Goal: Information Seeking & Learning: Learn about a topic

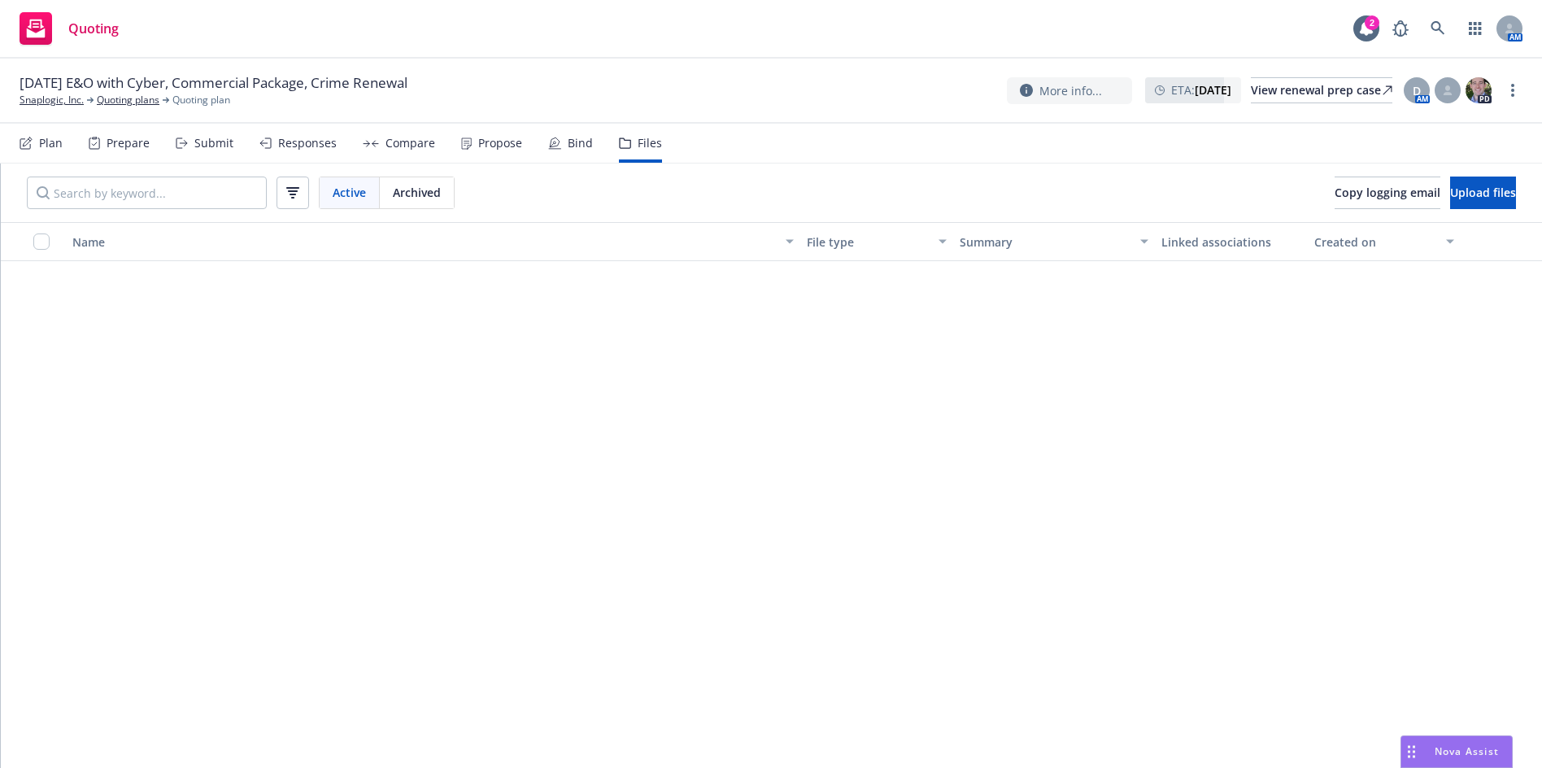
scroll to position [3823, 0]
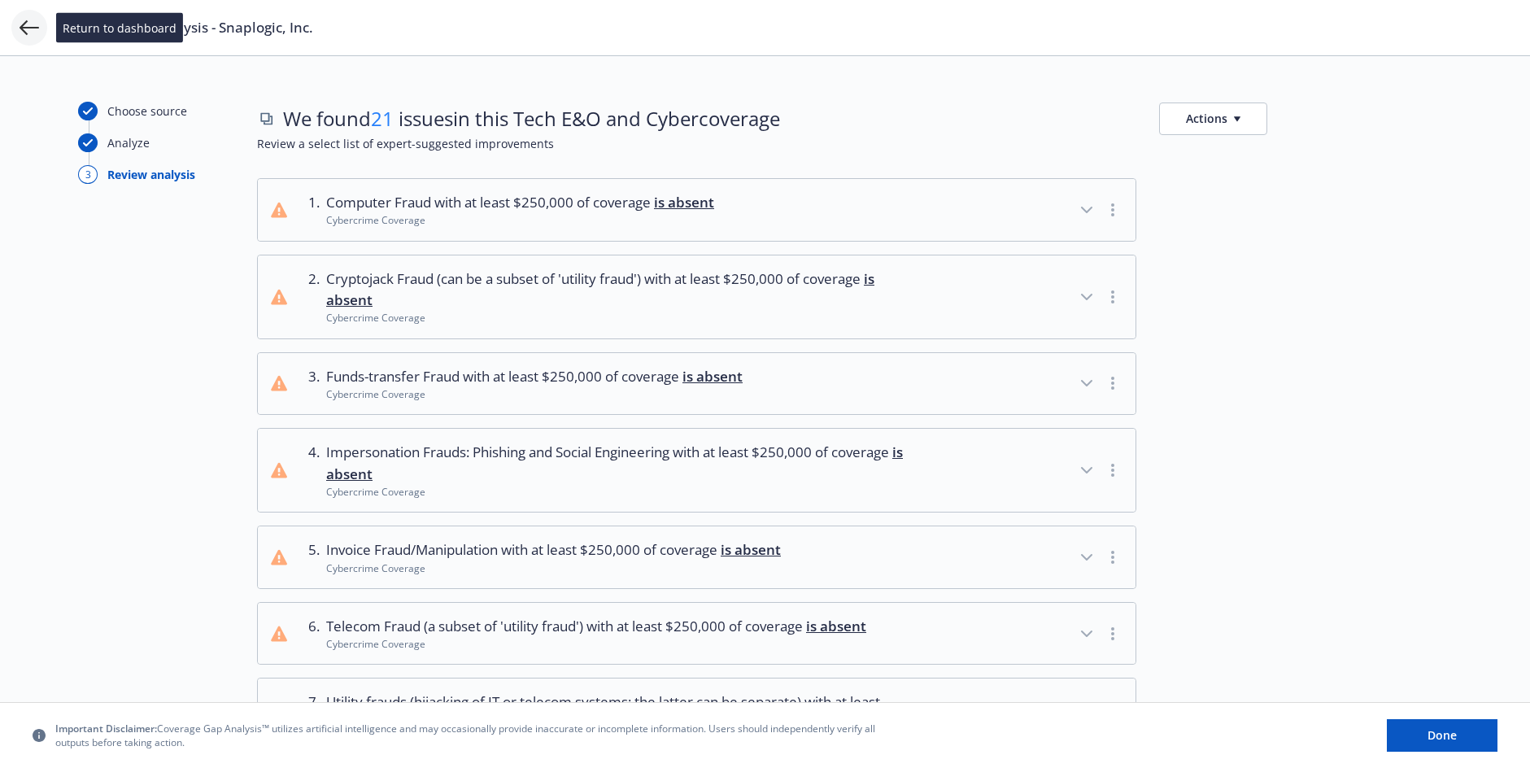
click at [32, 26] on icon at bounding box center [30, 28] width 20 height 20
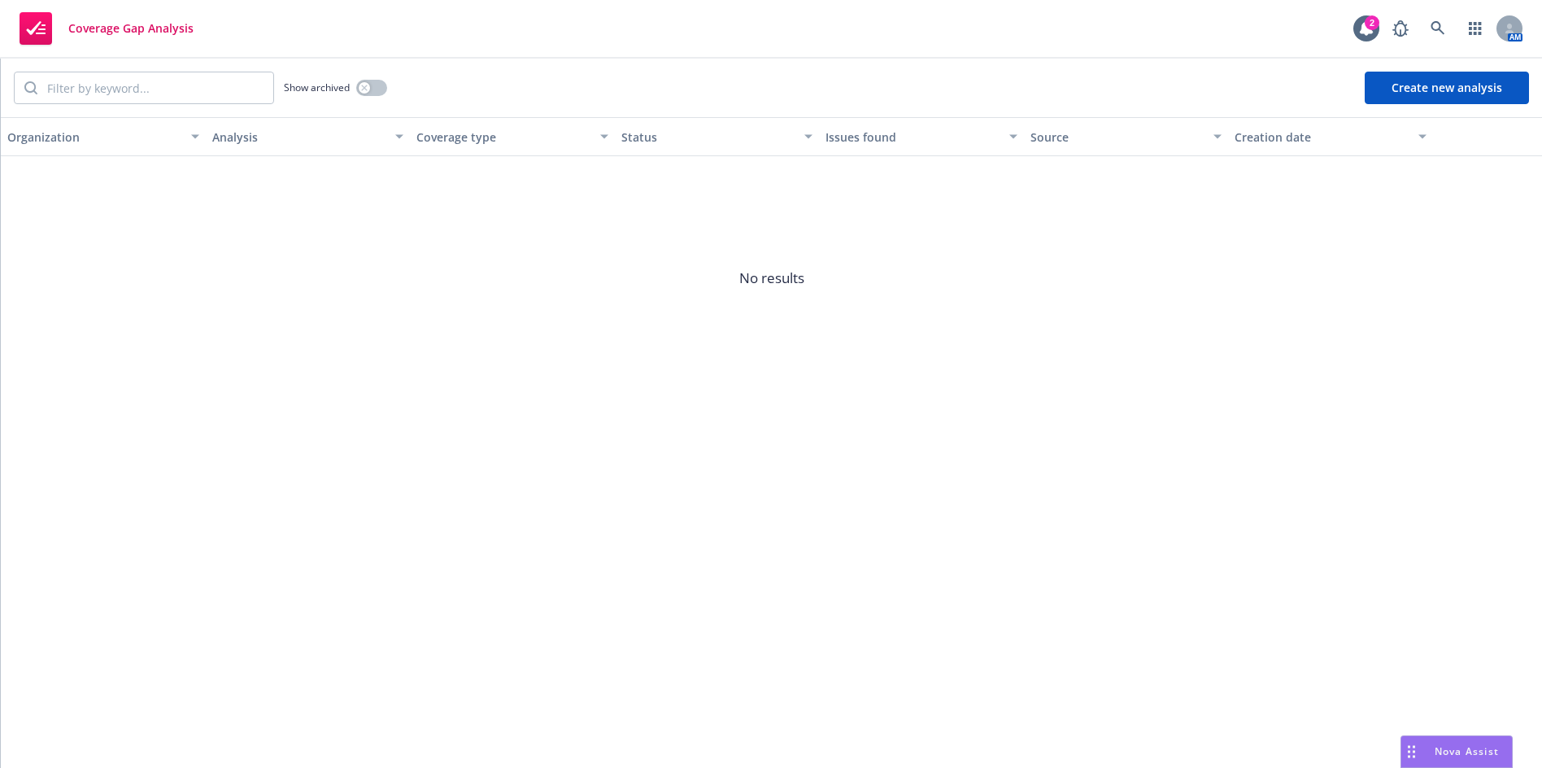
click at [116, 35] on div "Coverage Gap Analysis" at bounding box center [107, 28] width 174 height 33
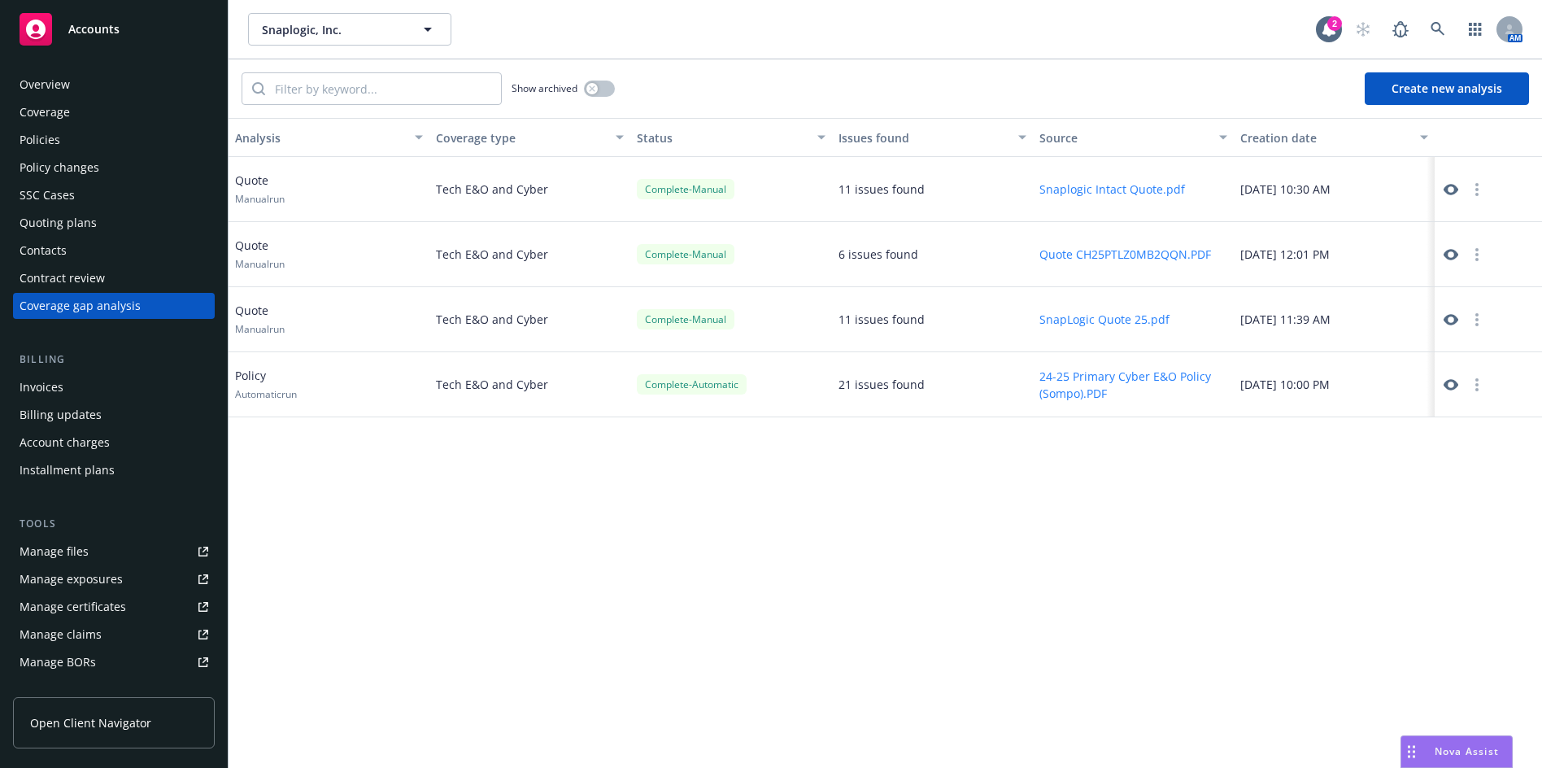
click at [1106, 321] on button "SnapLogic Quote 25.pdf" at bounding box center [1105, 319] width 130 height 17
click at [1481, 319] on button "button" at bounding box center [1477, 320] width 20 height 20
click at [1449, 319] on icon at bounding box center [1451, 319] width 15 height 15
click at [1169, 257] on button "Quote CH25PTLZ0MB2QQN.PDF" at bounding box center [1126, 254] width 172 height 17
click at [1450, 254] on icon at bounding box center [1451, 254] width 15 height 15
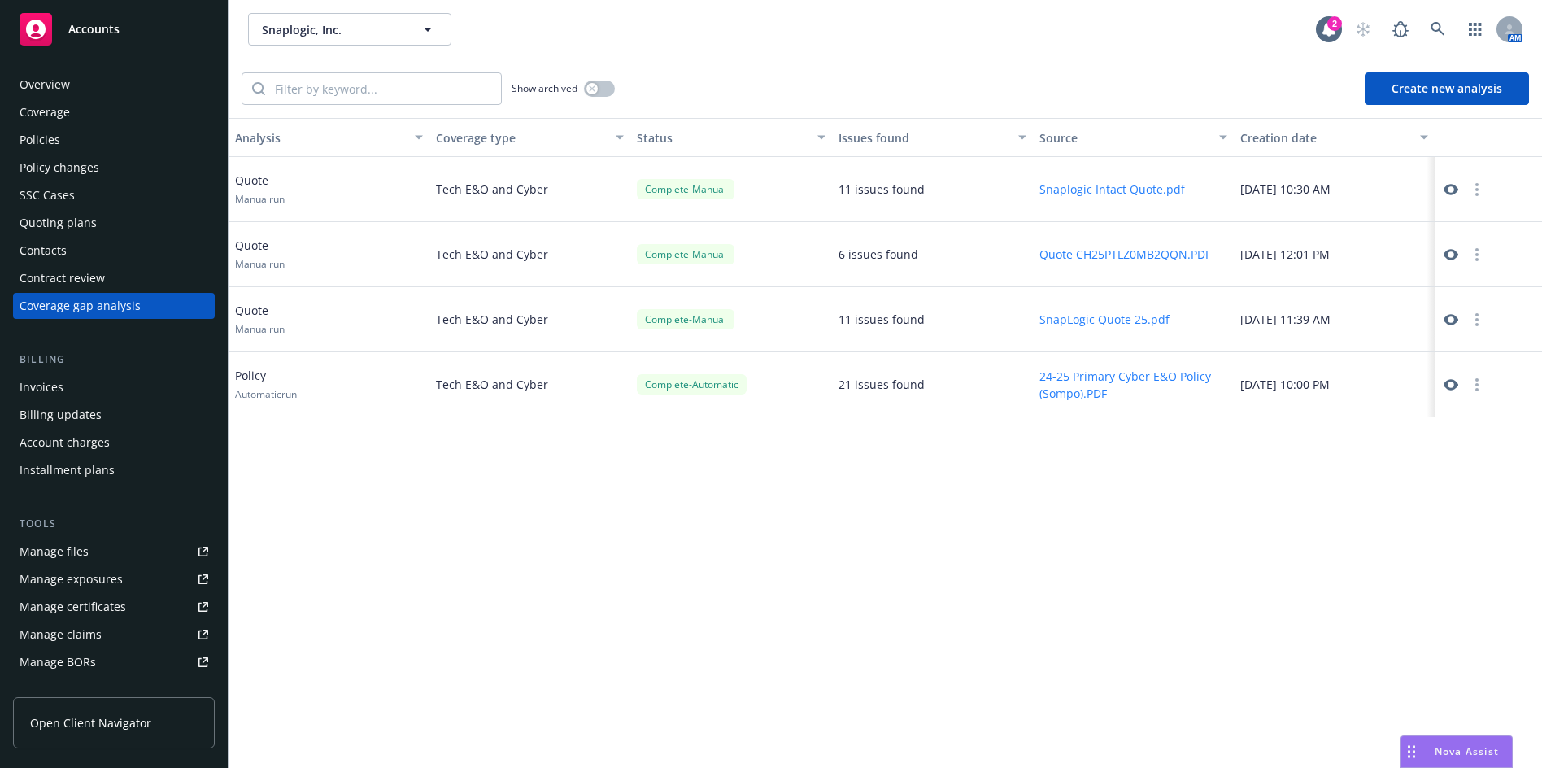
click at [1476, 255] on circle "button" at bounding box center [1477, 254] width 3 height 3
click at [1159, 478] on div "Analysis Coverage type Status Issues found Source Creation date Quote Manual ru…" at bounding box center [886, 443] width 1314 height 650
click at [1142, 188] on button "Snaplogic Intact Quote.pdf" at bounding box center [1113, 189] width 146 height 17
click at [1450, 188] on icon at bounding box center [1451, 189] width 15 height 15
click at [1450, 251] on icon at bounding box center [1451, 254] width 15 height 15
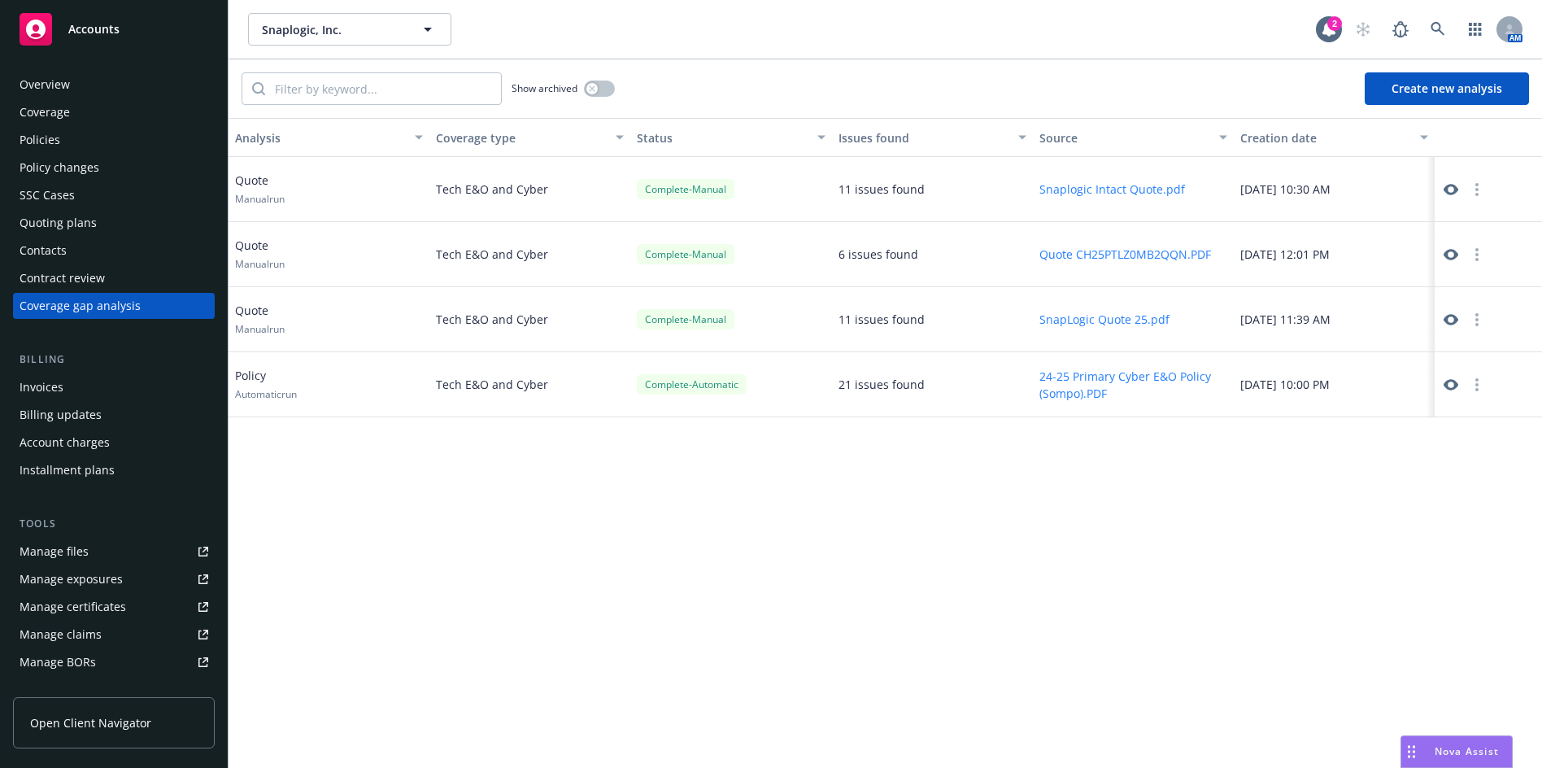
click at [1112, 252] on button "Quote CH25PTLZ0MB2QQN.PDF" at bounding box center [1126, 254] width 172 height 17
click at [1450, 314] on icon at bounding box center [1451, 319] width 15 height 11
click at [1454, 321] on icon at bounding box center [1451, 319] width 15 height 11
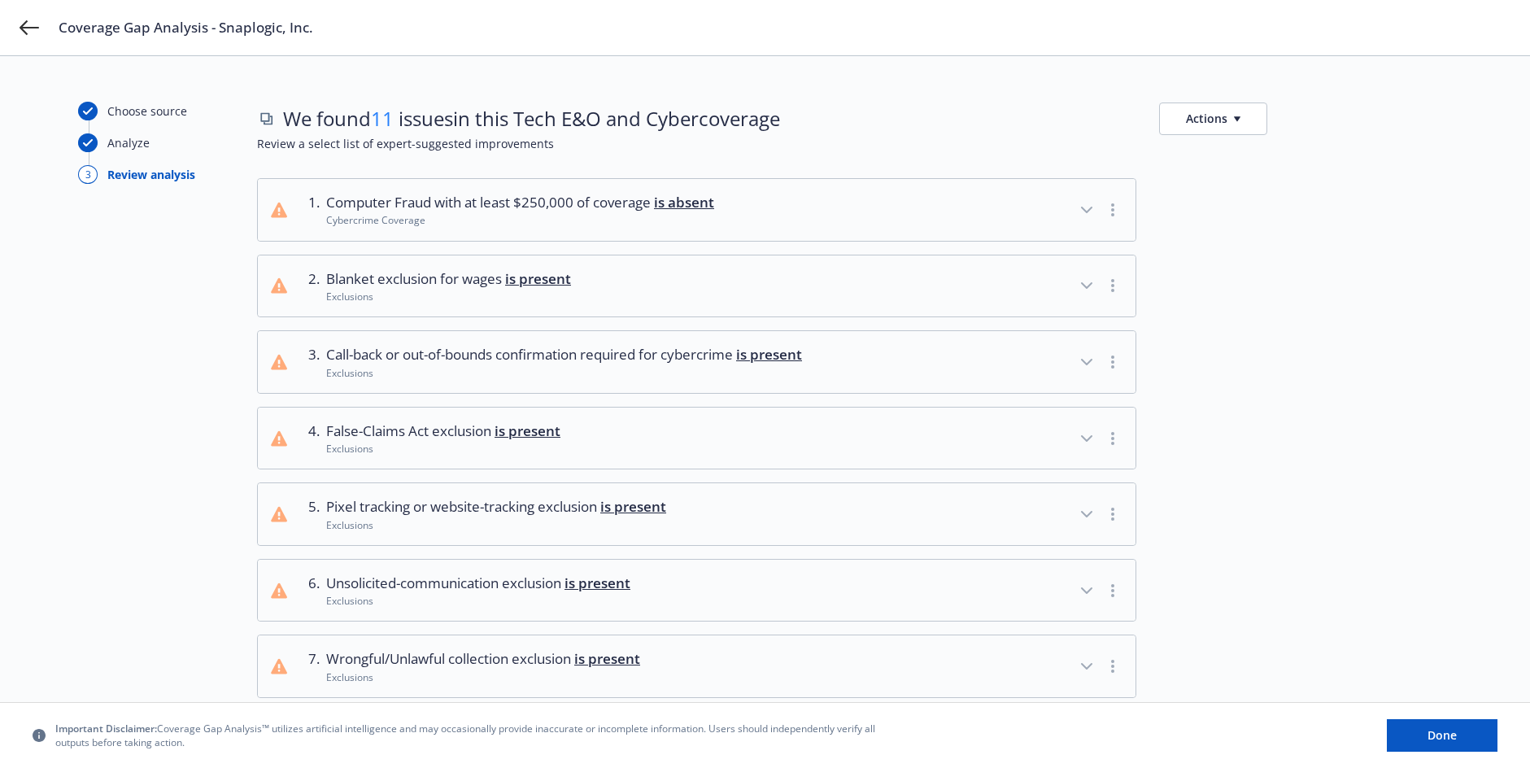
scroll to position [81, 0]
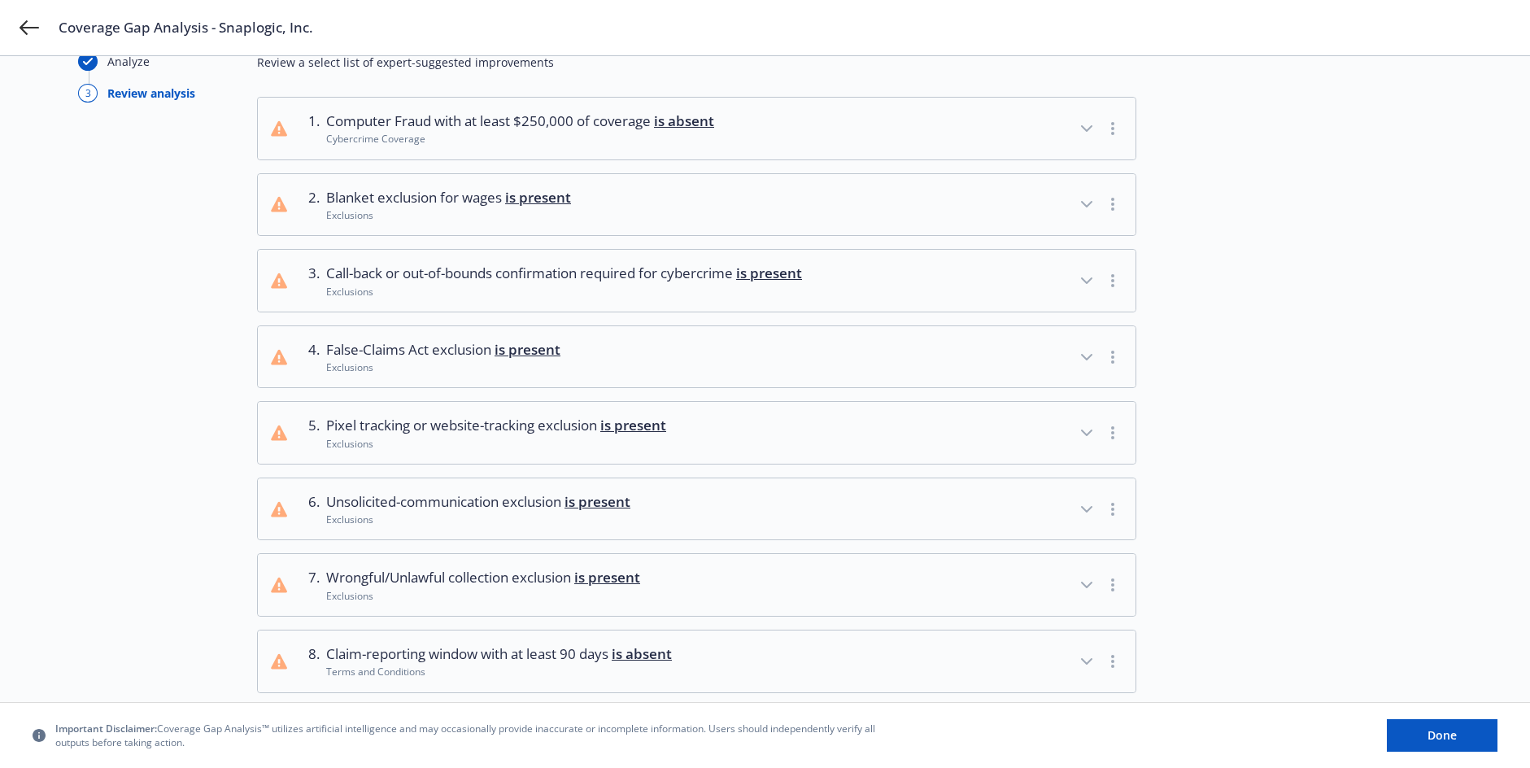
click at [1088, 430] on icon "button" at bounding box center [1087, 433] width 20 height 20
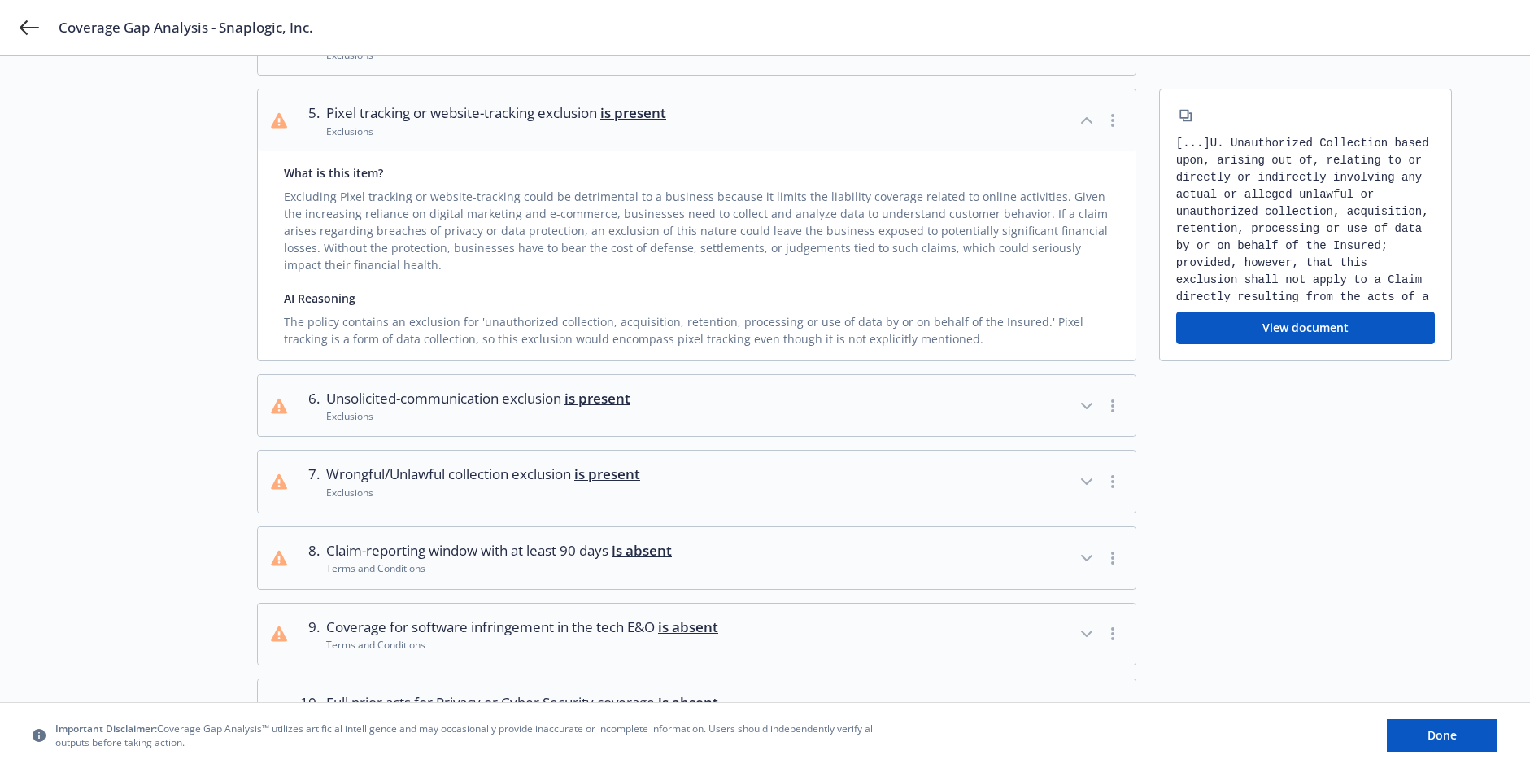
scroll to position [407, 0]
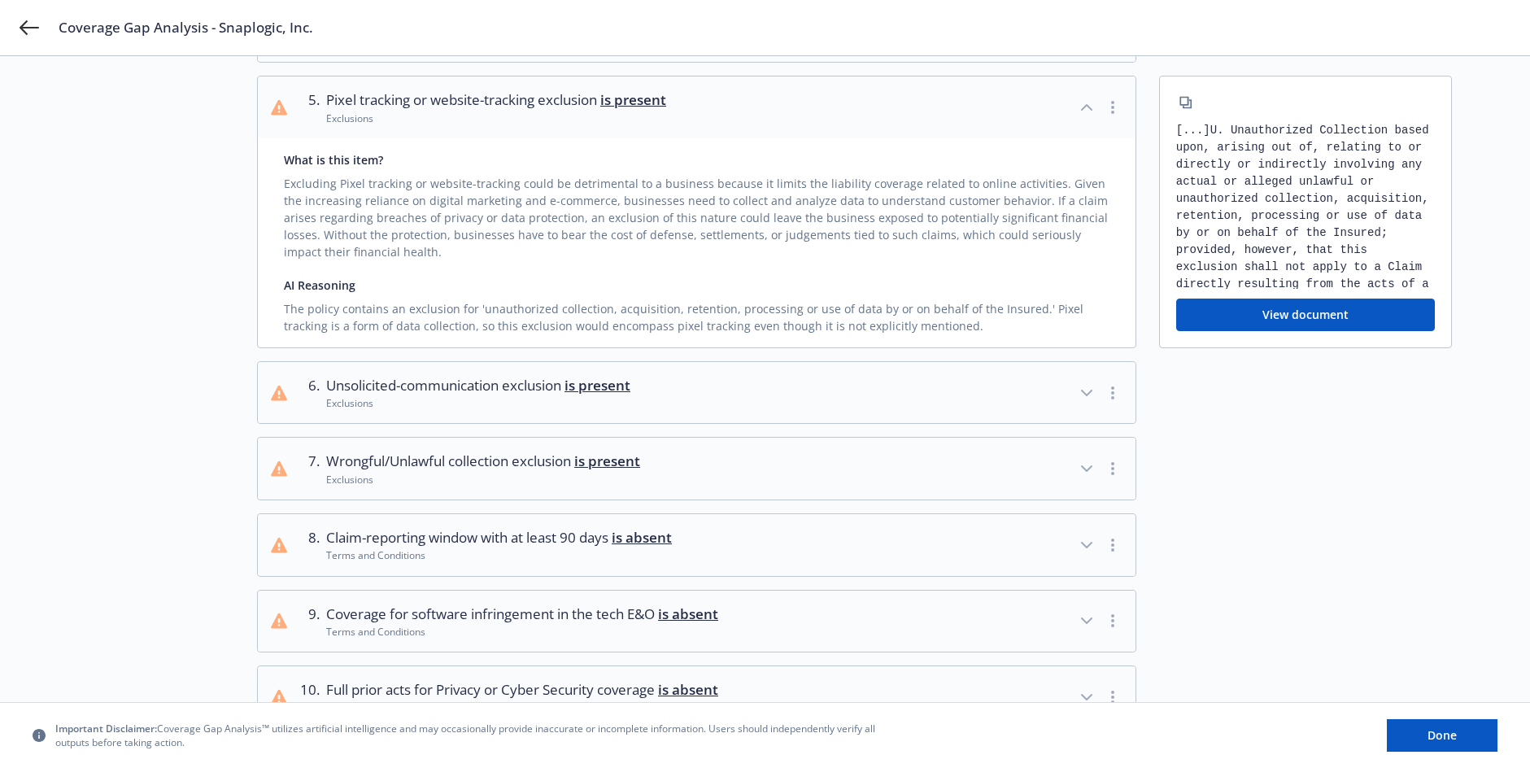
click at [1085, 460] on icon "button" at bounding box center [1087, 469] width 20 height 20
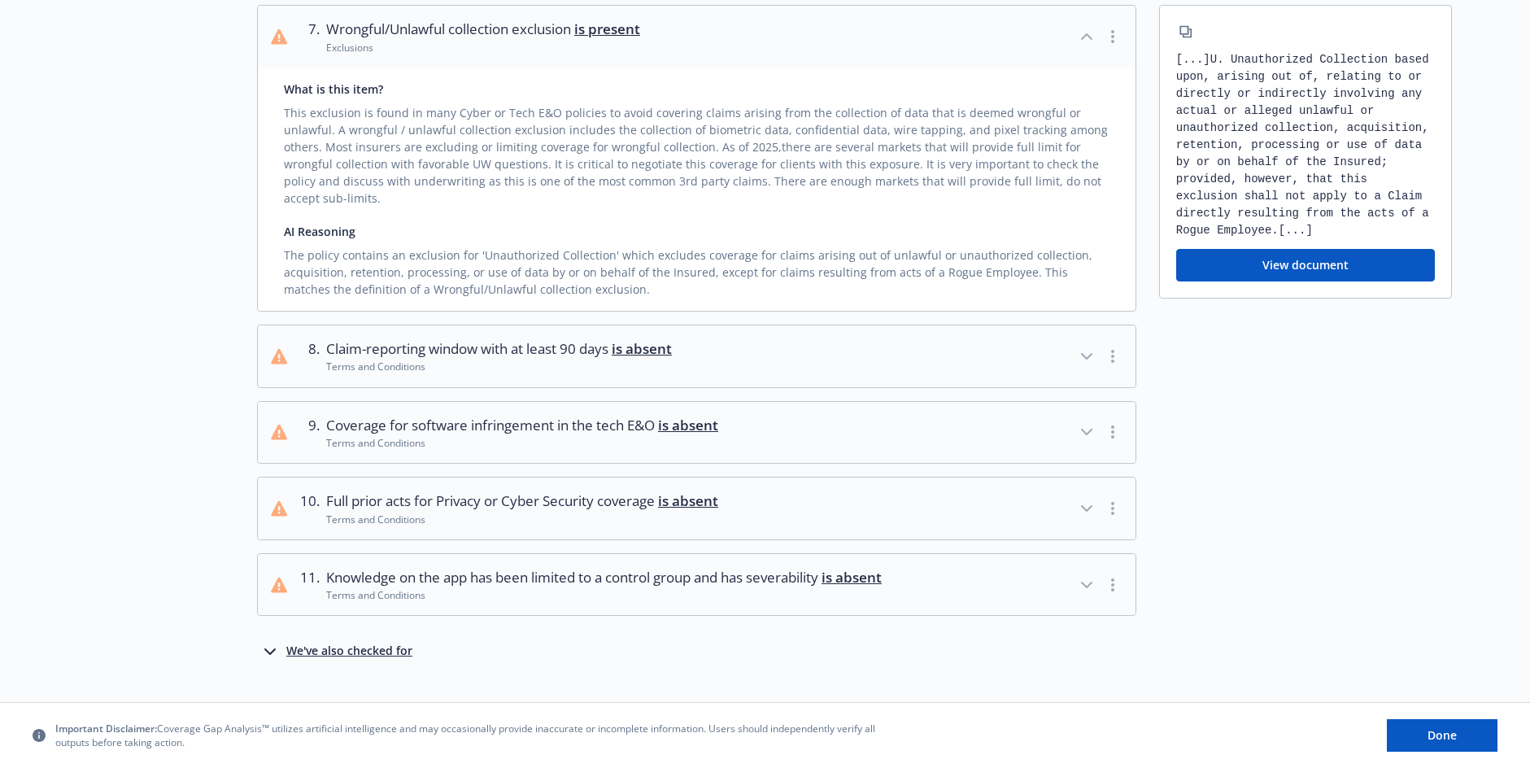
scroll to position [853, 0]
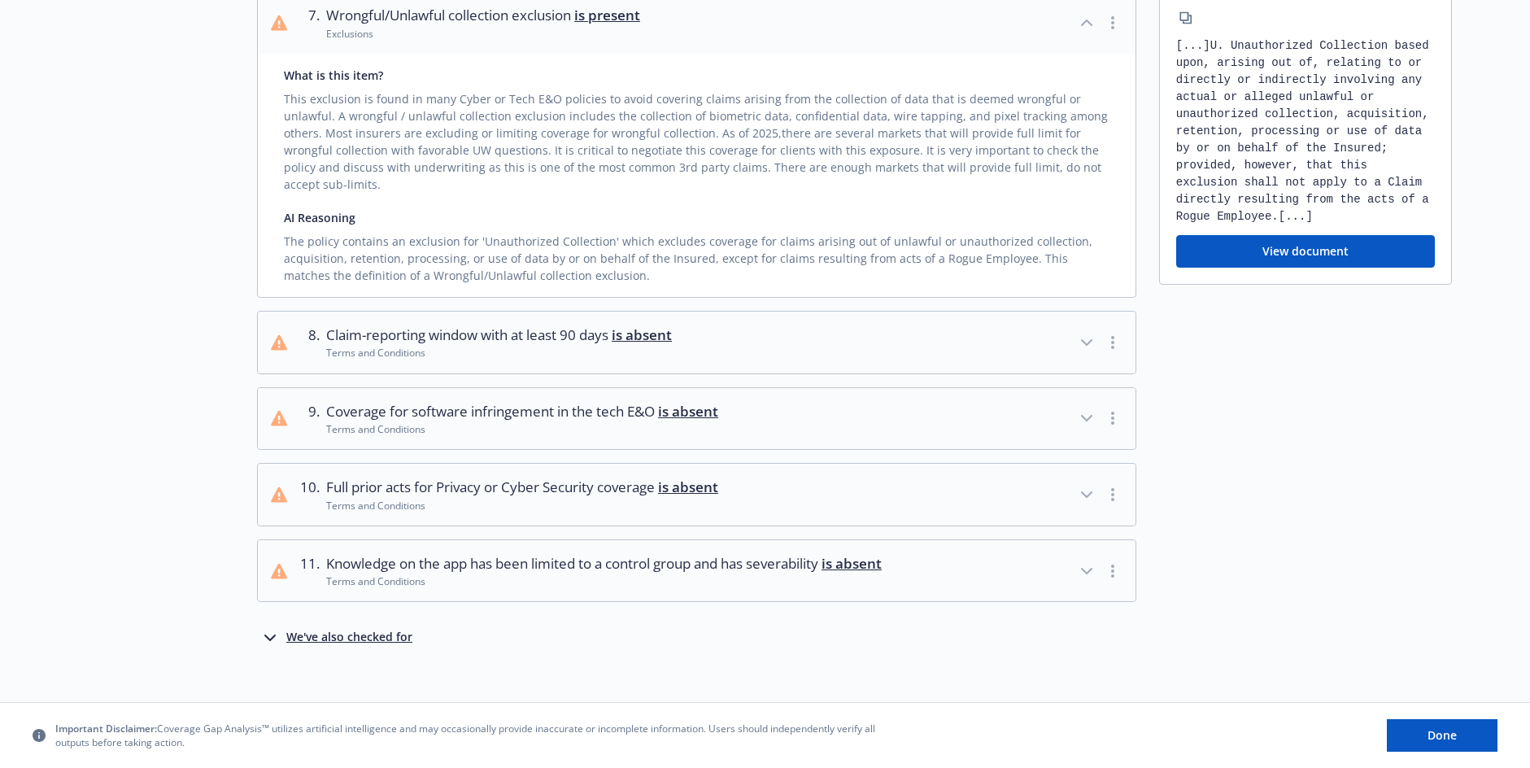
click at [861, 474] on button "10 . Full prior acts for Privacy or Cyber Security coverage is absent Terms and…" at bounding box center [697, 495] width 878 height 62
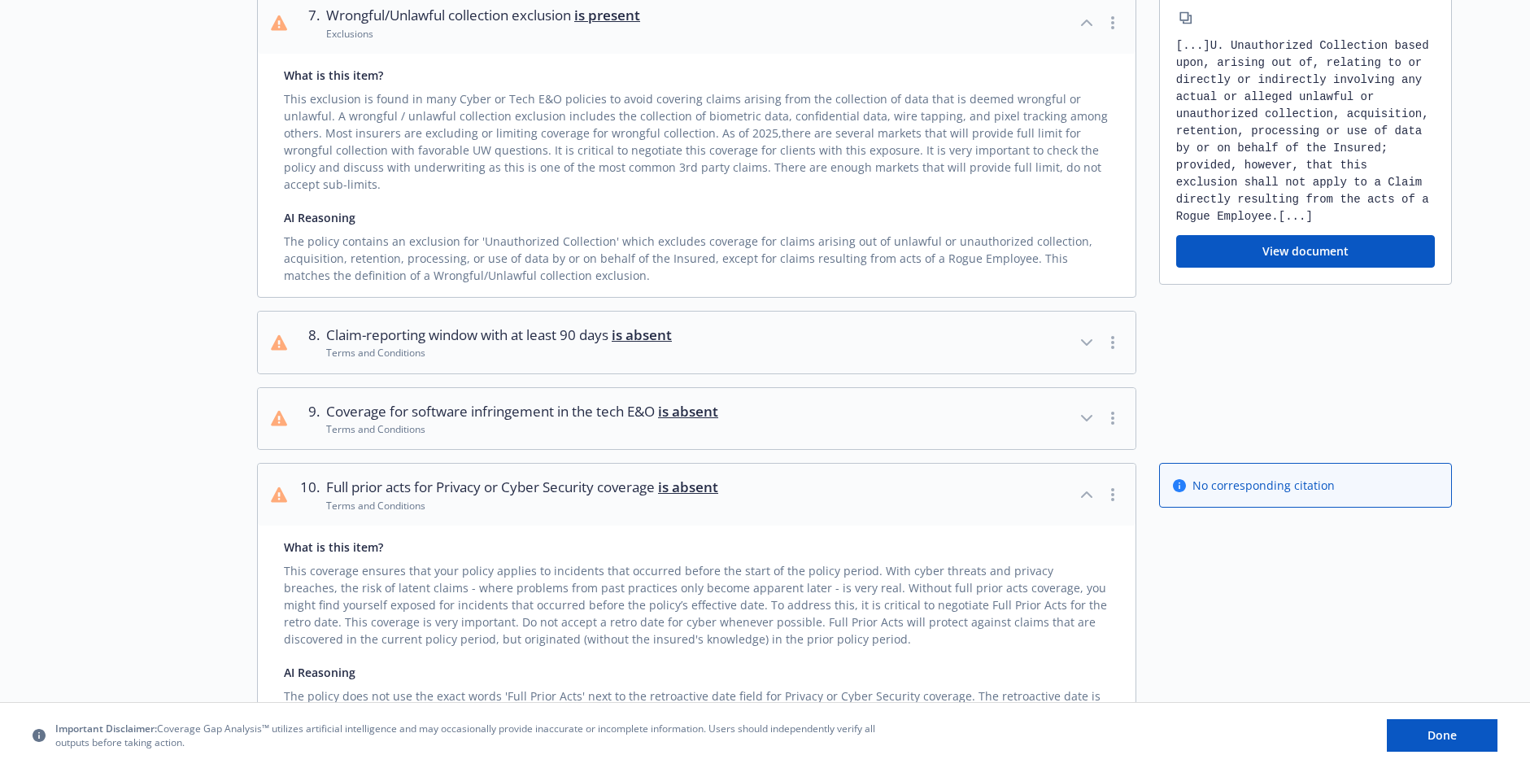
click at [852, 467] on button "10 . Full prior acts for Privacy or Cyber Security coverage is absent Terms and…" at bounding box center [697, 495] width 878 height 62
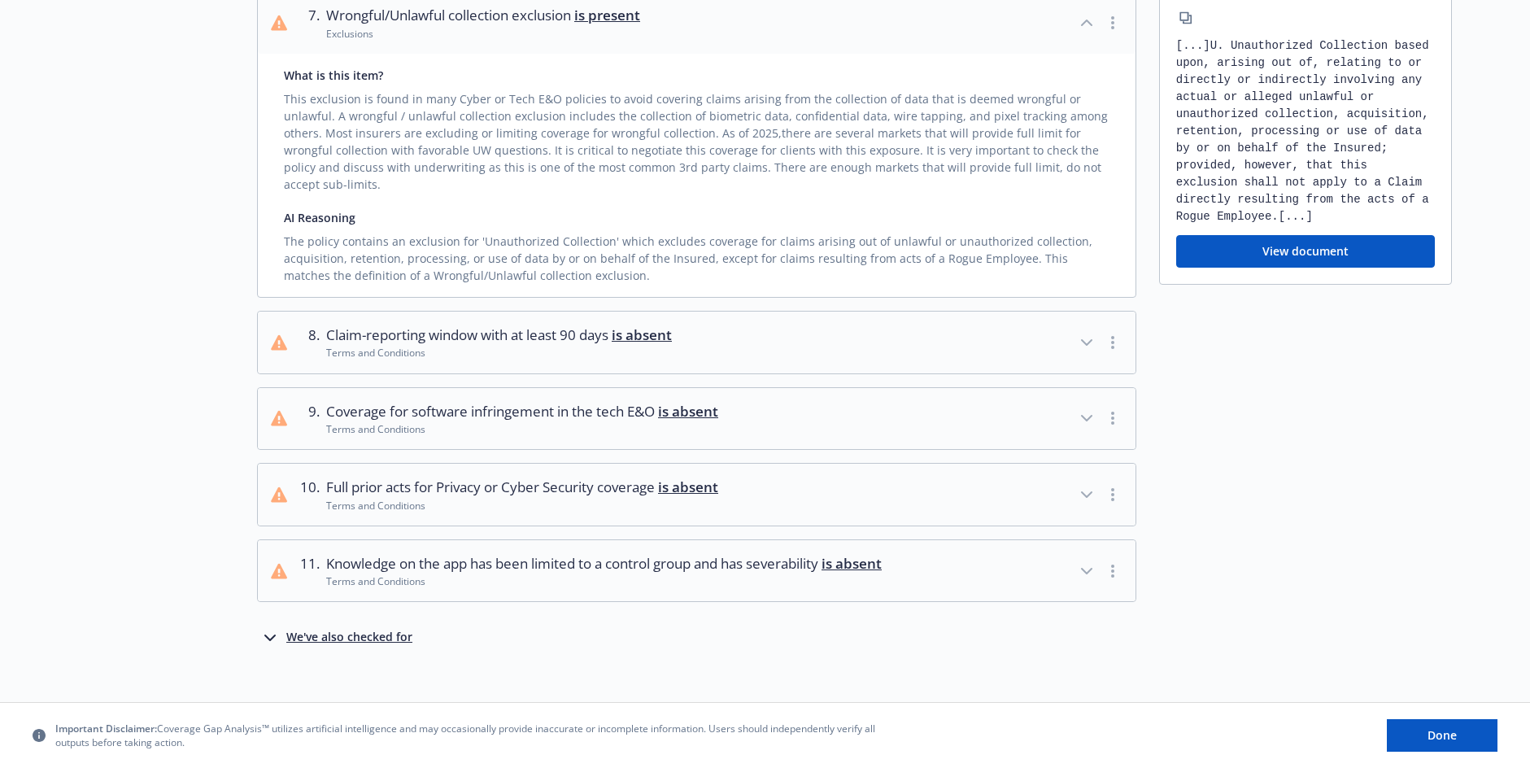
click at [833, 403] on button "9 . Coverage for software infringement in the tech E&O is absent Terms and Cond…" at bounding box center [697, 419] width 878 height 62
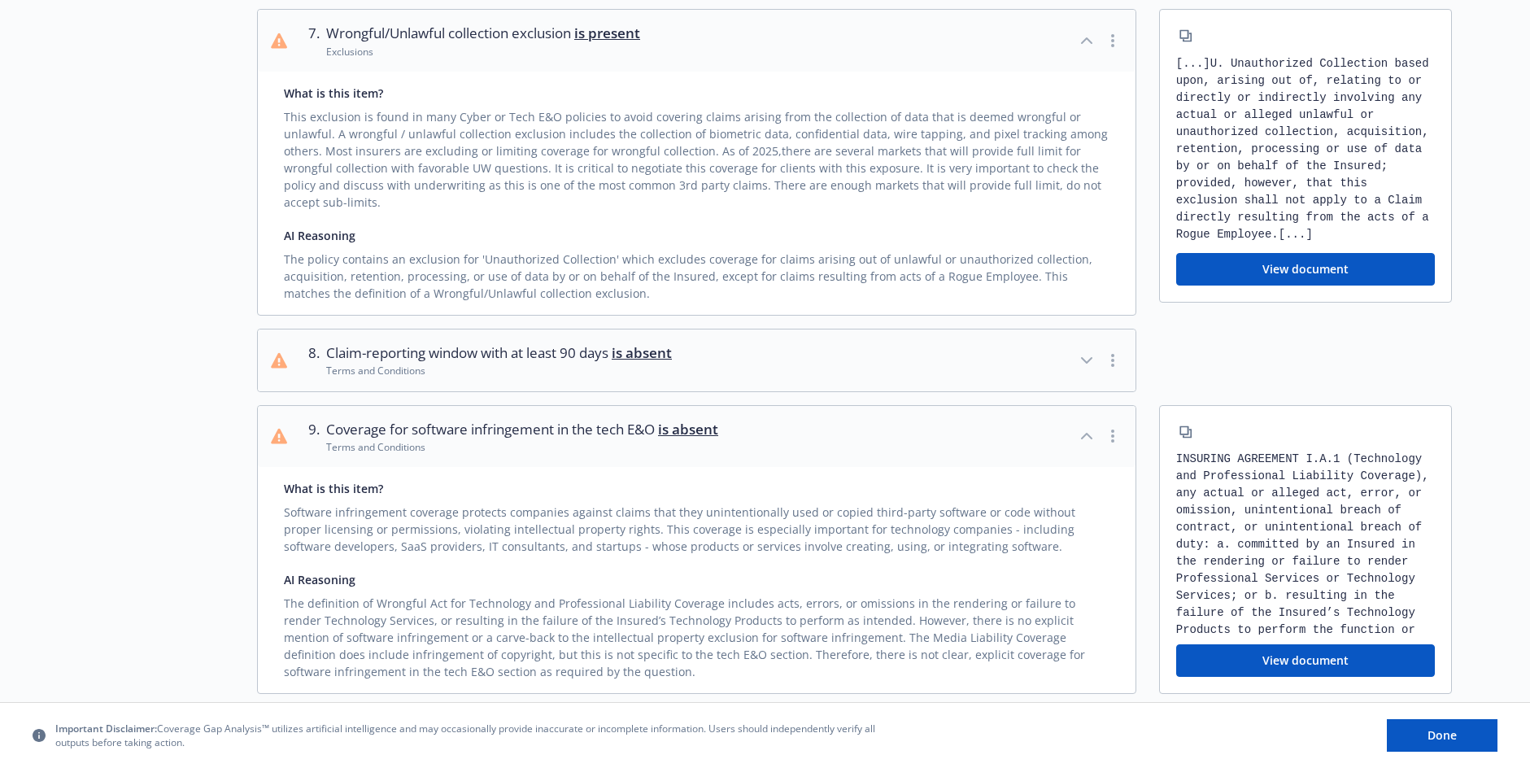
scroll to position [0, 0]
drag, startPoint x: 1347, startPoint y: 457, endPoint x: 1363, endPoint y: 473, distance: 22.4
click at [1363, 473] on div "[...] 1. solely with respect to INSURING AGREEMENT I.A.1 (Technology and Profes…" at bounding box center [1305, 543] width 259 height 184
copy div "(Technology and Professional Liability"
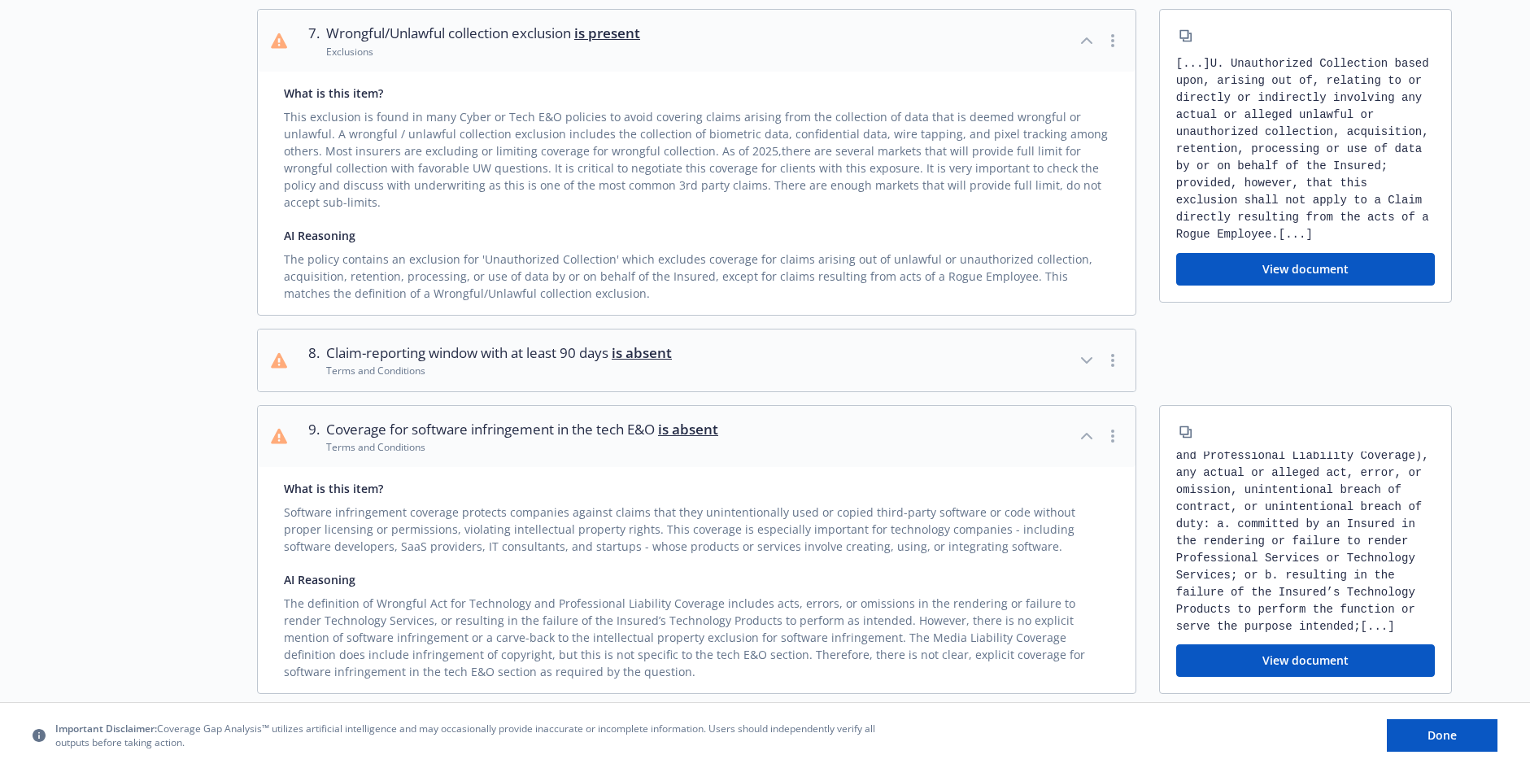
click at [1186, 360] on div at bounding box center [1305, 360] width 293 height 63
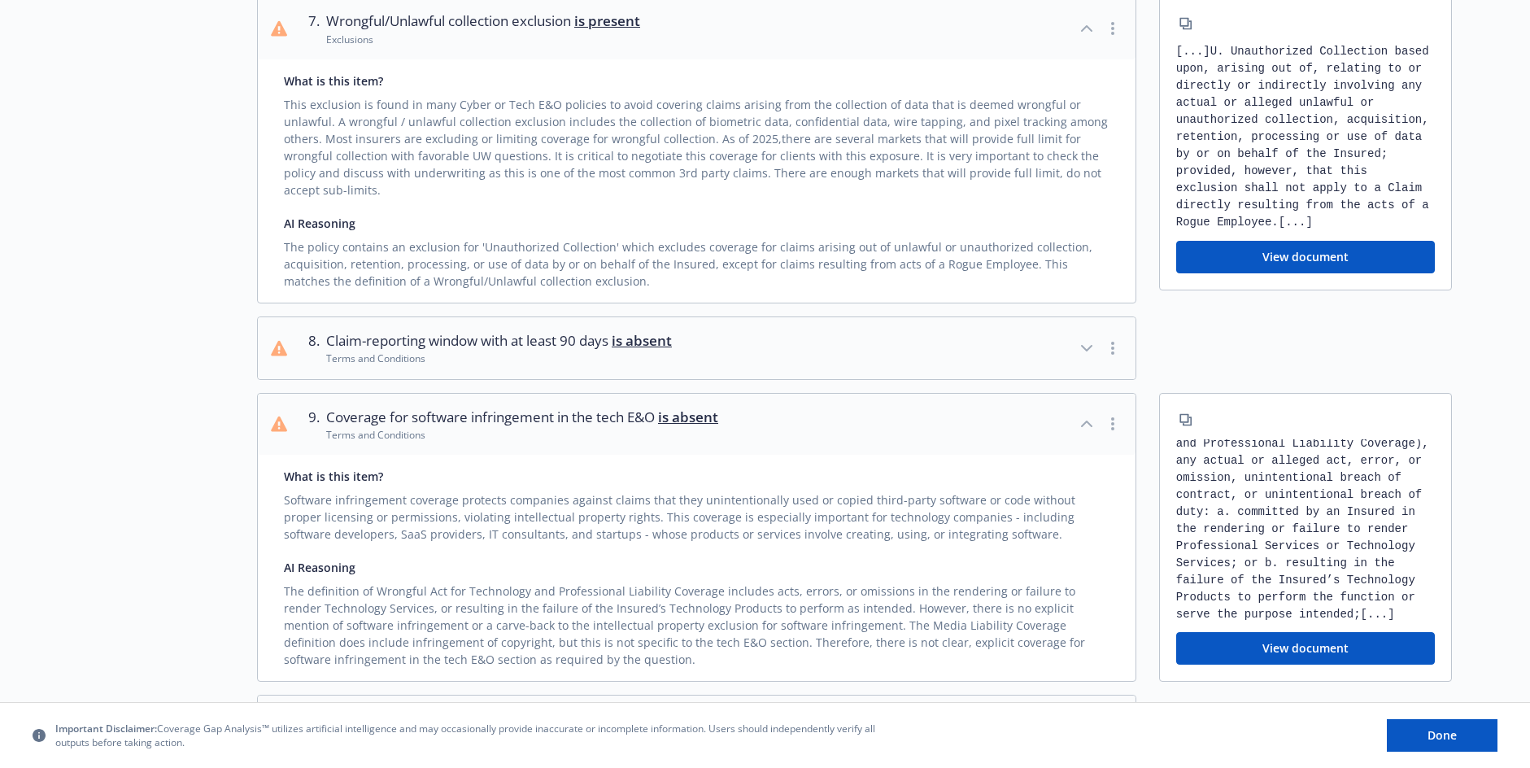
scroll to position [1079, 0]
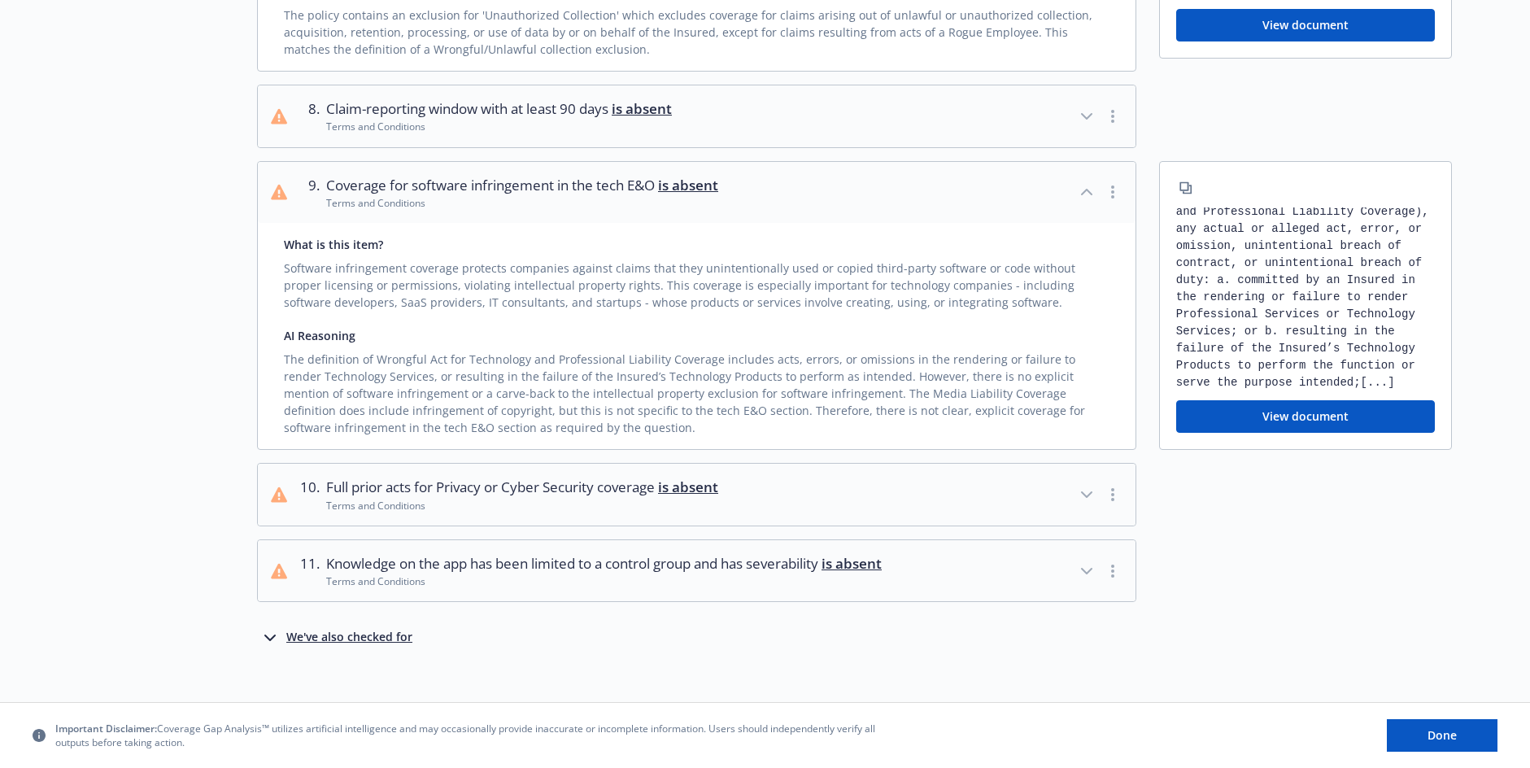
click at [568, 553] on span "Knowledge on the app has been limited to a control group and has severability i…" at bounding box center [604, 563] width 556 height 21
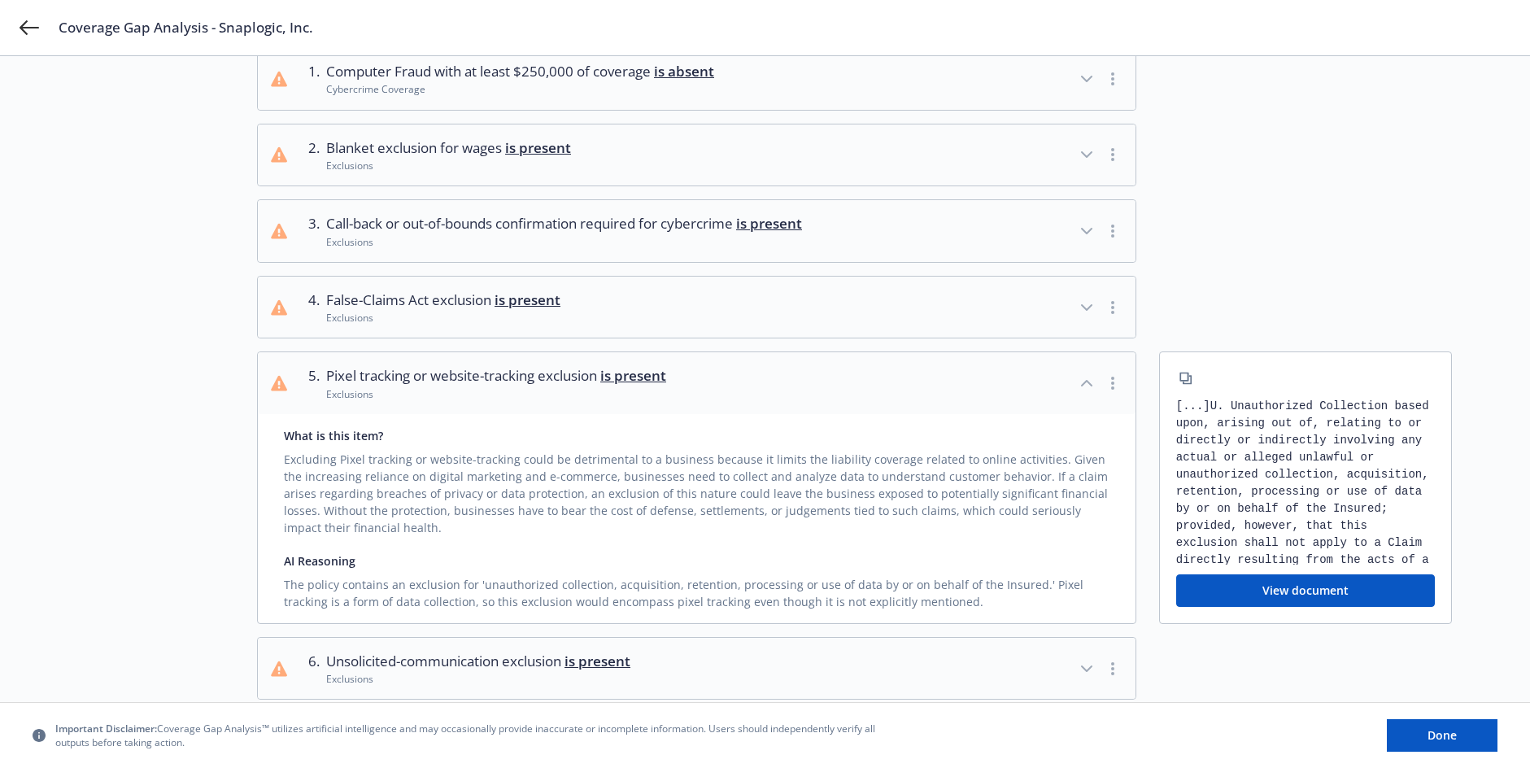
scroll to position [0, 0]
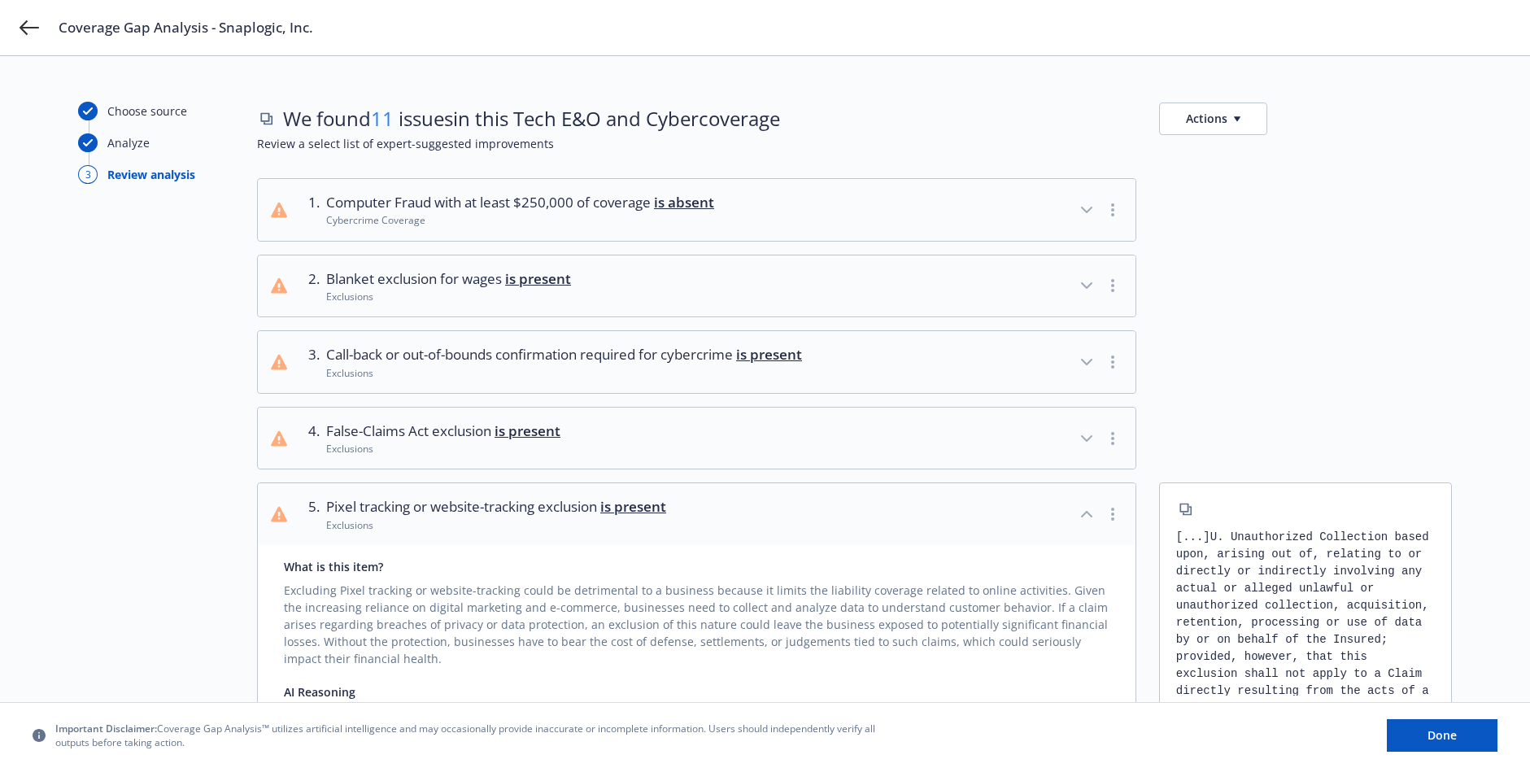
click at [1283, 368] on div at bounding box center [1305, 361] width 293 height 63
click at [975, 377] on button "3 . Call-back or out-of-bounds confirmation required for cybercrime is present …" at bounding box center [697, 362] width 878 height 62
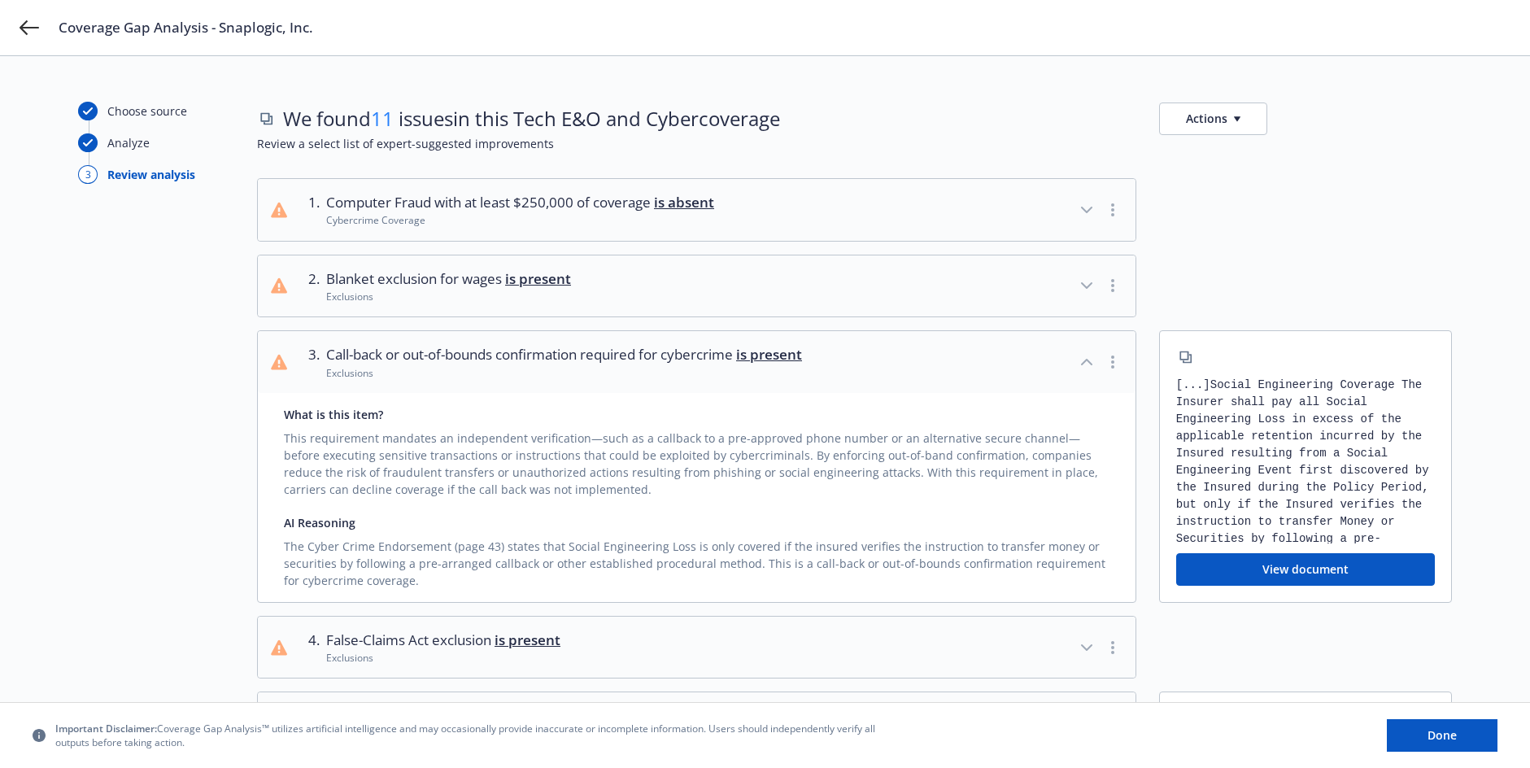
click at [1302, 573] on button "View document" at bounding box center [1305, 569] width 259 height 33
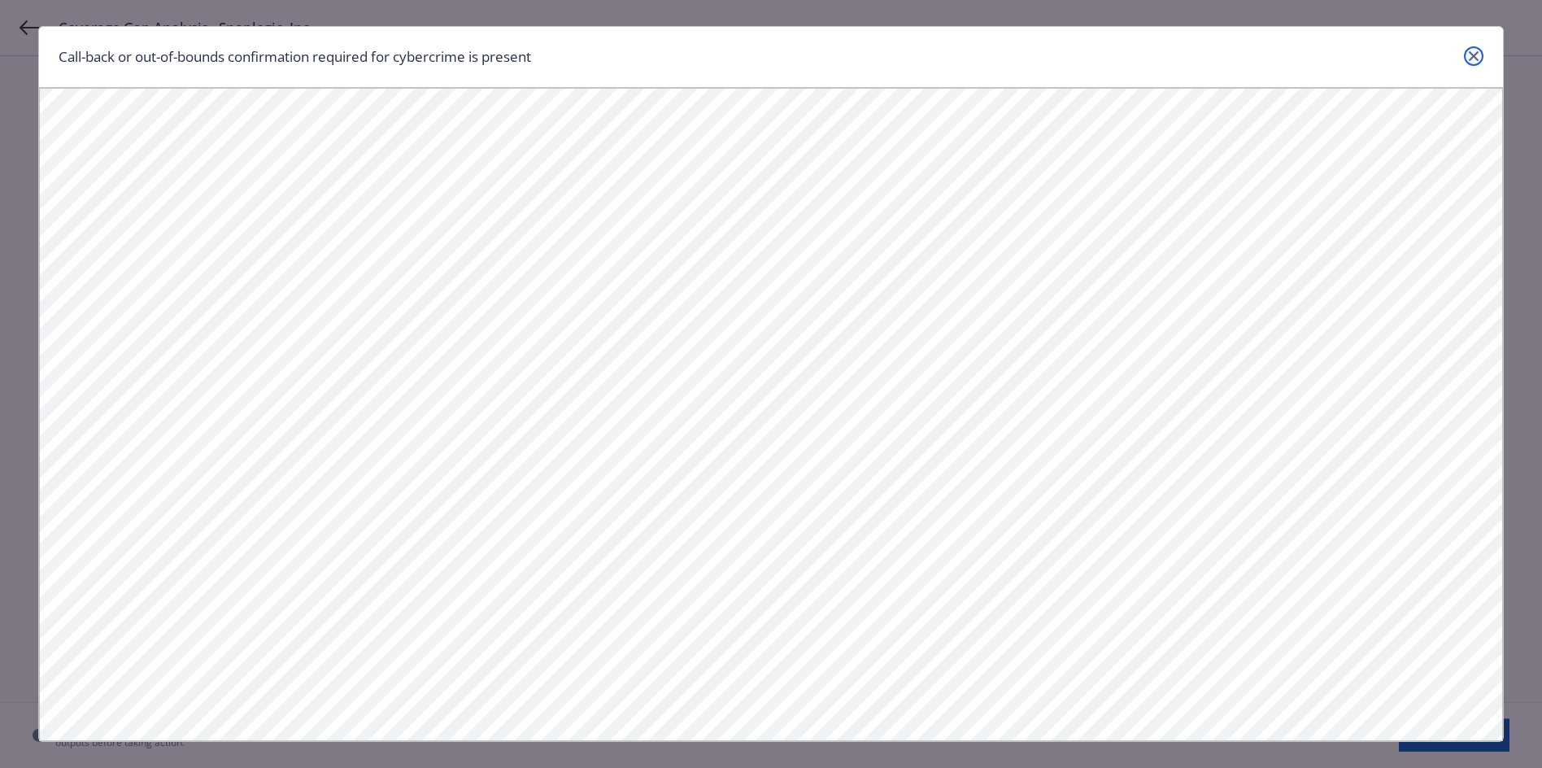
click at [1469, 55] on icon "close" at bounding box center [1474, 56] width 10 height 10
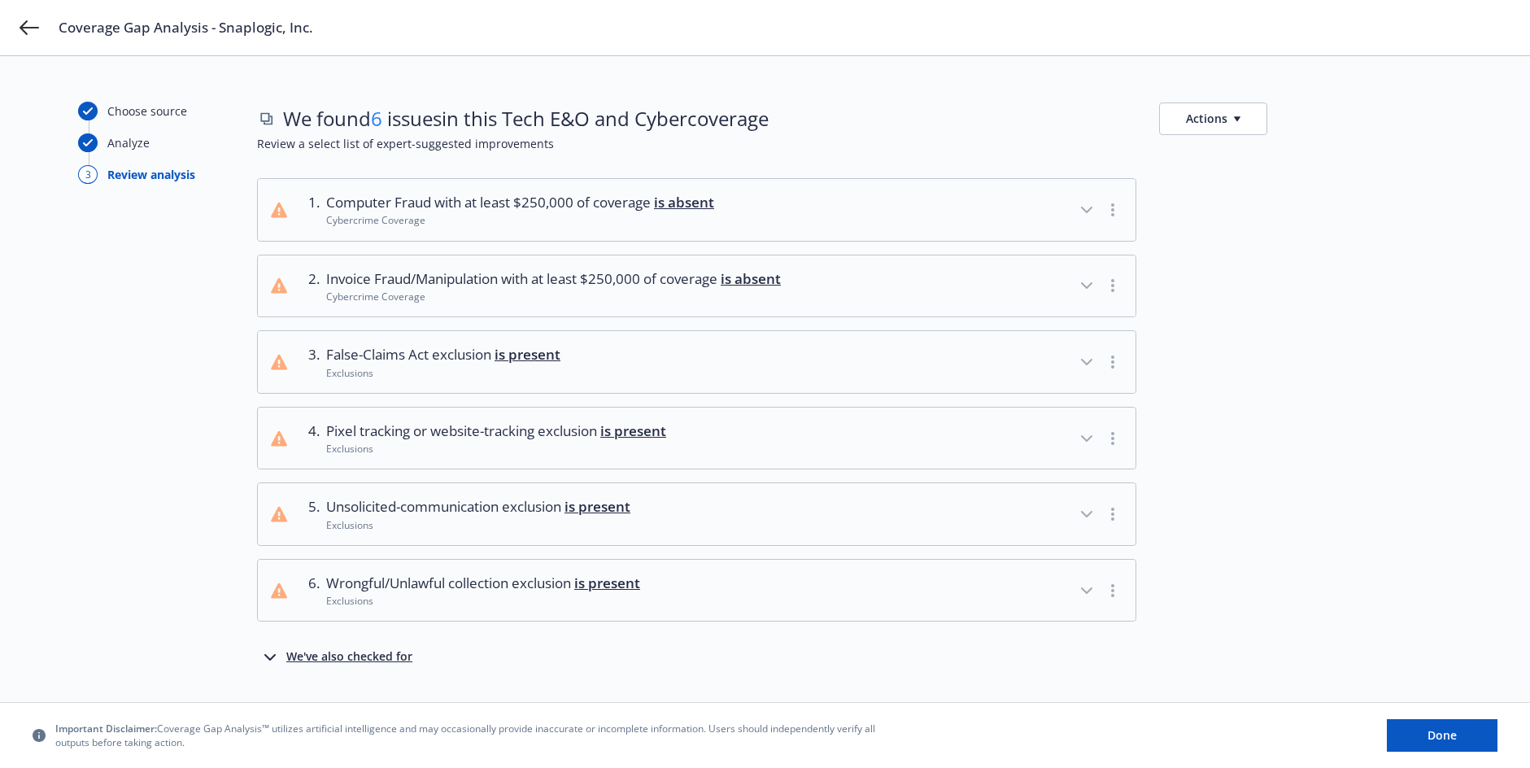
scroll to position [37, 0]
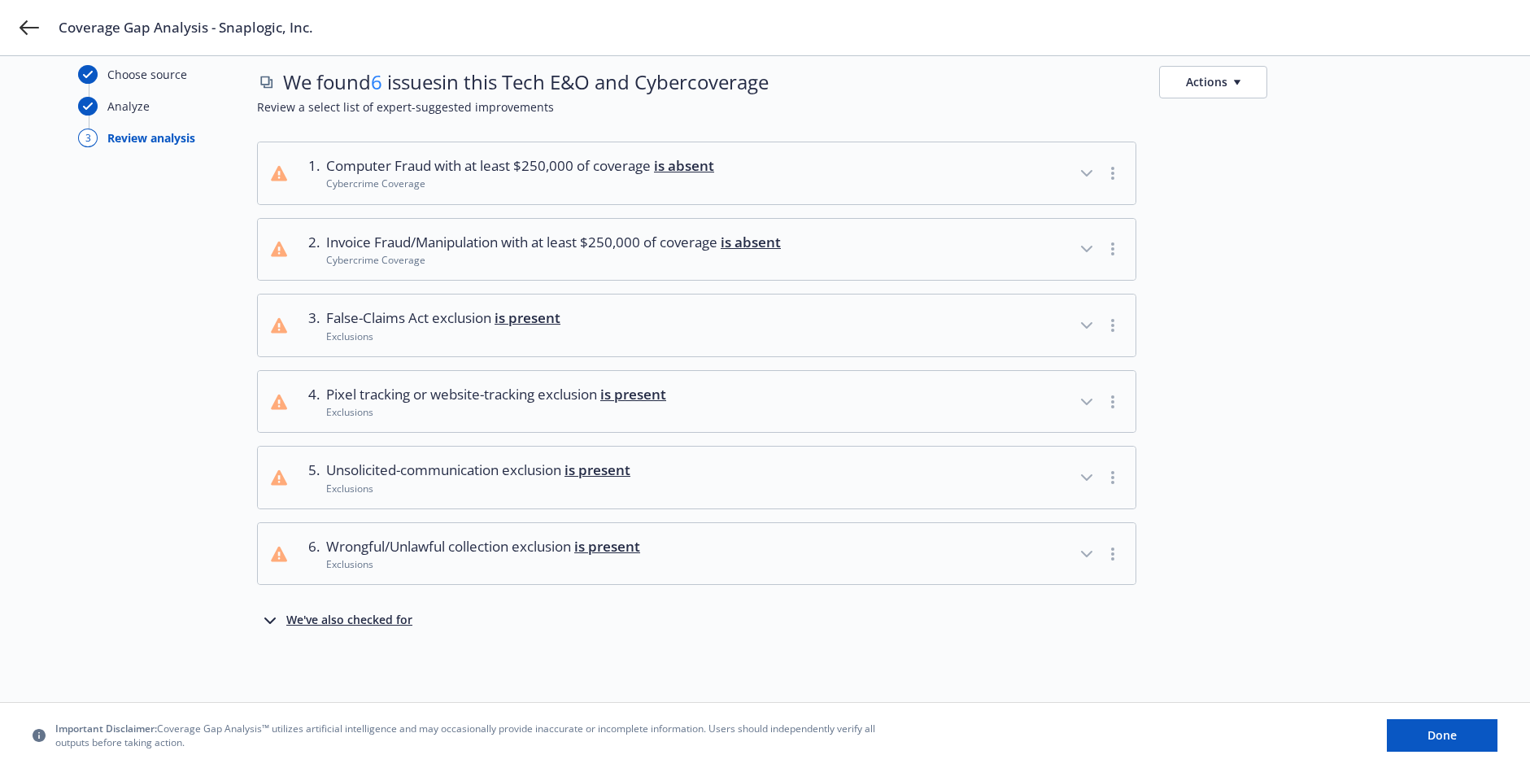
click at [393, 618] on div "We've also checked for" at bounding box center [349, 621] width 126 height 20
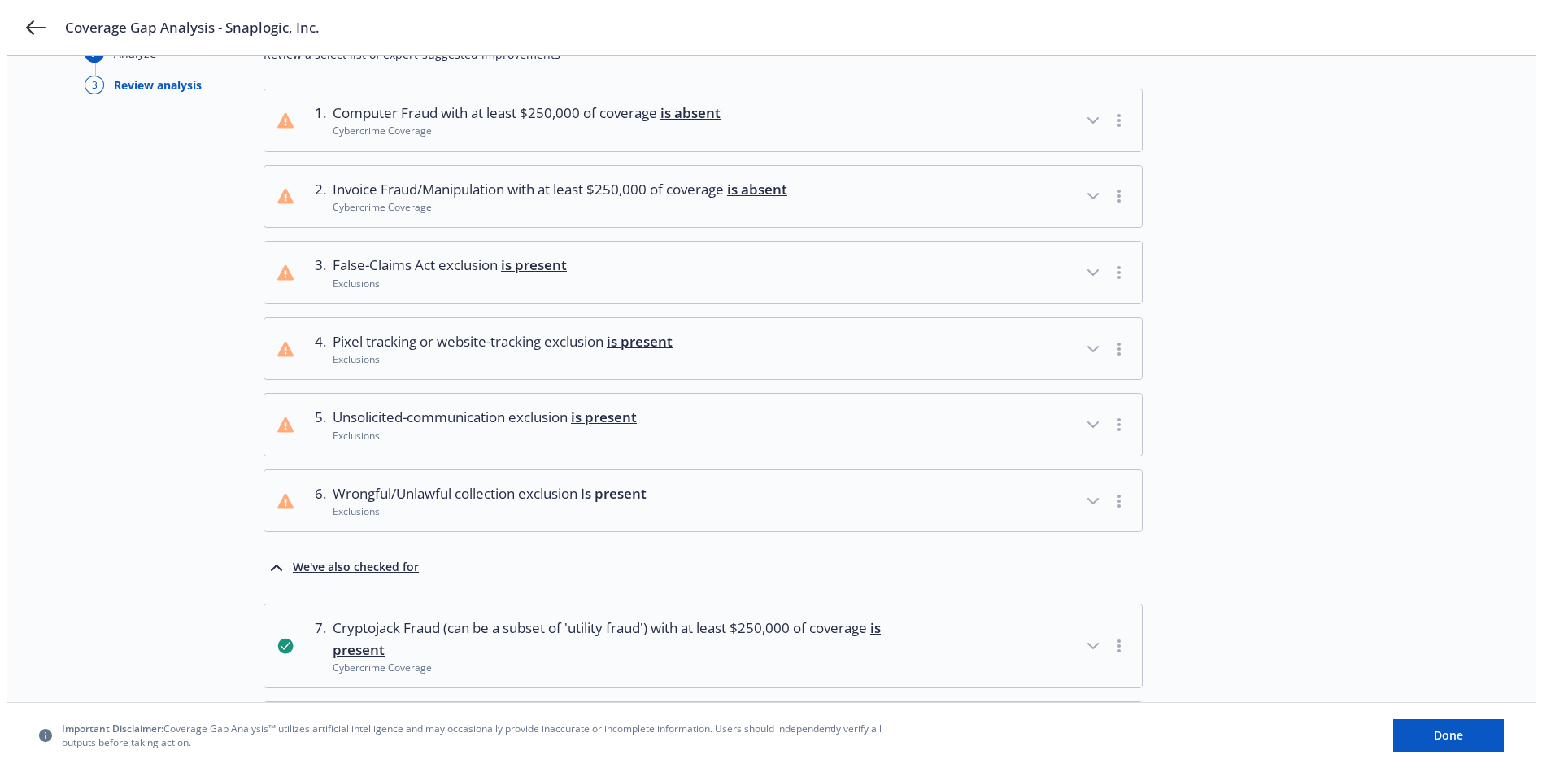
scroll to position [0, 0]
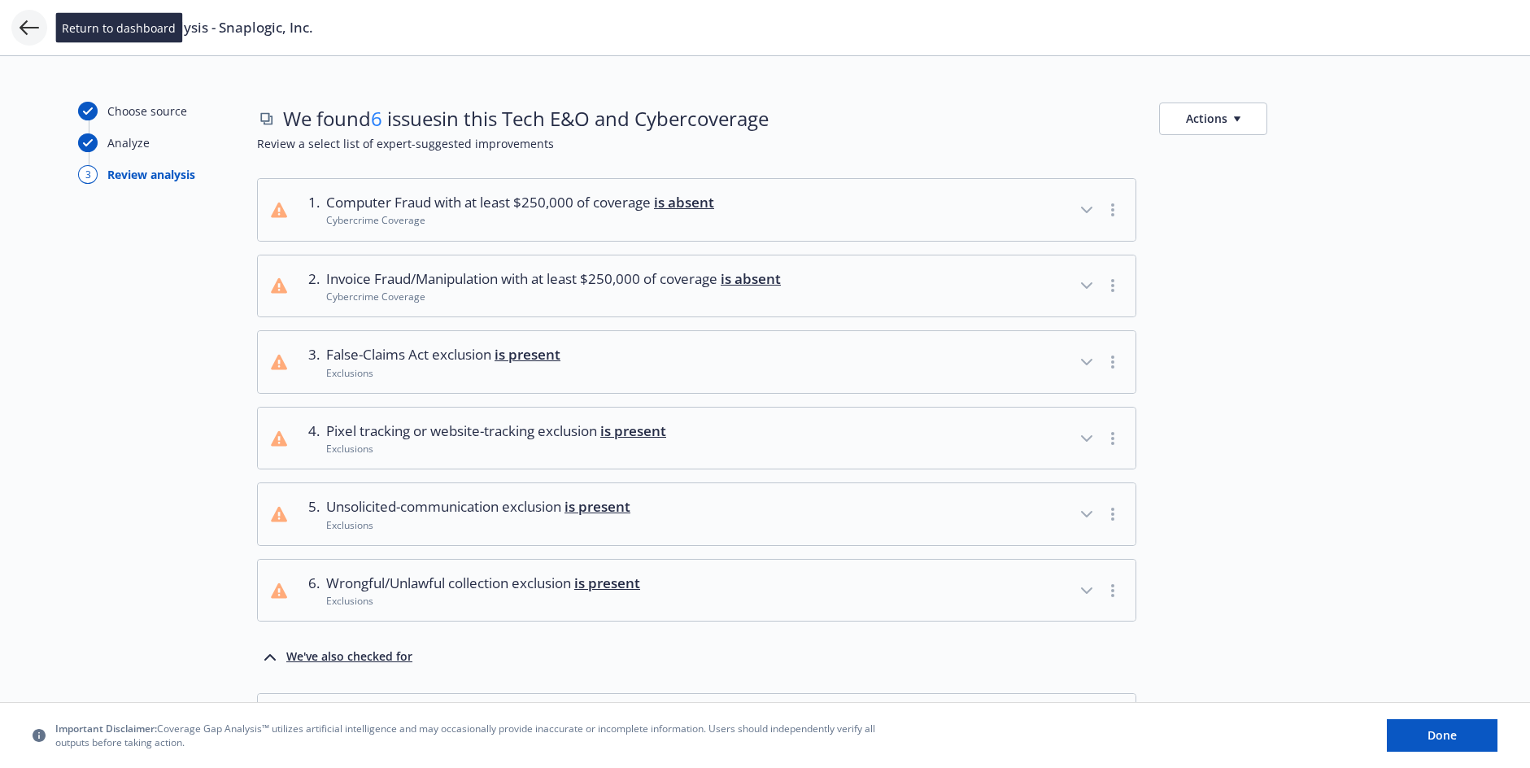
click at [30, 28] on icon at bounding box center [30, 27] width 20 height 15
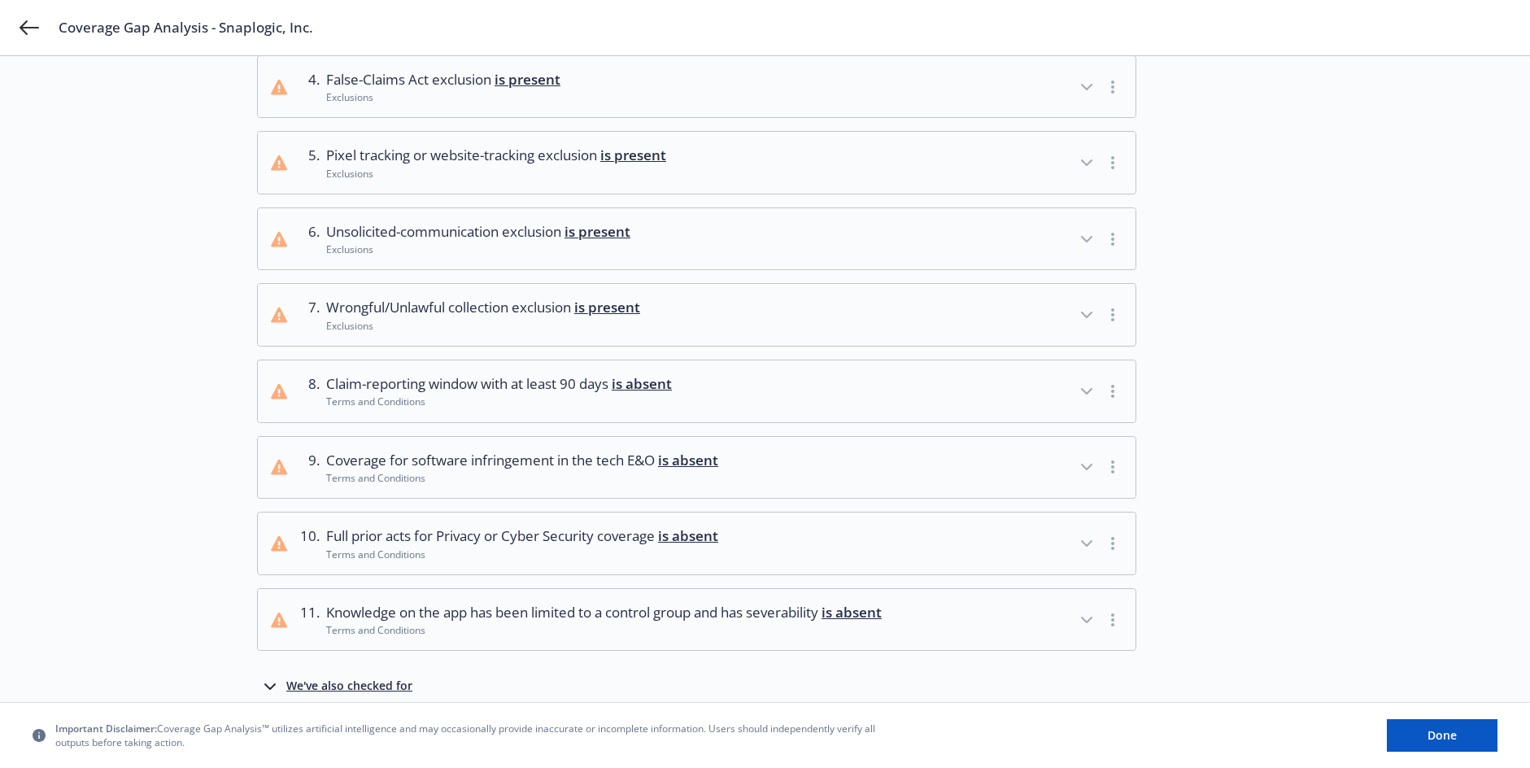
scroll to position [407, 0]
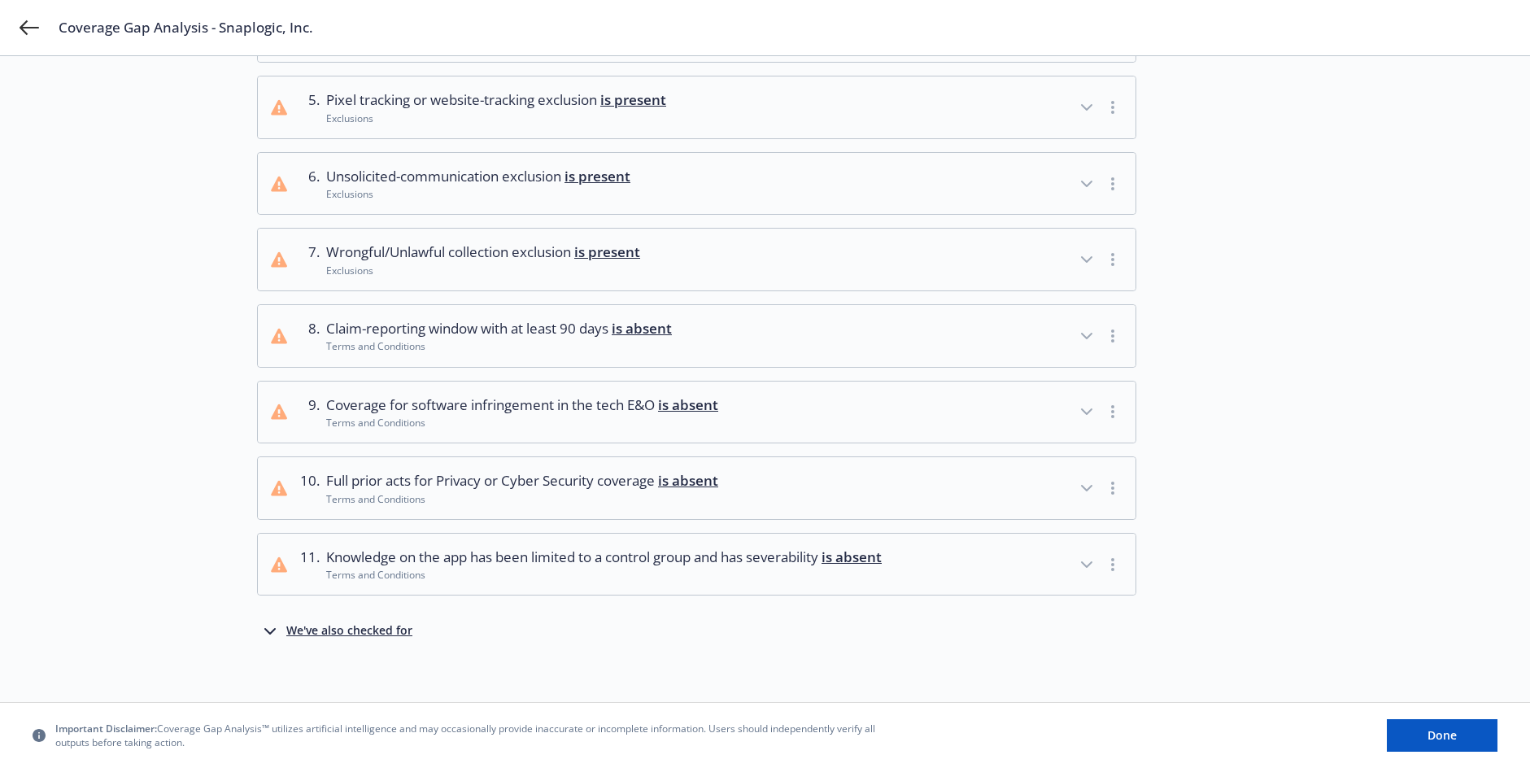
click at [878, 419] on button "9 . Coverage for software infringement in the tech E&O is absent Terms and Cond…" at bounding box center [697, 413] width 878 height 62
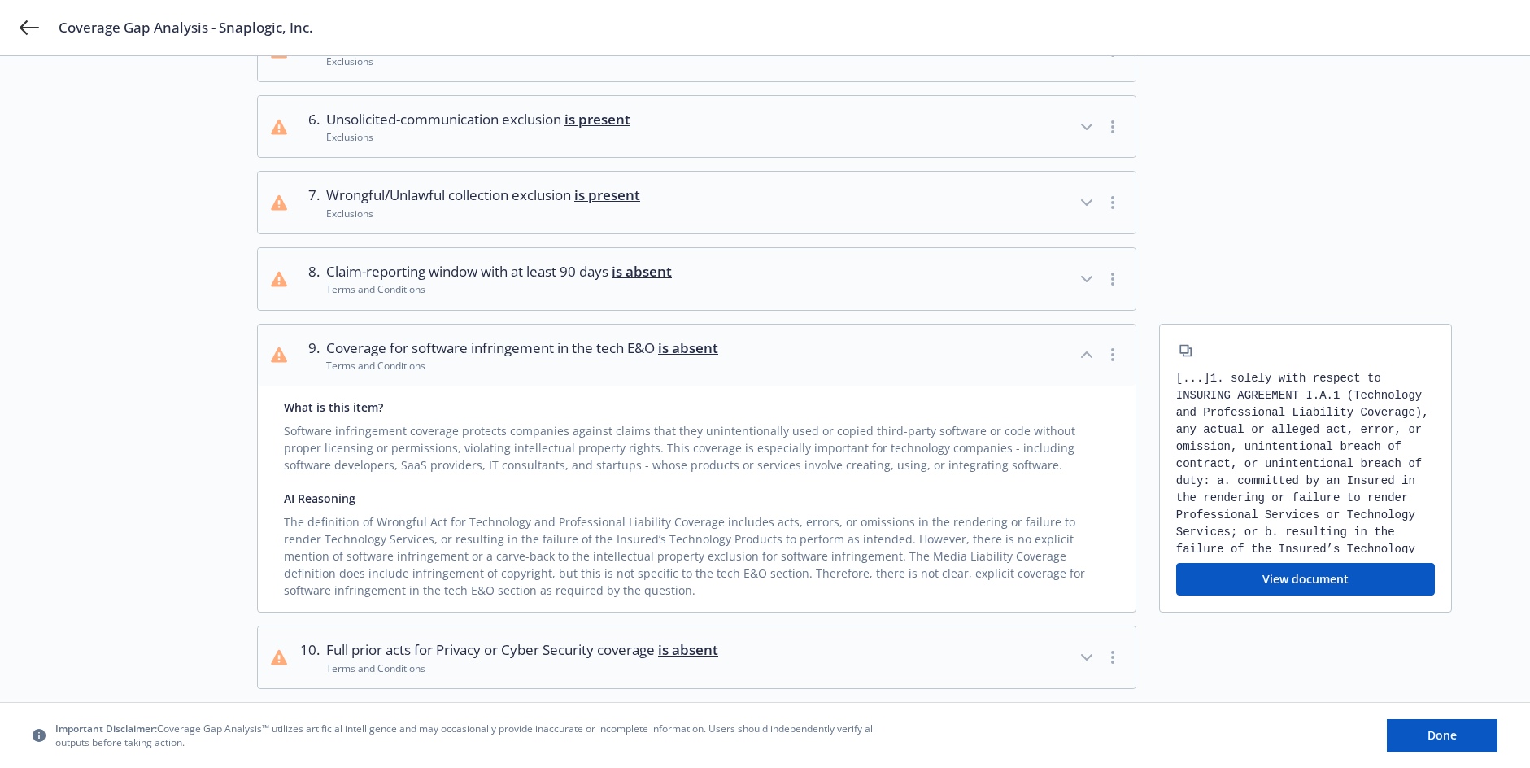
scroll to position [488, 0]
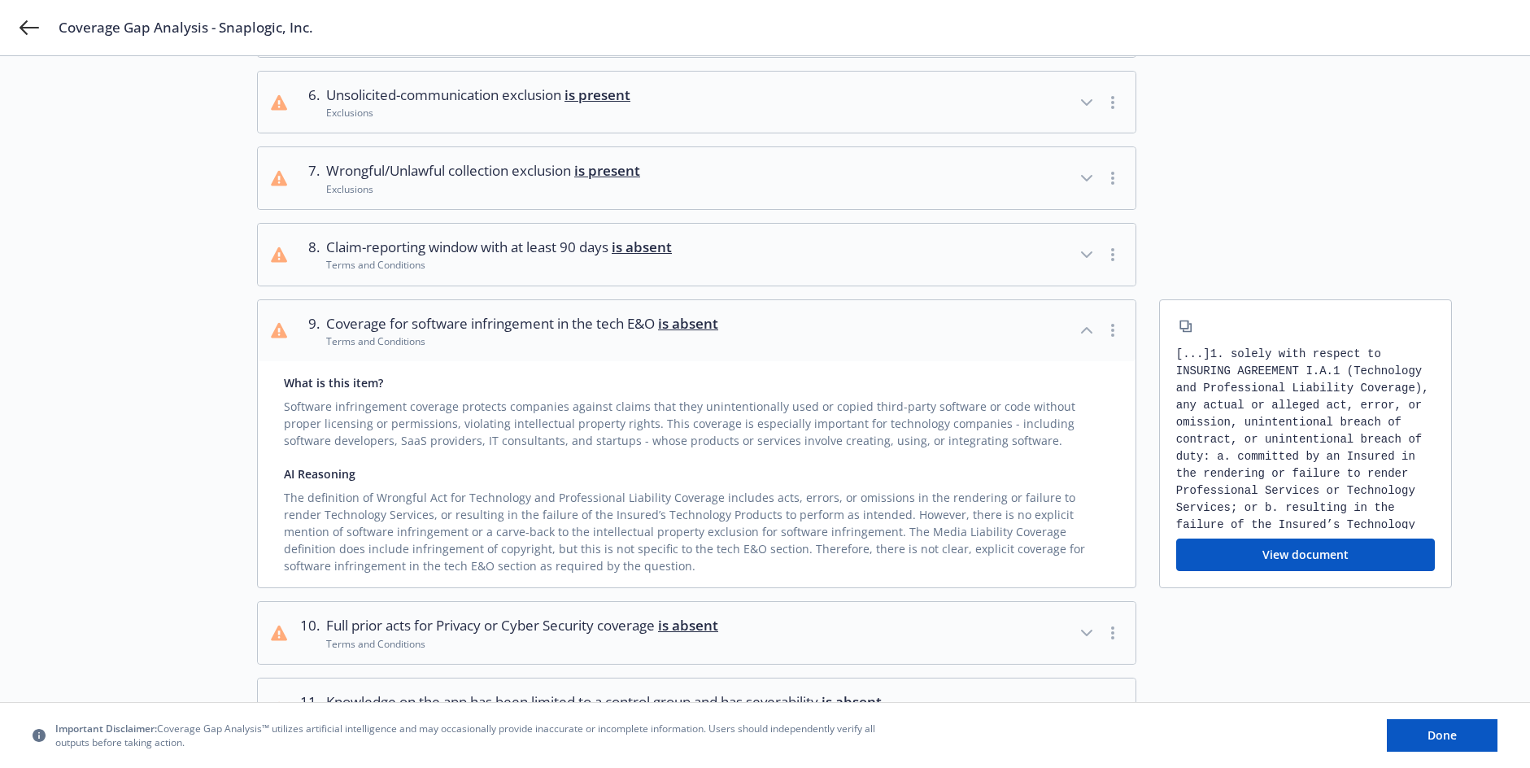
click at [164, 138] on div "Choose source Analyze 3 Review analysis" at bounding box center [167, 213] width 179 height 1198
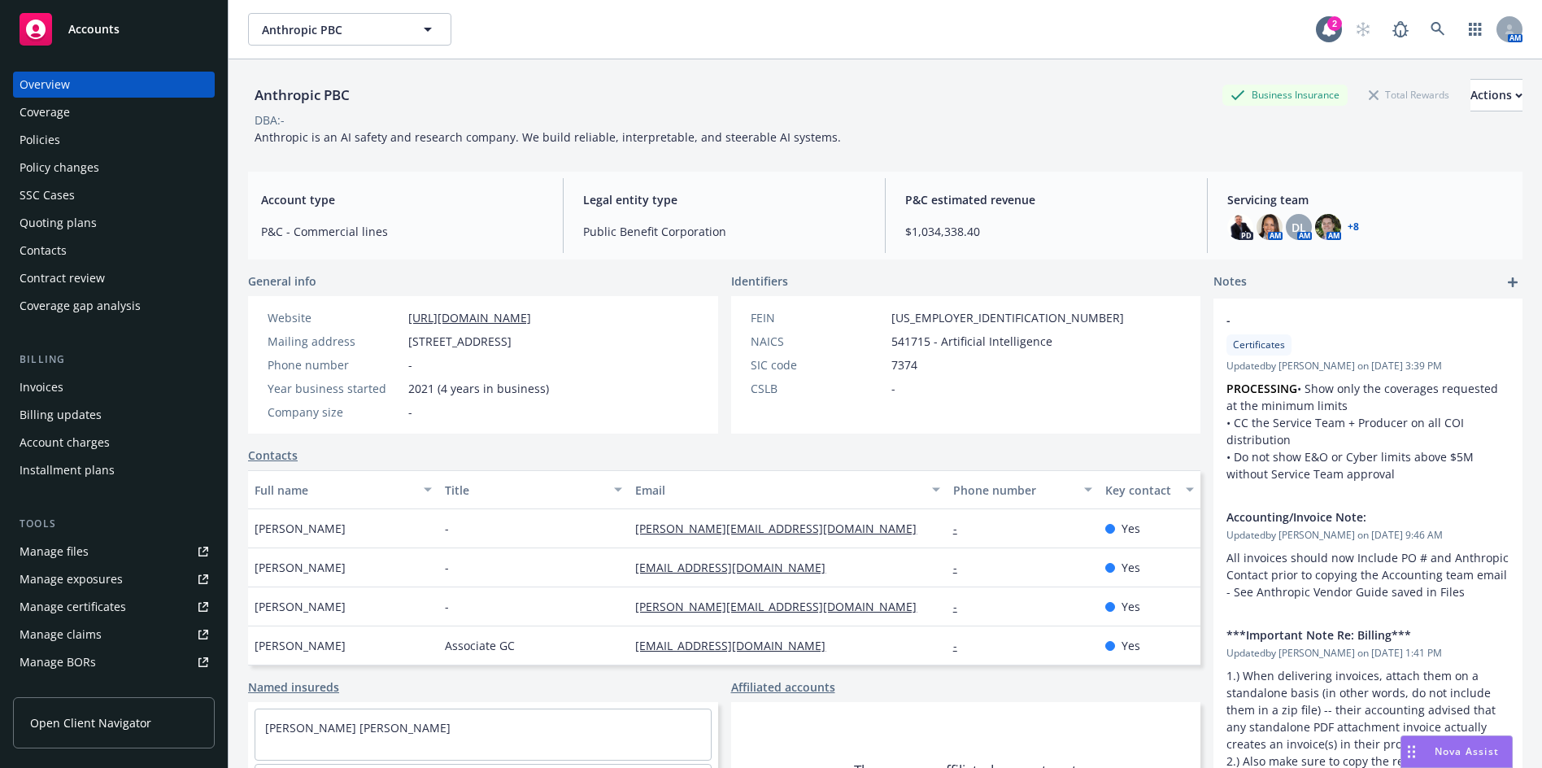
click at [75, 142] on div "Policies" at bounding box center [114, 140] width 189 height 26
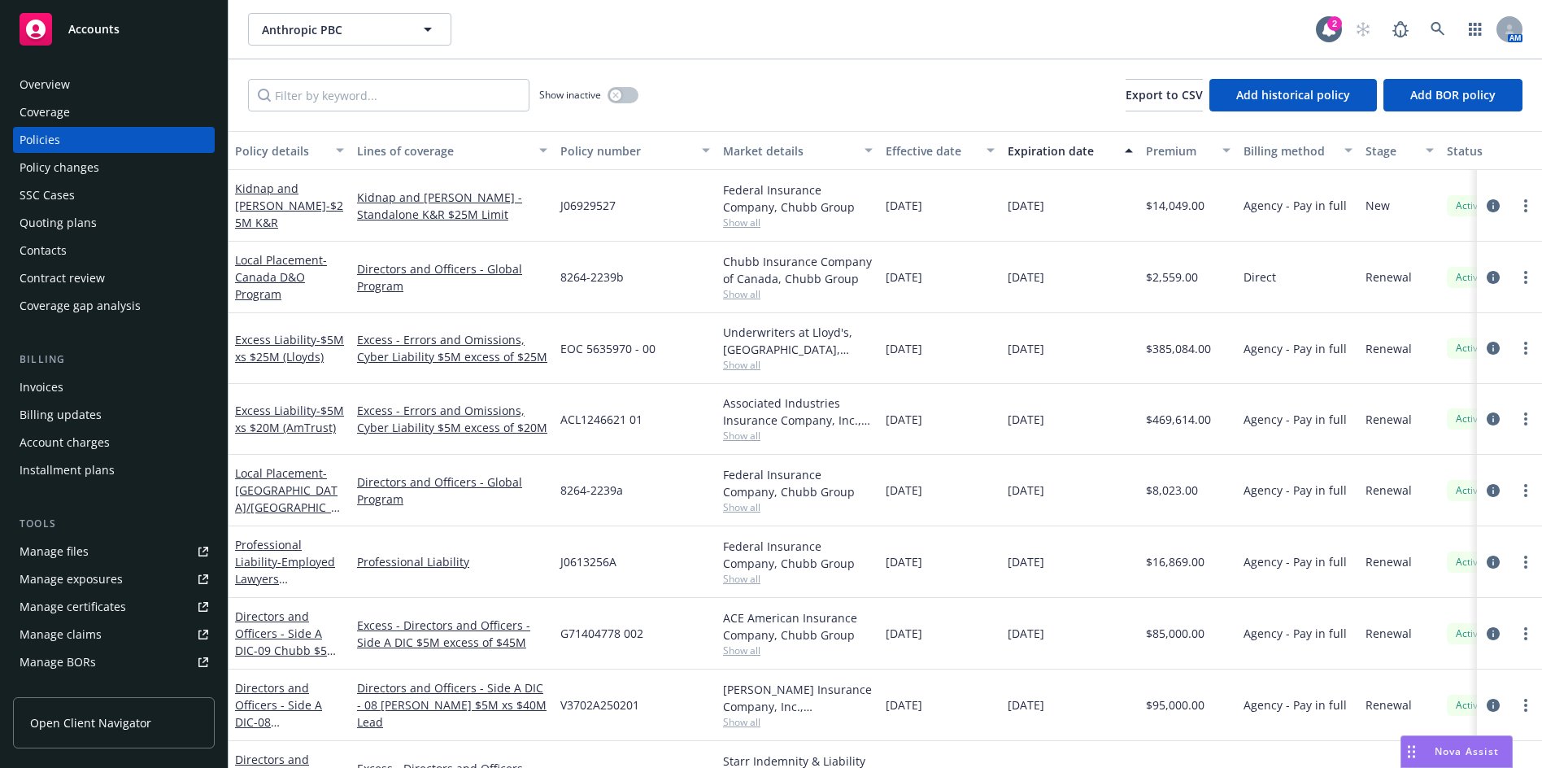
click at [330, 114] on div "Show inactive Export to CSV Add historical policy Add BOR policy" at bounding box center [886, 95] width 1314 height 72
click at [329, 107] on input "Filter by keyword..." at bounding box center [388, 95] width 281 height 33
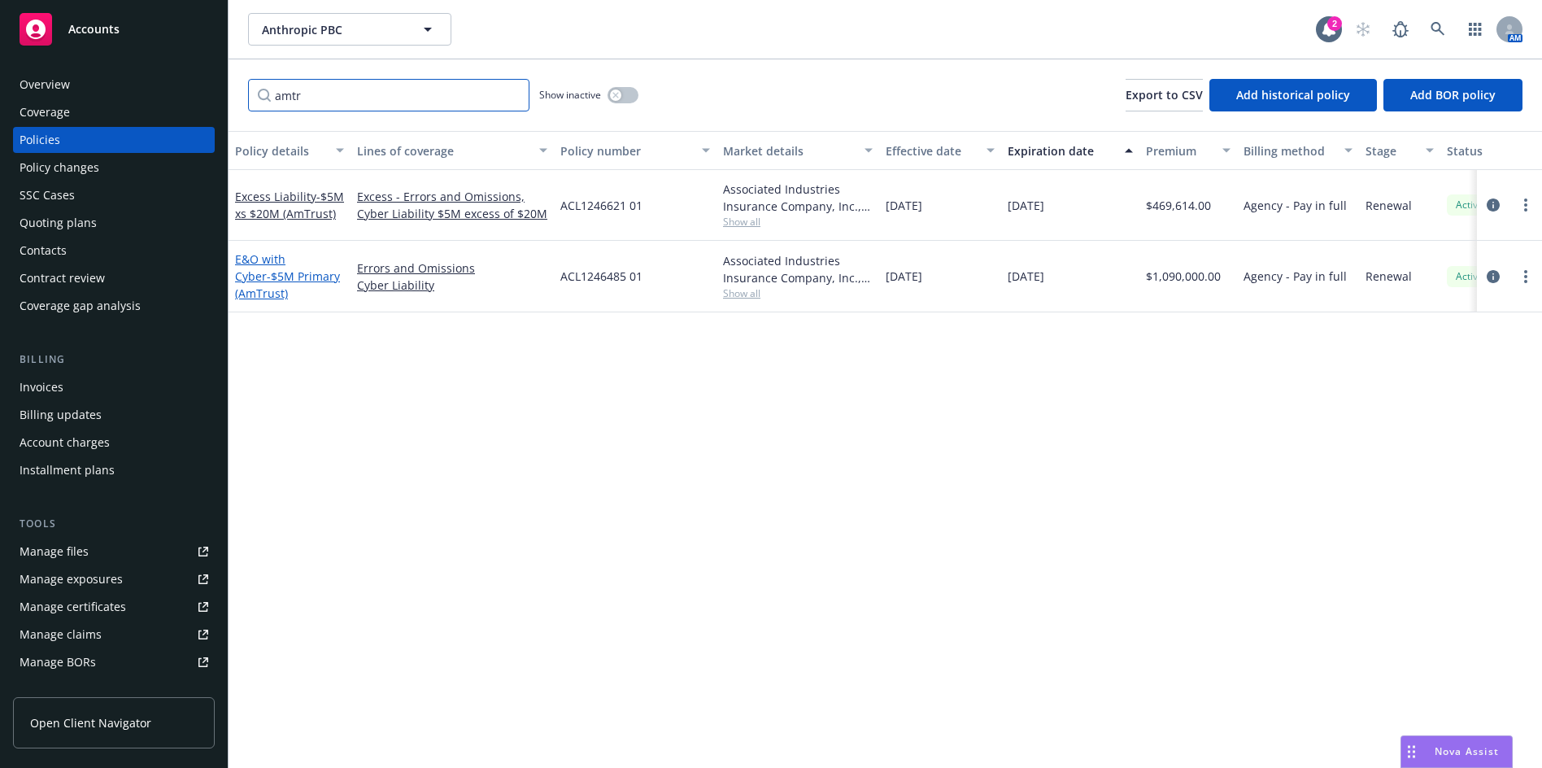
type input "amtr"
click at [277, 281] on span "- $5M Primary (AmTrust)" at bounding box center [287, 284] width 105 height 33
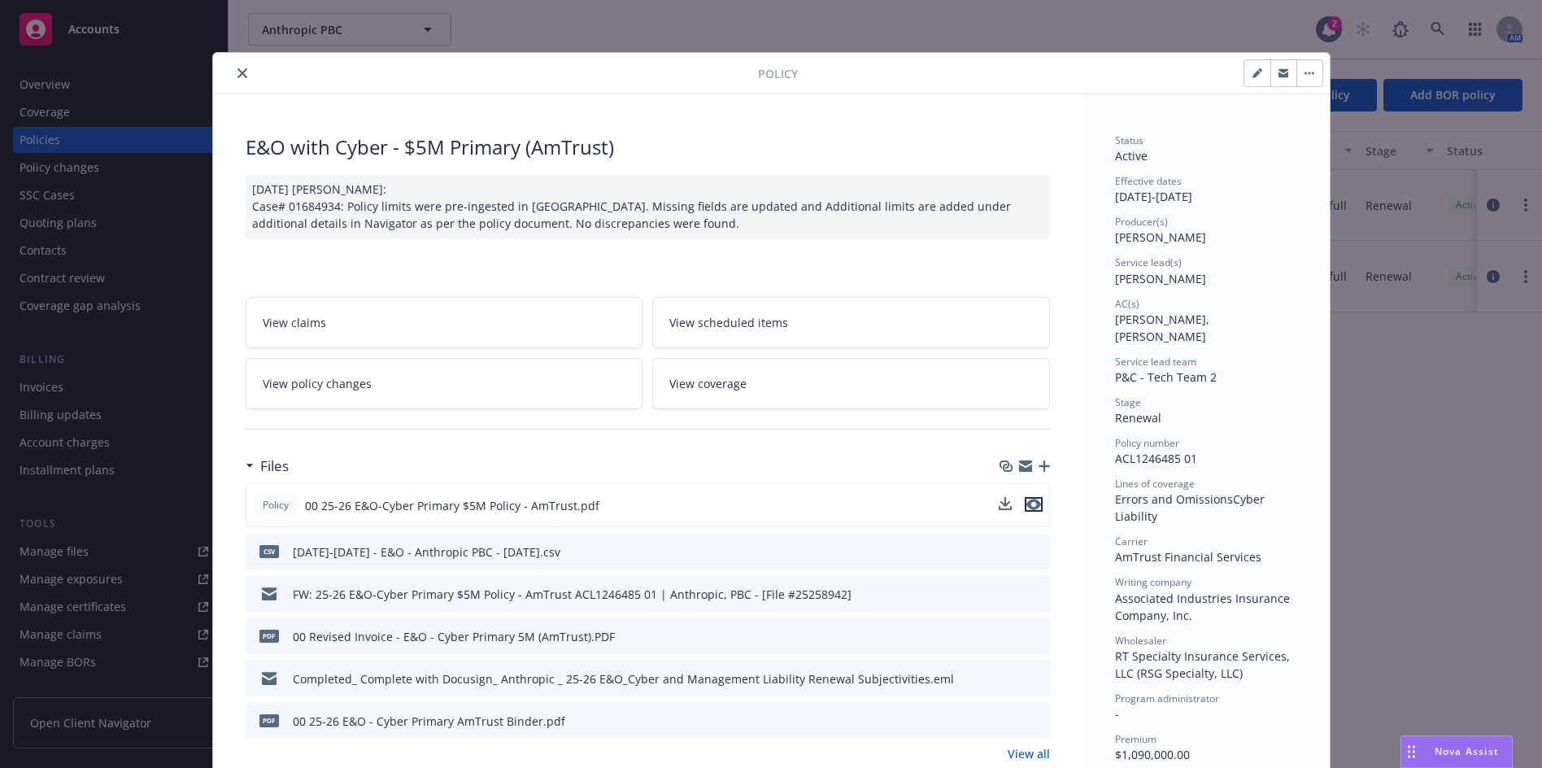
click at [1028, 508] on icon "preview file" at bounding box center [1034, 504] width 15 height 11
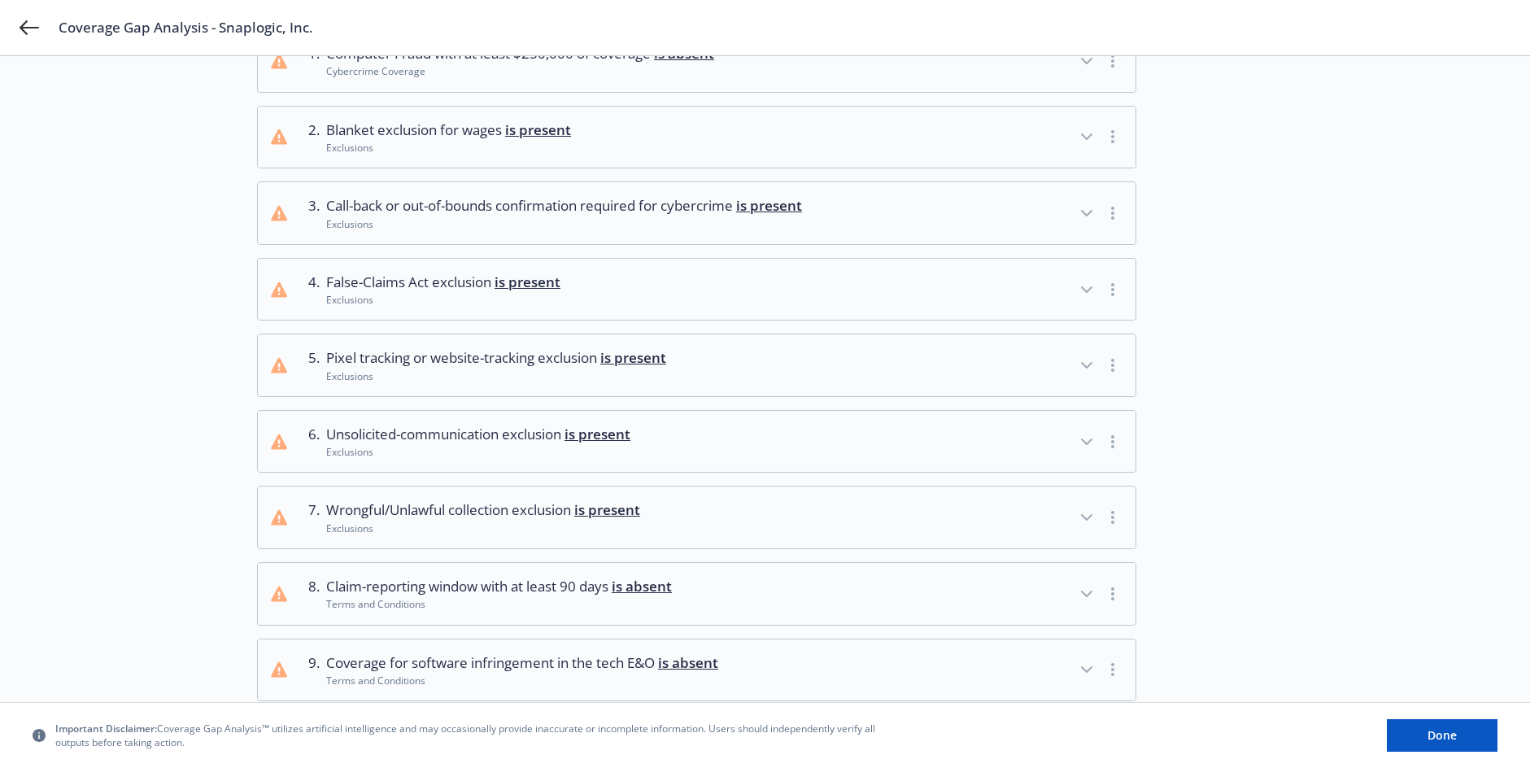
scroll to position [244, 0]
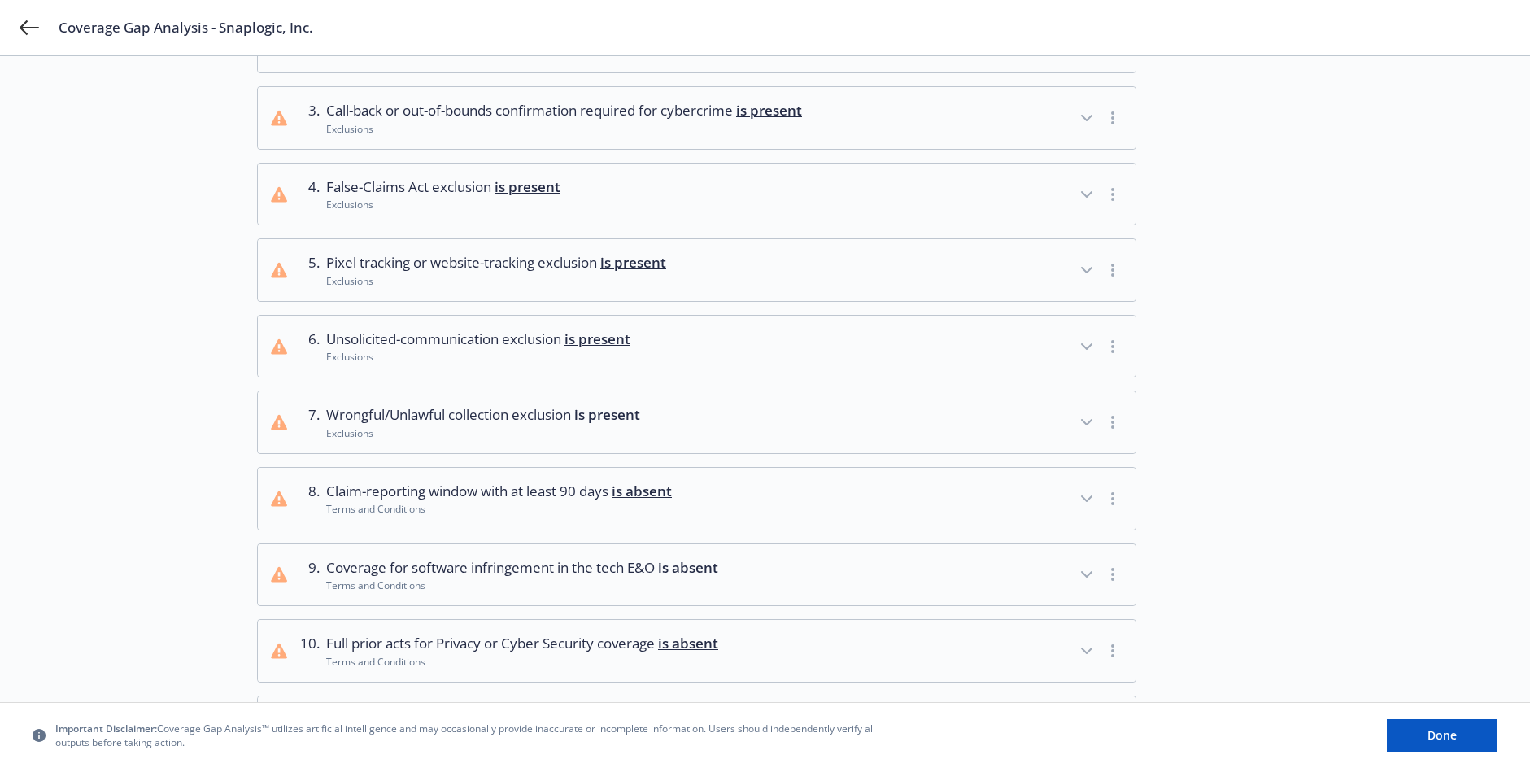
click at [813, 430] on button "7 . Wrongful/Unlawful collection exclusion is present Exclusions" at bounding box center [697, 422] width 878 height 62
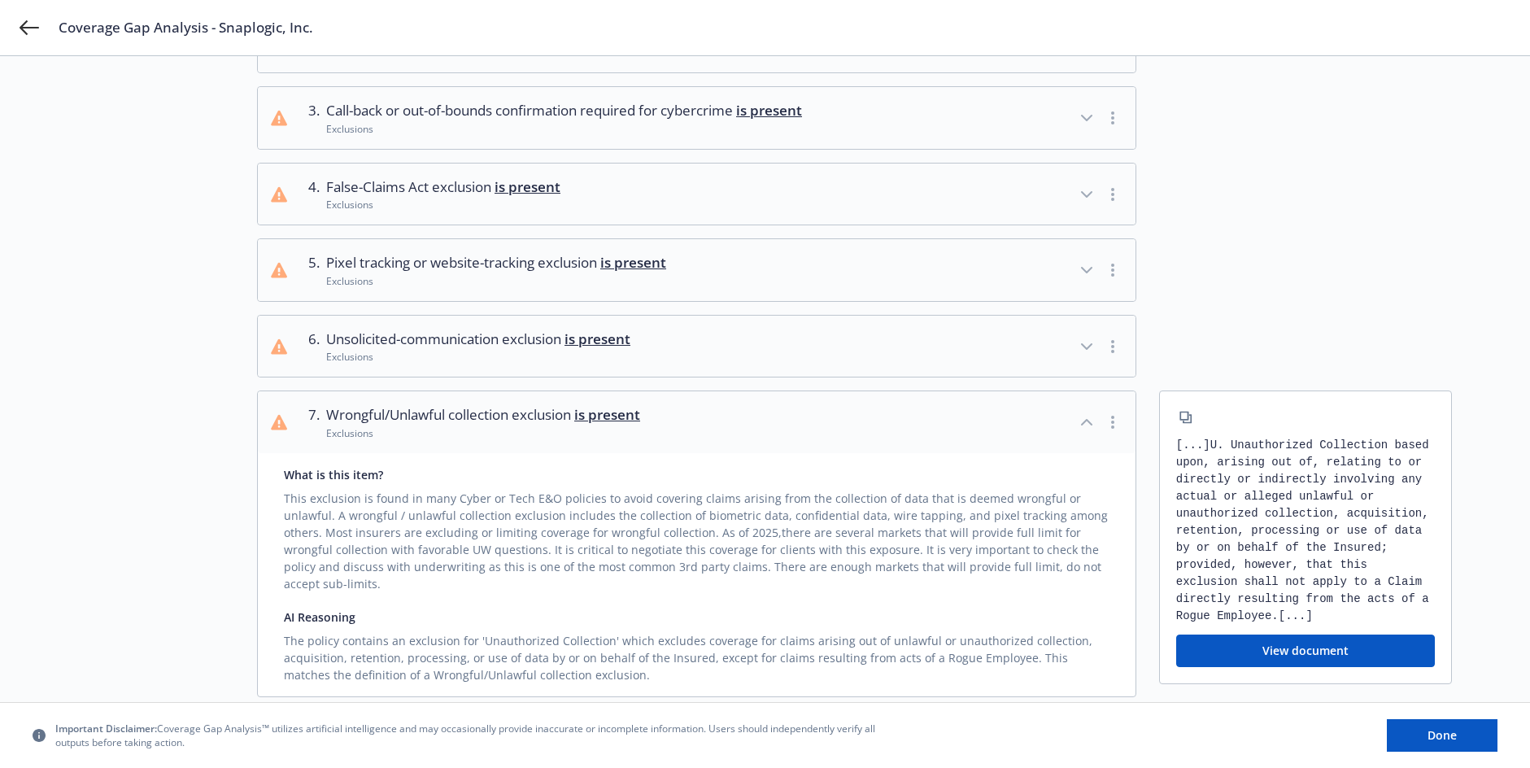
click at [1294, 307] on div "1 . Computer Fraud with at least $250,000 of coverage is absent Cybercrime Cove…" at bounding box center [854, 467] width 1195 height 1067
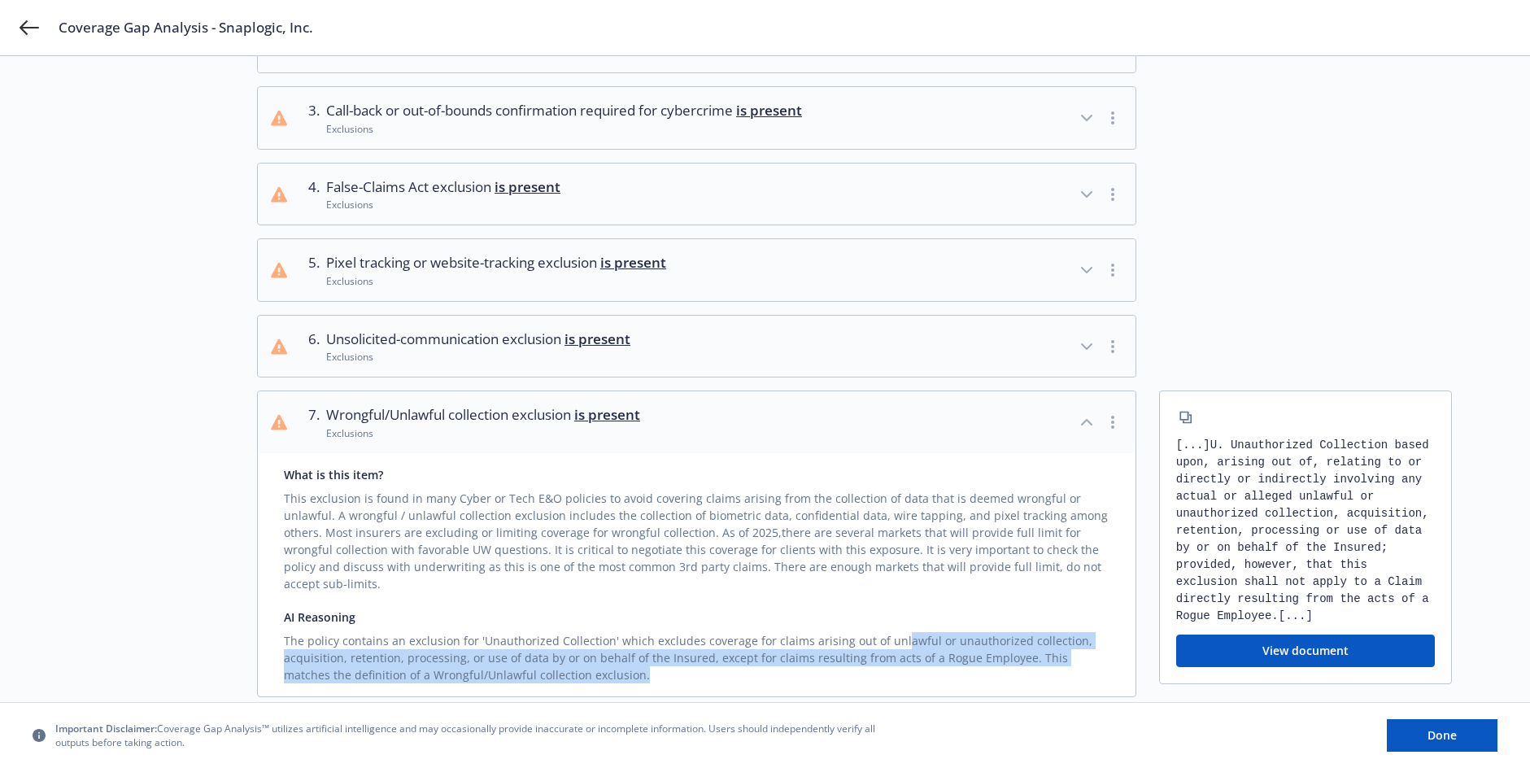
drag, startPoint x: 899, startPoint y: 674, endPoint x: 910, endPoint y: 692, distance: 21.2
click at [901, 676] on div "What is this item? This exclusion is found in many Cyber or Tech E&O policies t…" at bounding box center [697, 574] width 878 height 243
click at [1380, 265] on div at bounding box center [1305, 269] width 293 height 63
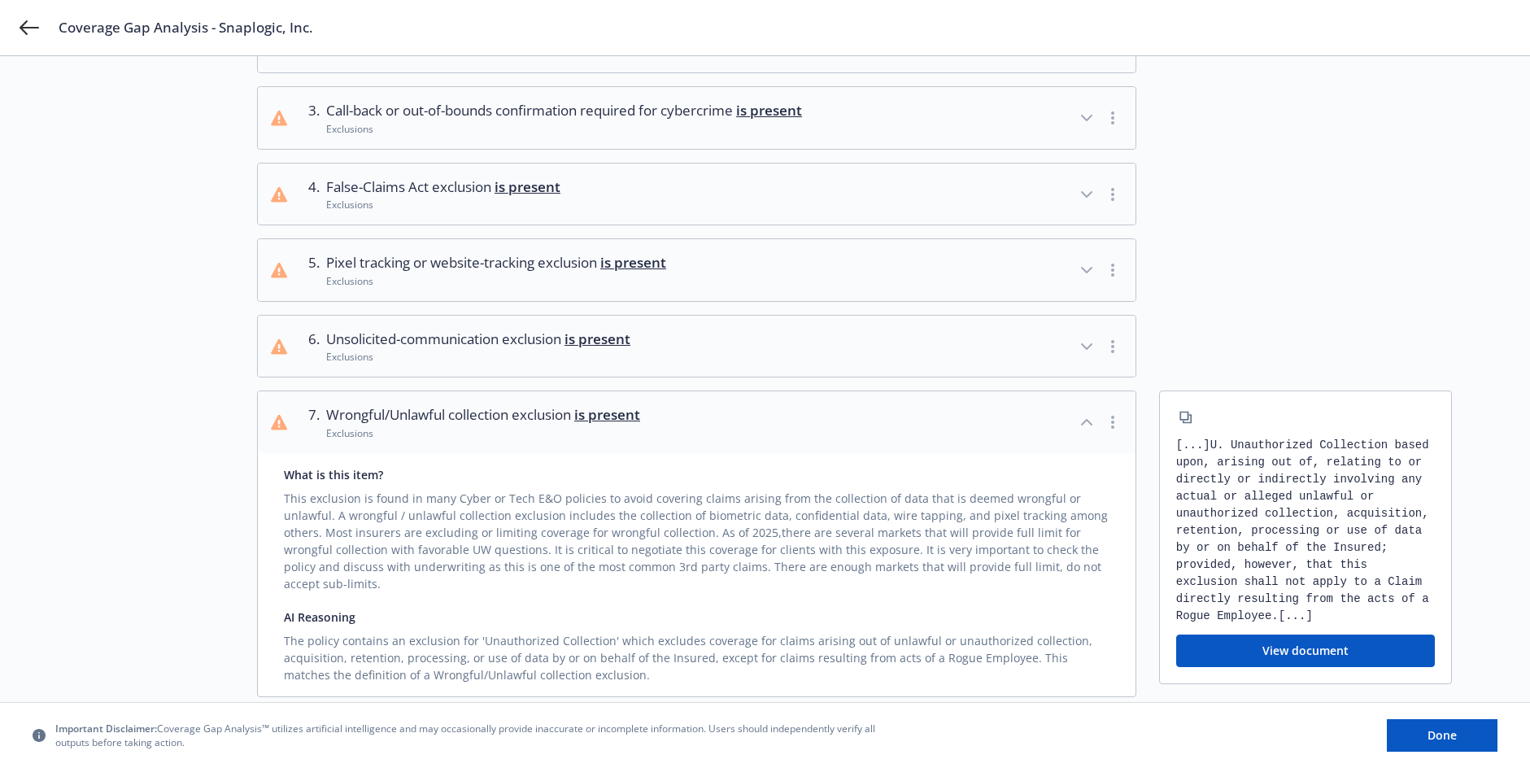
click at [1274, 306] on div "1 . Computer Fraud with at least $250,000 of coverage is absent Cybercrime Cove…" at bounding box center [854, 467] width 1195 height 1067
click at [761, 335] on button "6 . Unsolicited-communication exclusion is present Exclusions" at bounding box center [697, 347] width 878 height 62
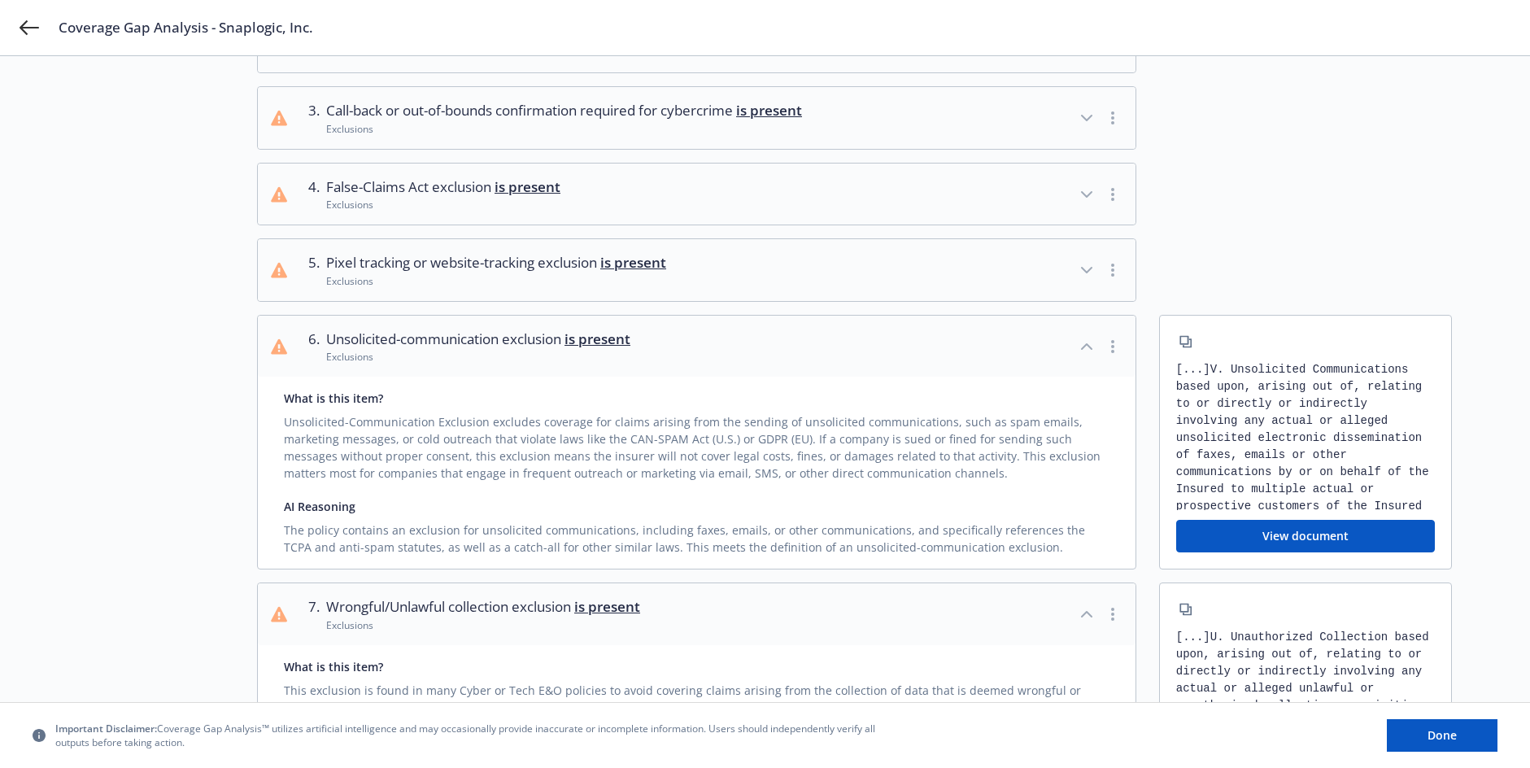
click at [544, 274] on div "Exclusions" at bounding box center [496, 281] width 340 height 14
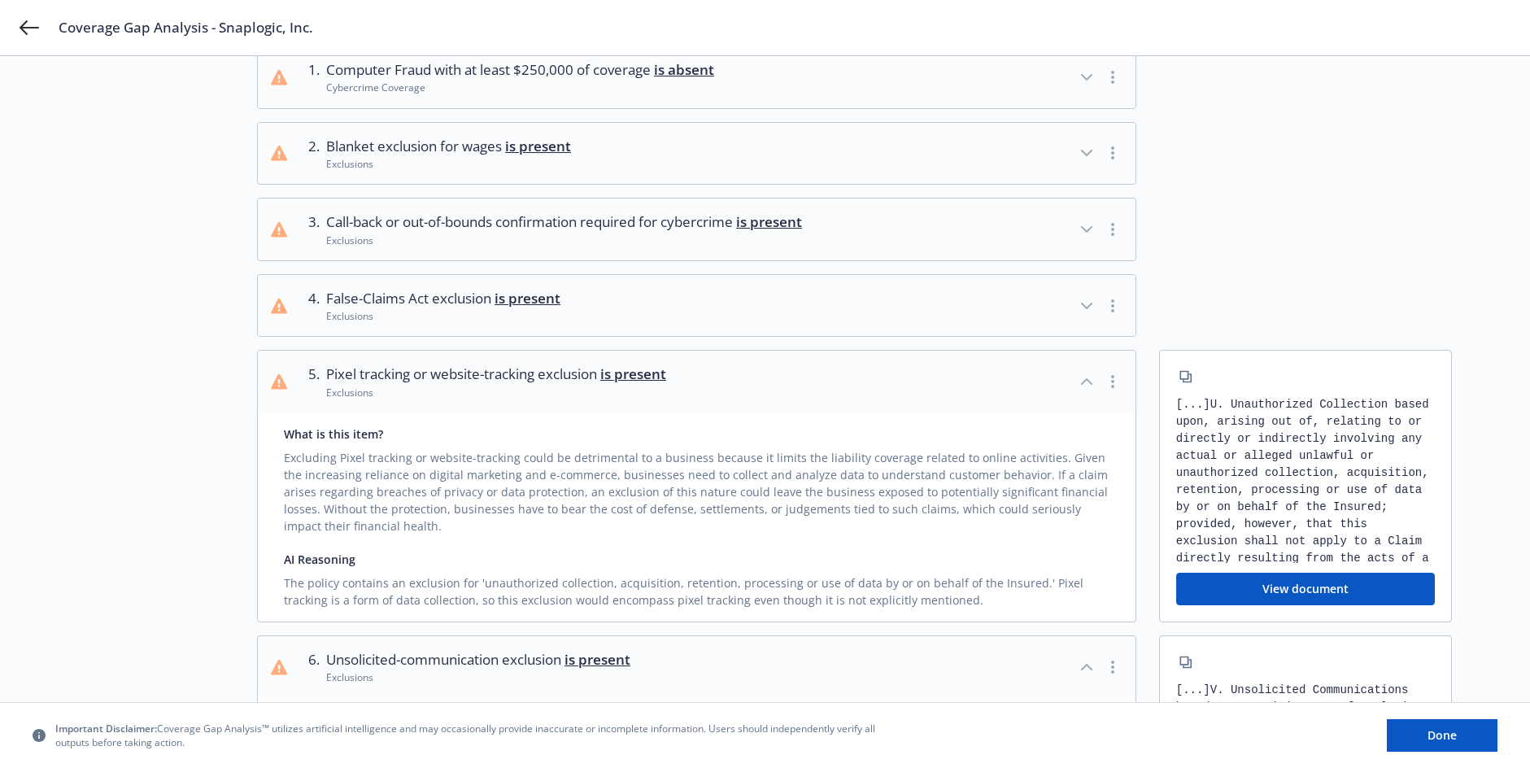
scroll to position [81, 0]
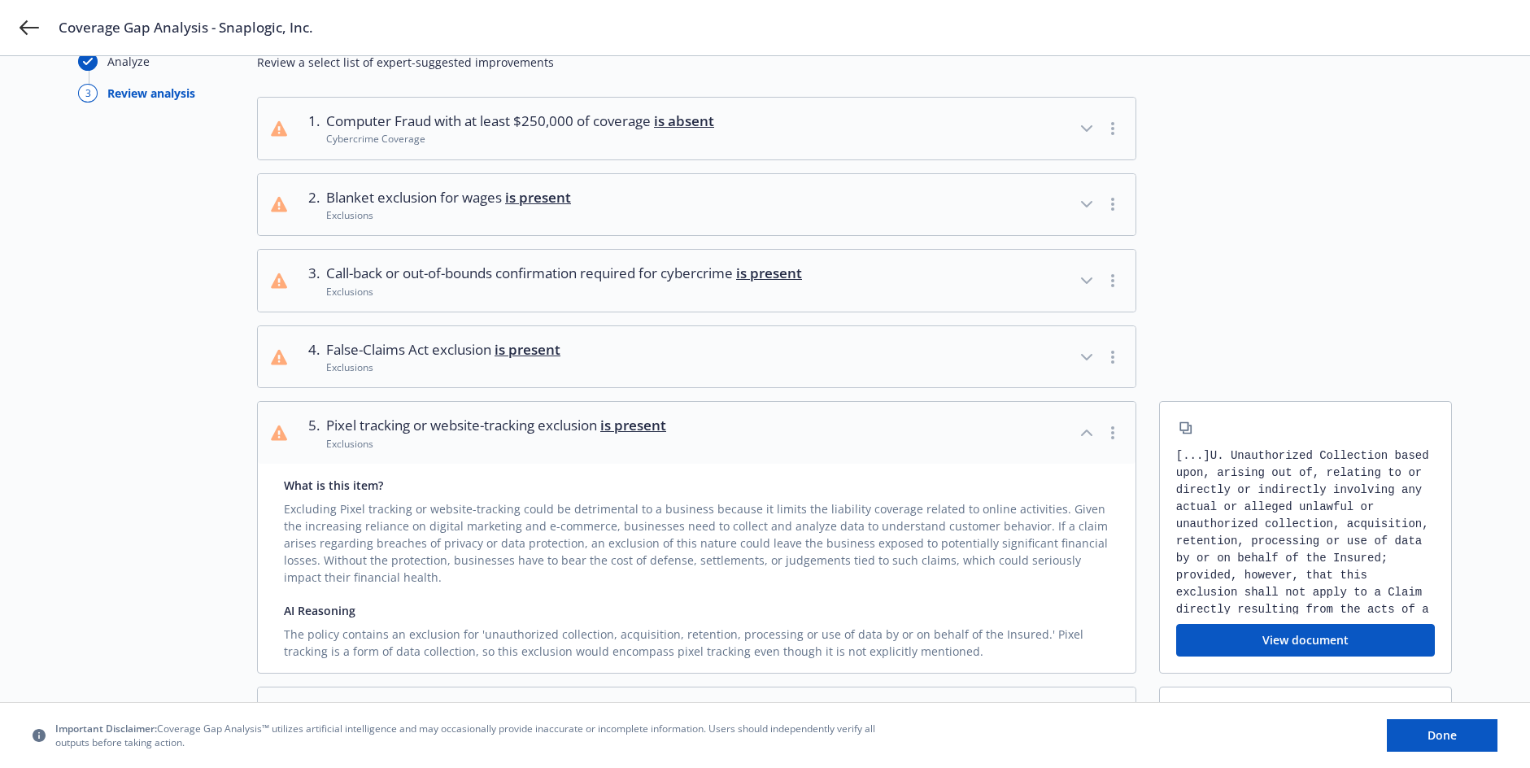
click at [683, 355] on button "4 . False-Claims Act exclusion is present Exclusions" at bounding box center [697, 357] width 878 height 62
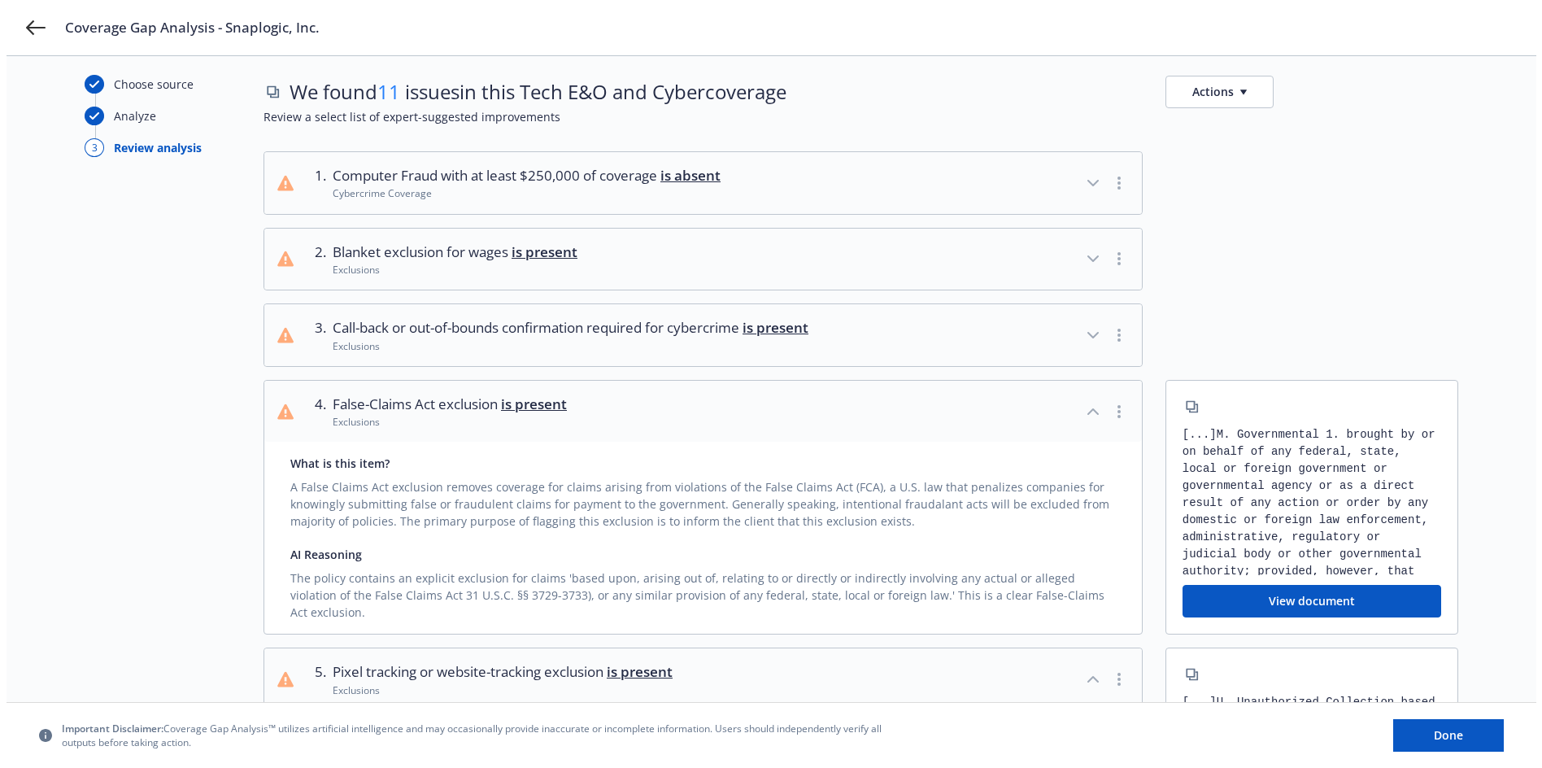
scroll to position [0, 0]
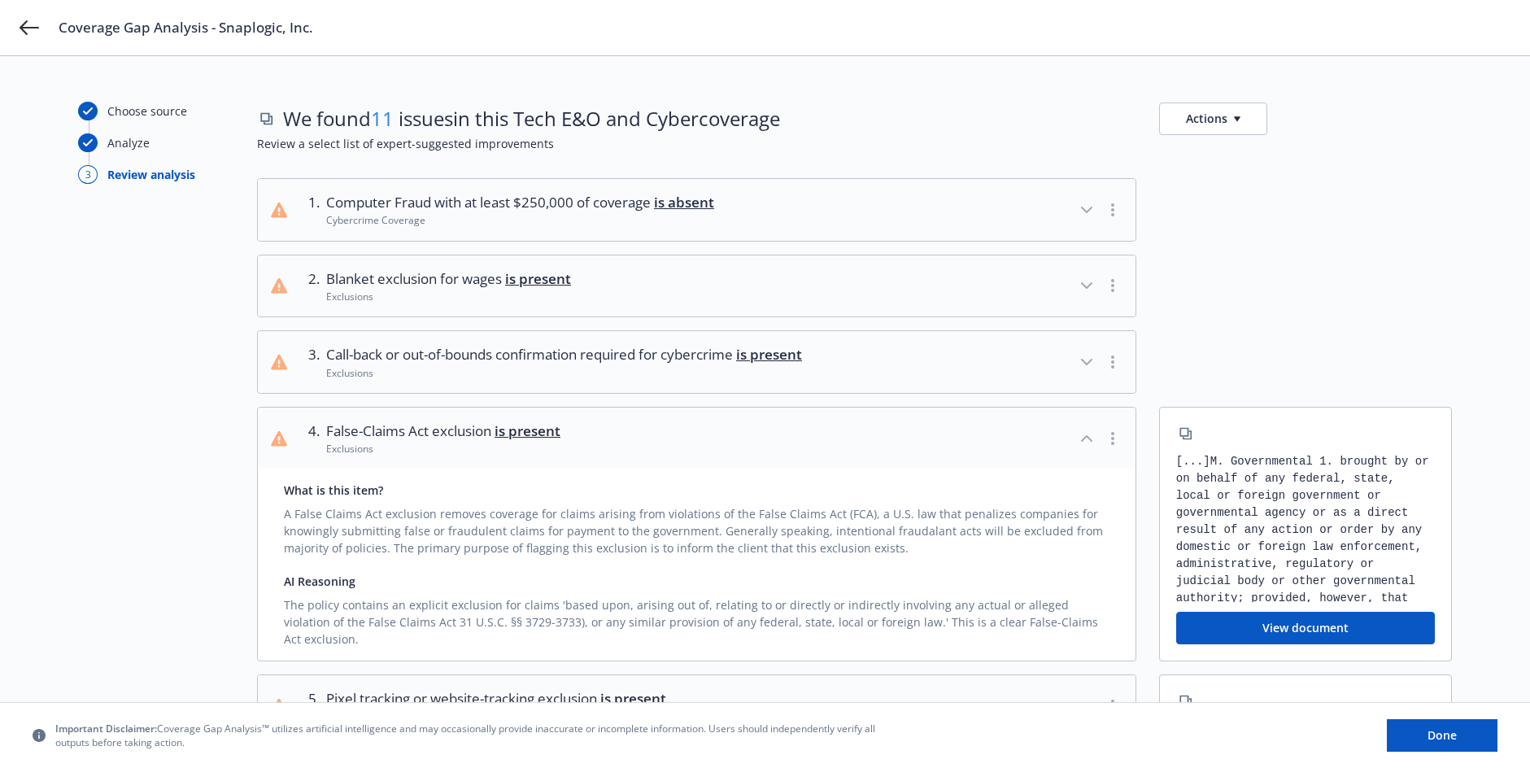
click at [634, 364] on span "Call-back or out-of-bounds confirmation required for cybercrime is present" at bounding box center [564, 354] width 476 height 21
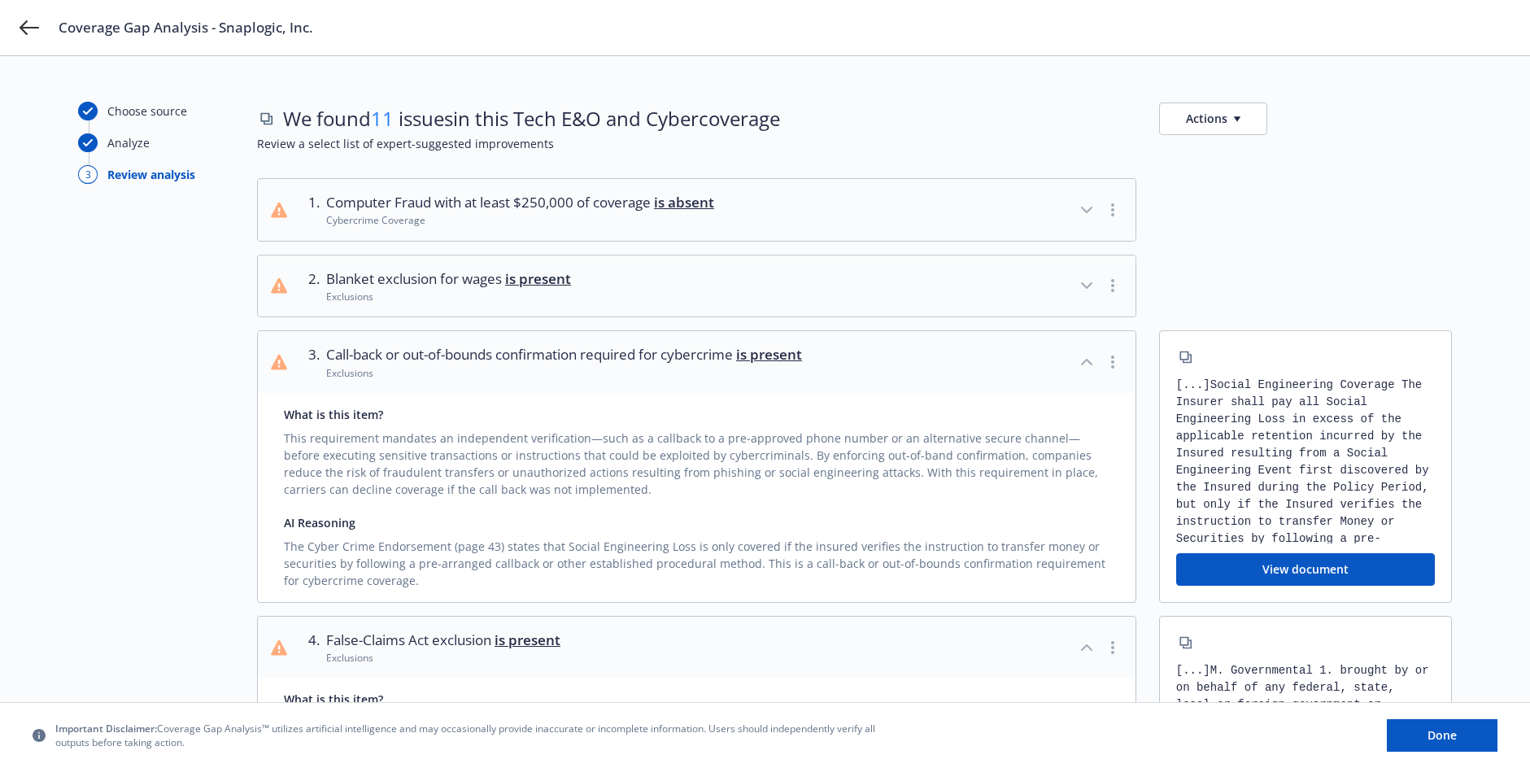
click at [444, 283] on span "Blanket exclusion for wages is present" at bounding box center [448, 278] width 245 height 21
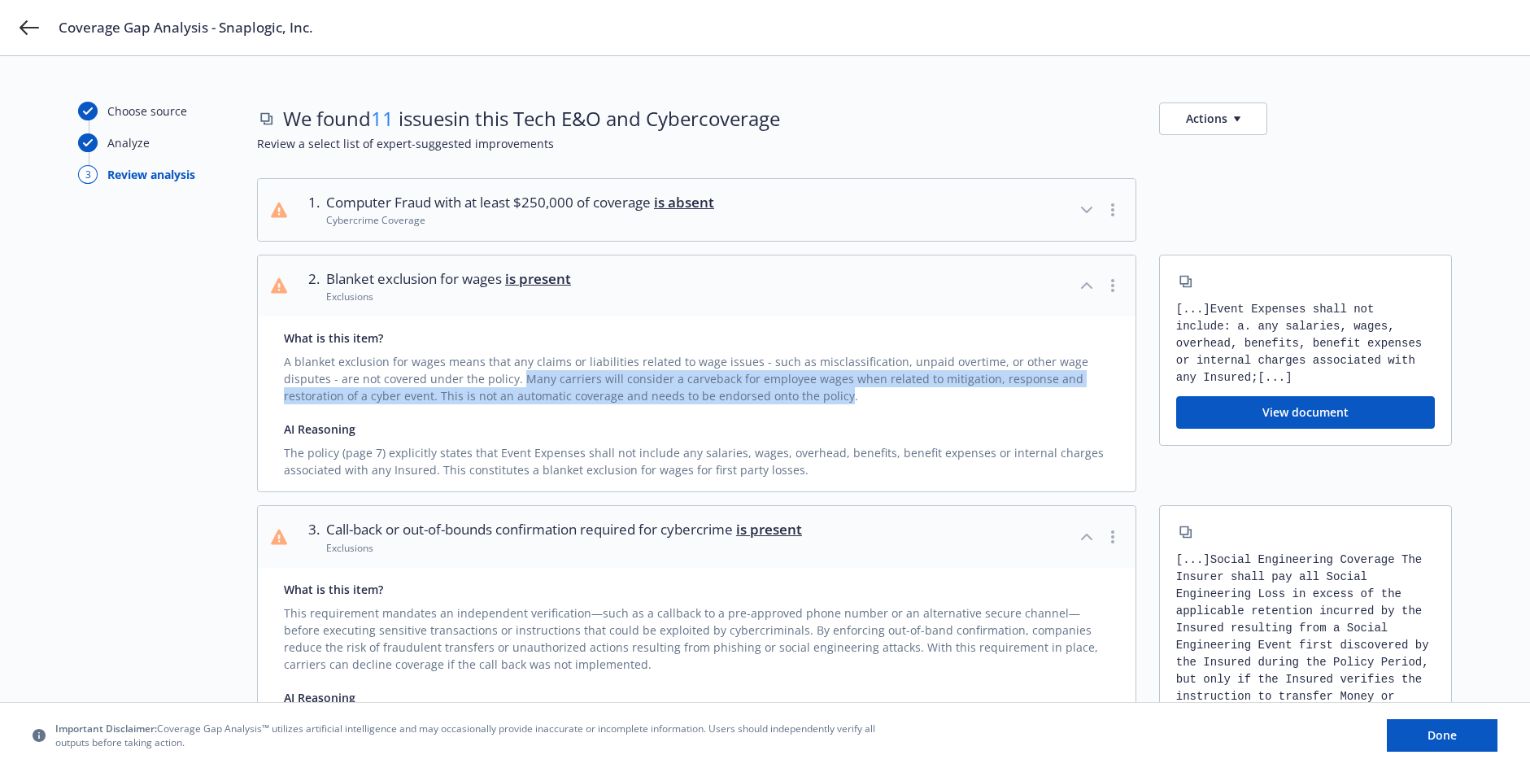
drag, startPoint x: 469, startPoint y: 376, endPoint x: 752, endPoint y: 393, distance: 282.8
click at [752, 393] on div "A blanket exclusion for wages means that any claims or liabilities related to w…" at bounding box center [697, 376] width 826 height 58
copy div "Many carriers will consider a carveback for employee wages when related to miti…"
click at [421, 217] on div "Cybercrime Coverage" at bounding box center [520, 220] width 388 height 14
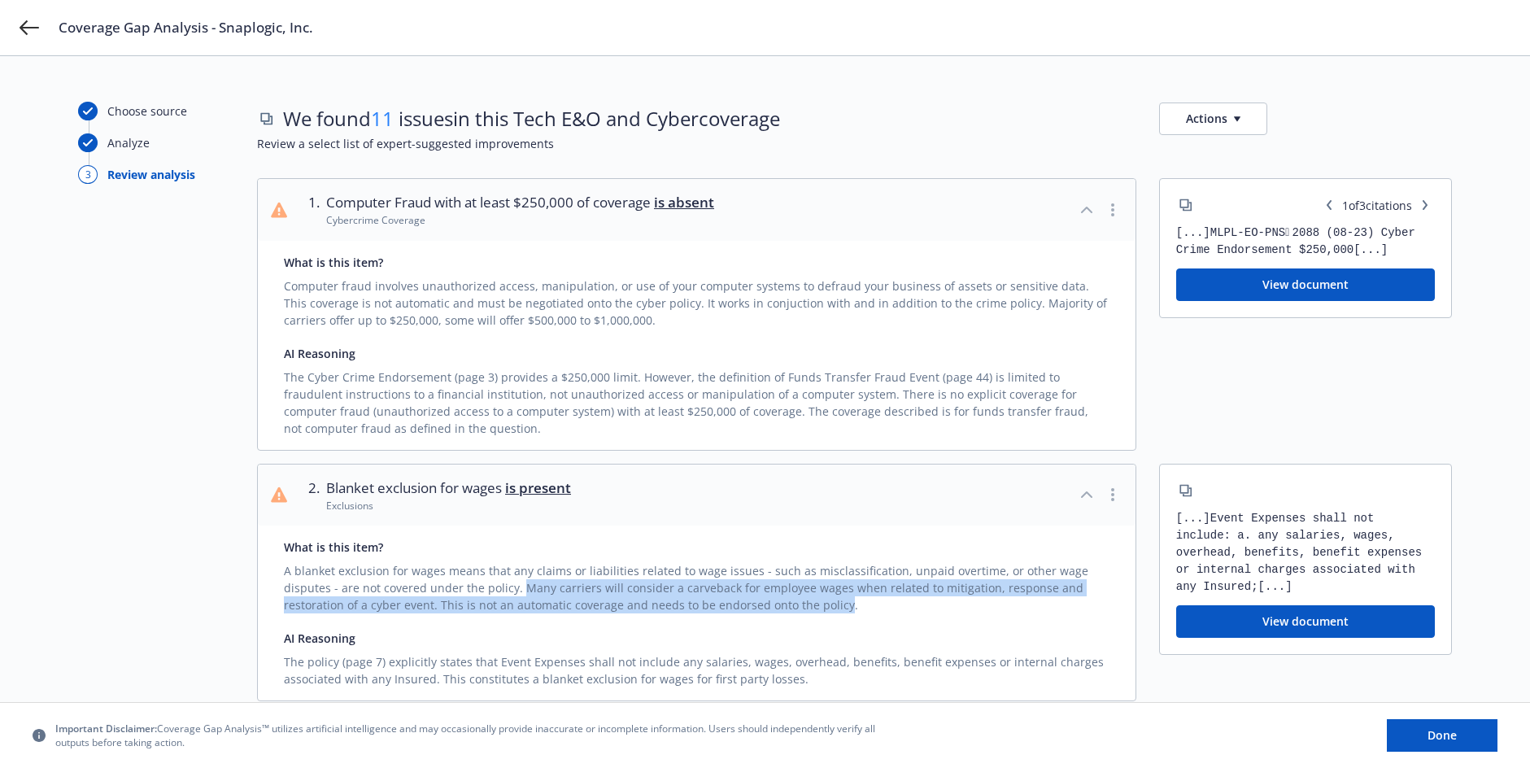
click at [1227, 286] on button "View document" at bounding box center [1305, 284] width 259 height 33
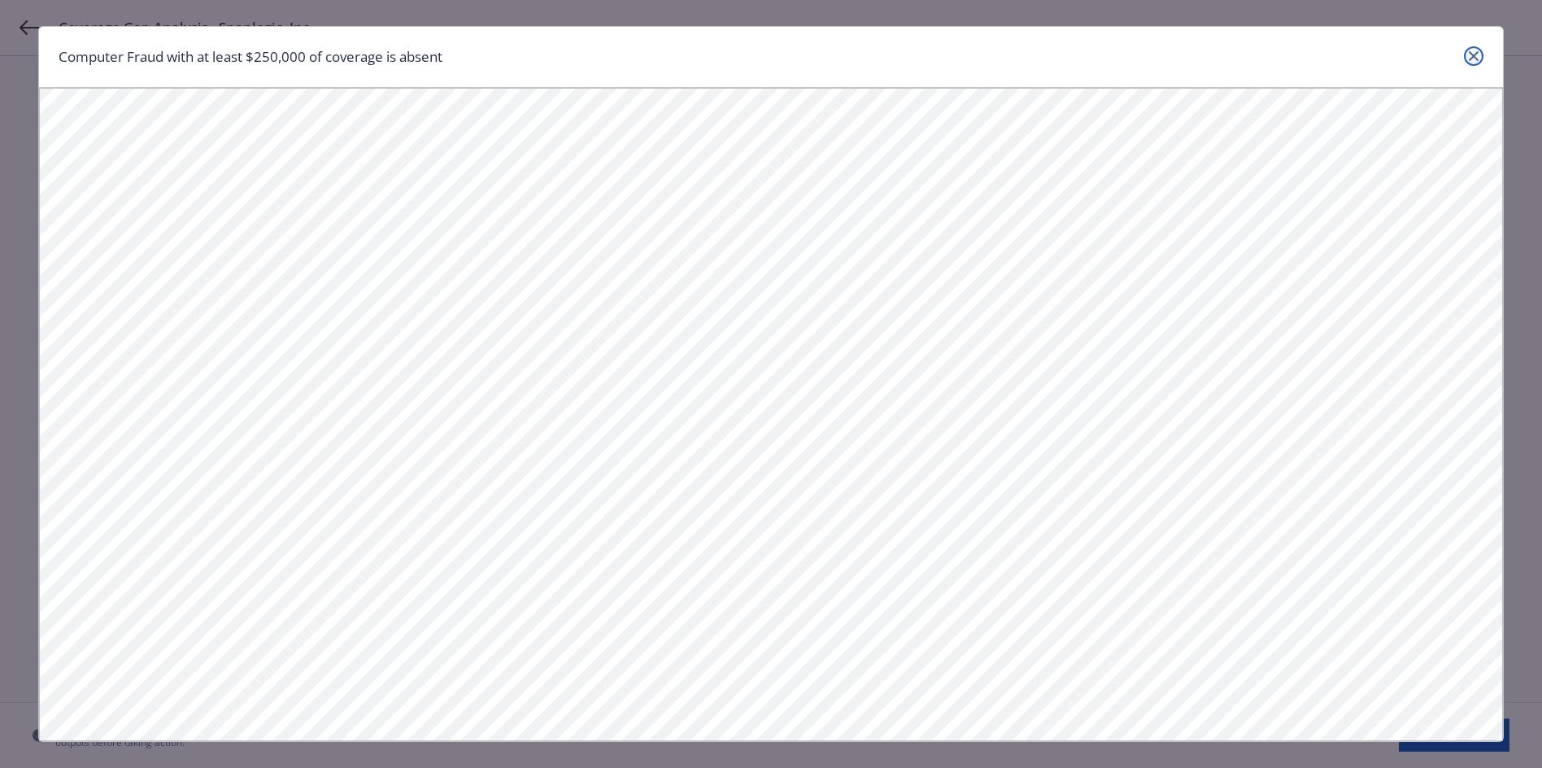
click at [1471, 55] on icon "close" at bounding box center [1474, 56] width 10 height 10
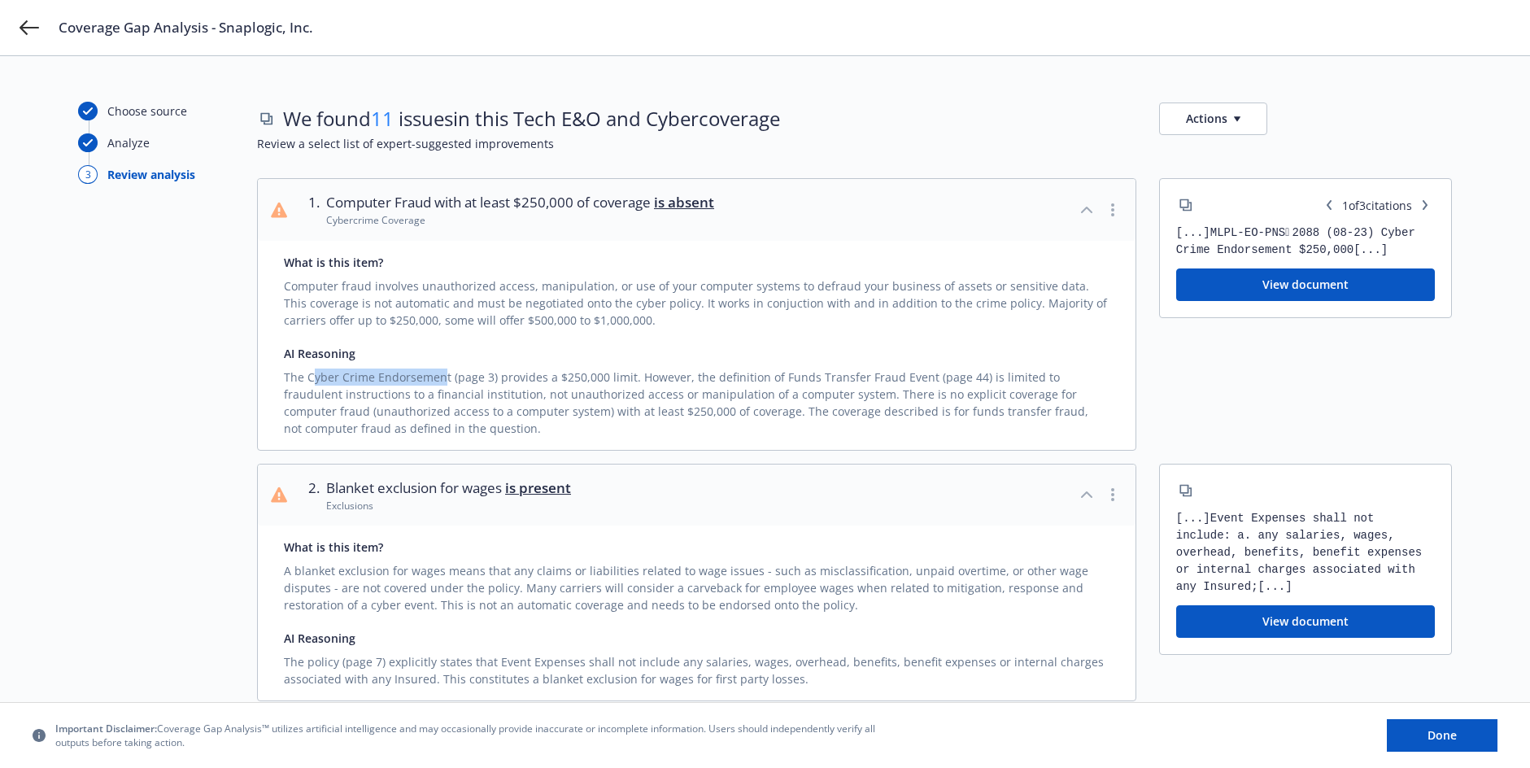
drag, startPoint x: 312, startPoint y: 377, endPoint x: 444, endPoint y: 376, distance: 132.6
click at [444, 376] on div "The Cyber Crime Endorsement (page 3) provides a $250,000 limit. However, the de…" at bounding box center [697, 399] width 826 height 75
click at [339, 380] on div "The Cyber Crime Endorsement (page 3) provides a $250,000 limit. However, the de…" at bounding box center [697, 399] width 826 height 75
drag, startPoint x: 310, startPoint y: 375, endPoint x: 445, endPoint y: 373, distance: 135.1
click at [445, 373] on div "The Cyber Crime Endorsement (page 3) provides a $250,000 limit. However, the de…" at bounding box center [697, 399] width 826 height 75
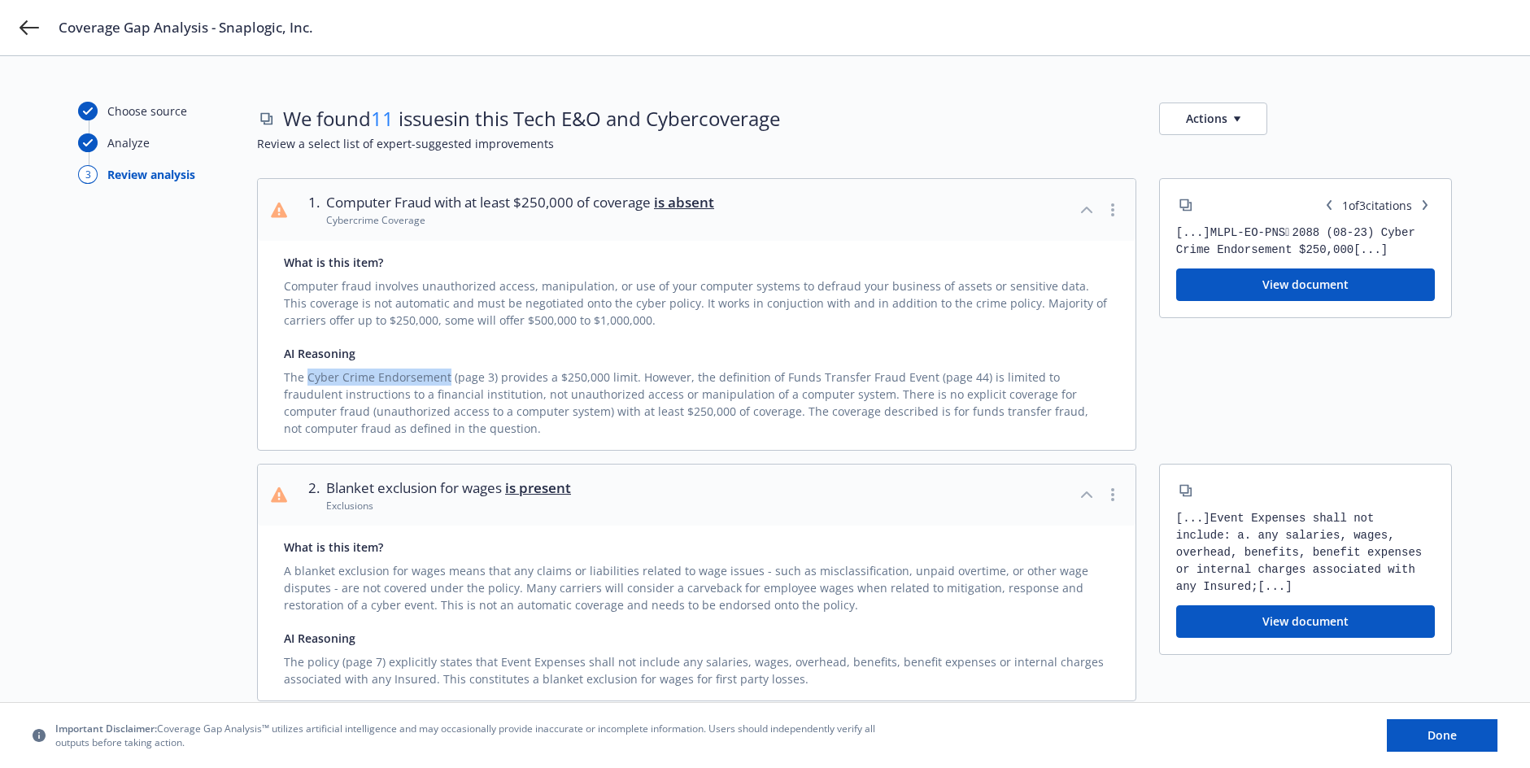
copy div "Cyber Crime Endorsement"
click at [360, 426] on div "The Cyber Crime Endorsement (page 3) provides a $250,000 limit. However, the de…" at bounding box center [697, 399] width 826 height 75
click at [29, 33] on icon at bounding box center [30, 28] width 20 height 20
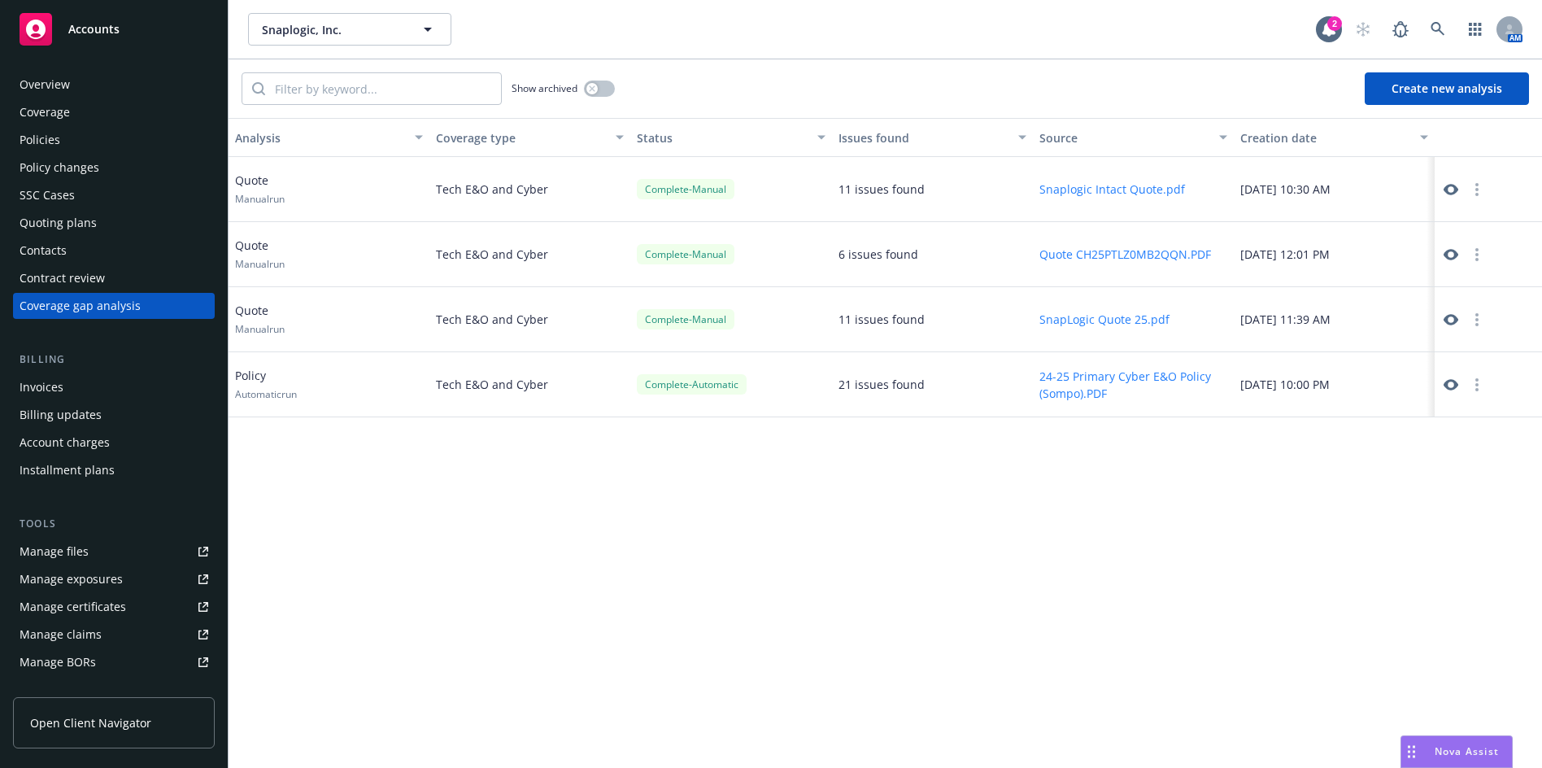
click at [1114, 197] on button "Snaplogic Intact Quote.pdf" at bounding box center [1113, 189] width 146 height 17
click at [1455, 254] on icon at bounding box center [1451, 254] width 15 height 11
click at [1401, 91] on button "Create new analysis" at bounding box center [1447, 88] width 164 height 33
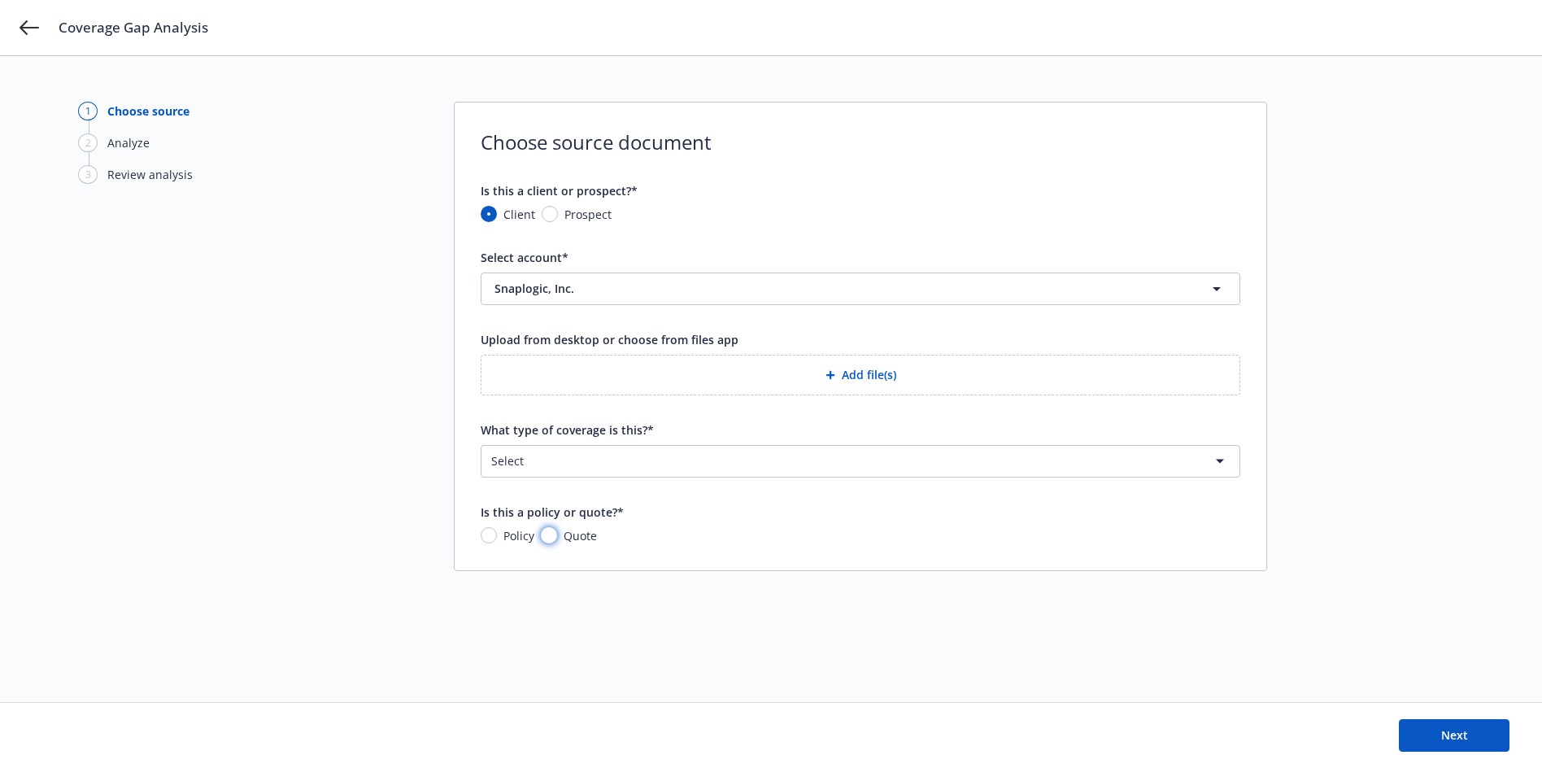
click at [550, 536] on input "Quote" at bounding box center [549, 535] width 16 height 16
radio input "true"
click at [735, 460] on html "Coverage Gap Analysis 1 Choose source 2 Analyze 3 Review analysis Choose source…" at bounding box center [771, 384] width 1542 height 768
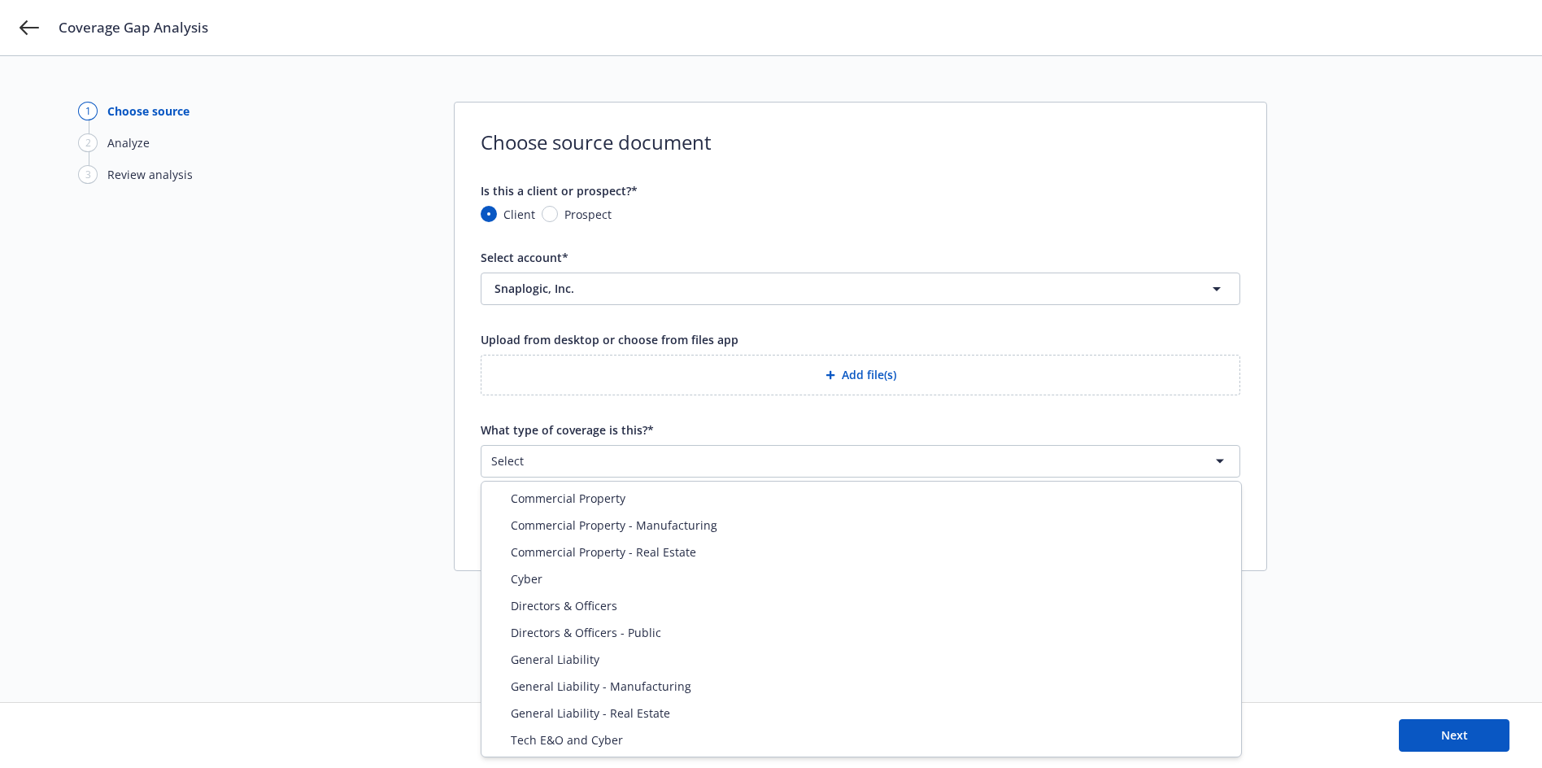
select select "ERRORS_AND_OMISSIONS"
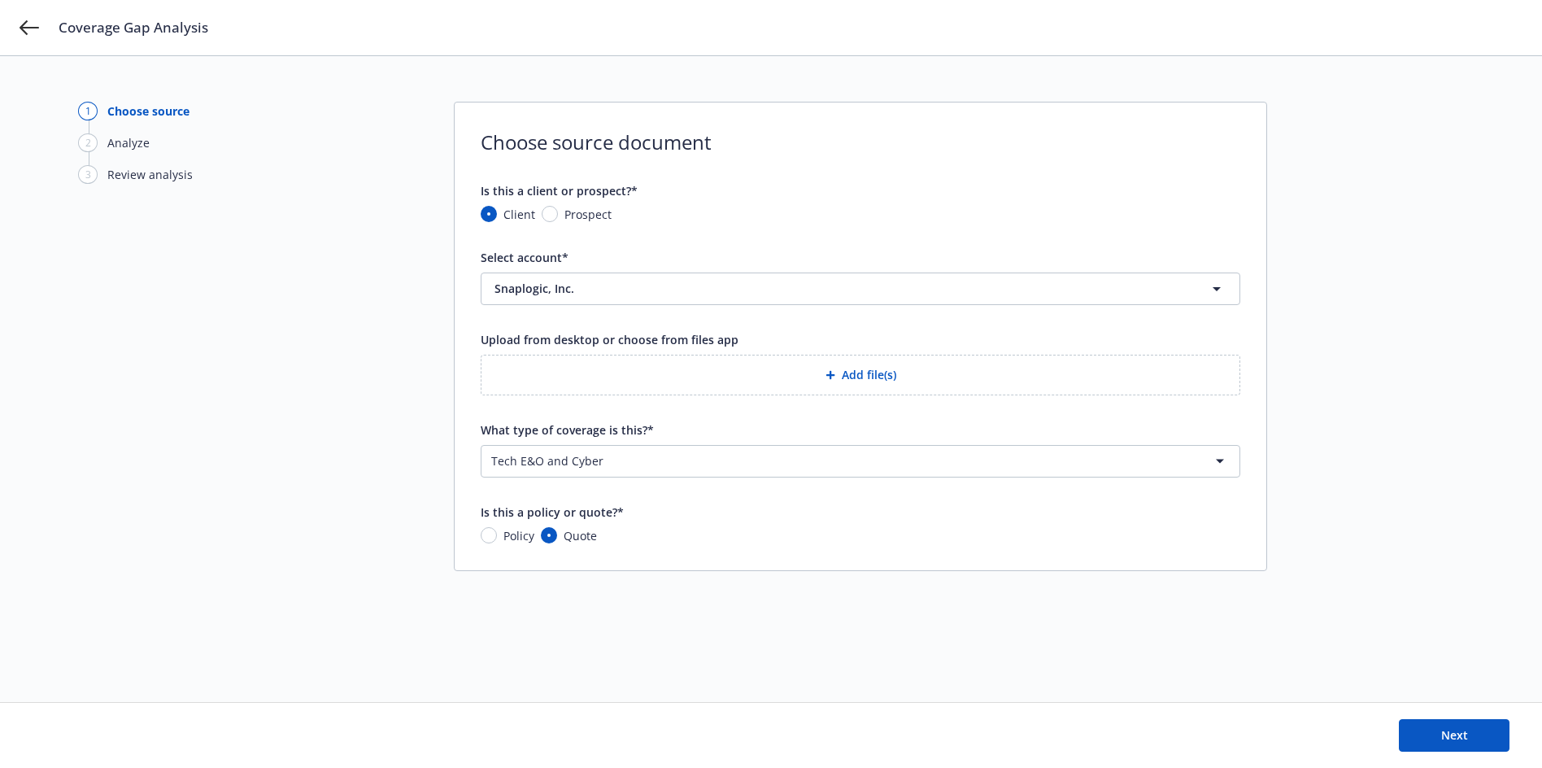
click at [874, 378] on button "Add file(s)" at bounding box center [861, 375] width 760 height 41
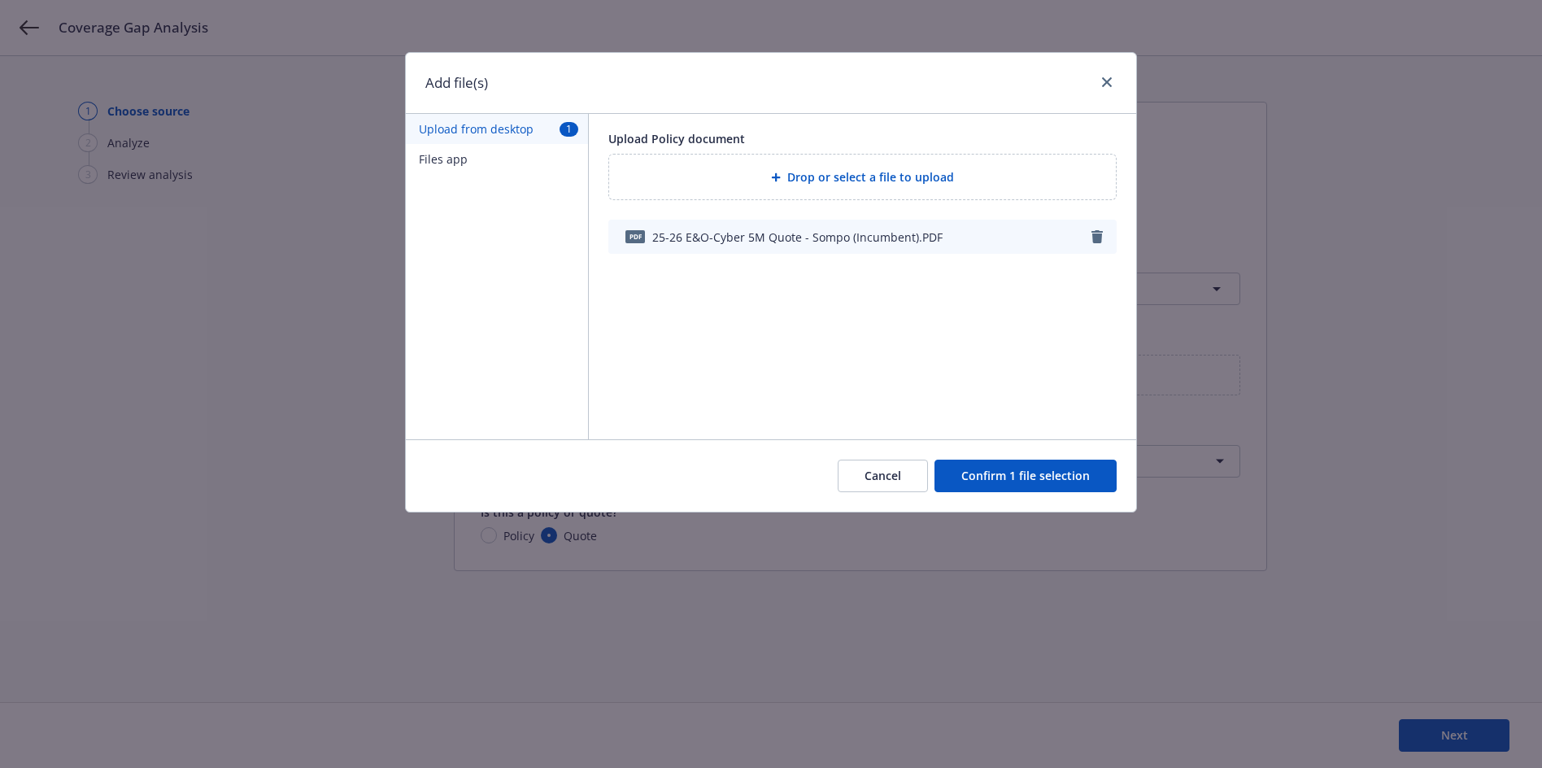
click at [1024, 473] on button "Confirm 1 file selection" at bounding box center [1026, 476] width 182 height 33
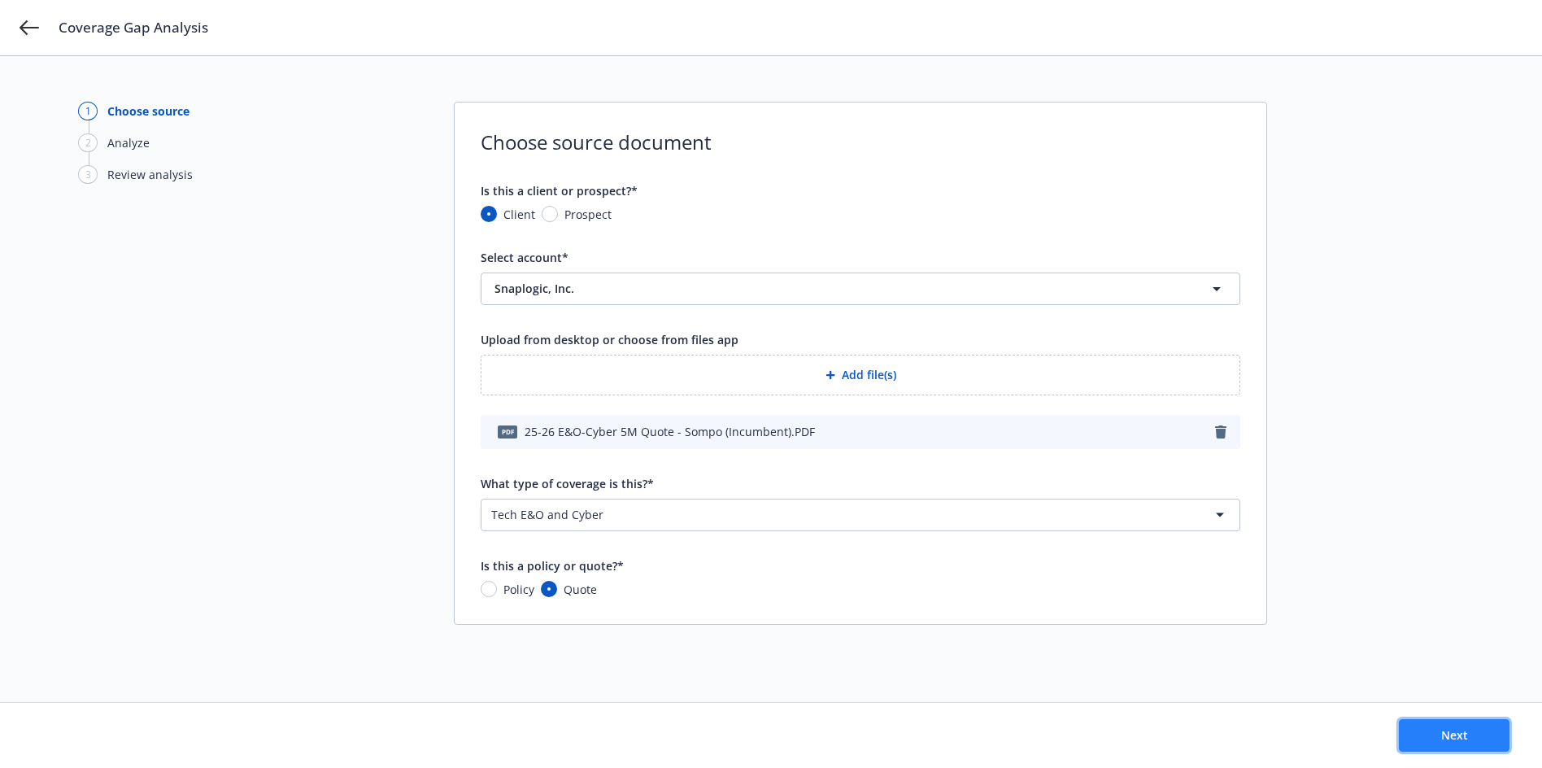
click at [1443, 738] on span "Next" at bounding box center [1454, 734] width 27 height 15
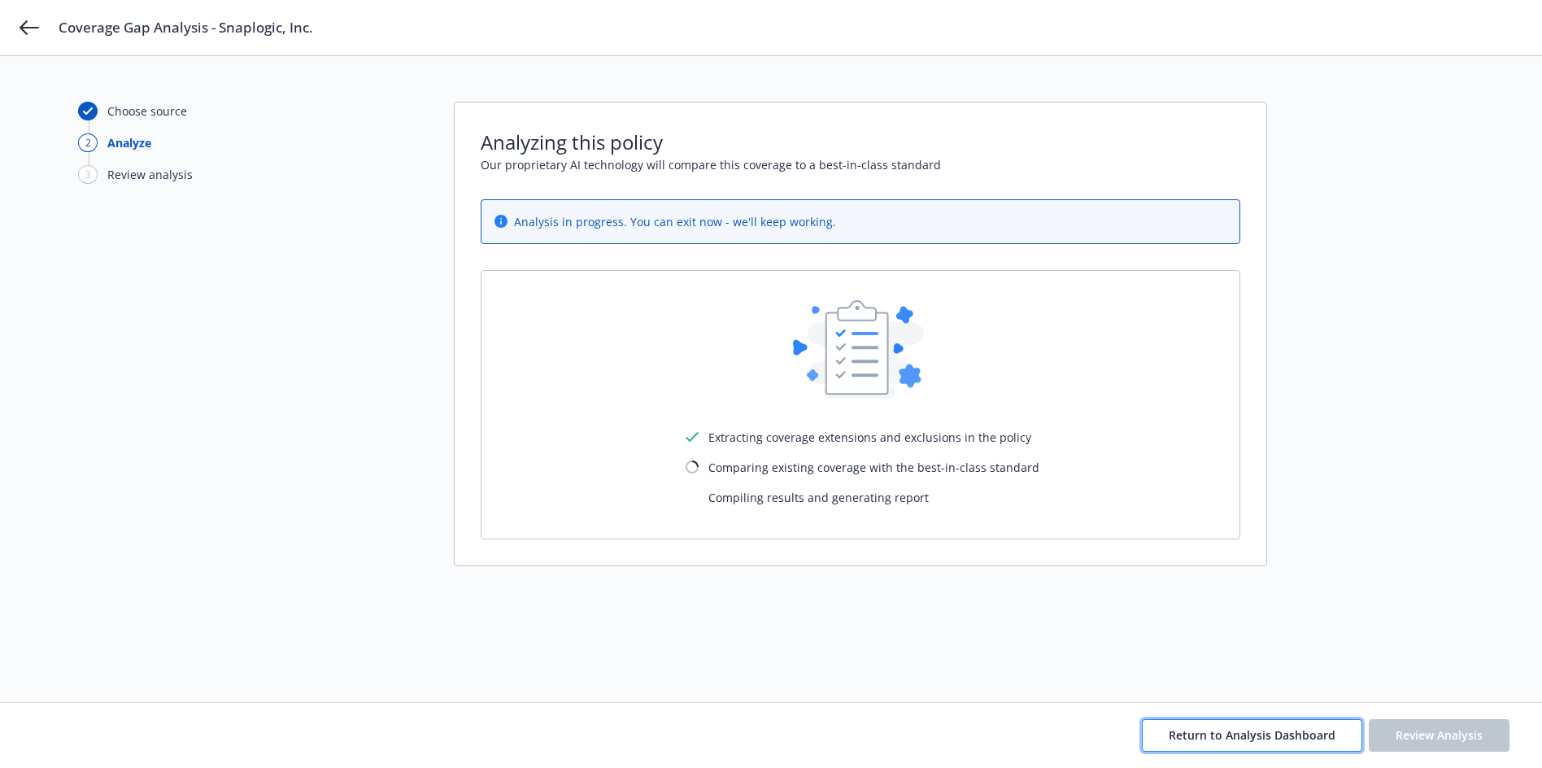
click at [1285, 730] on span "Return to Analysis Dashboard" at bounding box center [1252, 734] width 167 height 15
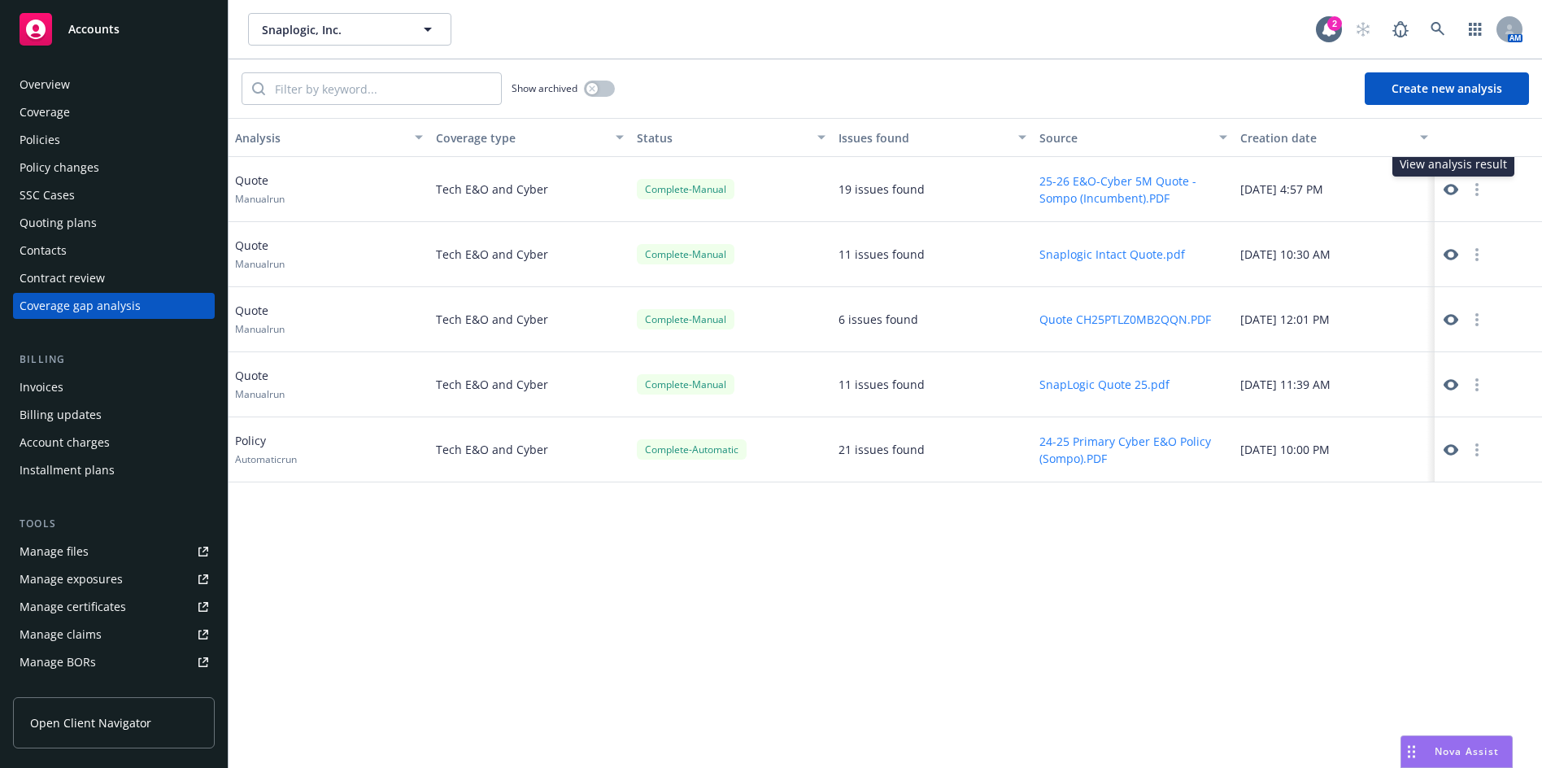
click at [1450, 192] on icon at bounding box center [1451, 189] width 15 height 15
click at [1446, 251] on icon at bounding box center [1451, 254] width 15 height 15
click at [1447, 249] on icon at bounding box center [1451, 254] width 15 height 15
click at [1452, 190] on icon at bounding box center [1451, 189] width 15 height 15
click at [1451, 253] on icon at bounding box center [1451, 254] width 15 height 15
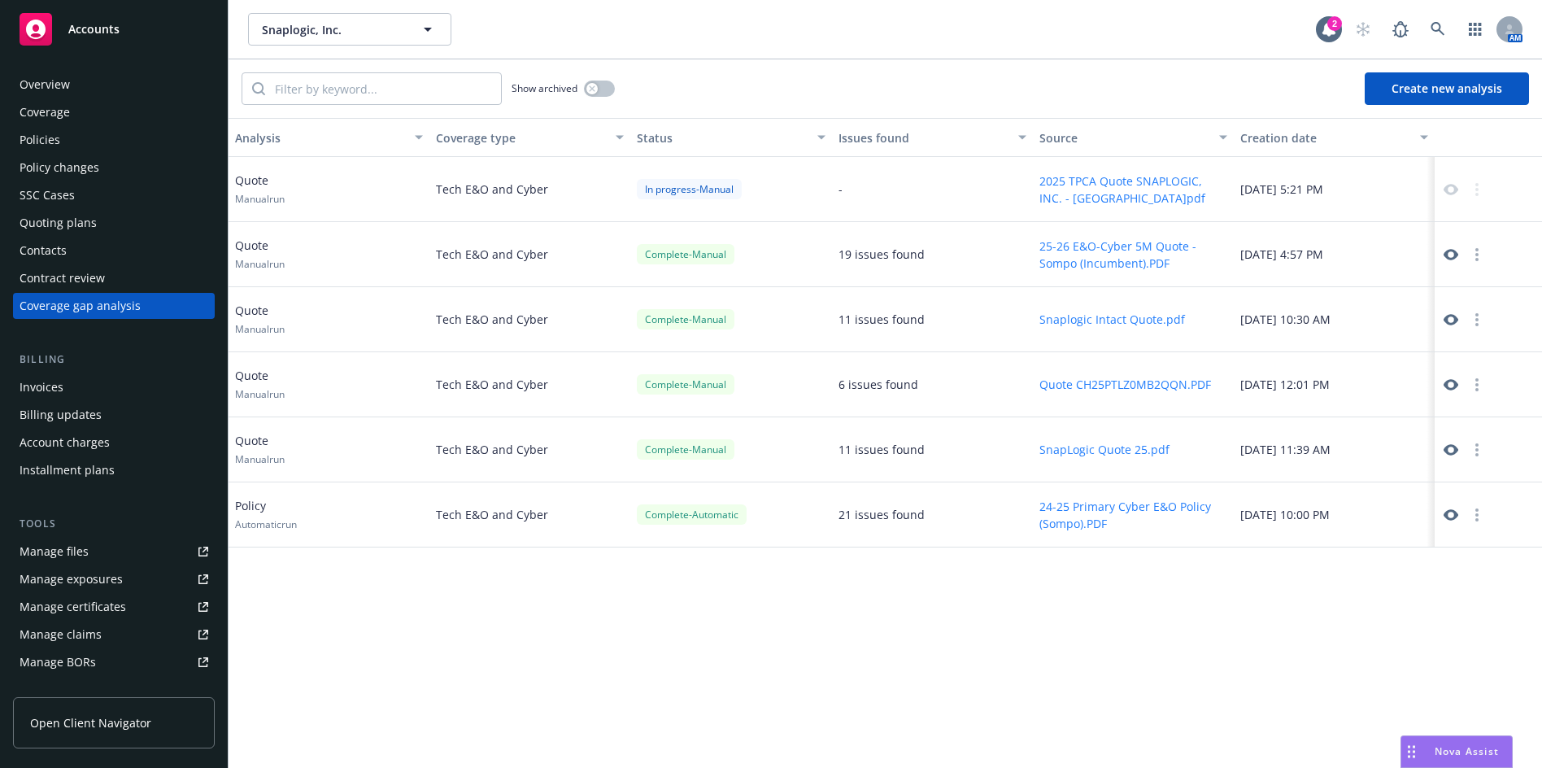
click at [66, 135] on div "Policies" at bounding box center [114, 140] width 189 height 26
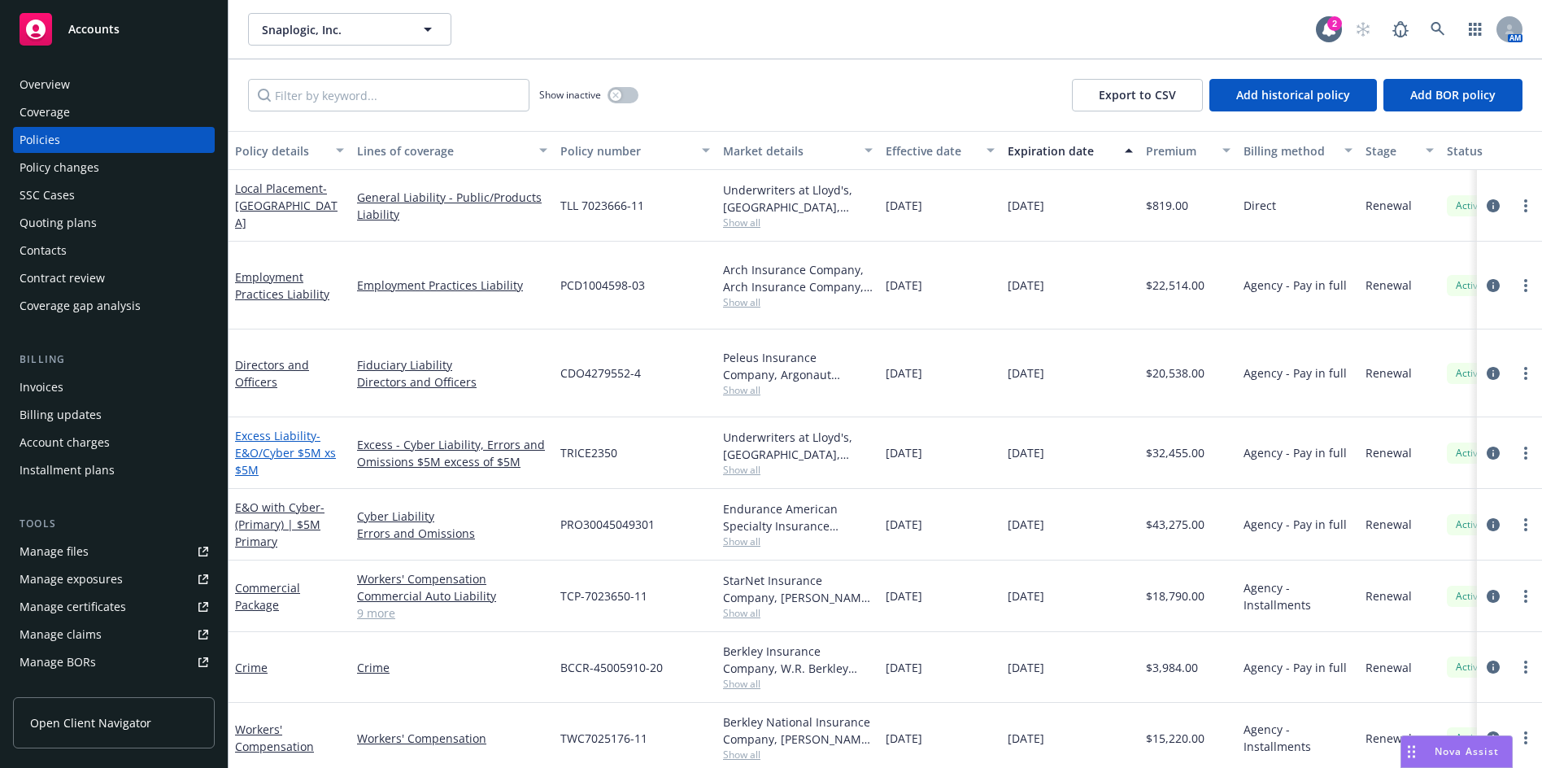
click at [300, 428] on span "- E&O/Cyber $5M xs $5M" at bounding box center [285, 453] width 101 height 50
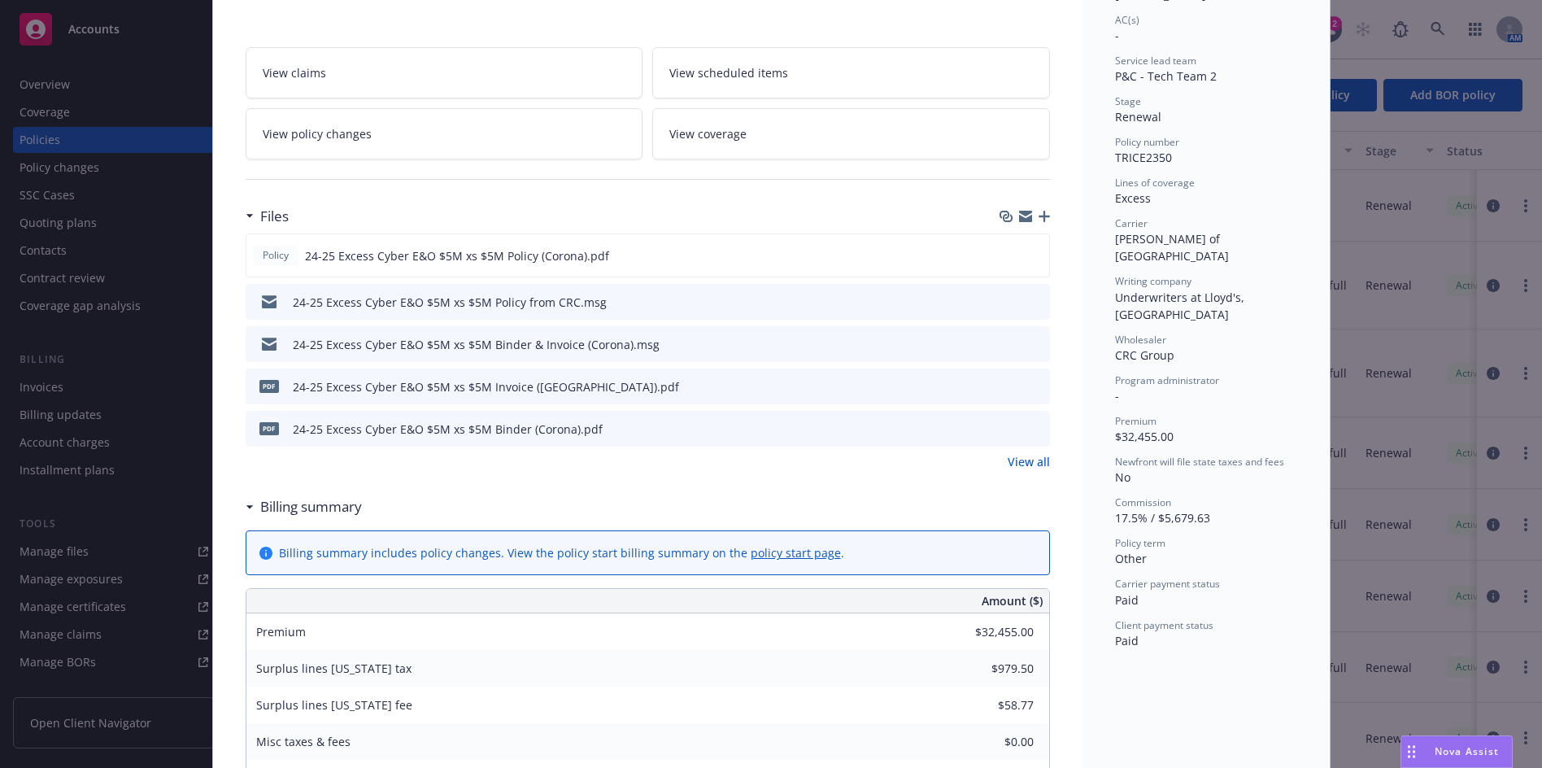
scroll to position [81, 0]
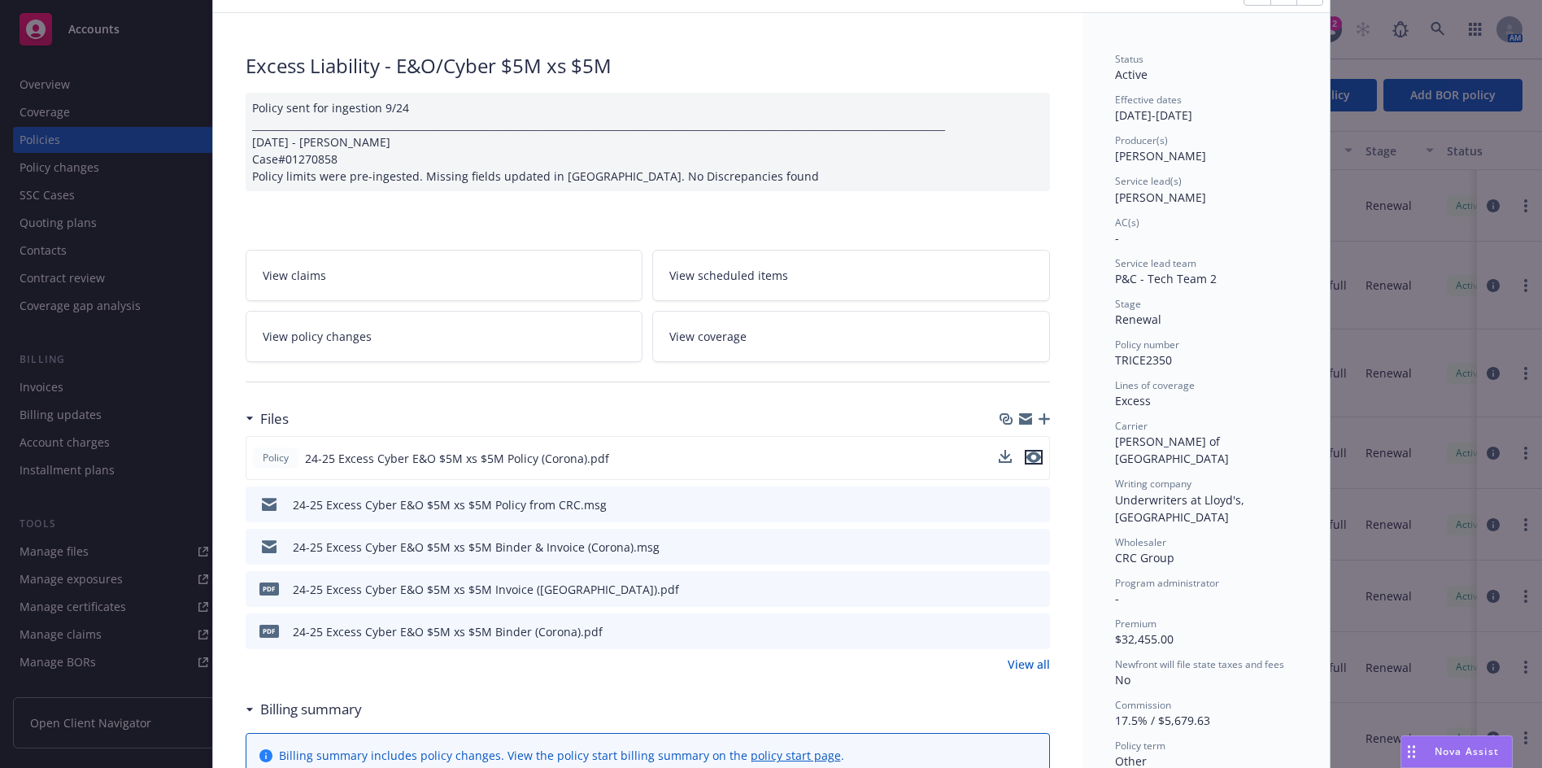
click at [1029, 460] on icon "preview file" at bounding box center [1034, 456] width 15 height 11
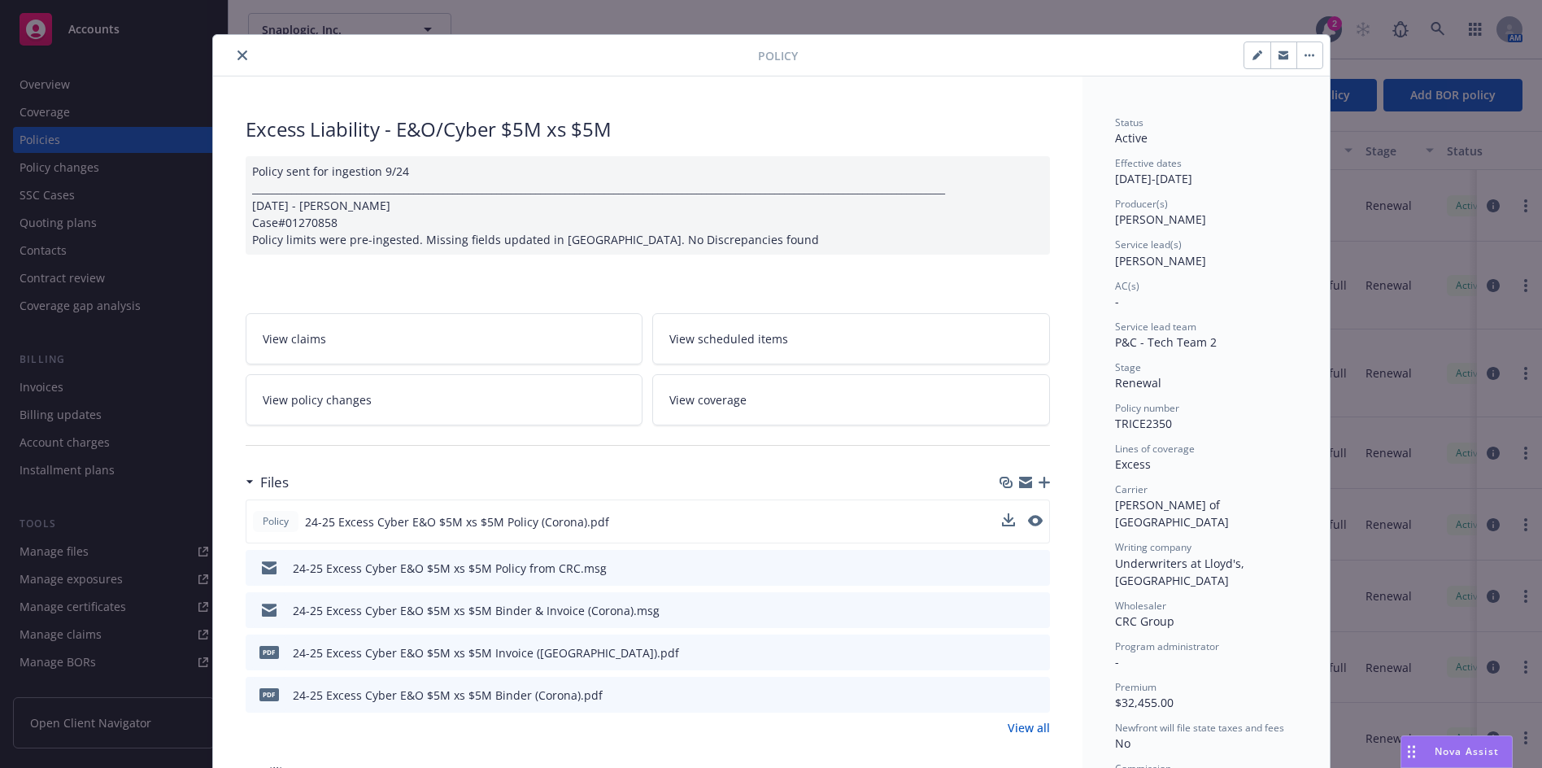
scroll to position [0, 0]
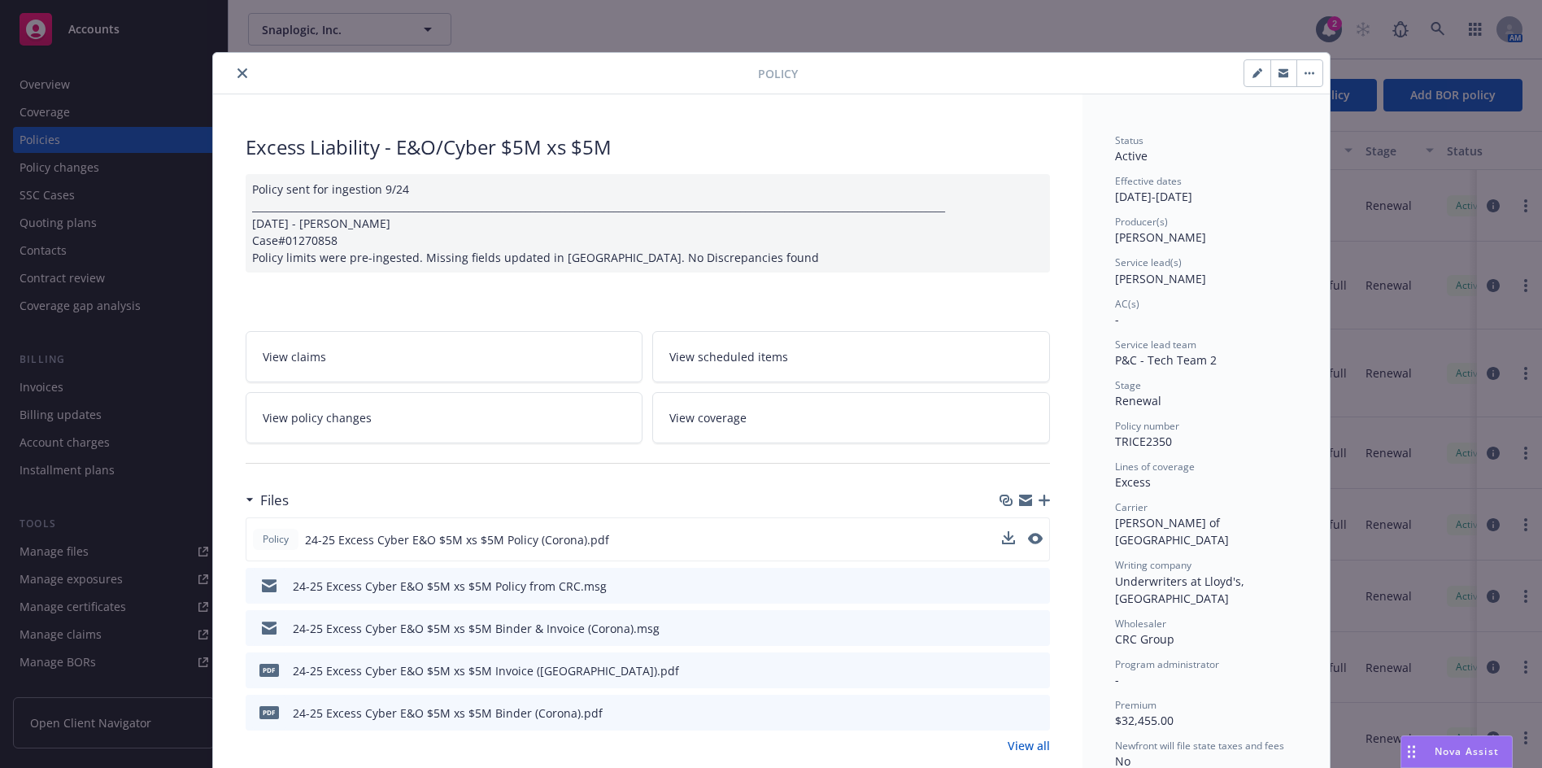
click at [238, 73] on icon "close" at bounding box center [243, 73] width 10 height 10
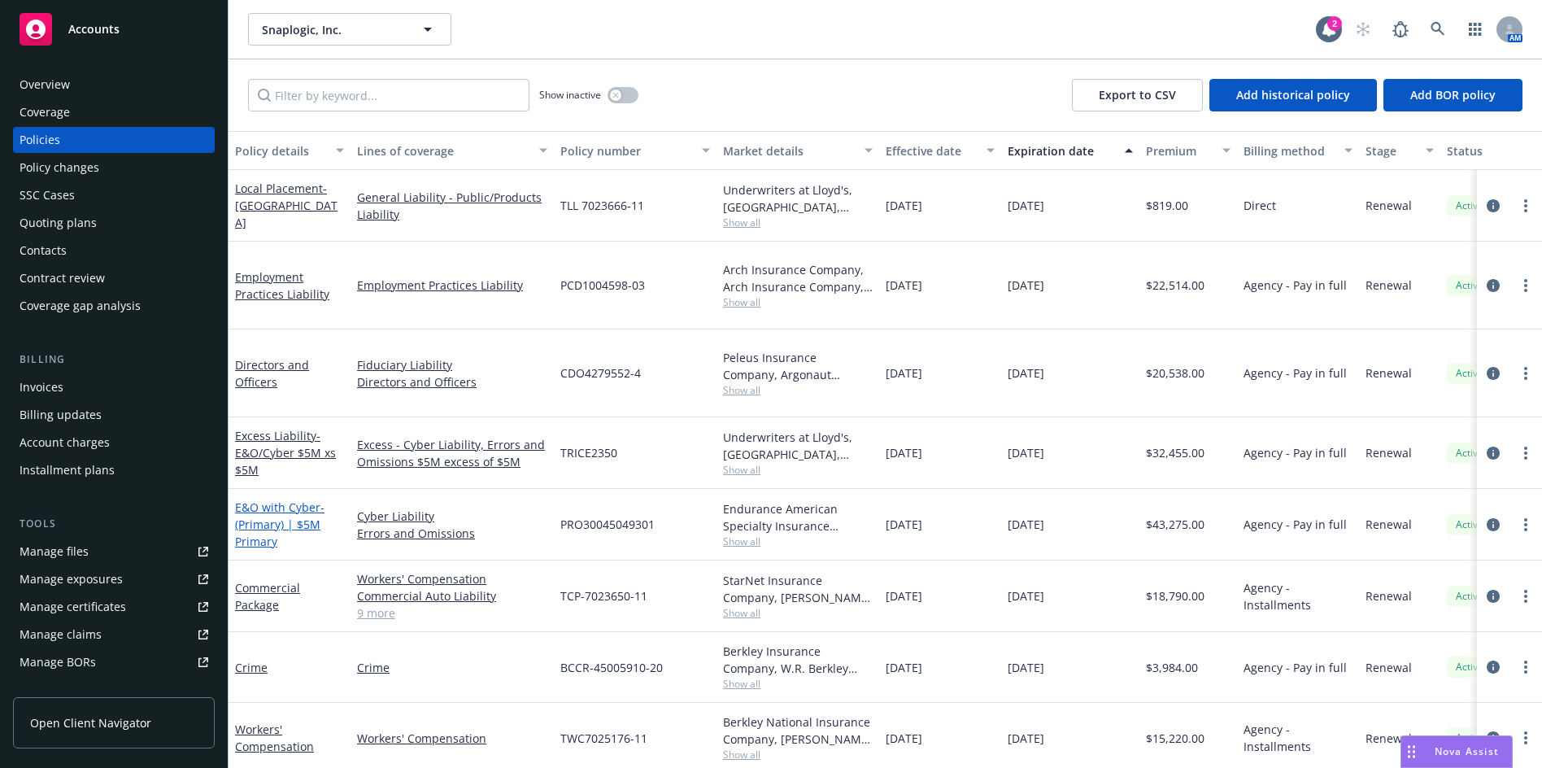
click at [293, 499] on link "E&O with Cyber - (Primary) | $5M Primary" at bounding box center [279, 524] width 89 height 50
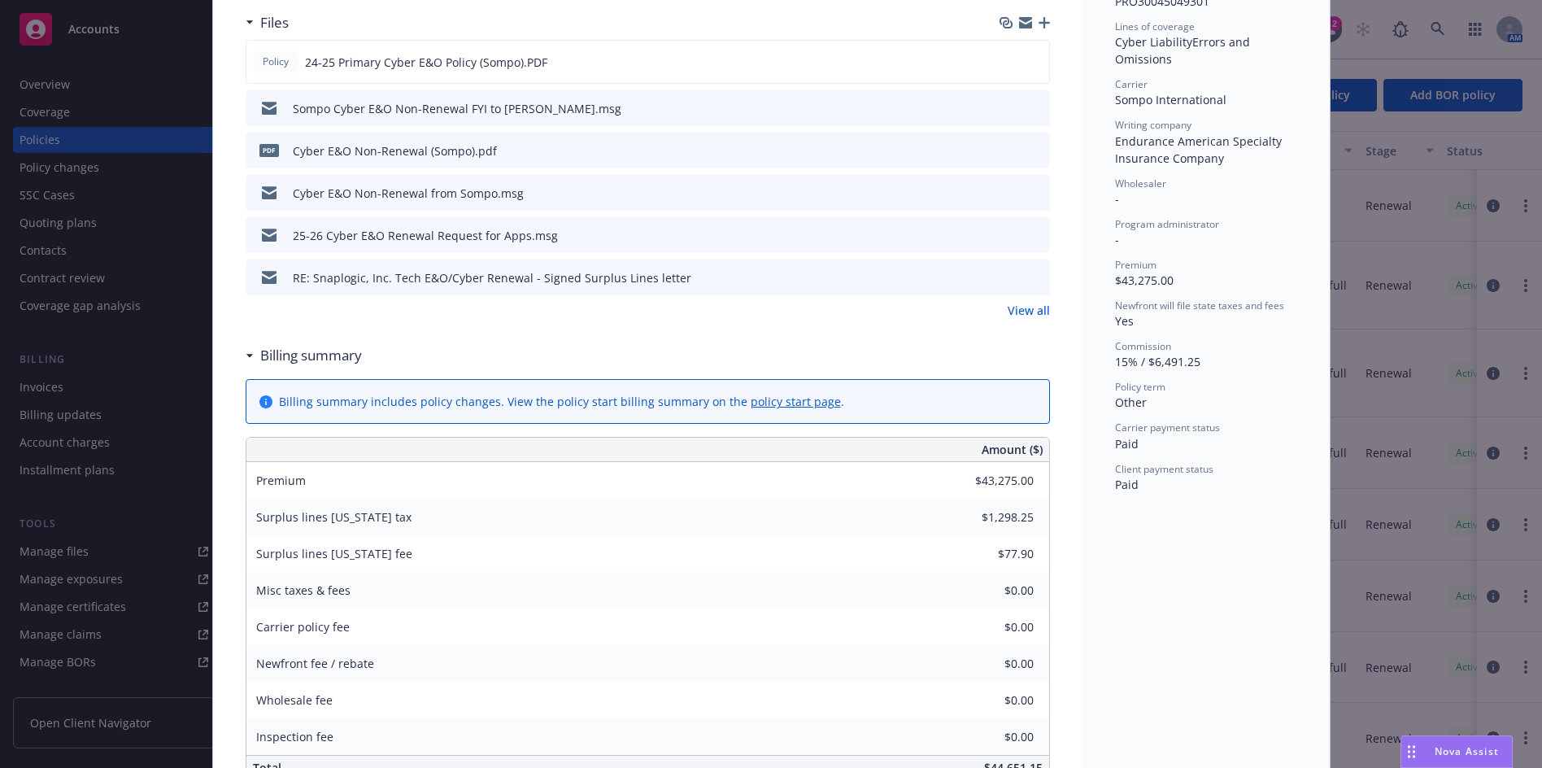
scroll to position [569, 0]
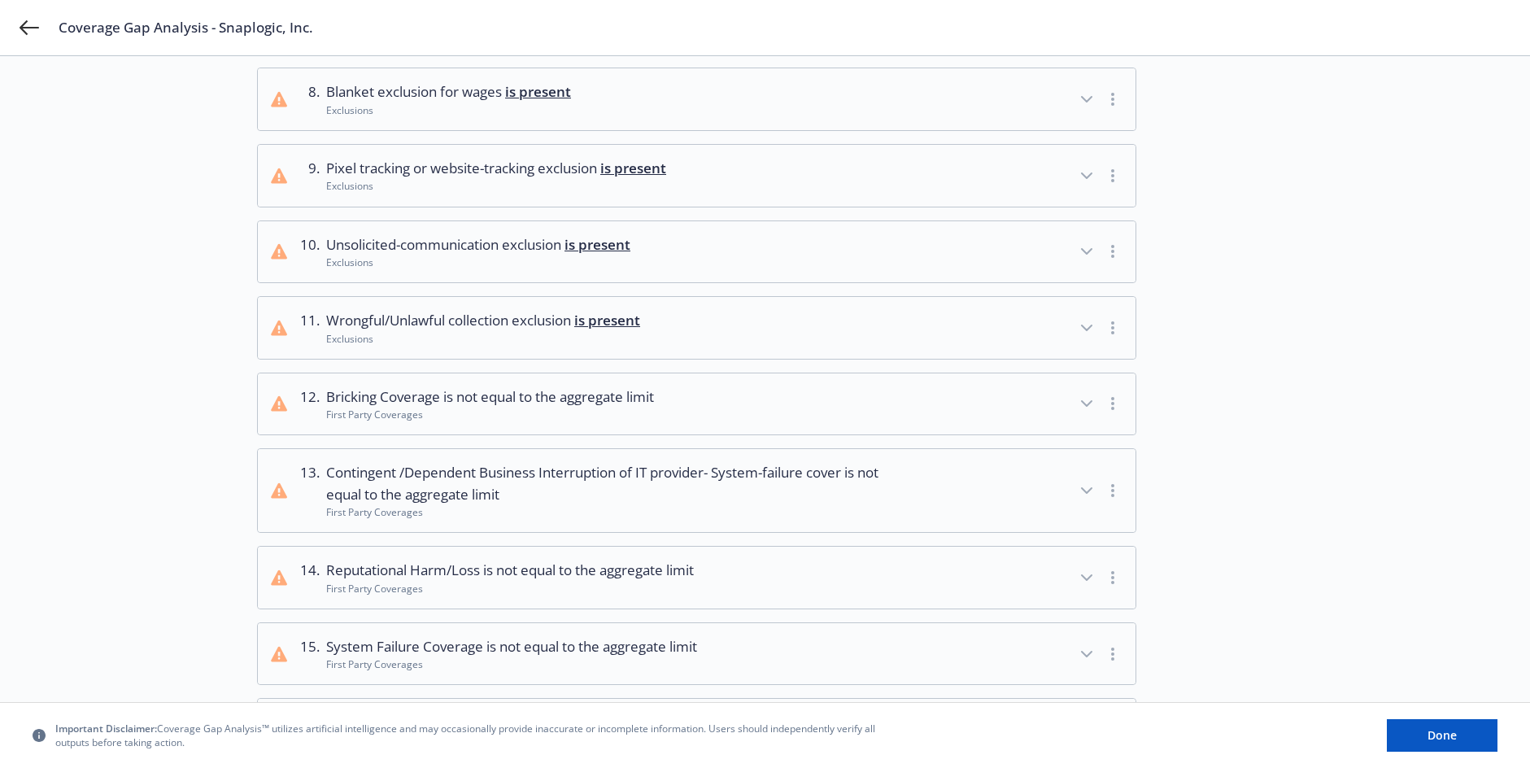
scroll to position [732, 0]
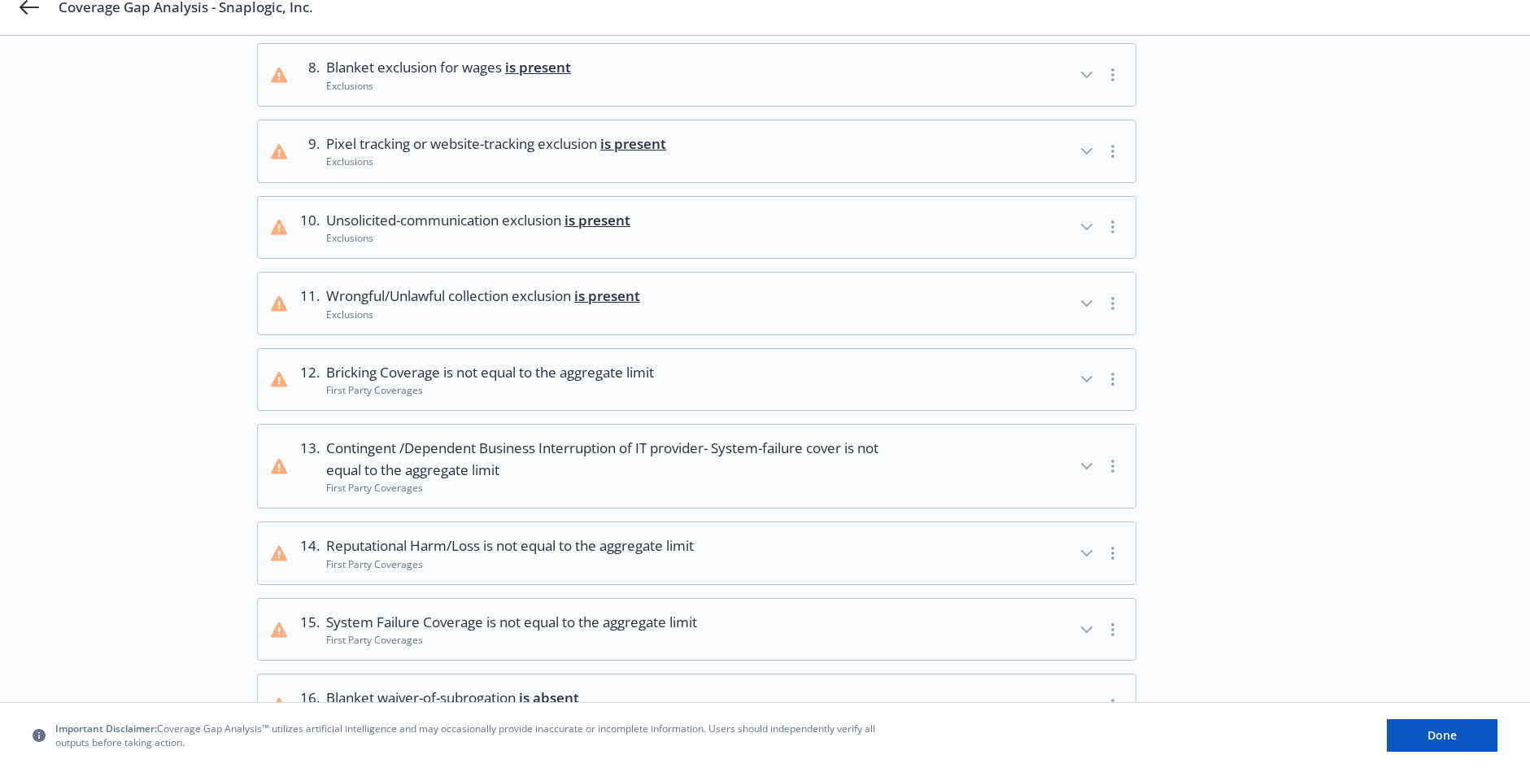
click at [992, 392] on button "12 . Bricking Coverage is not equal to the aggregate limit First Party Coverages" at bounding box center [697, 380] width 878 height 62
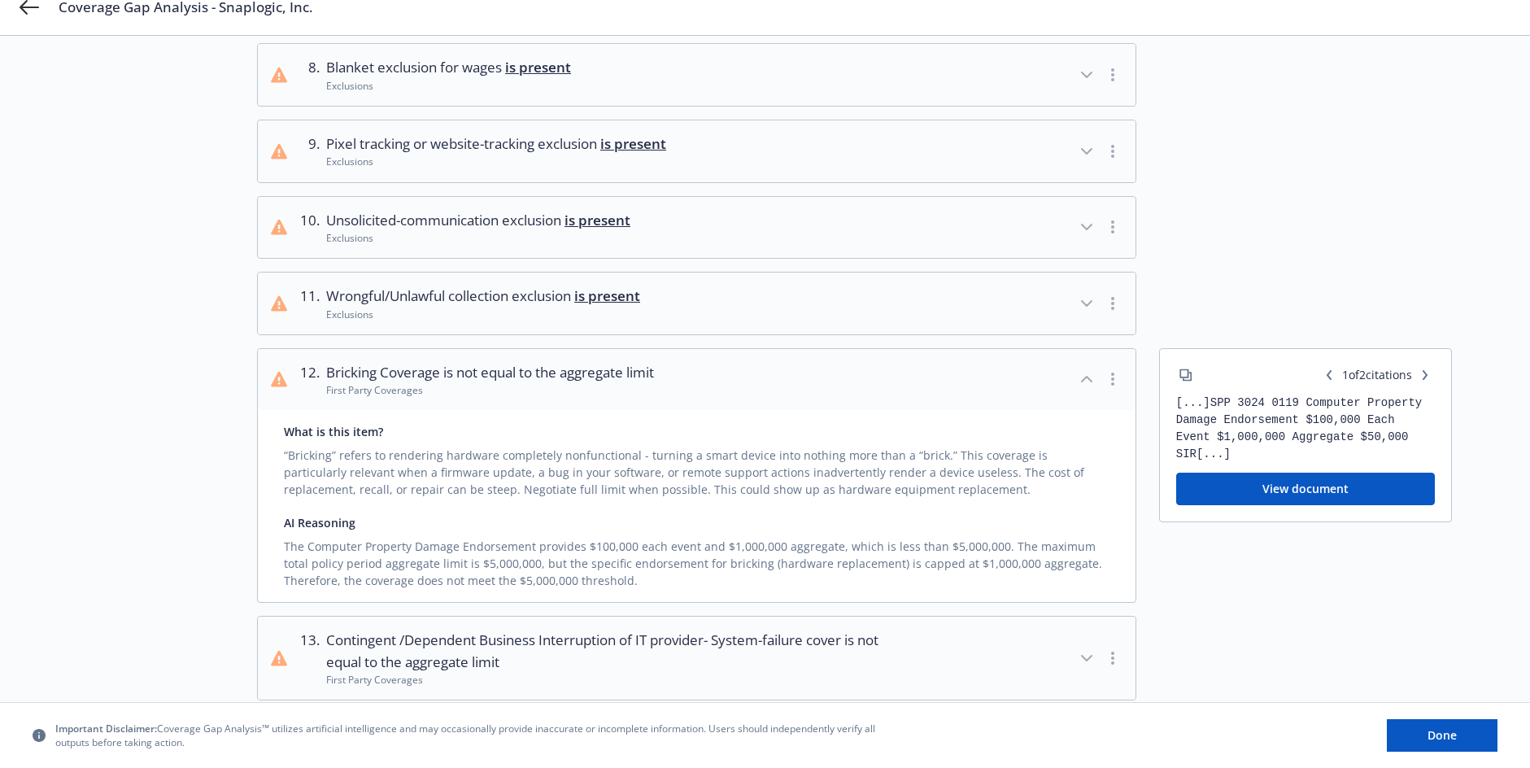
click at [1314, 495] on button "View document" at bounding box center [1305, 489] width 259 height 33
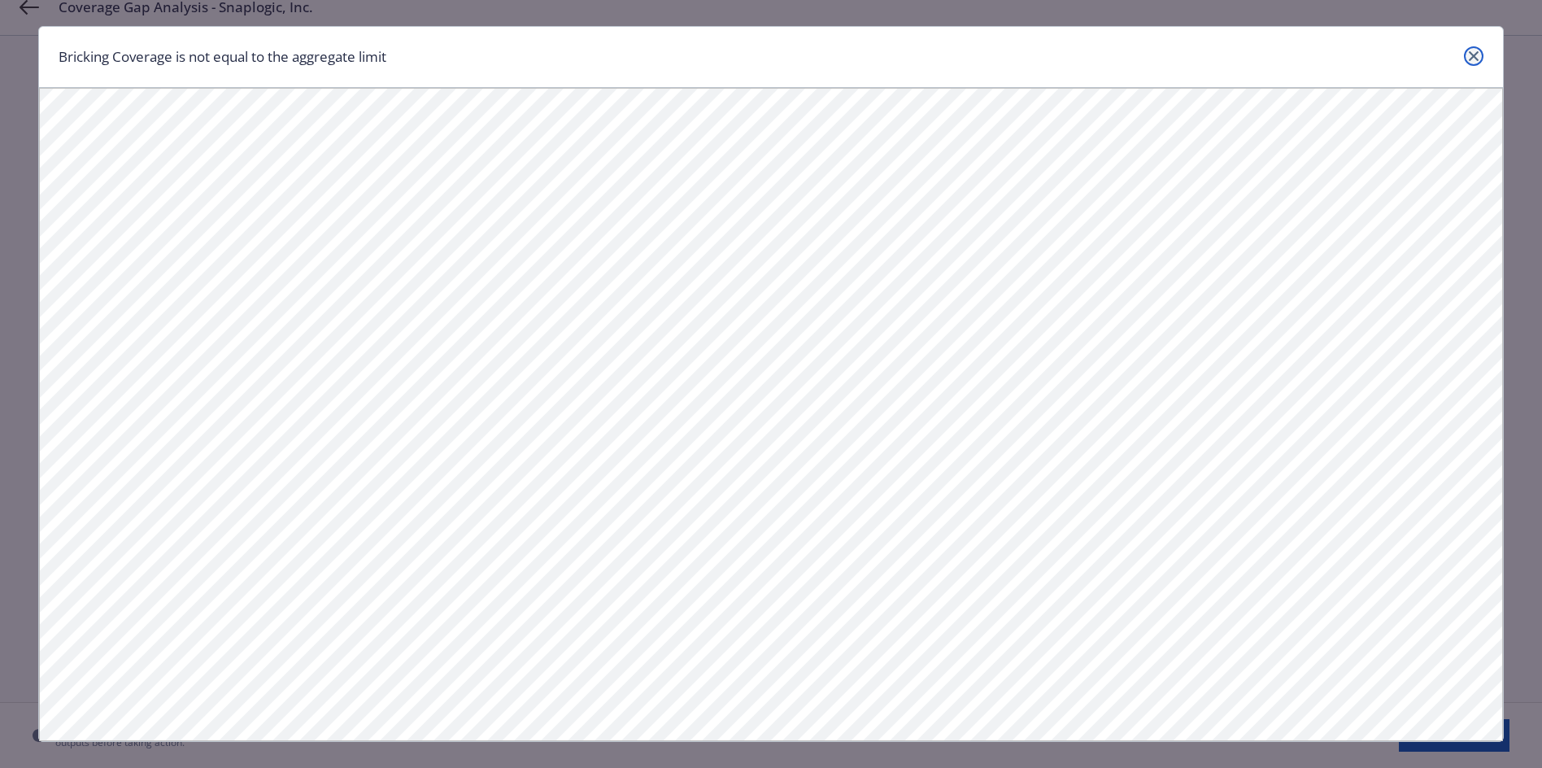
click at [1469, 53] on icon "close" at bounding box center [1474, 56] width 10 height 10
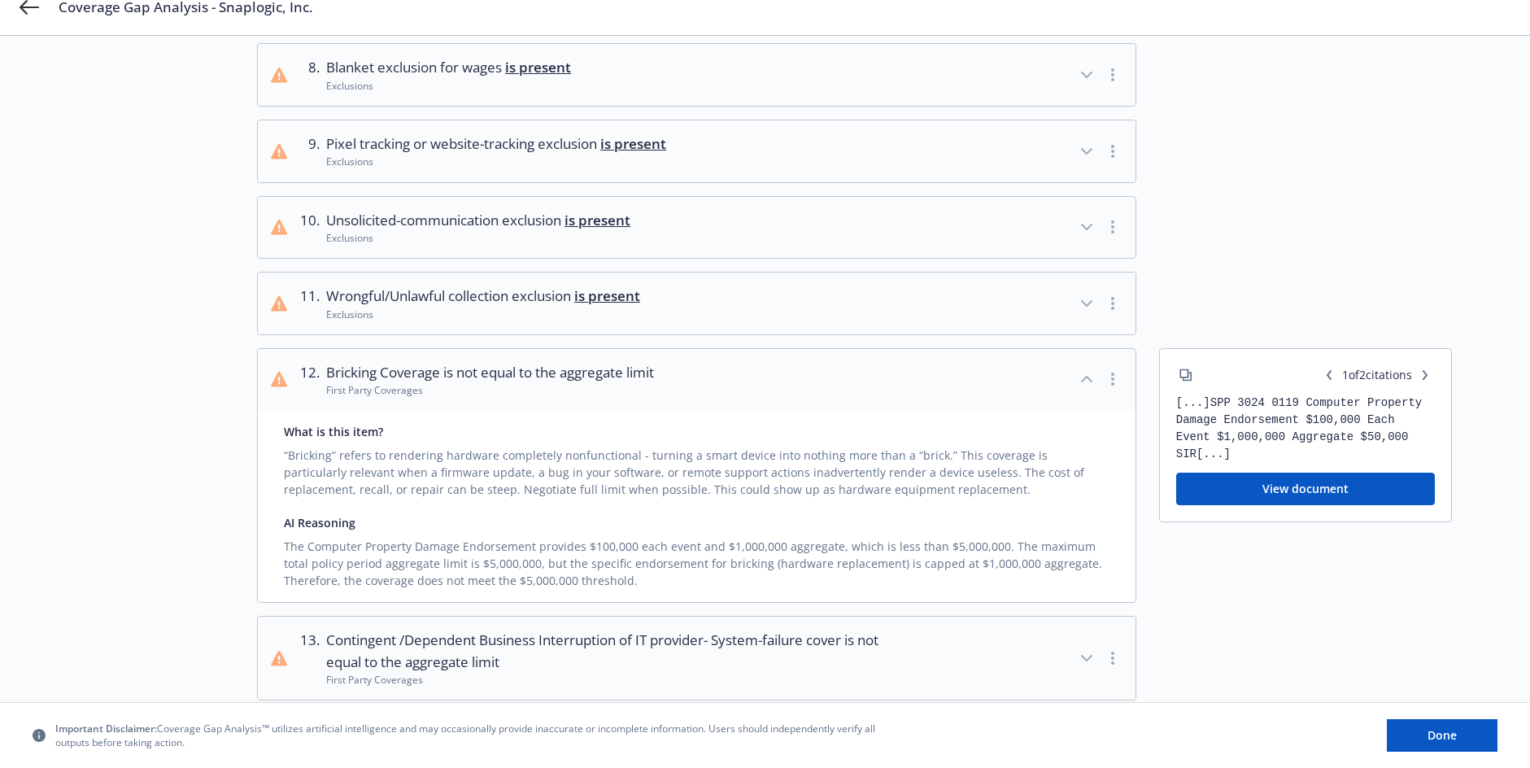
click at [1432, 270] on div "1 . Computer Fraud with at least $250,000 of coverage is absent Cybercrime Cove…" at bounding box center [854, 302] width 1195 height 1712
click at [1071, 374] on button "12 . Bricking Coverage is not equal to the aggregate limit First Party Coverages" at bounding box center [697, 380] width 878 height 62
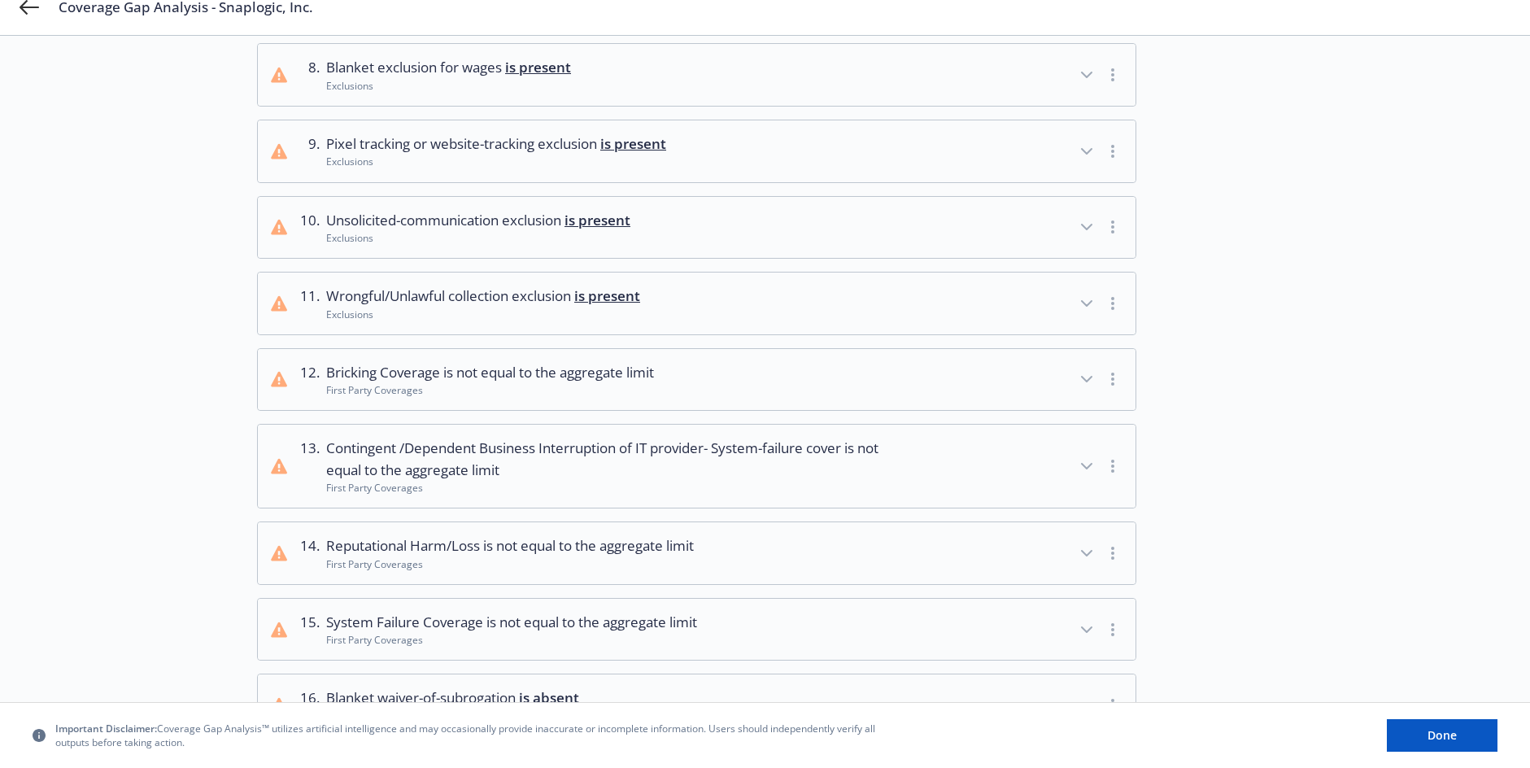
click at [870, 620] on button "15 . System Failure Coverage is not equal to the aggregate limit First Party Co…" at bounding box center [697, 630] width 878 height 62
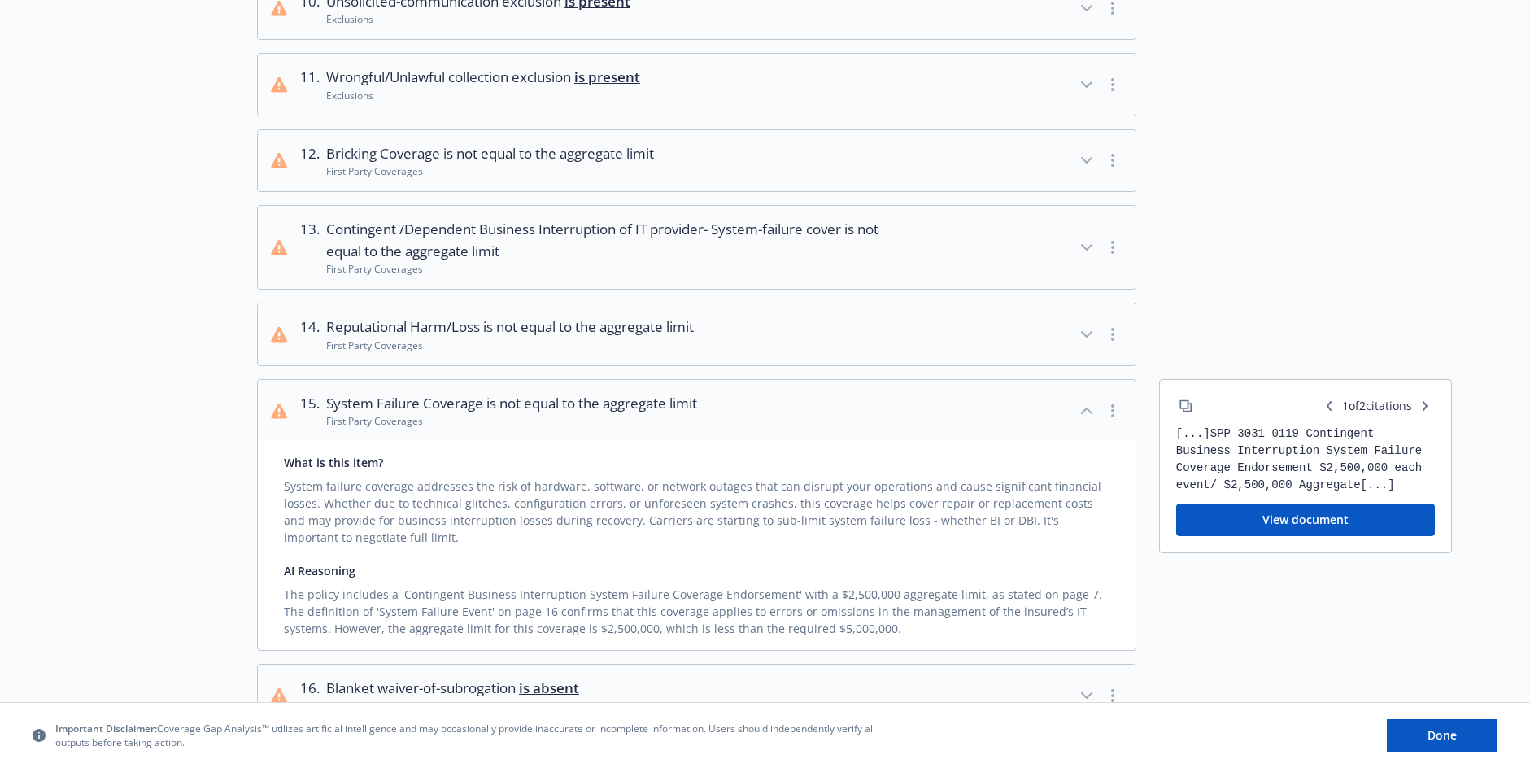
scroll to position [976, 0]
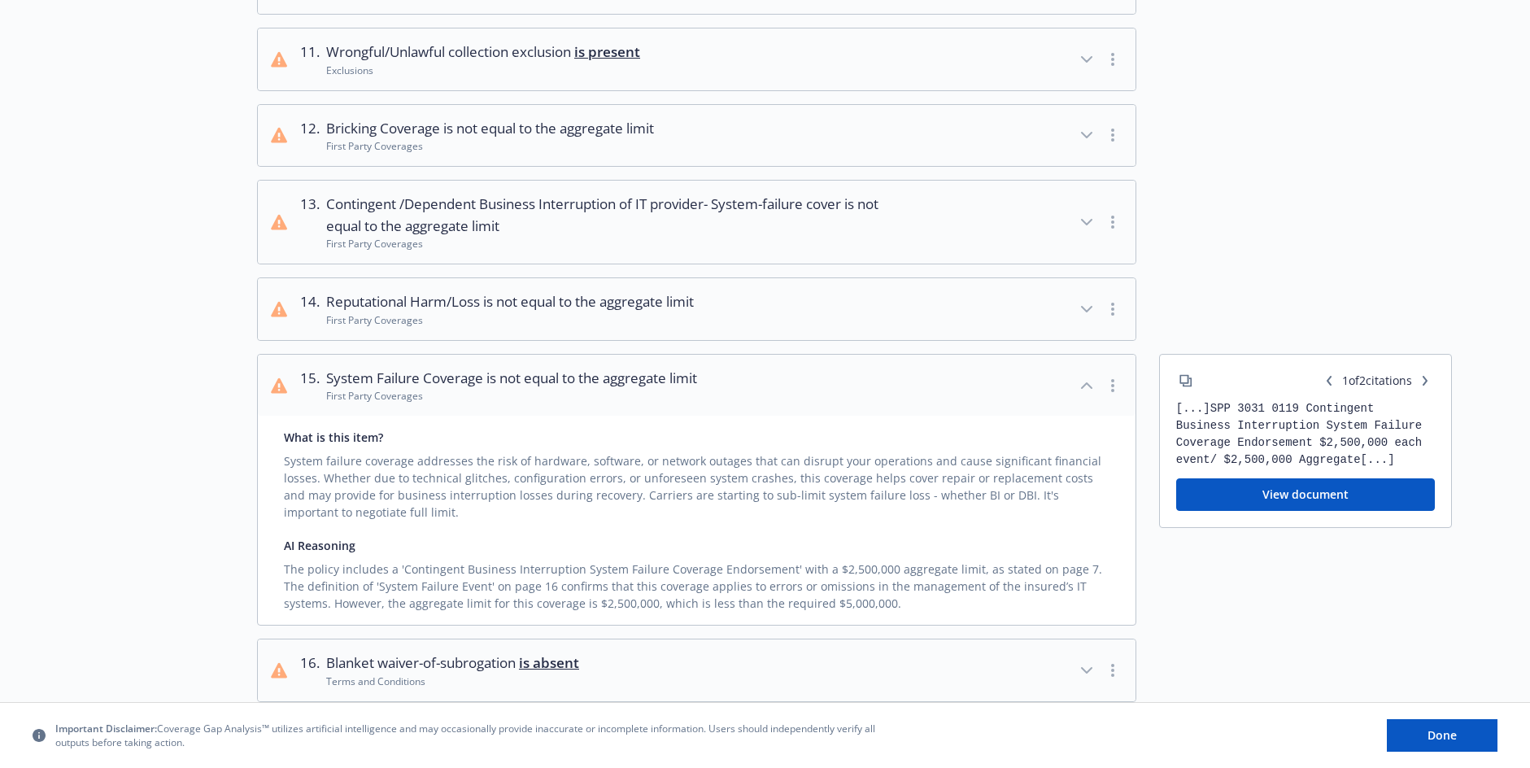
click at [1452, 272] on div "Choose source Analyze 3 Review analysis We found 19 issues in this Tech E&O and…" at bounding box center [765, 97] width 1530 height 2034
click at [1424, 382] on icon "button" at bounding box center [1425, 381] width 10 height 10
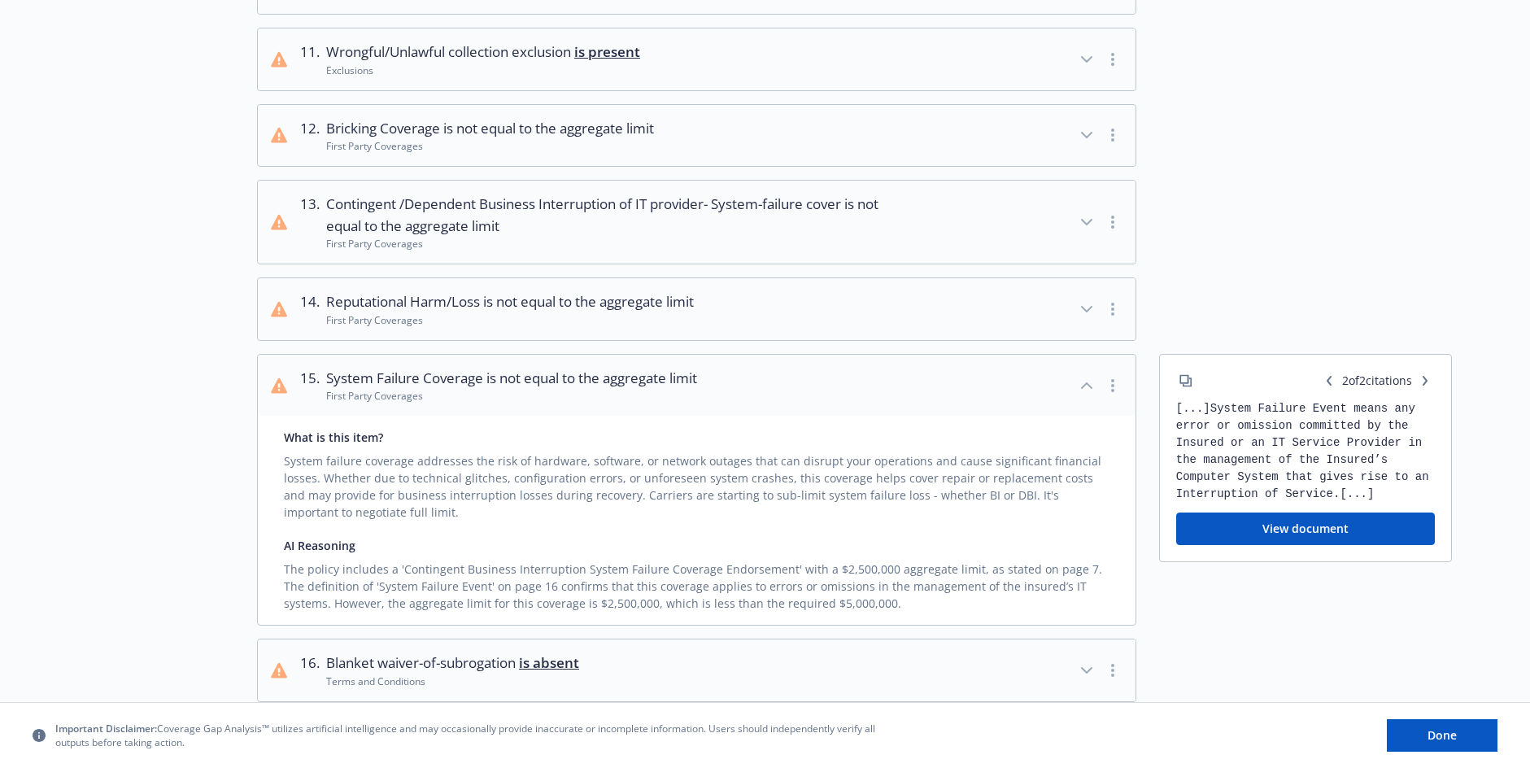
click at [1336, 515] on button "View document" at bounding box center [1305, 528] width 259 height 33
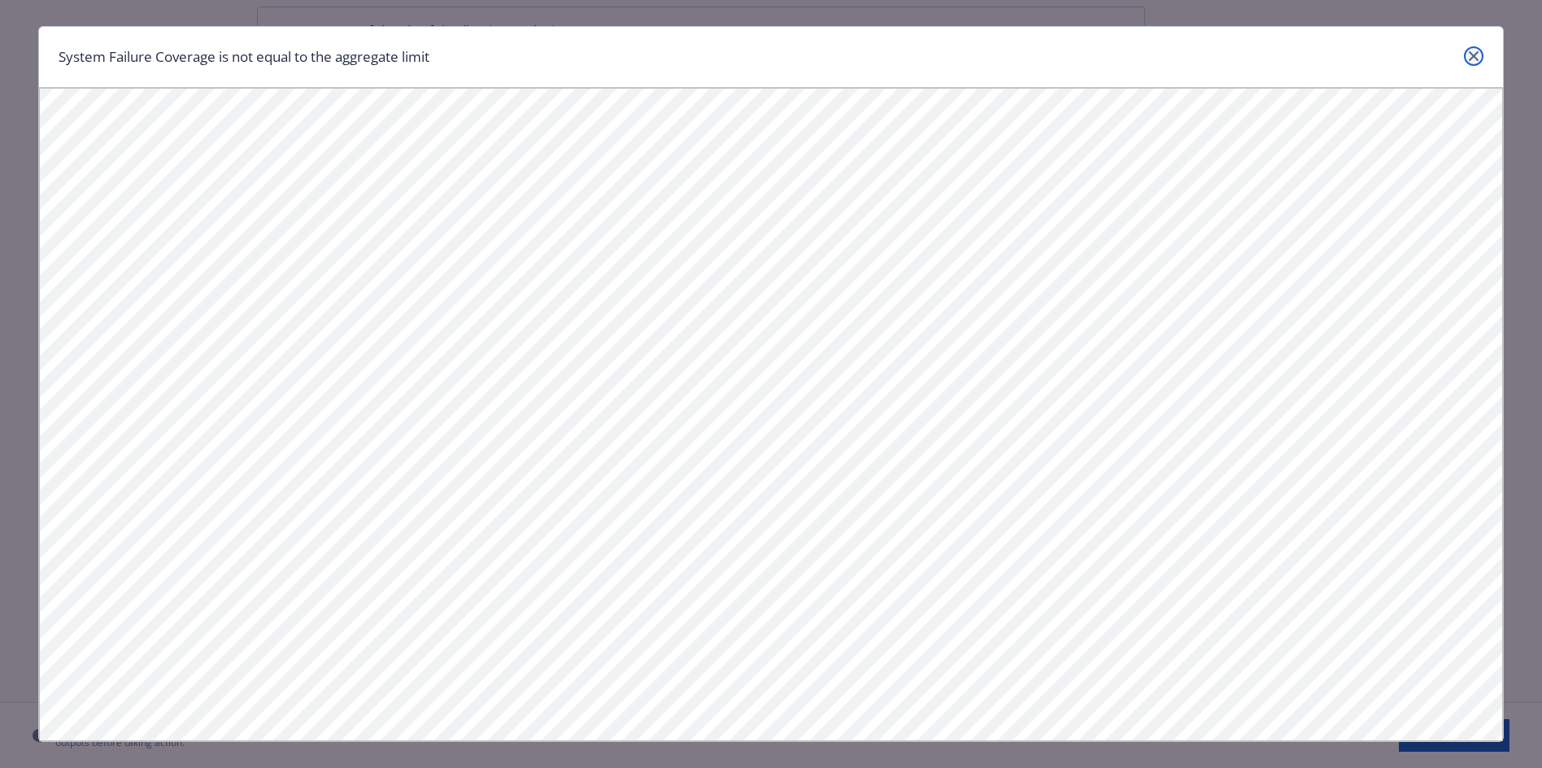
click at [1466, 63] on link "close" at bounding box center [1474, 56] width 20 height 20
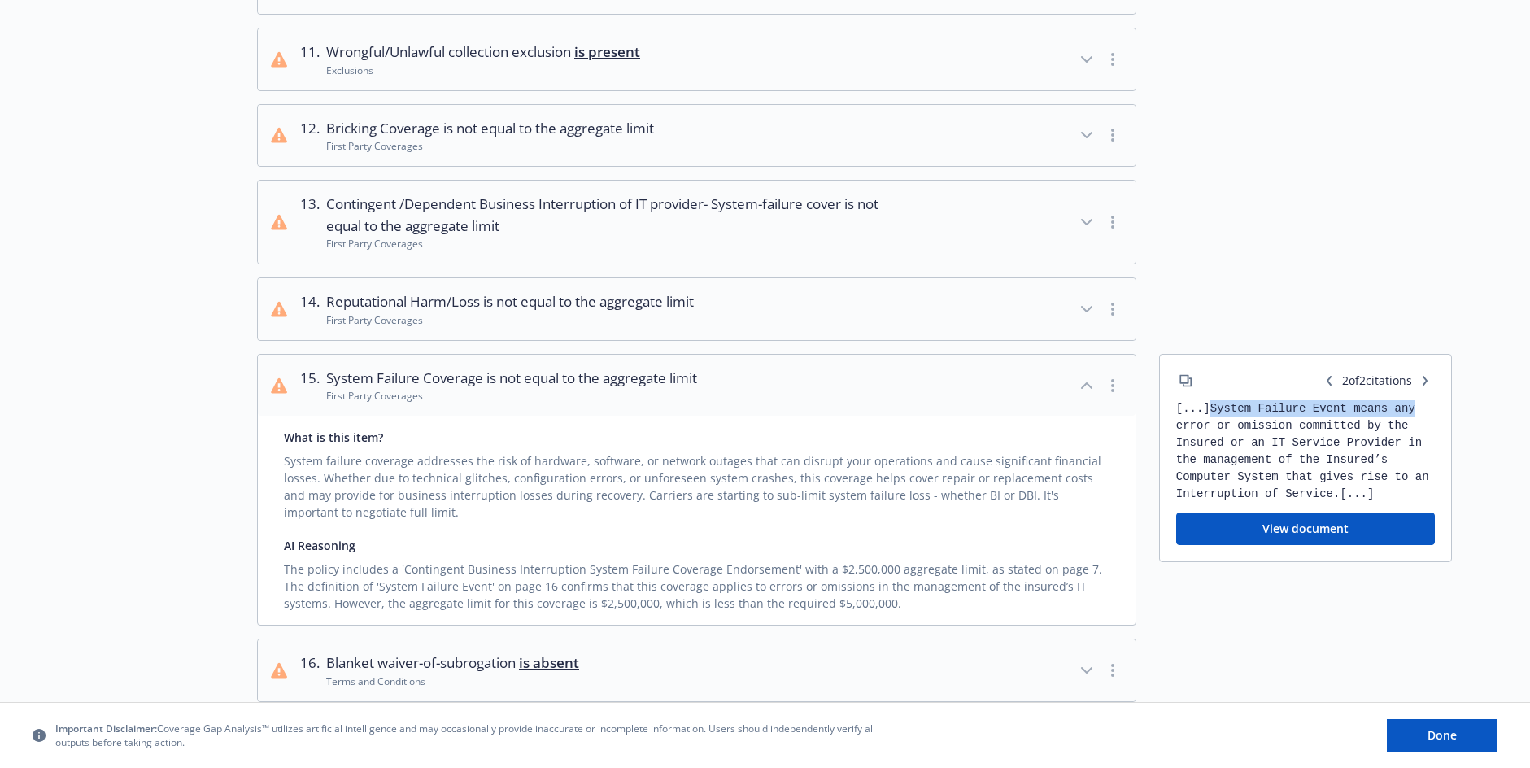
drag, startPoint x: 1219, startPoint y: 408, endPoint x: 1423, endPoint y: 405, distance: 203.4
click at [1423, 405] on div "[...] System Failure Event means any error or omission committed by the Insured…" at bounding box center [1305, 451] width 259 height 102
copy div "System Failure Event means any"
click at [176, 360] on div "Choose source Analyze 3 Review analysis" at bounding box center [167, 64] width 179 height 1877
click at [1085, 384] on icon "button" at bounding box center [1087, 385] width 10 height 5
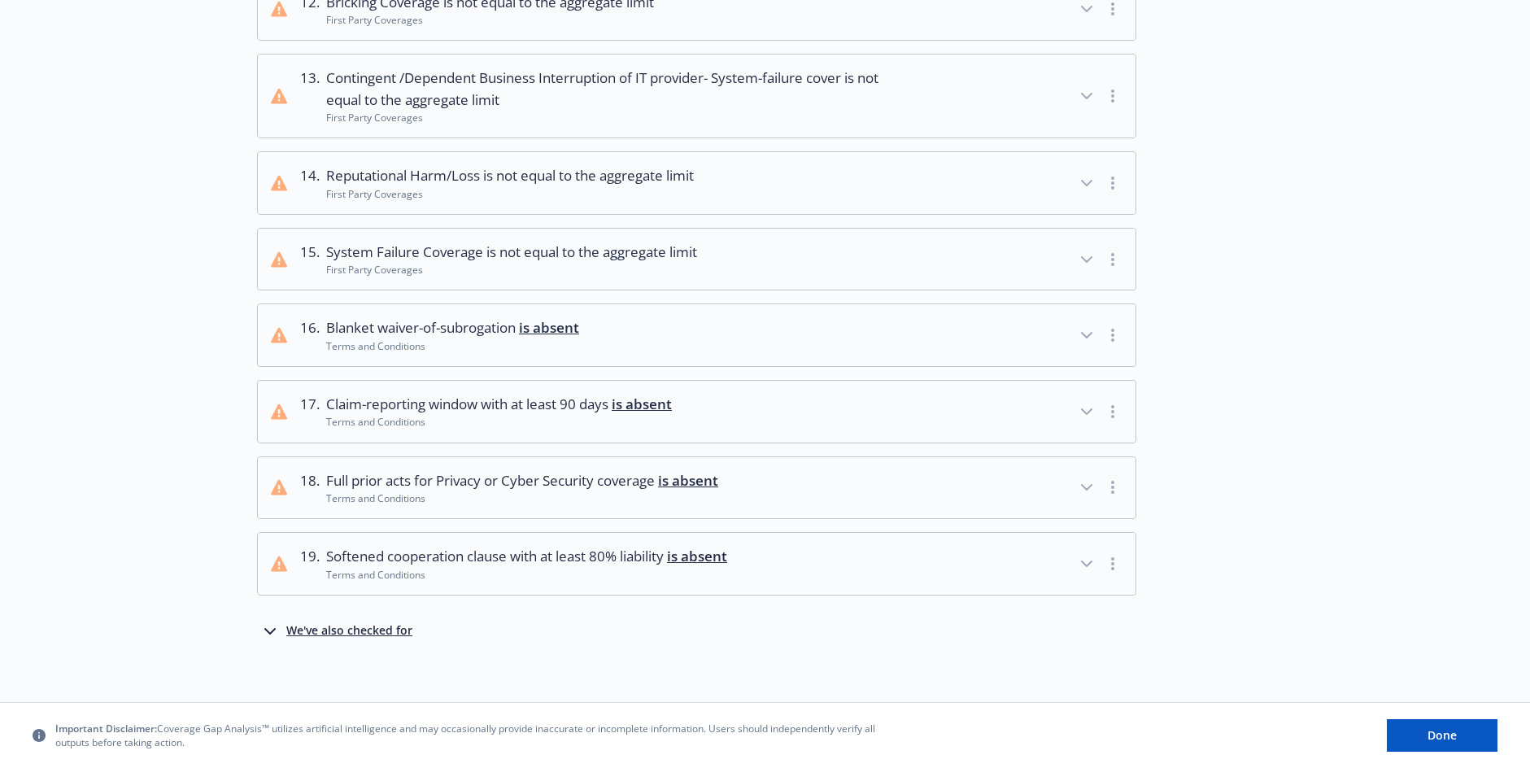
scroll to position [1113, 0]
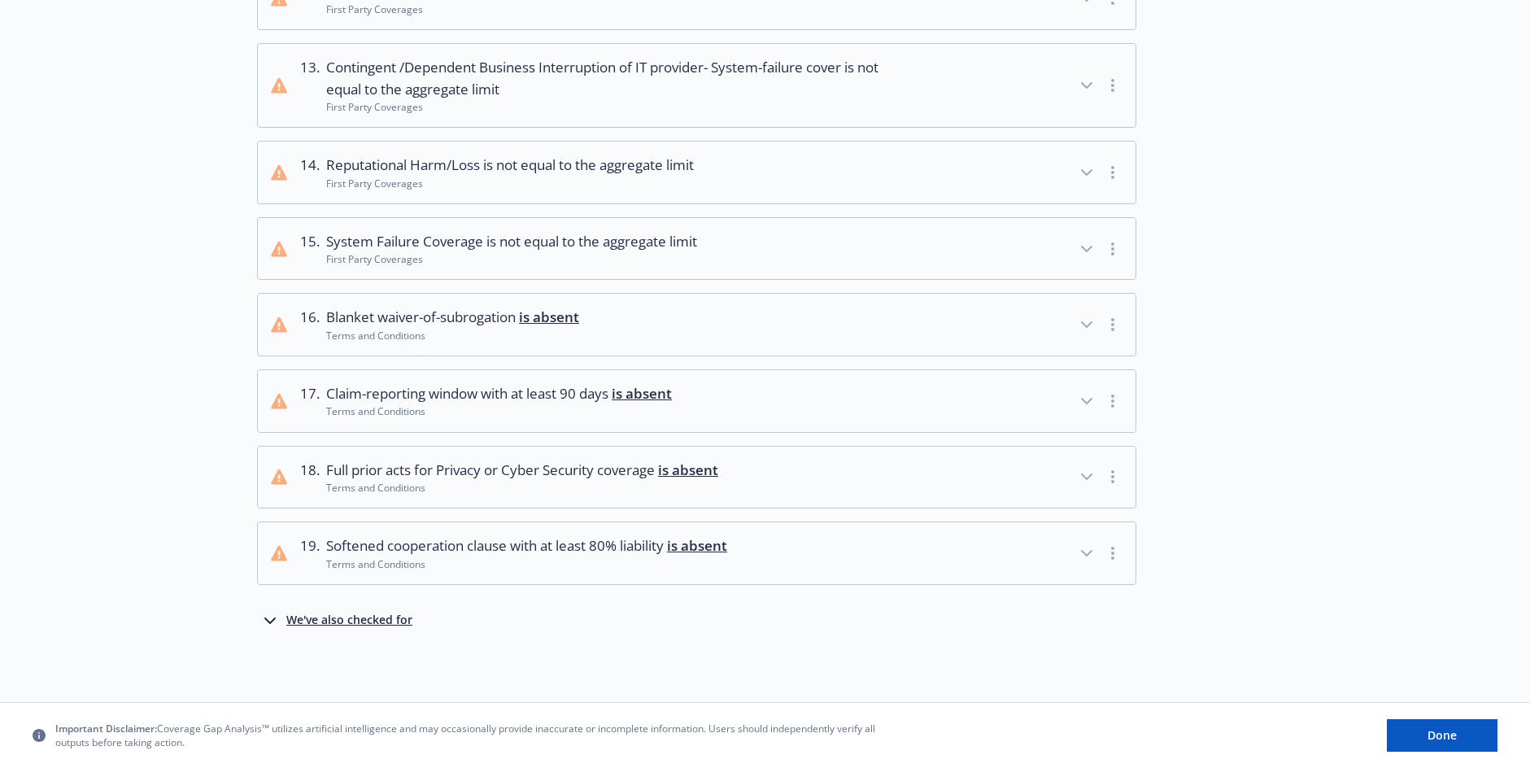
click at [534, 560] on div "Terms and Conditions" at bounding box center [526, 564] width 401 height 14
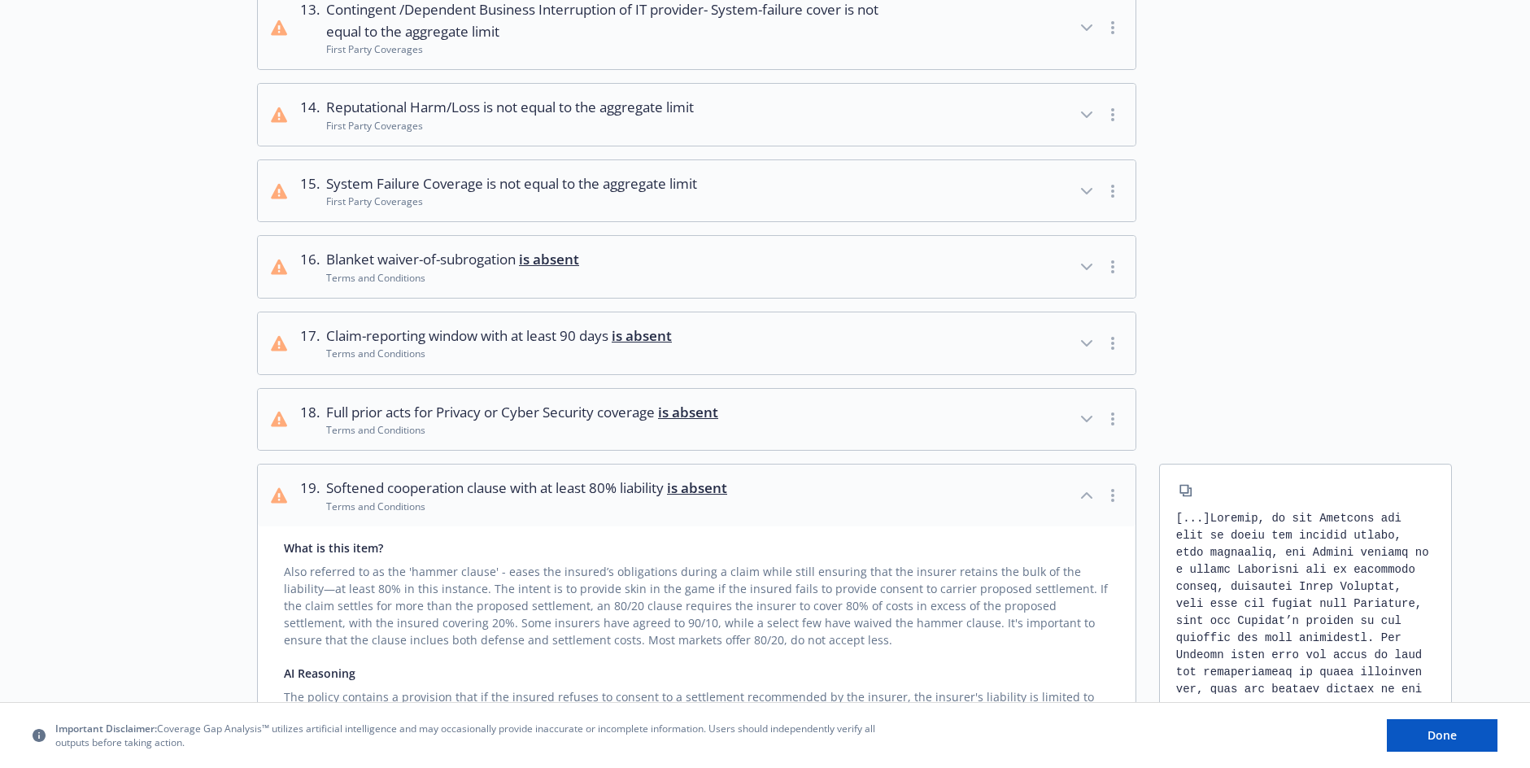
scroll to position [1276, 0]
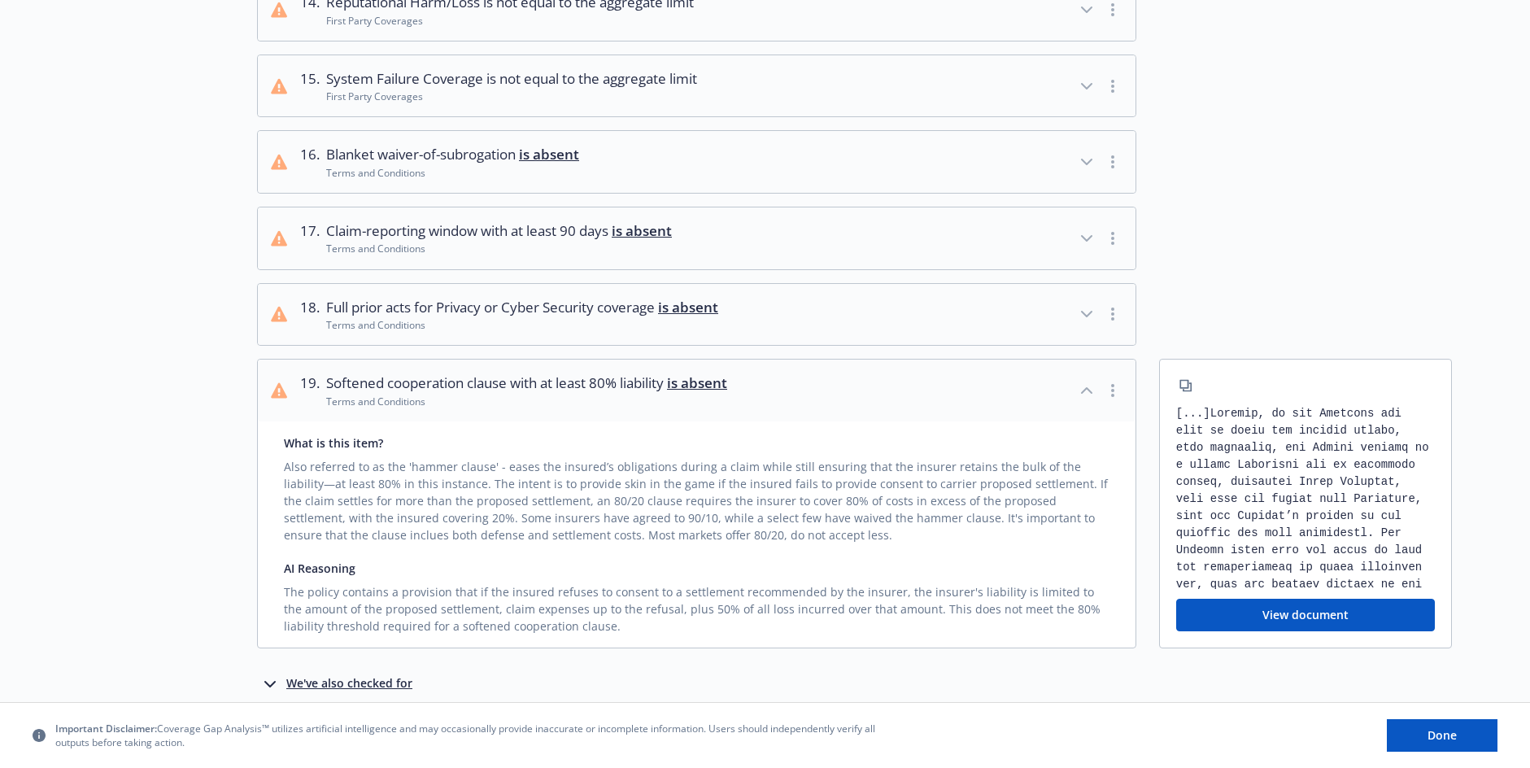
click at [940, 380] on button "19 . Softened cooperation clause with at least 80% liability is absent Terms an…" at bounding box center [697, 391] width 878 height 62
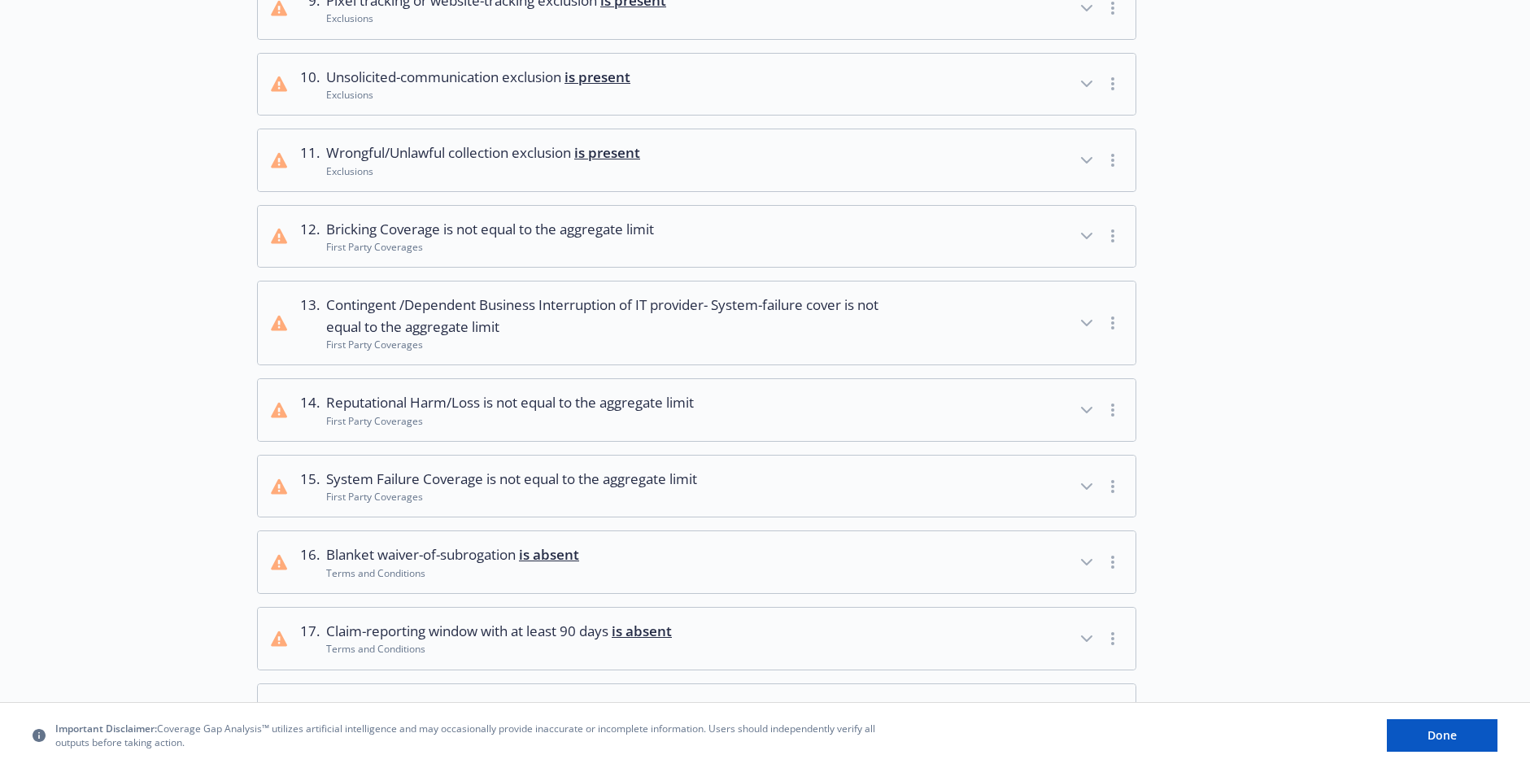
scroll to position [706, 0]
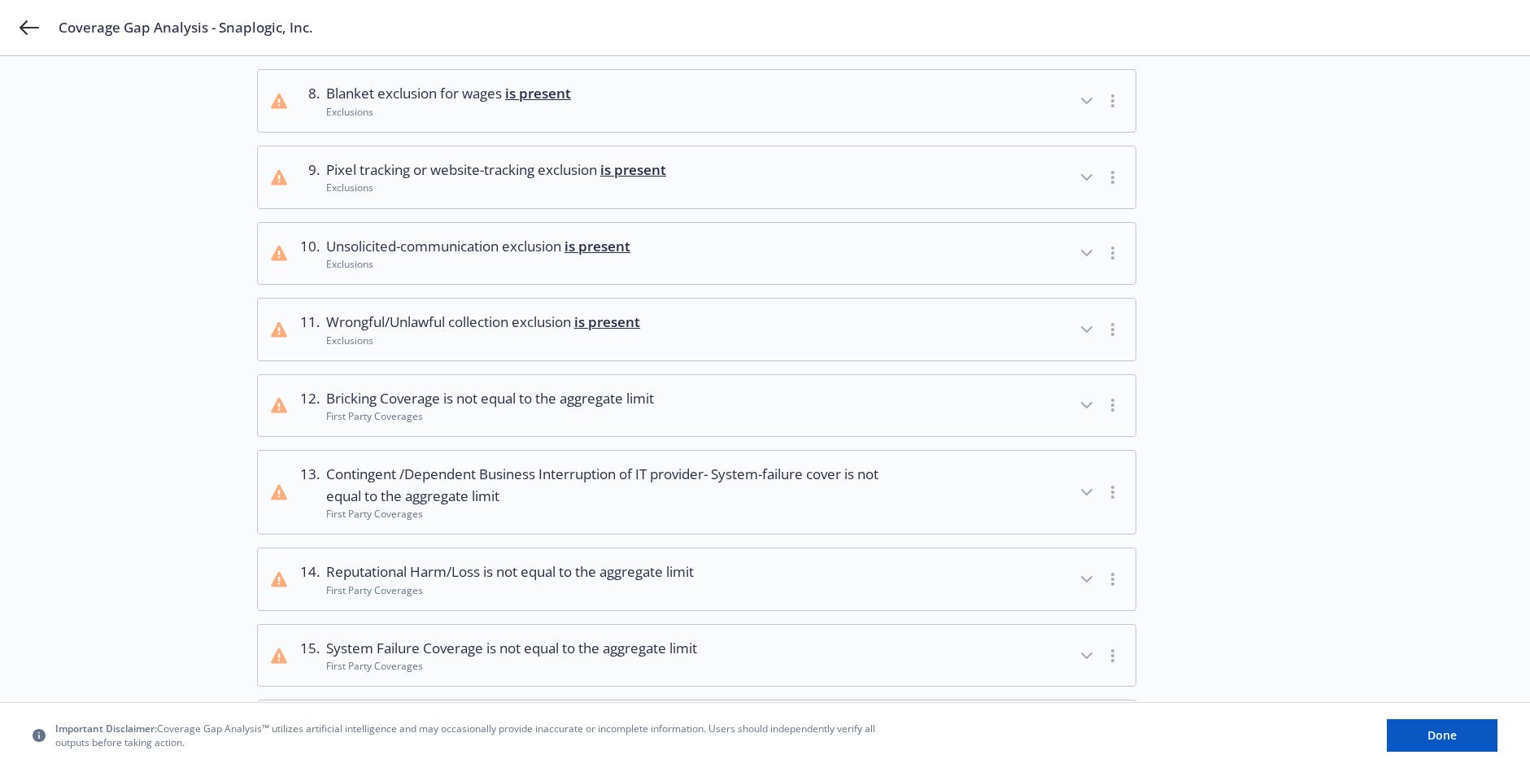
click at [102, 186] on div "Choose source Analyze 3 Review analysis" at bounding box center [167, 230] width 179 height 1668
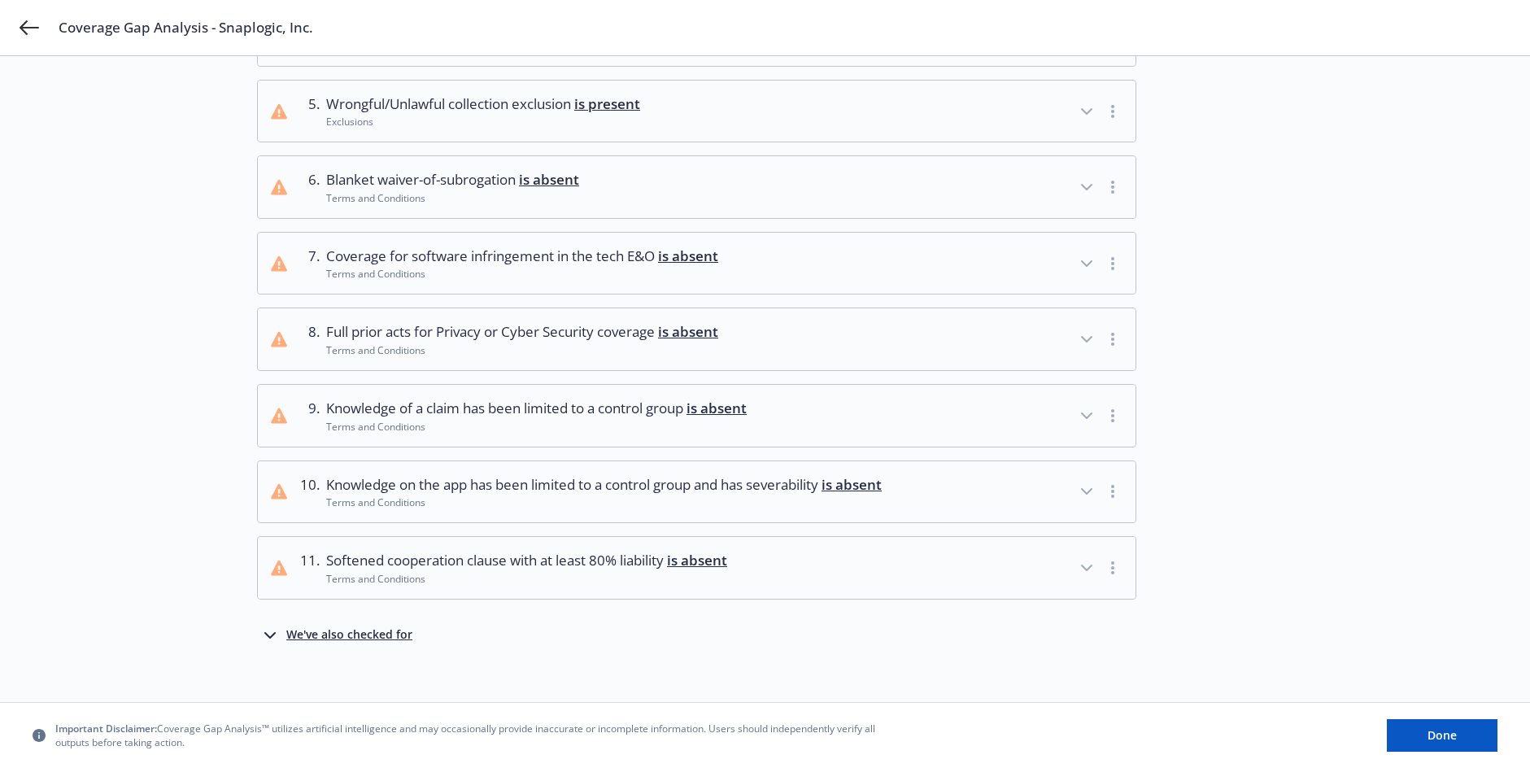
scroll to position [439, 0]
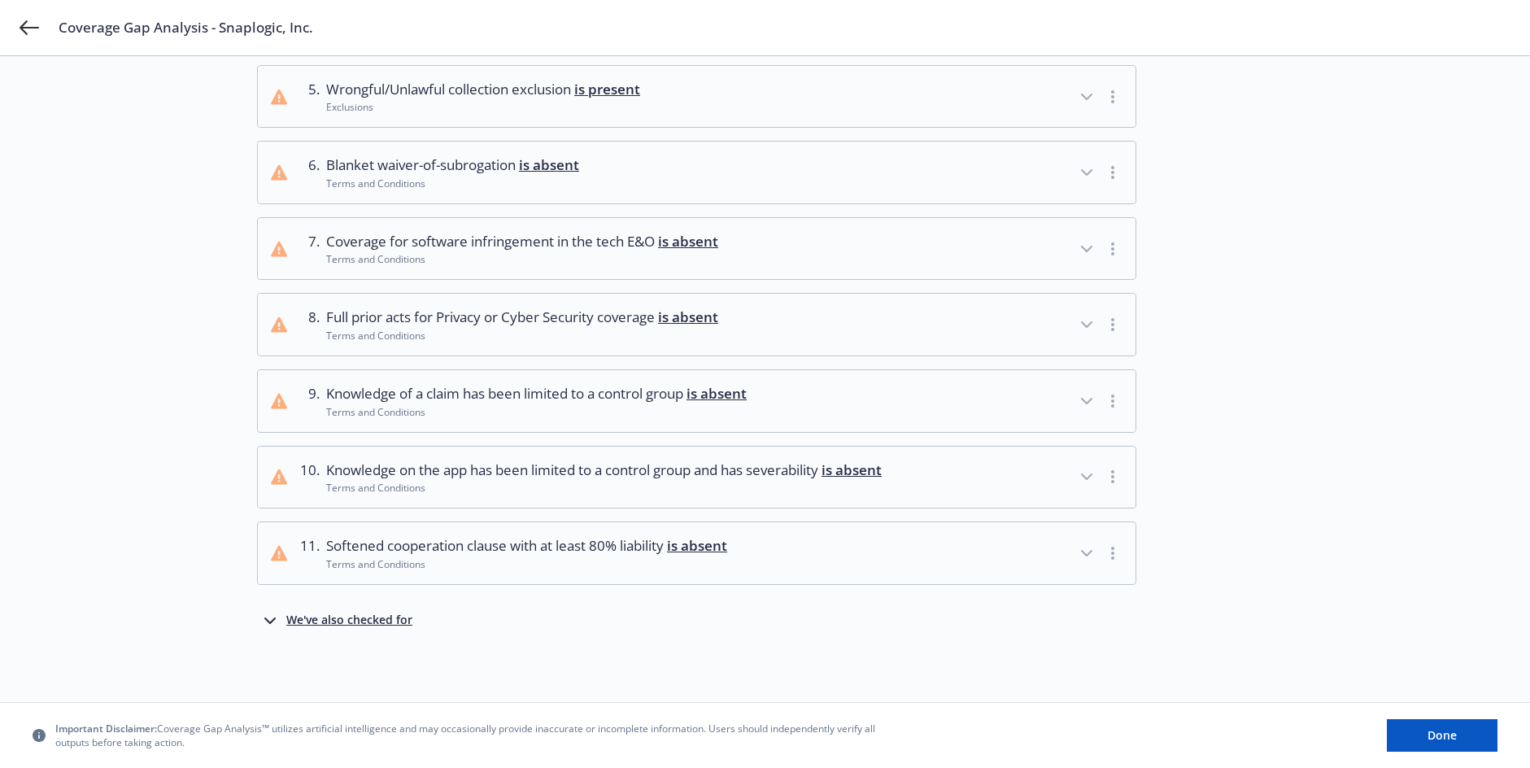
click at [901, 551] on button "11 . Softened cooperation clause with at least 80% liability is absent Terms an…" at bounding box center [697, 553] width 878 height 62
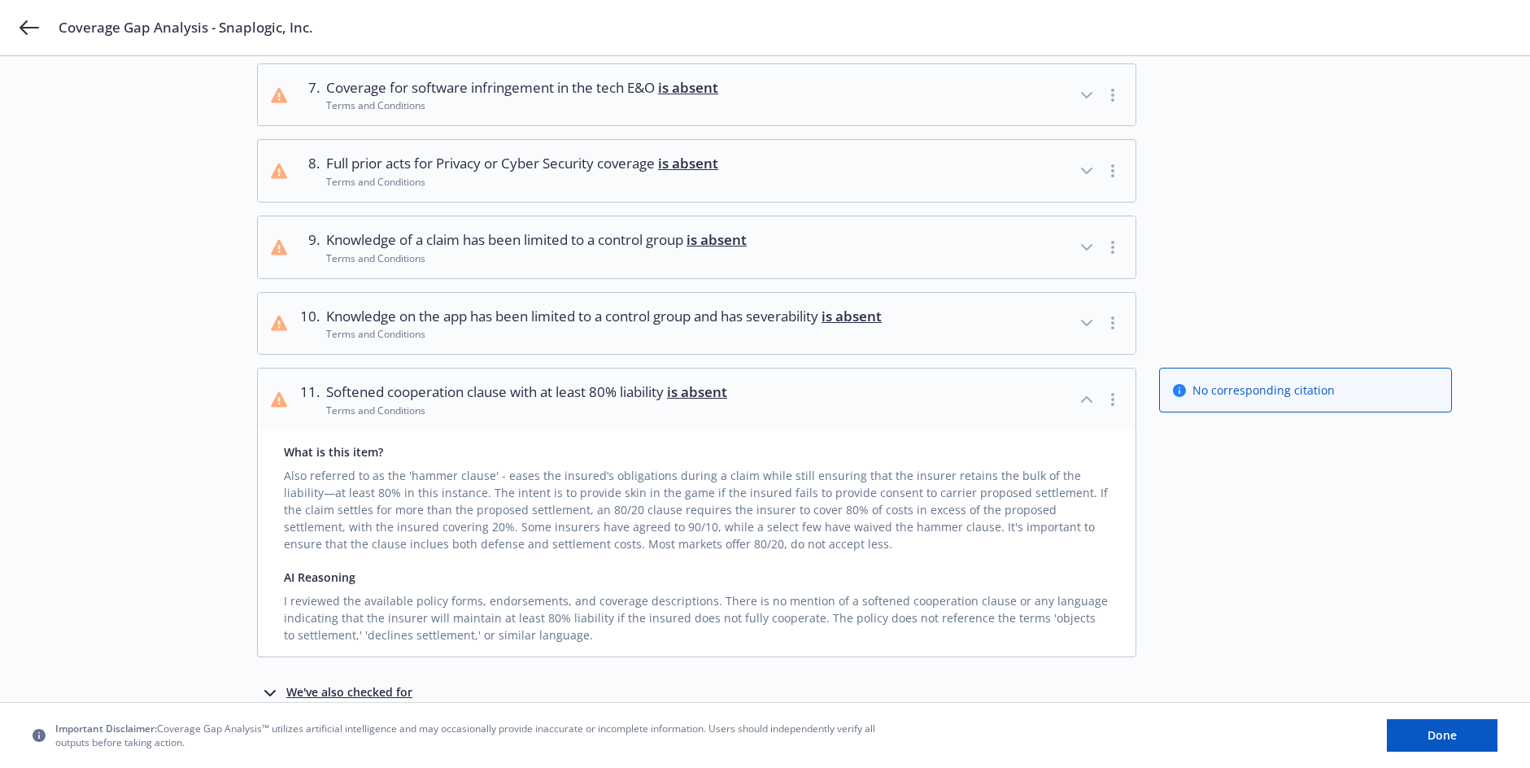
scroll to position [602, 0]
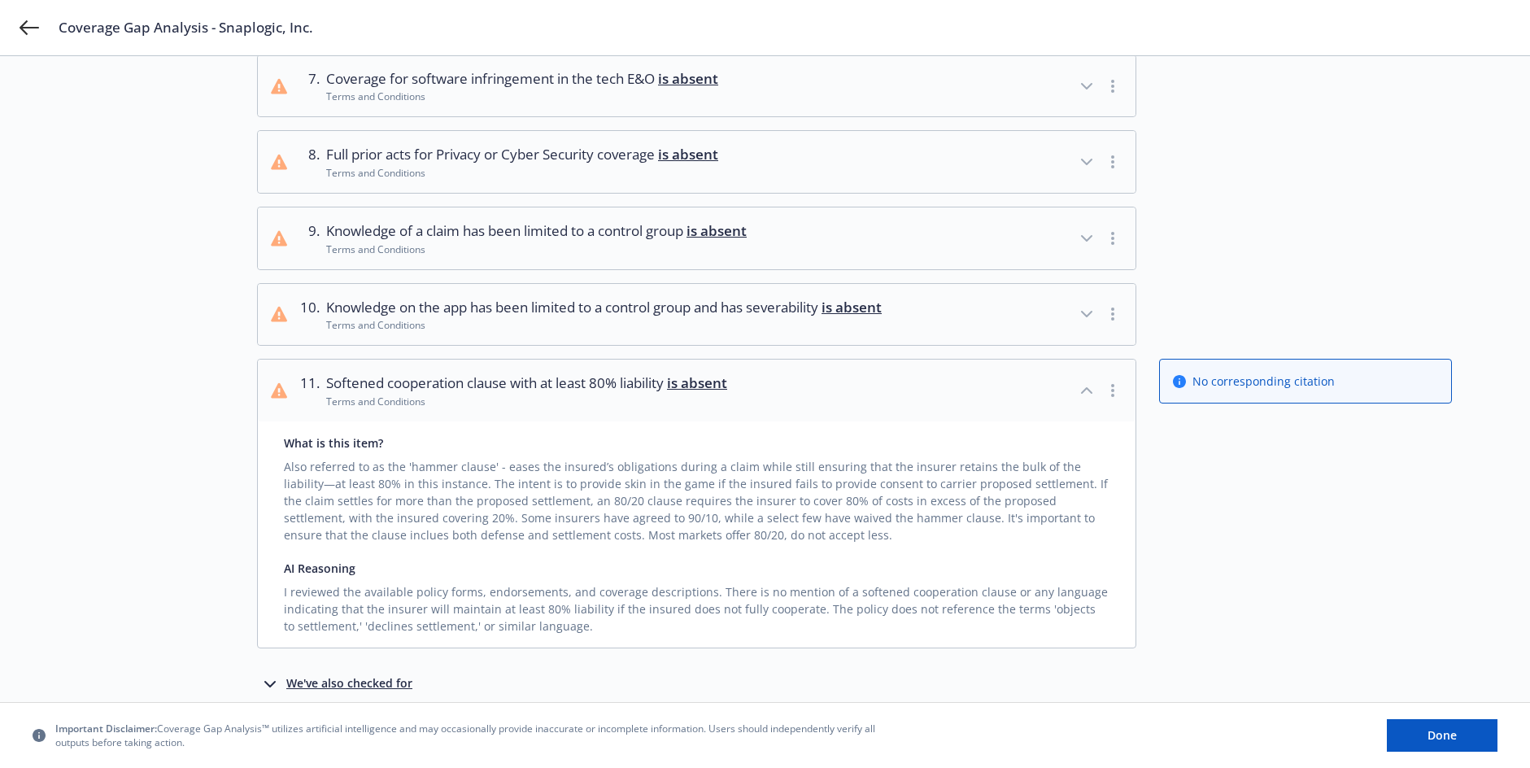
click at [1276, 507] on div "No corresponding citation" at bounding box center [1305, 504] width 293 height 290
click at [131, 348] on div "Choose source Analyze 3 Review analysis" at bounding box center [167, 110] width 179 height 1220
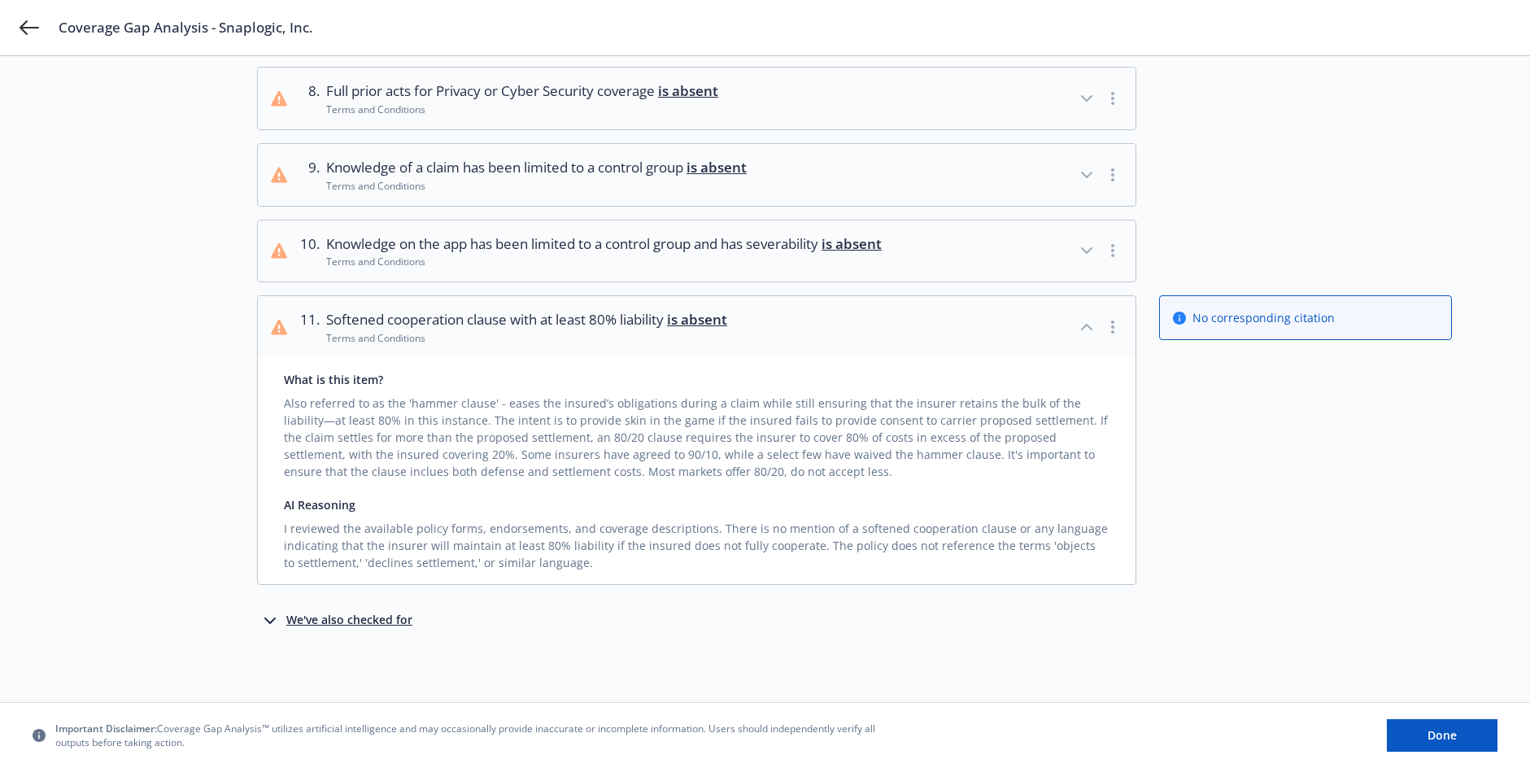
click at [307, 621] on div "We've also checked for" at bounding box center [349, 621] width 126 height 20
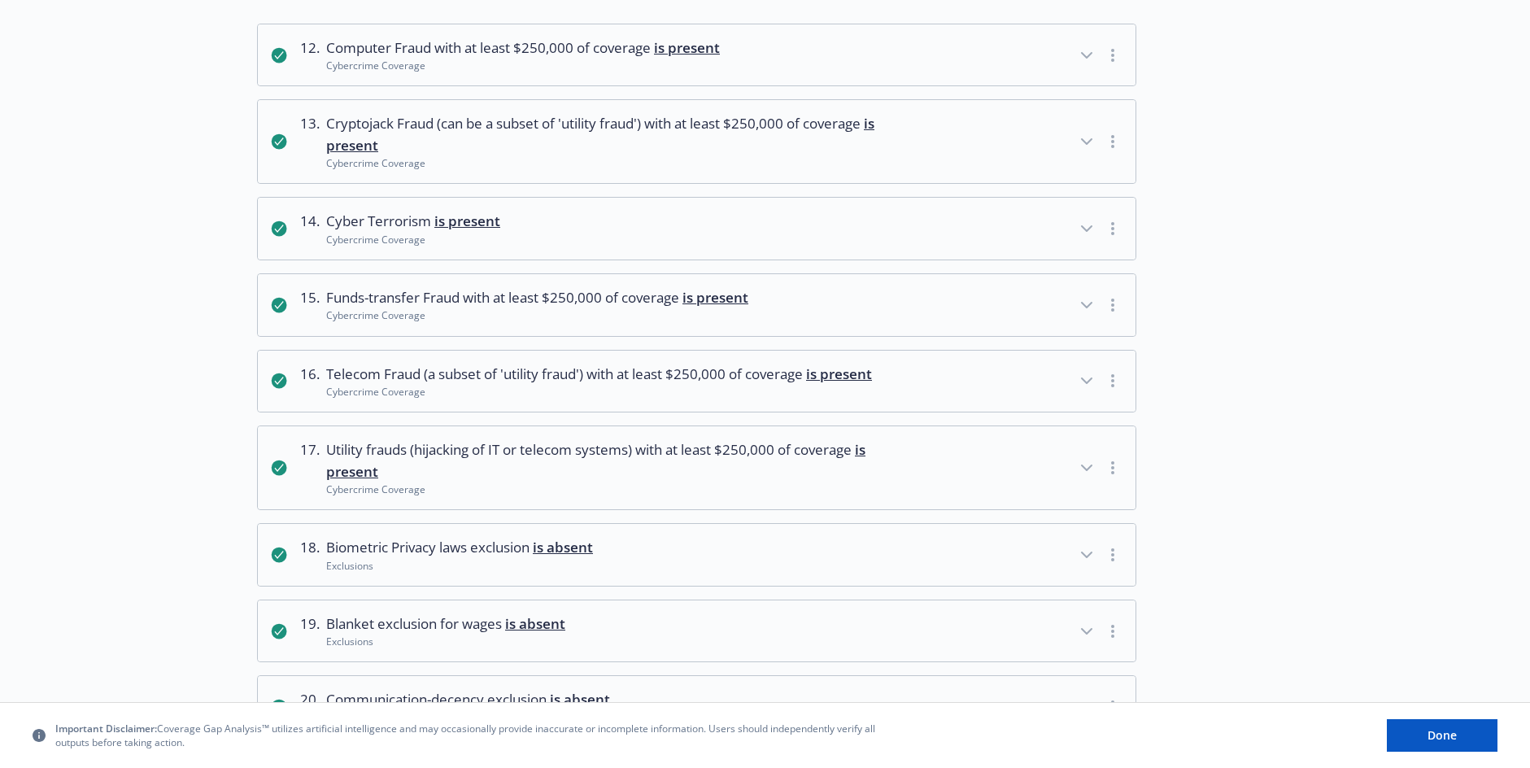
scroll to position [1316, 0]
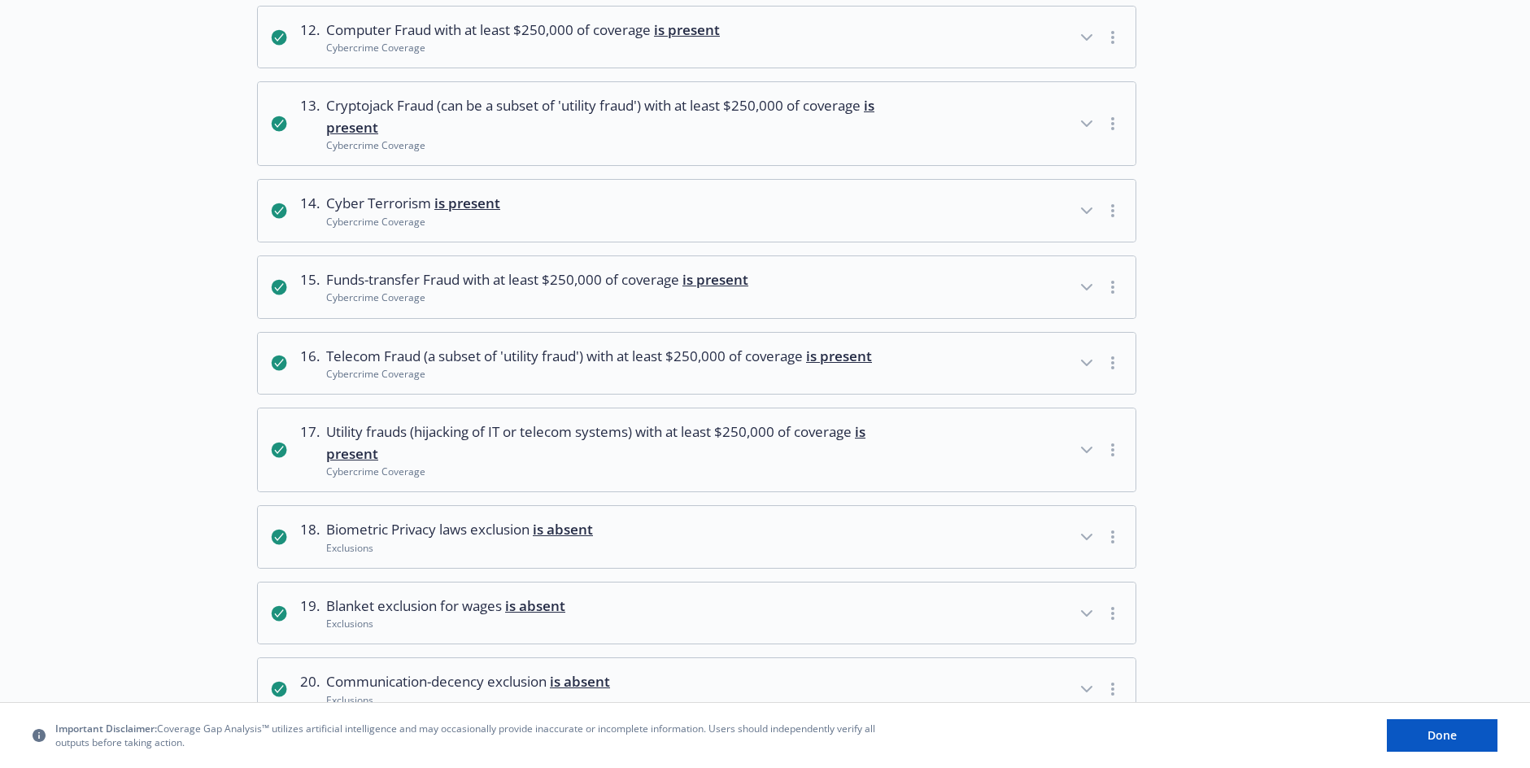
click at [491, 474] on div "Cybercrime Coverage" at bounding box center [617, 471] width 583 height 14
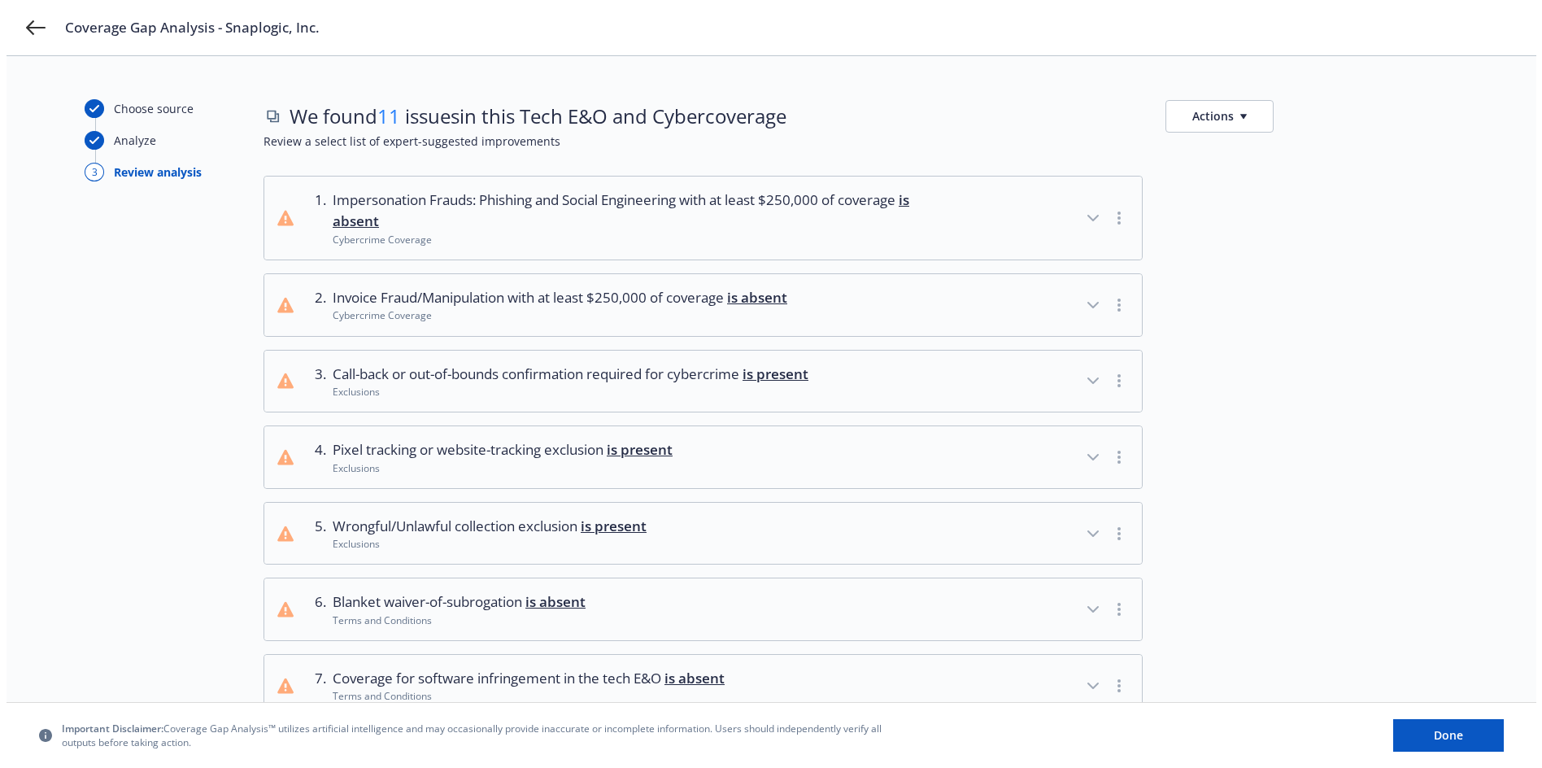
scroll to position [0, 0]
click at [30, 28] on icon at bounding box center [30, 27] width 20 height 15
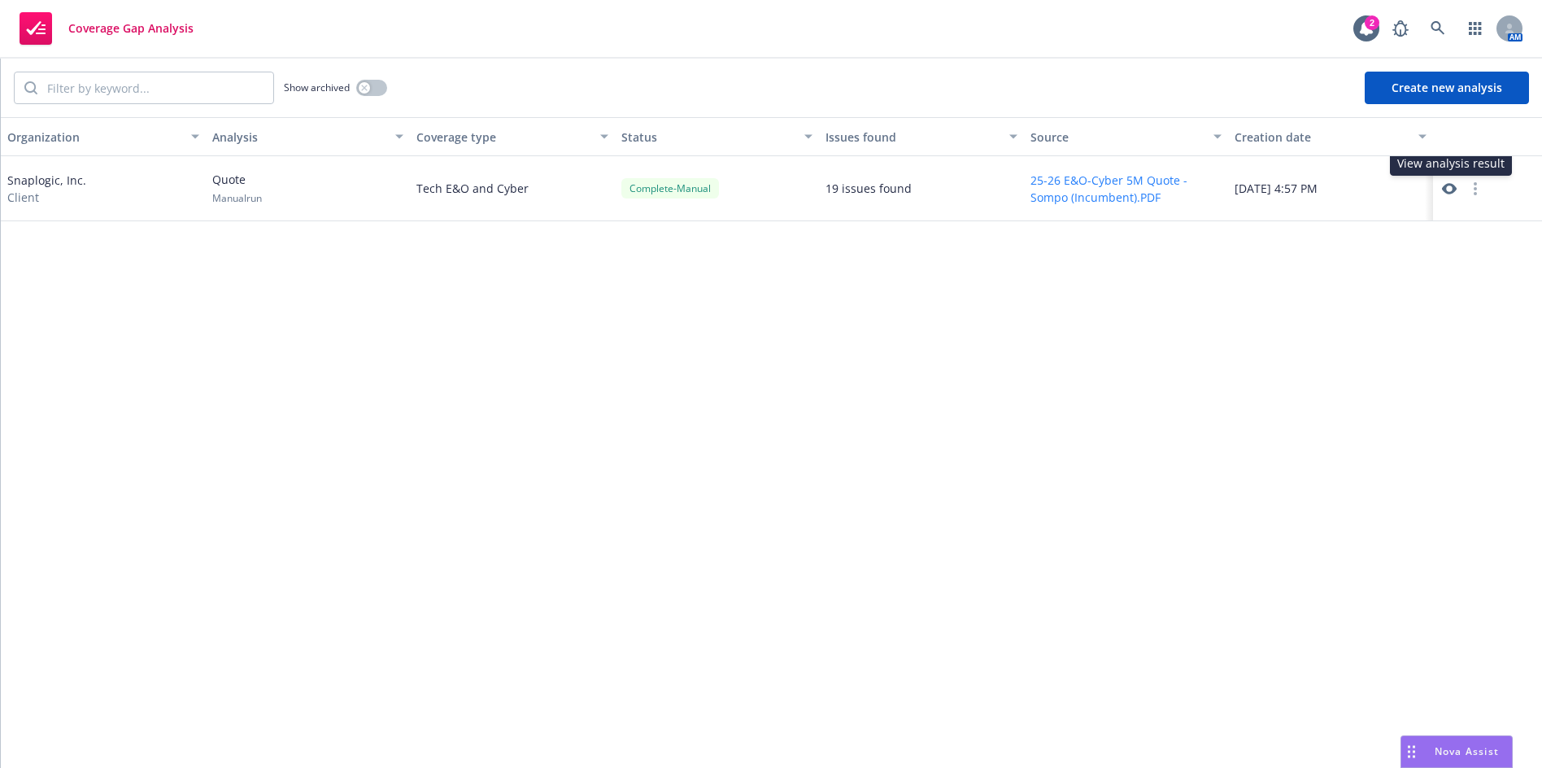
click at [1447, 187] on icon at bounding box center [1449, 188] width 15 height 15
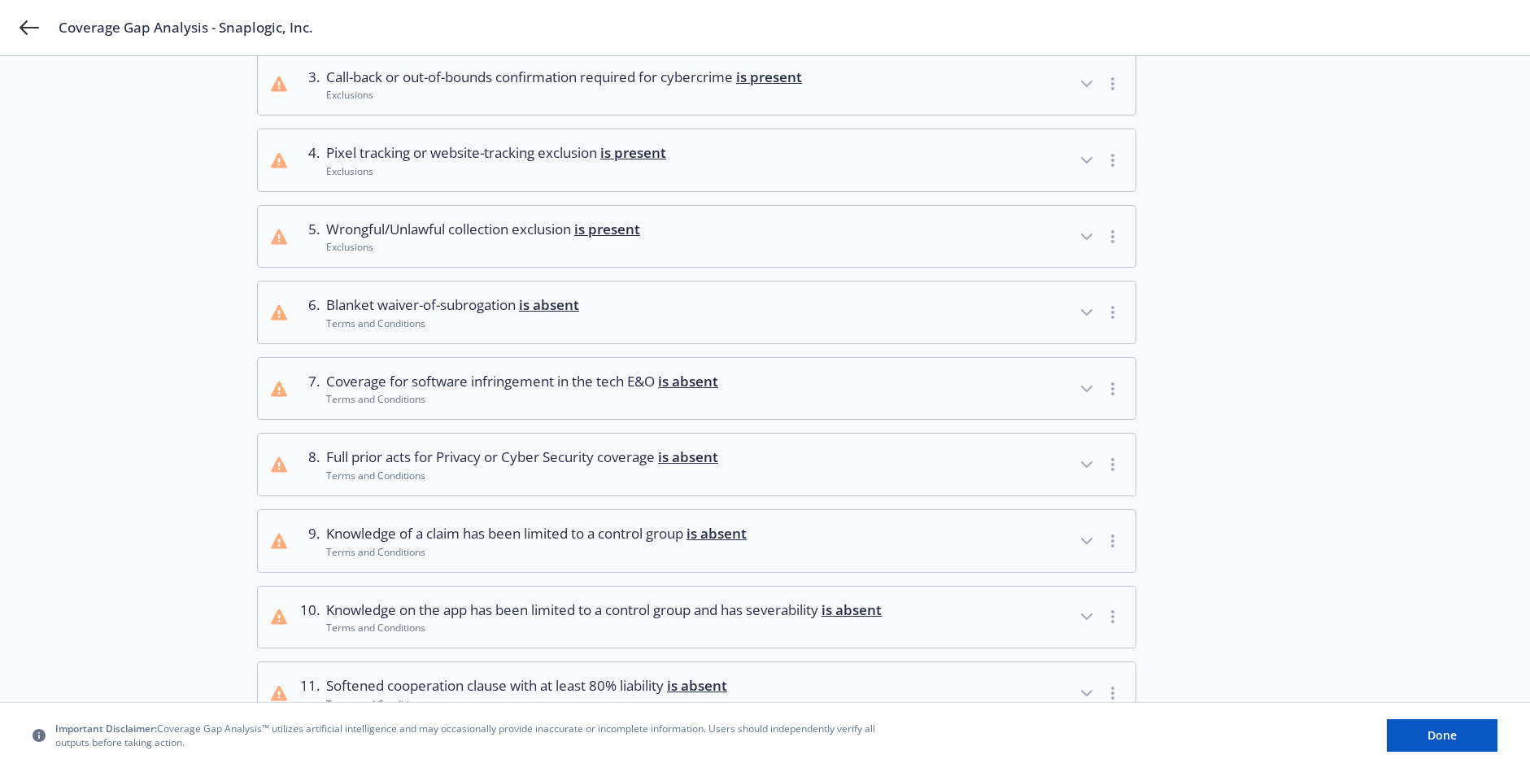
scroll to position [439, 0]
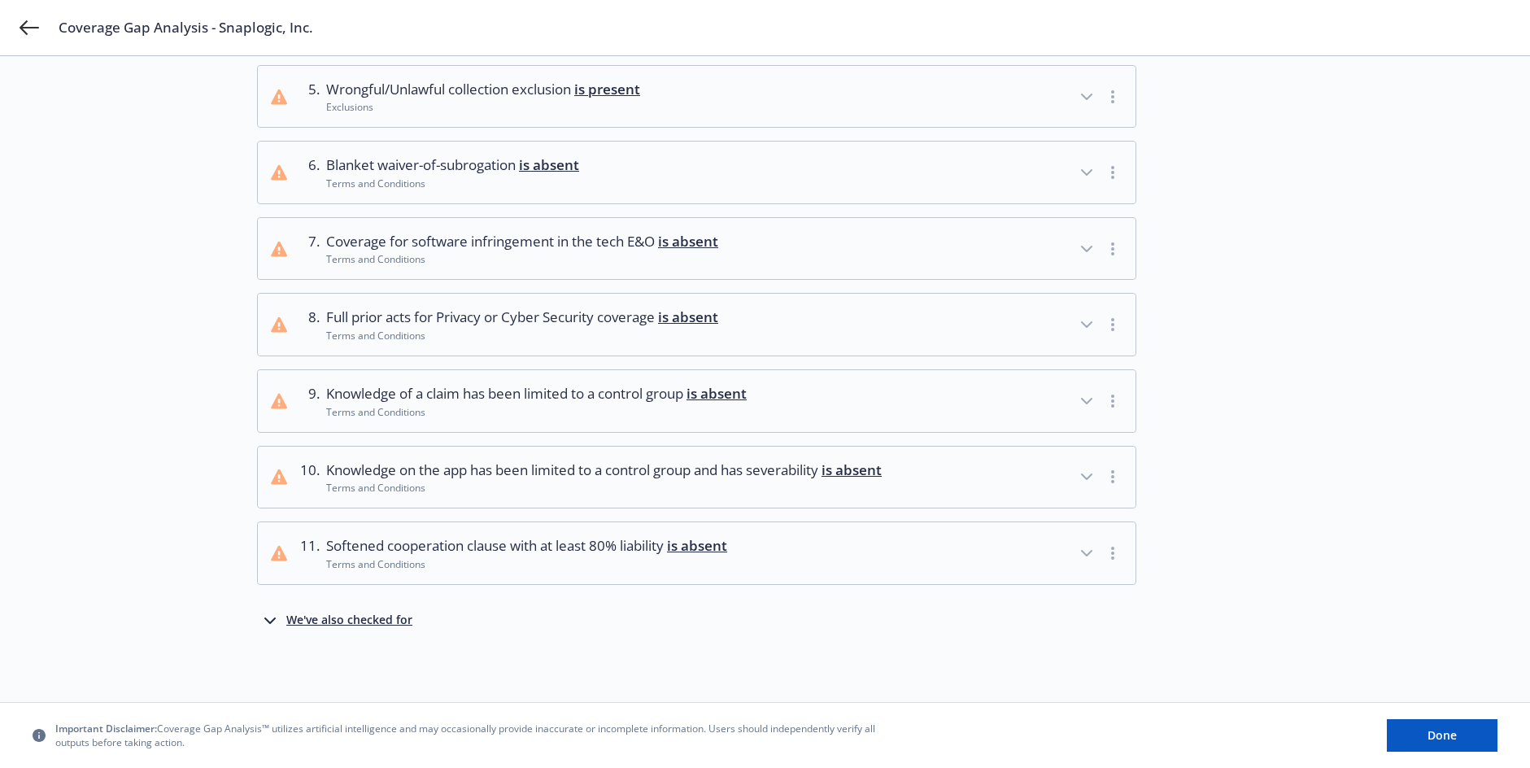
click at [336, 611] on div "We've also checked for" at bounding box center [349, 621] width 126 height 20
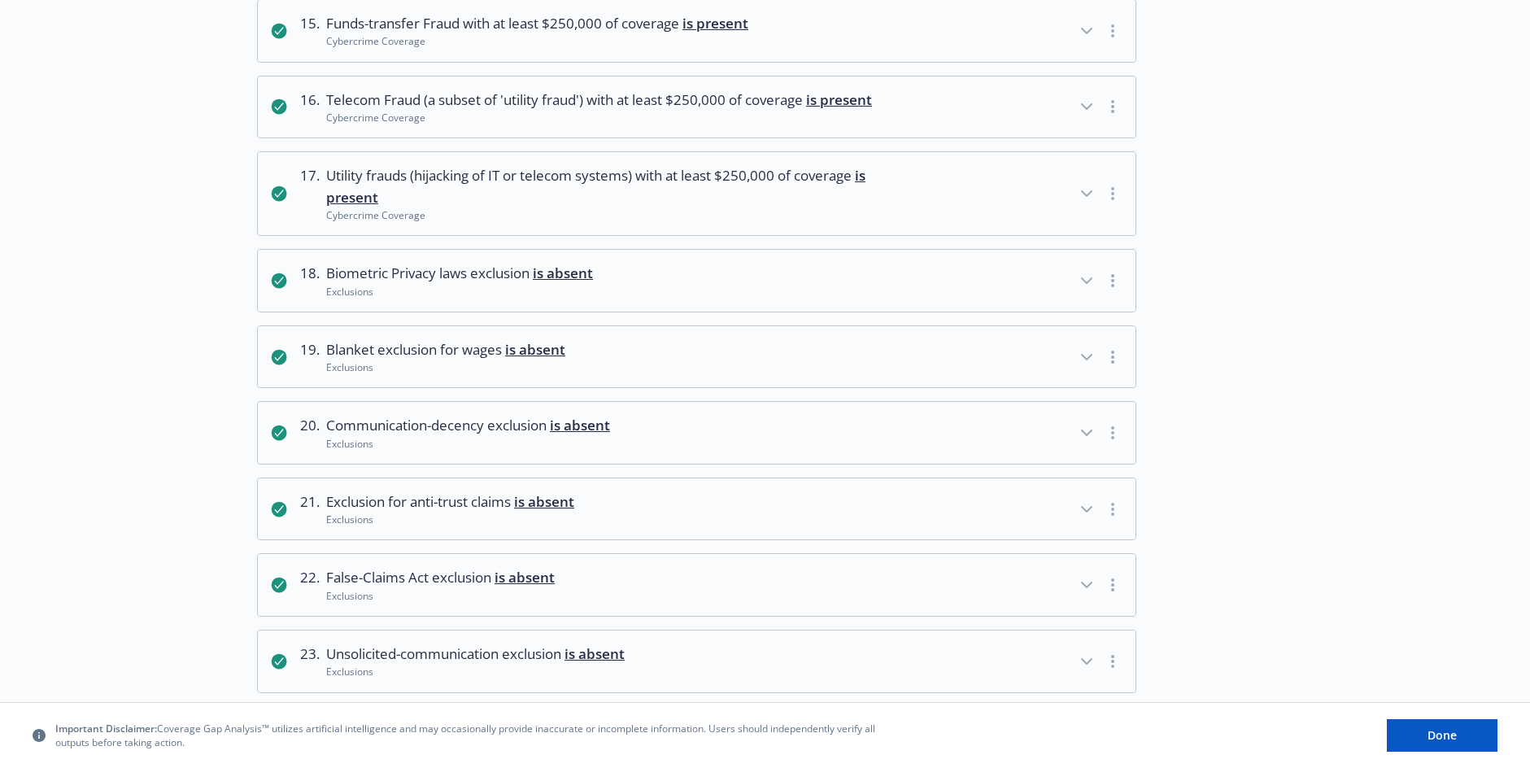
scroll to position [1265, 0]
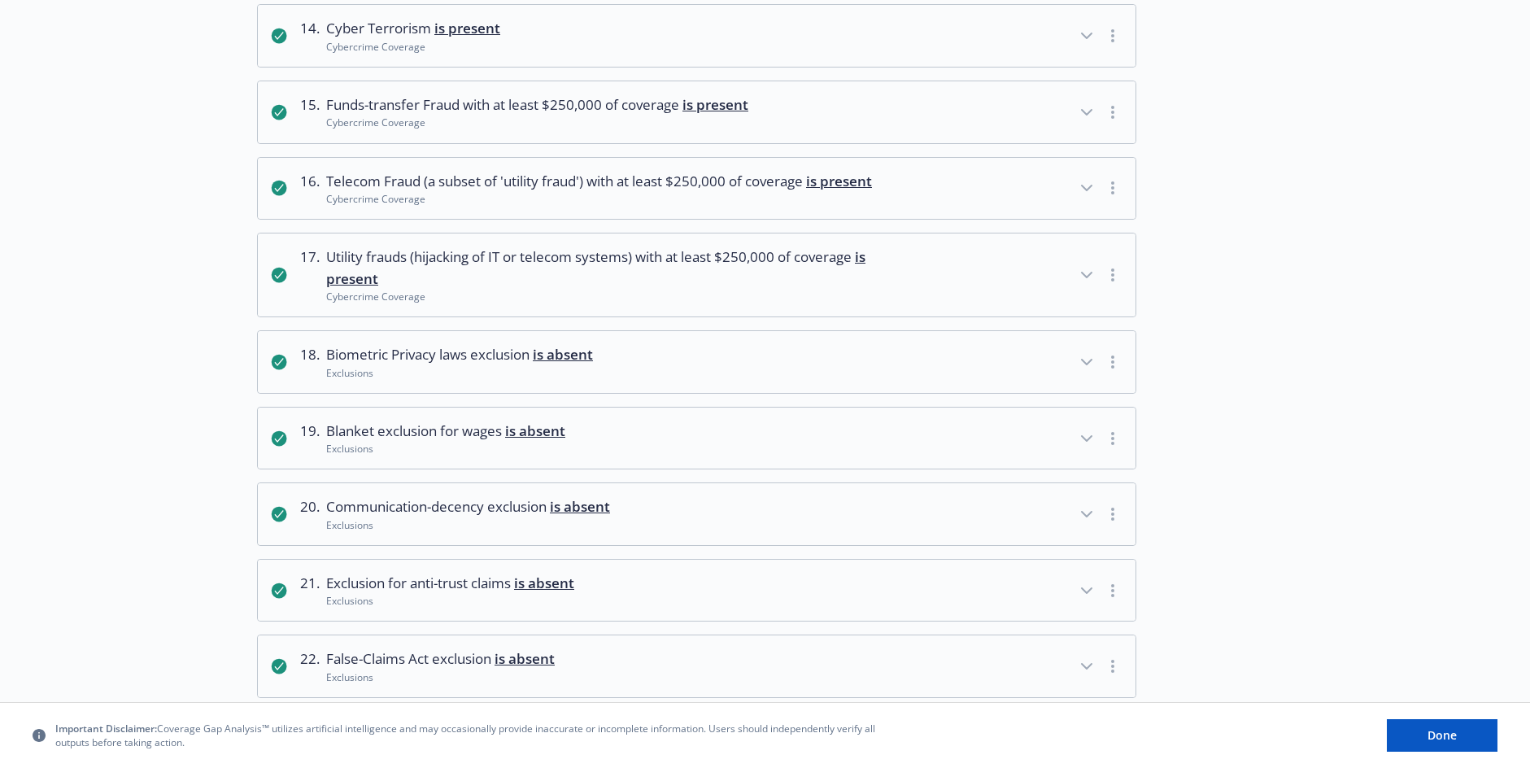
click at [508, 294] on div "Cybercrime Coverage" at bounding box center [617, 297] width 583 height 14
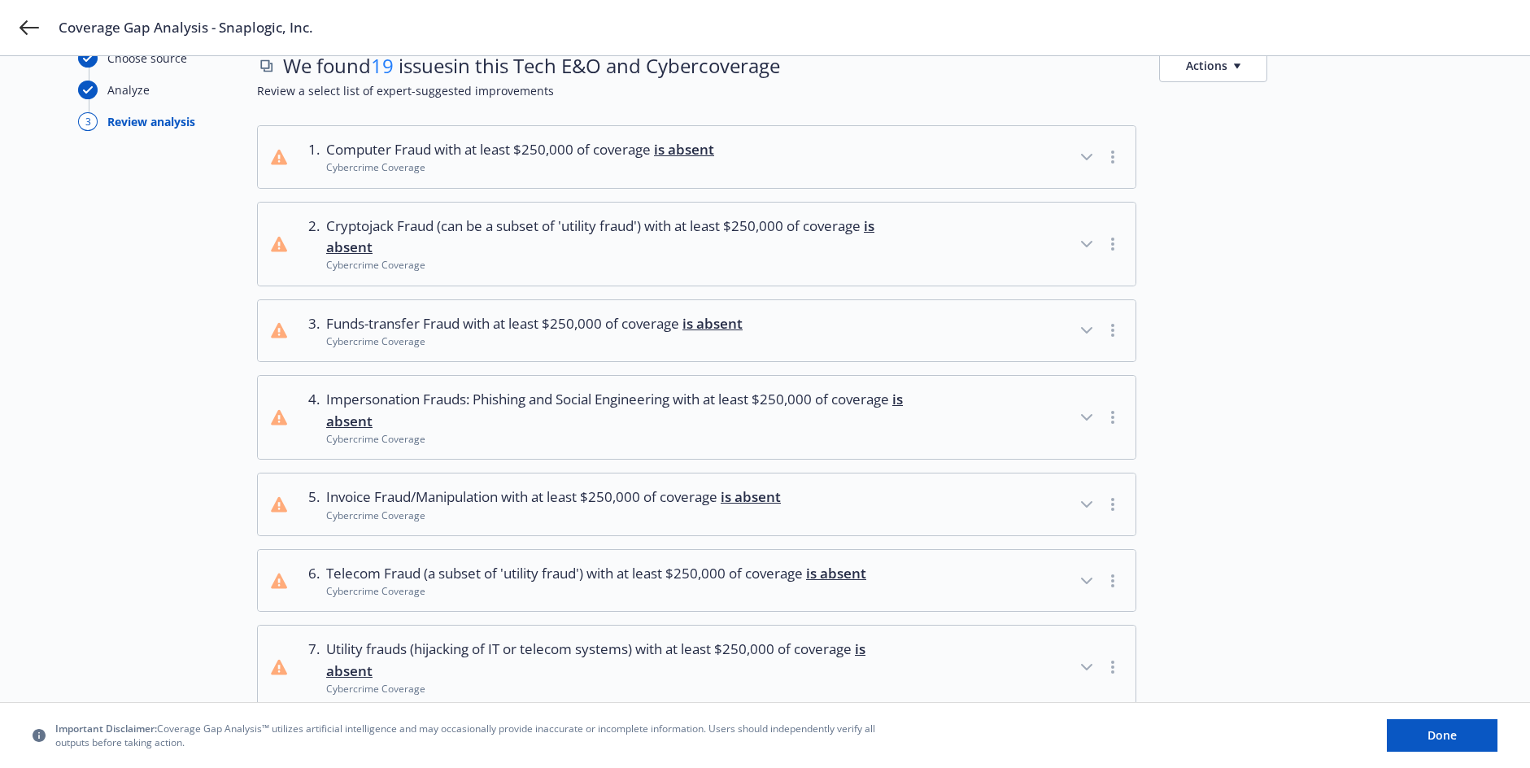
scroll to position [81, 0]
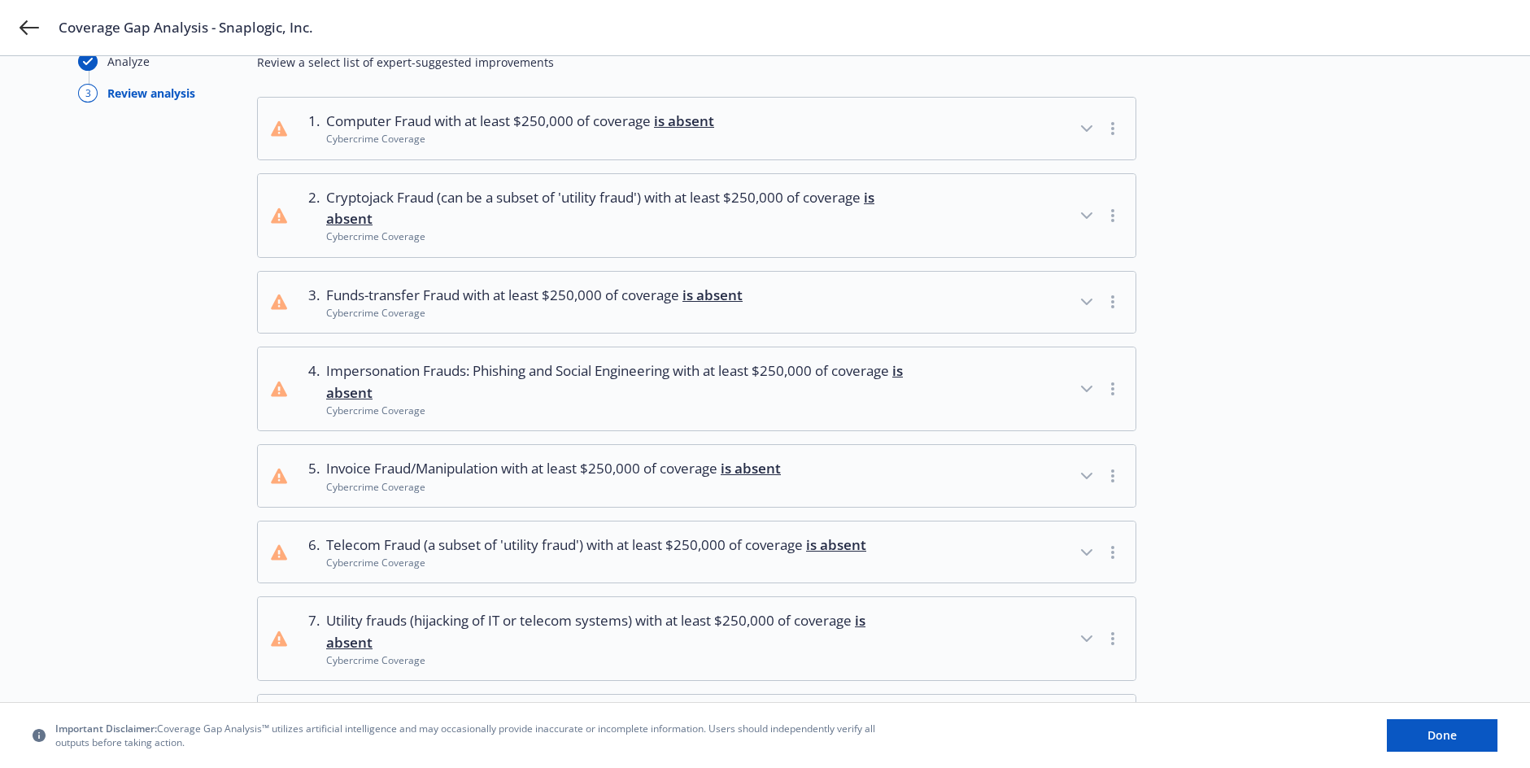
click at [547, 571] on button "6 . Telecom Fraud (a subset of 'utility fraud') with at least $250,000 of cover…" at bounding box center [697, 552] width 878 height 62
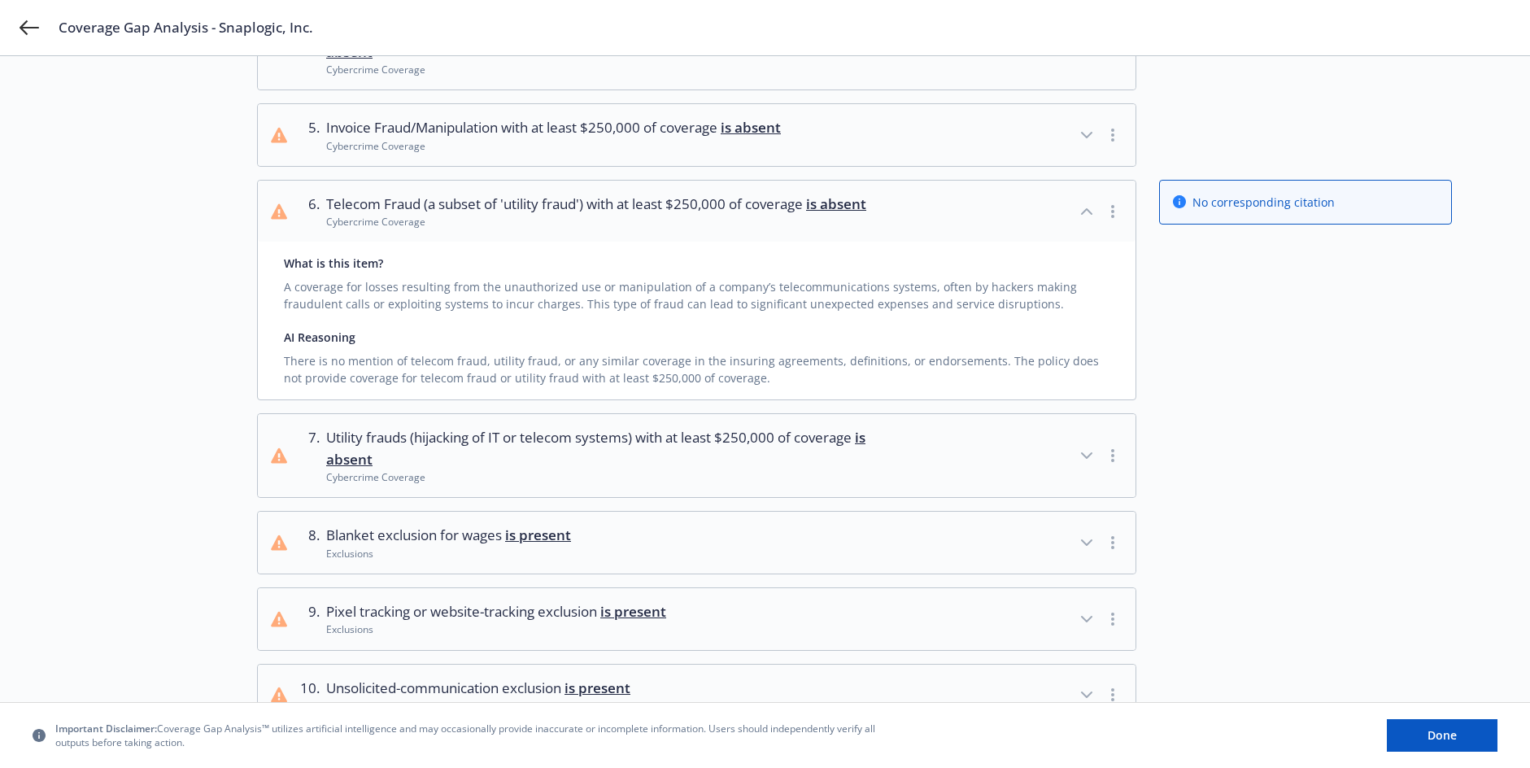
scroll to position [488, 0]
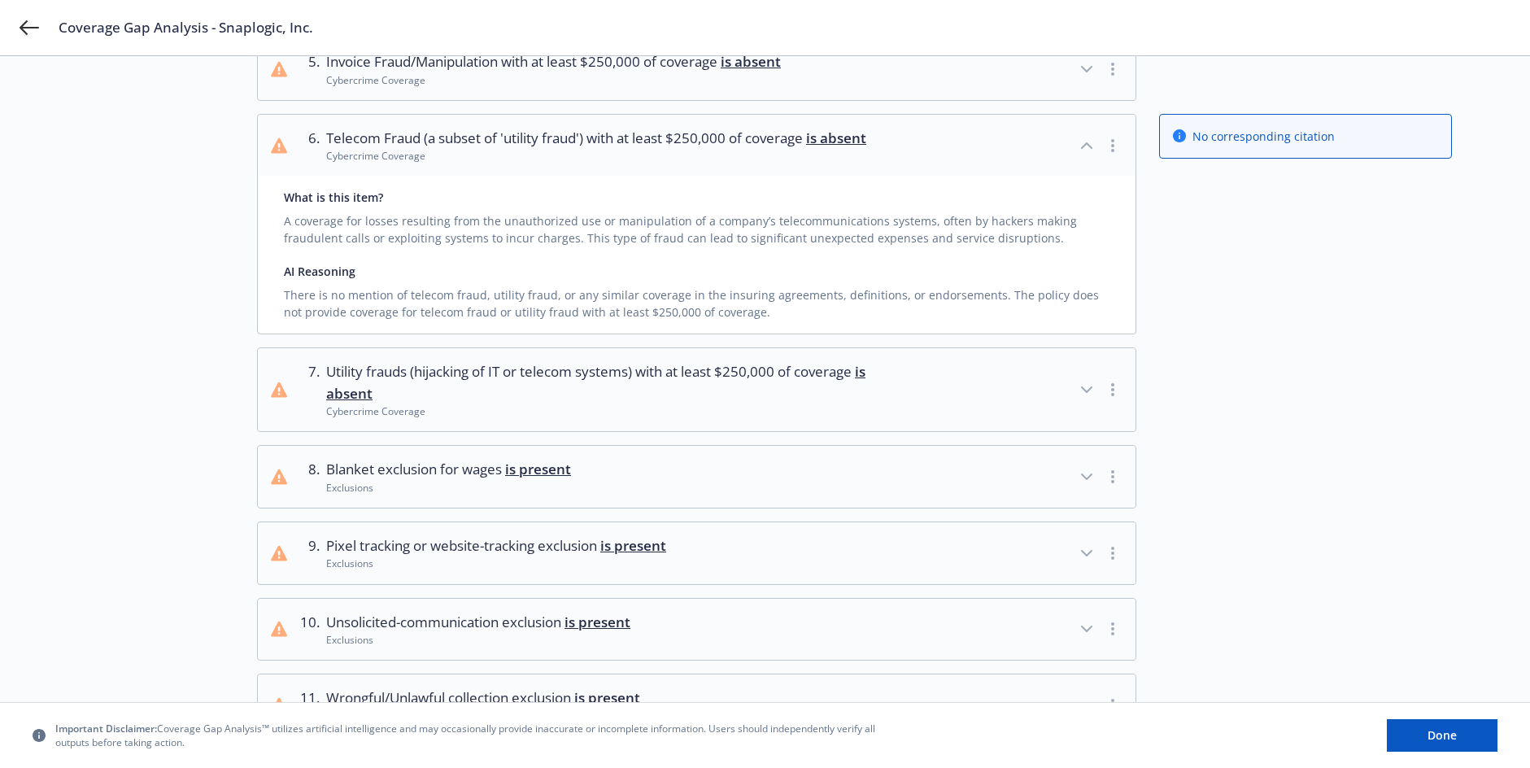
click at [652, 413] on div "Cybercrime Coverage" at bounding box center [617, 411] width 583 height 14
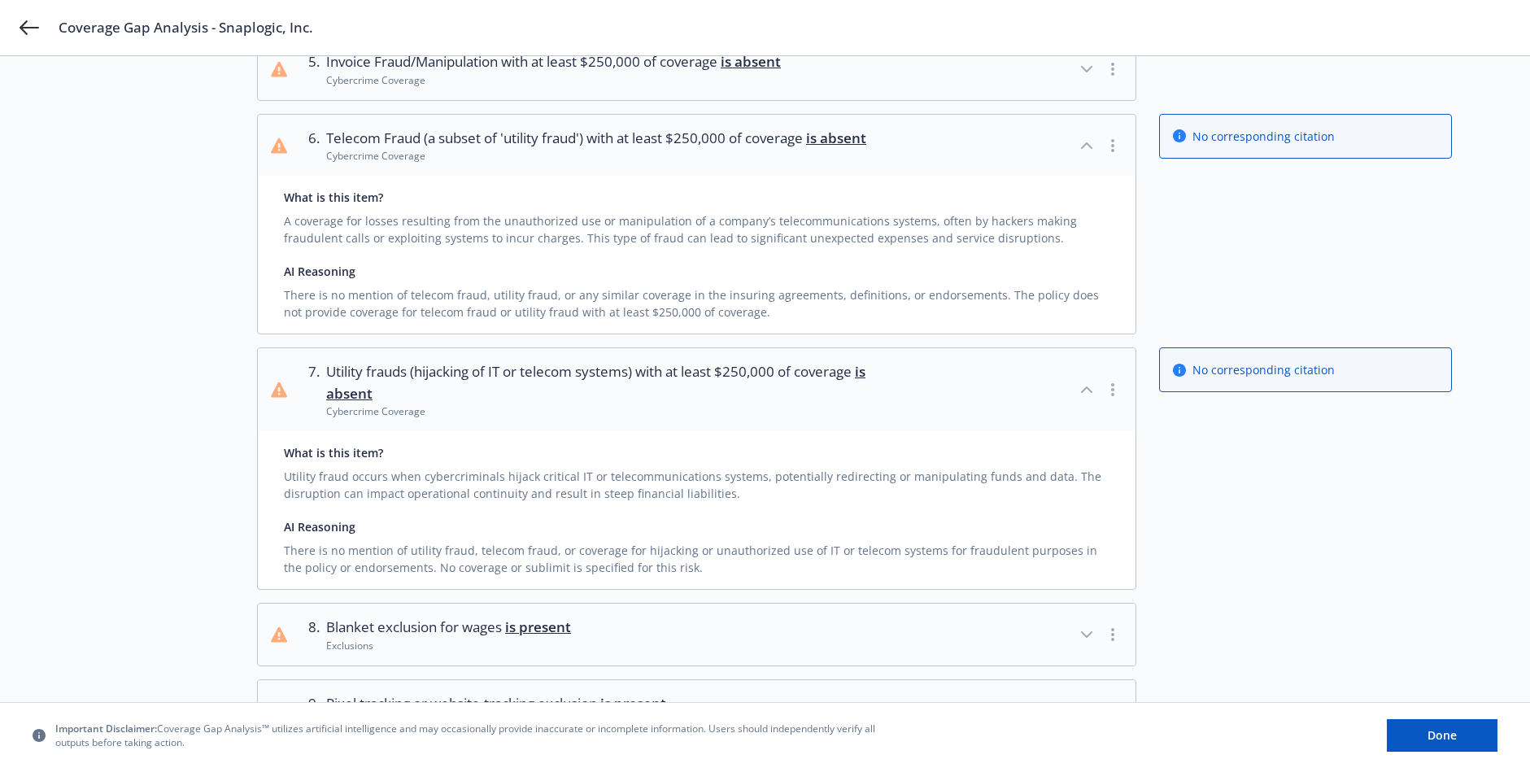
drag, startPoint x: 235, startPoint y: 404, endPoint x: 242, endPoint y: 395, distance: 12.2
click at [234, 404] on div "Choose source Analyze 3 Review analysis" at bounding box center [167, 605] width 179 height 1983
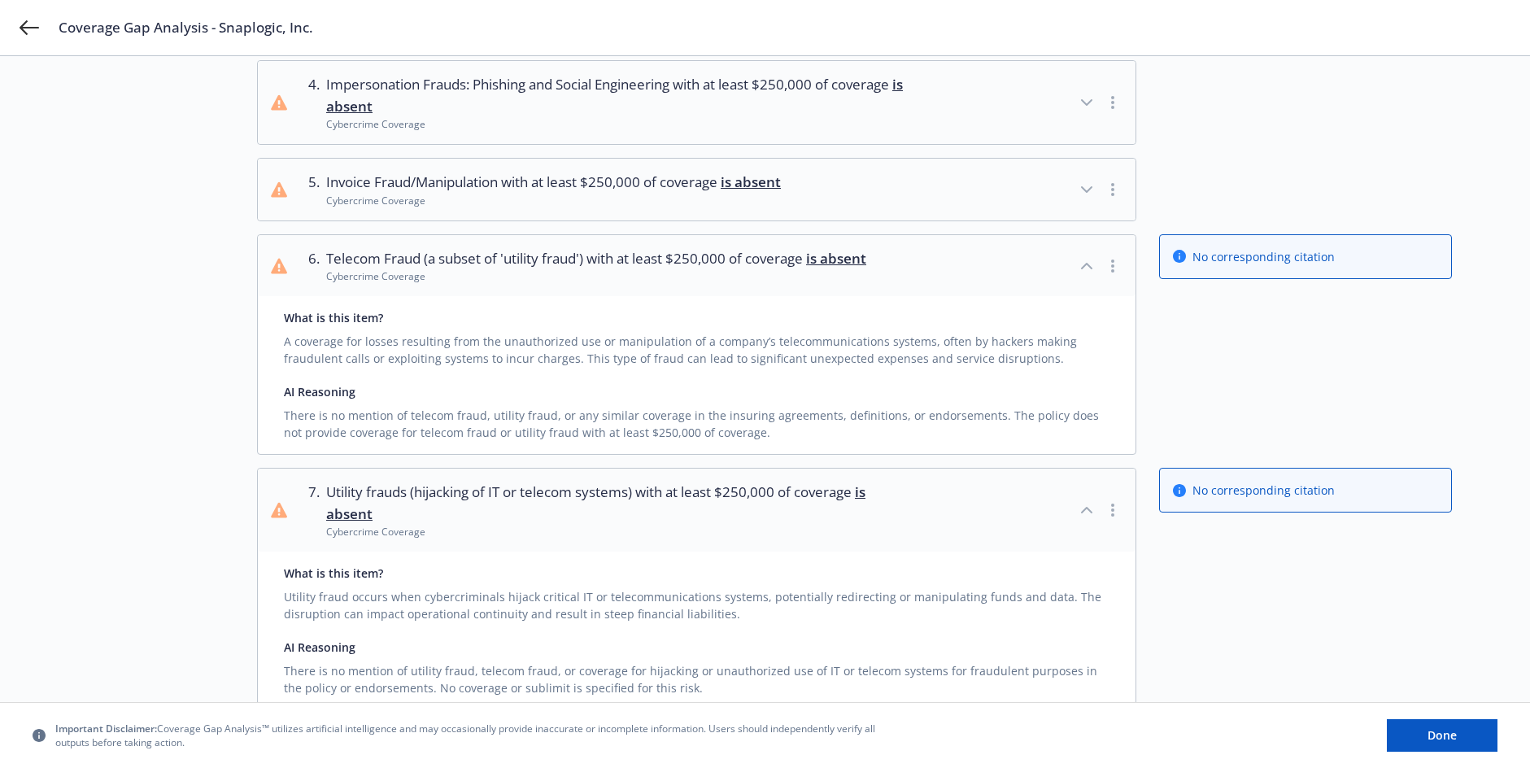
scroll to position [244, 0]
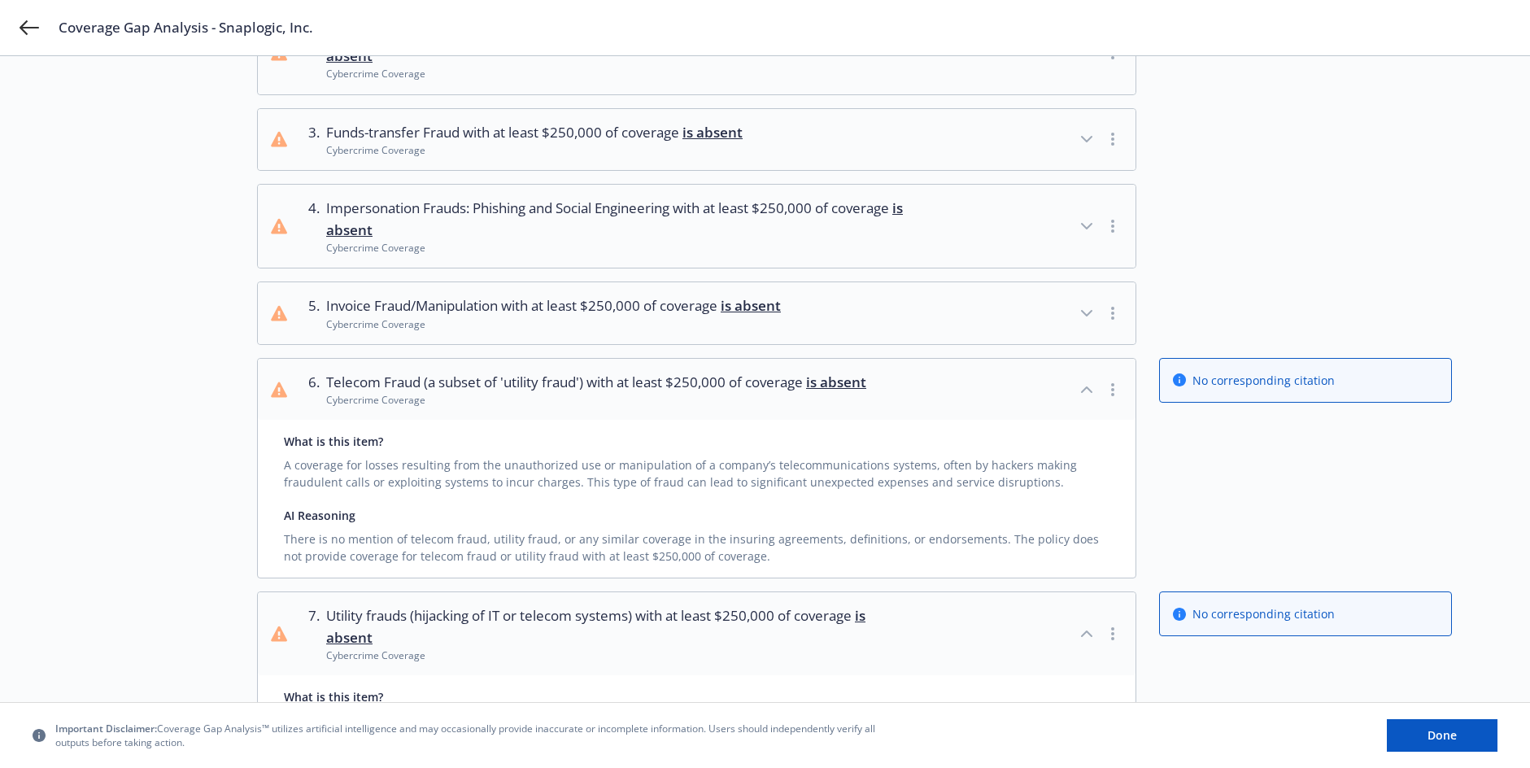
click at [675, 318] on div "Cybercrime Coverage" at bounding box center [553, 324] width 455 height 14
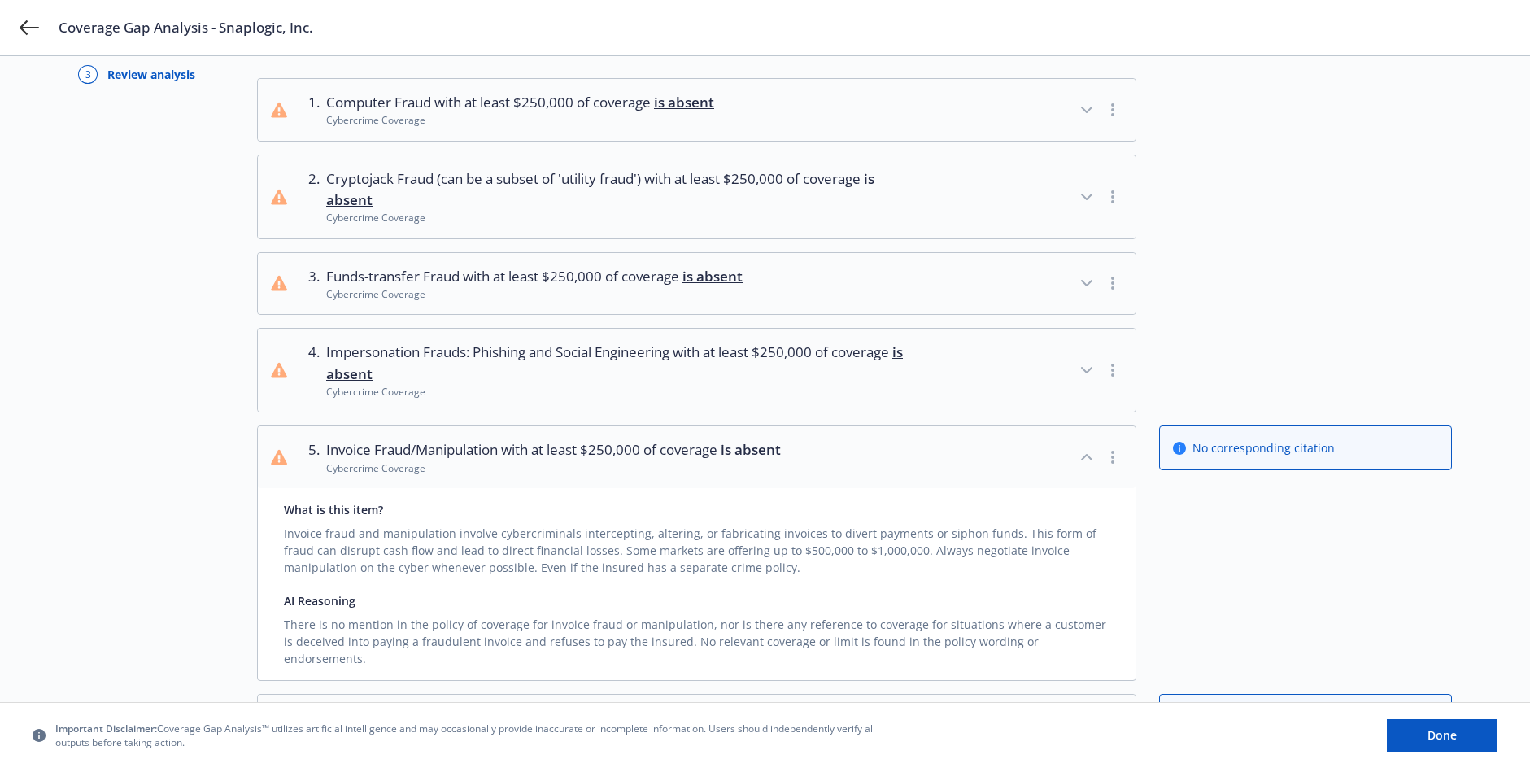
scroll to position [0, 0]
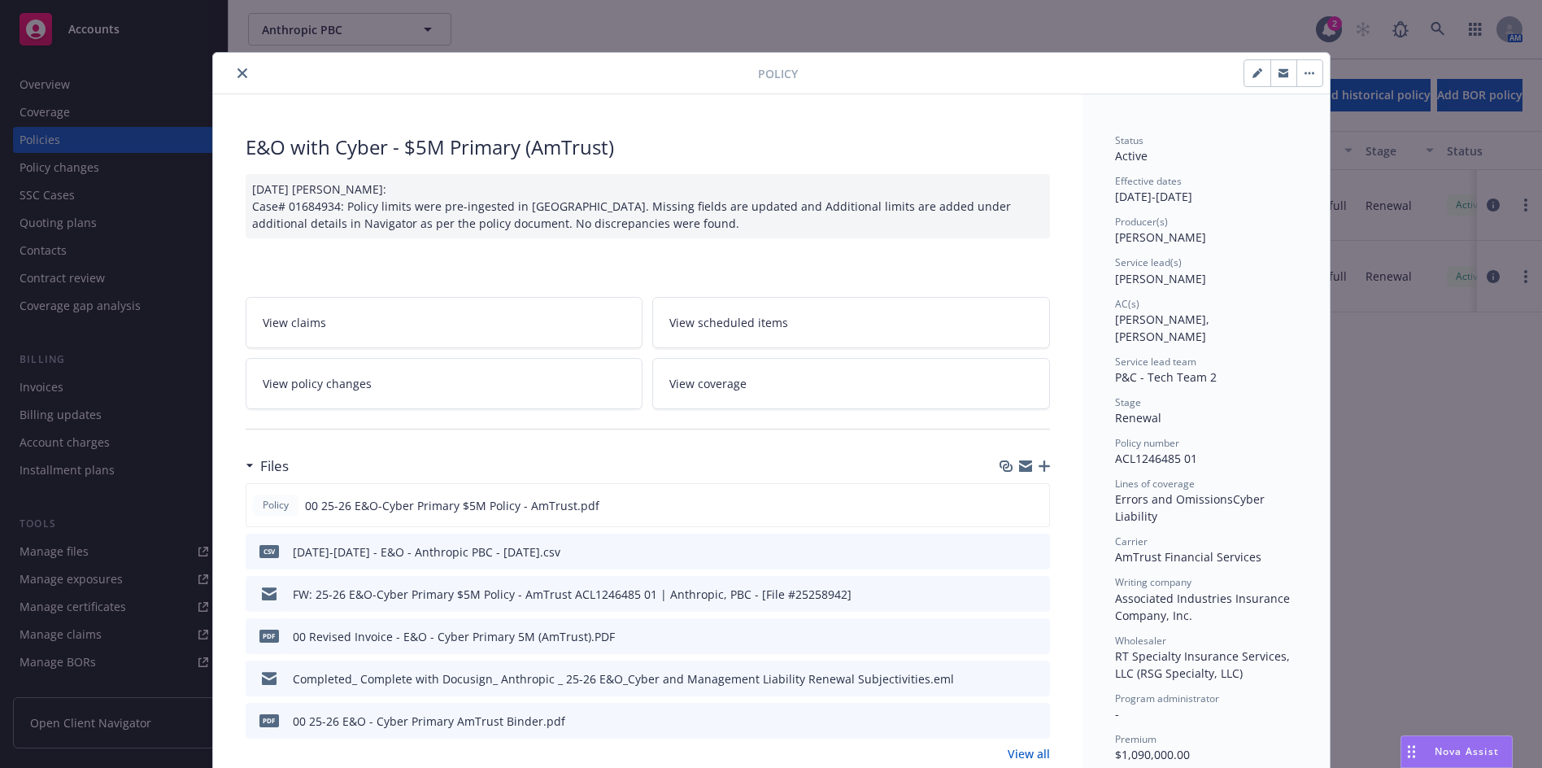
click at [233, 65] on button "close" at bounding box center [243, 73] width 20 height 20
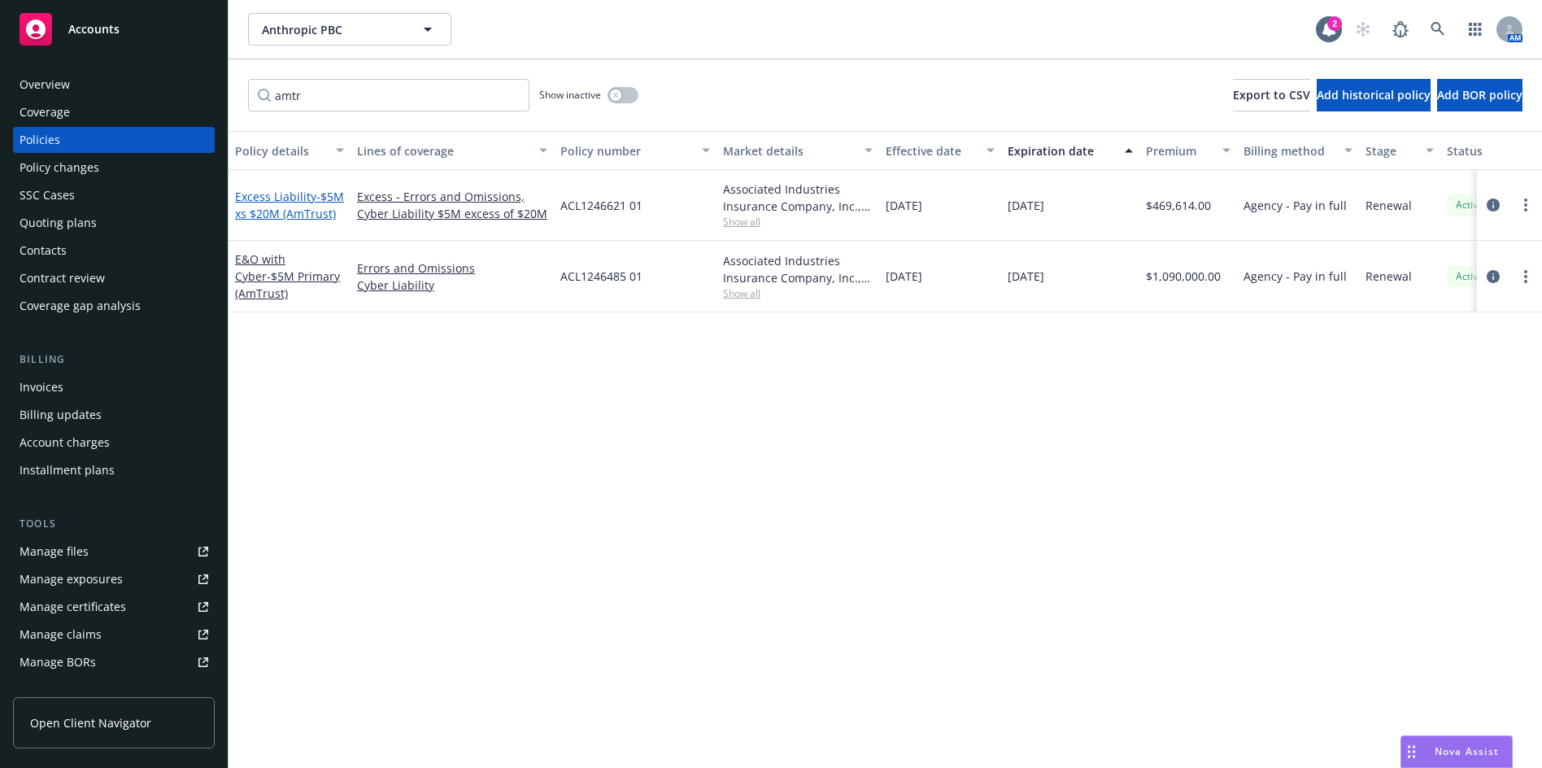
click at [285, 189] on link "Excess Liability - $5M xs $20M (AmTrust)" at bounding box center [289, 205] width 109 height 33
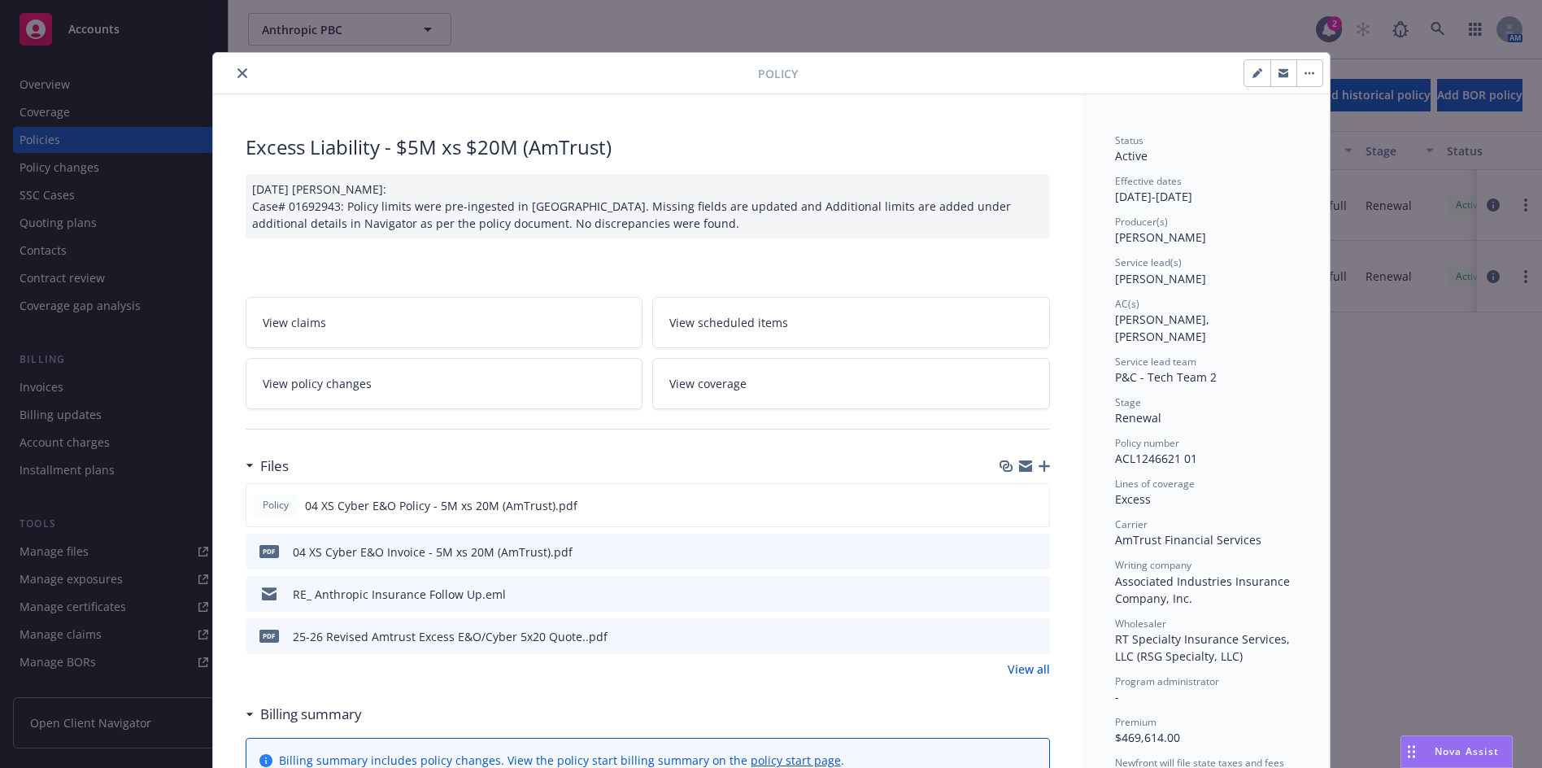
scroll to position [81, 0]
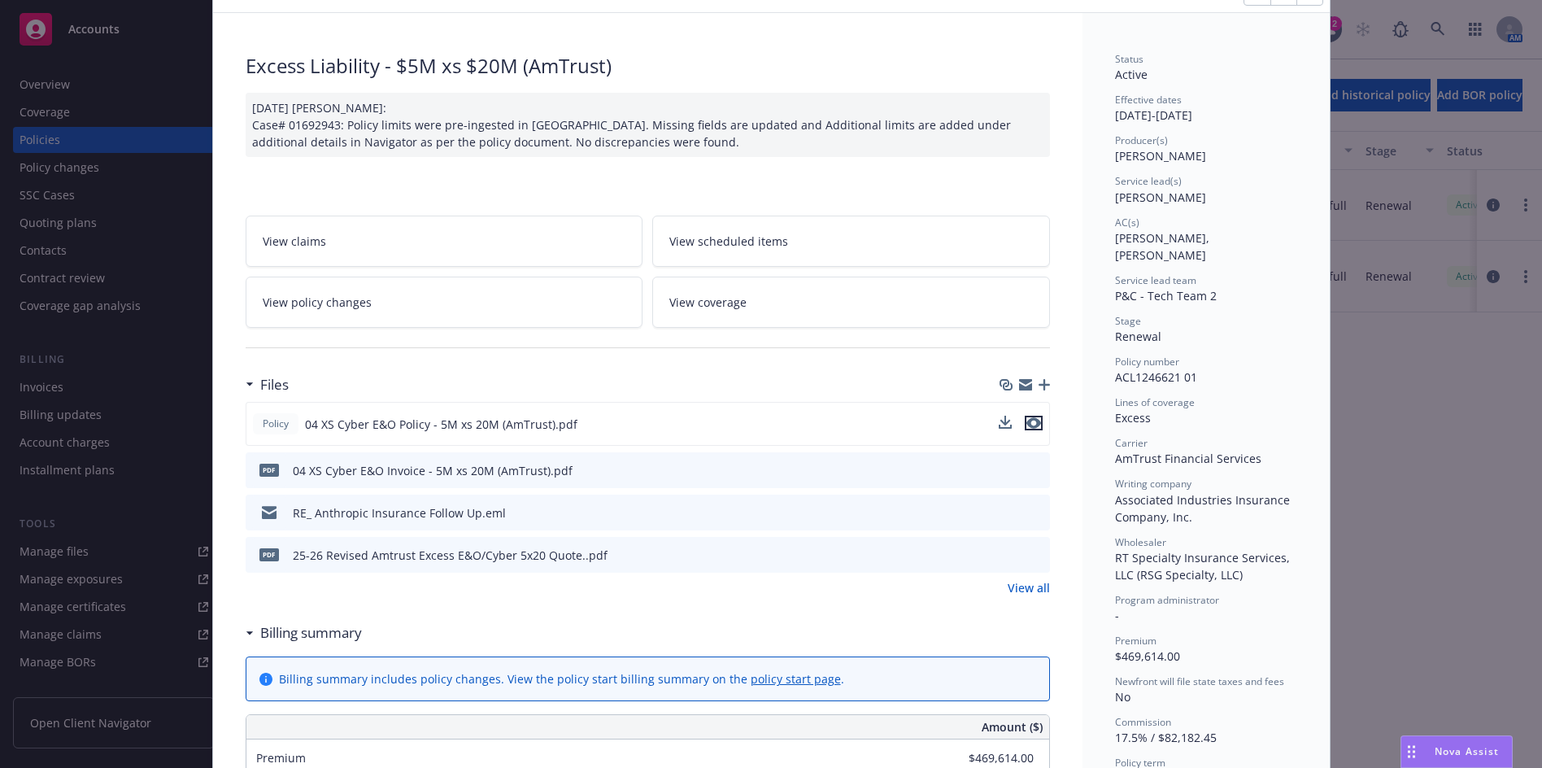
click at [1029, 425] on icon "preview file" at bounding box center [1034, 422] width 15 height 11
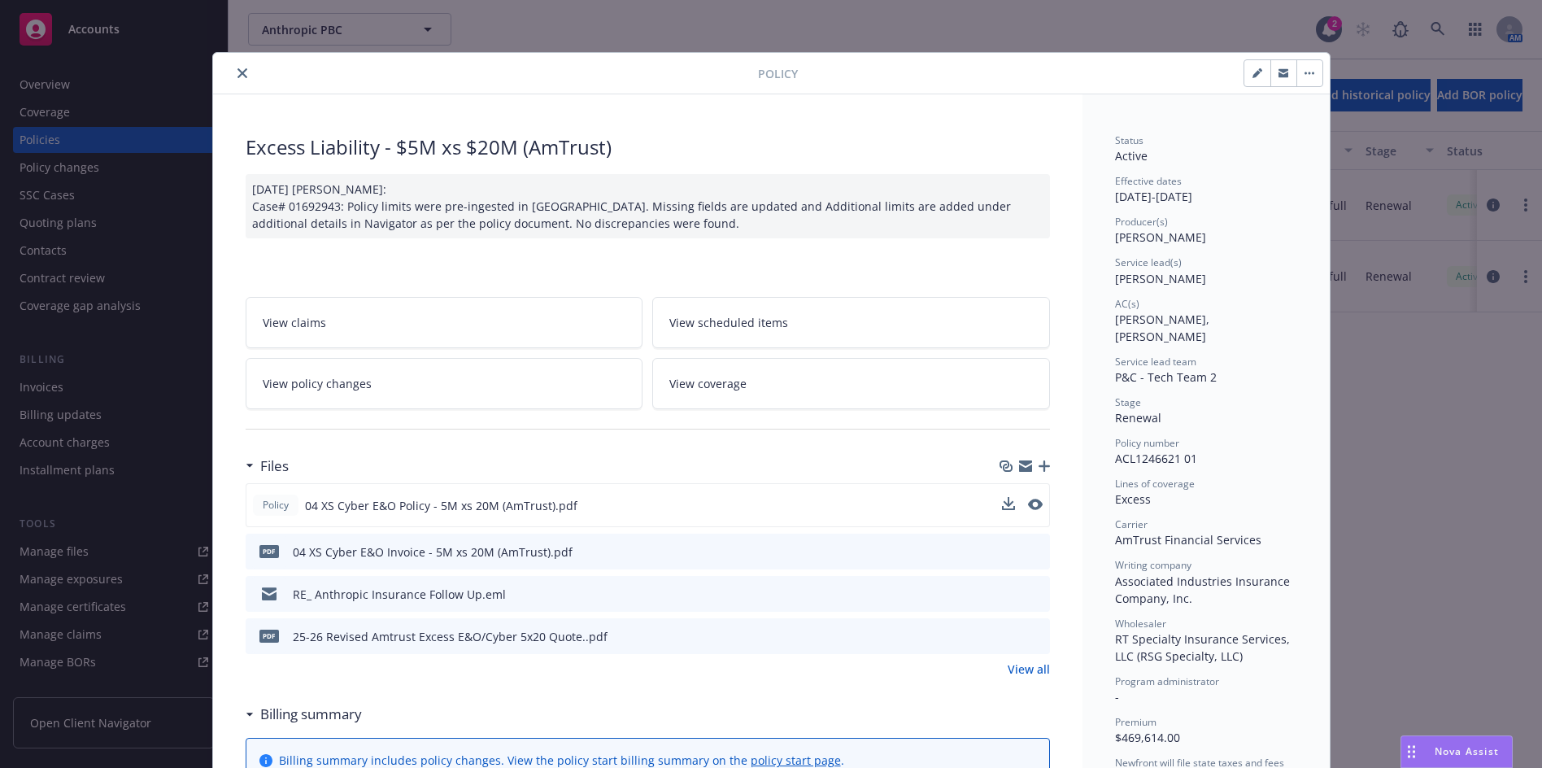
click at [240, 71] on icon "close" at bounding box center [243, 73] width 10 height 10
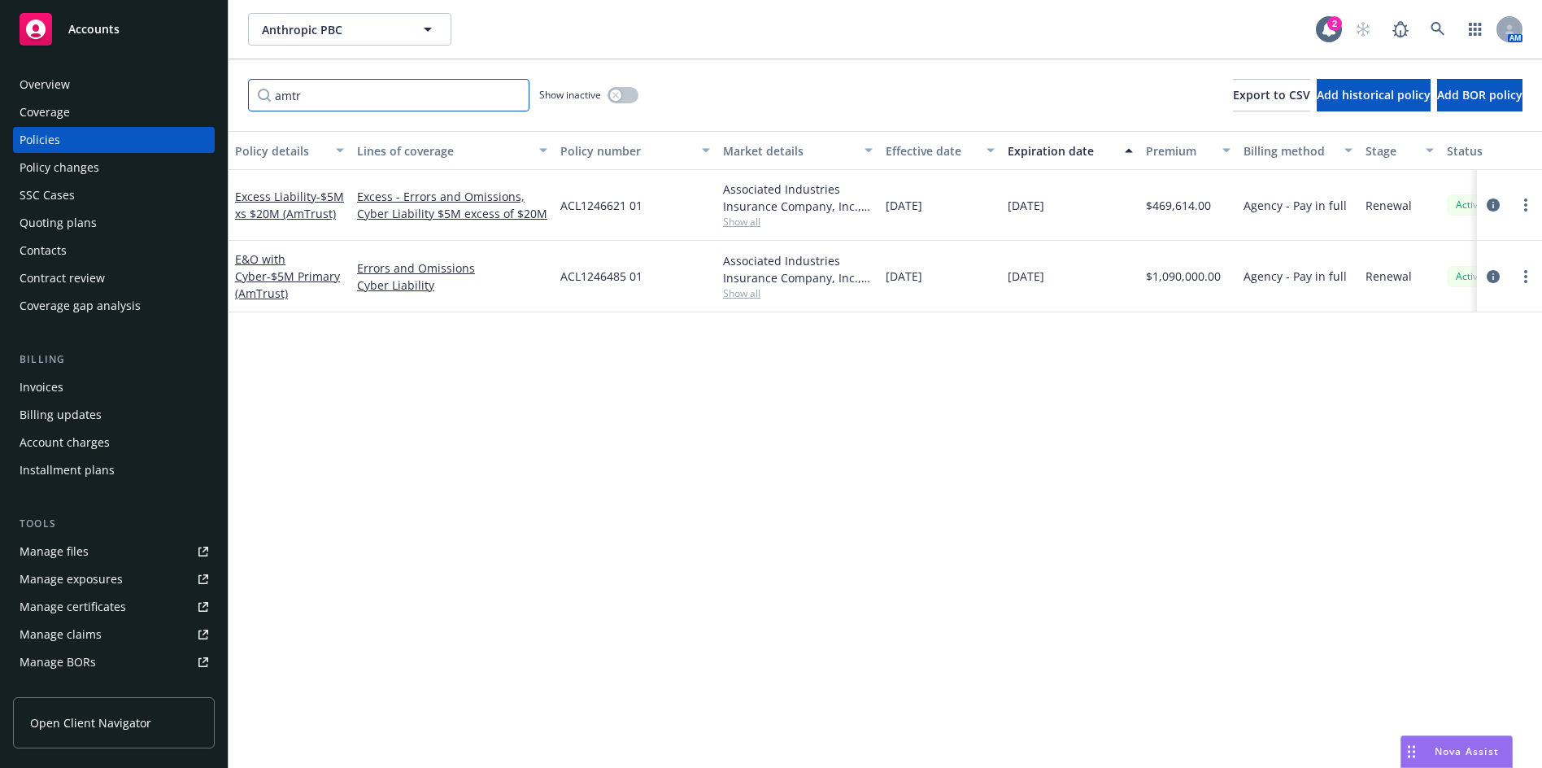
drag, startPoint x: 339, startPoint y: 92, endPoint x: 170, endPoint y: 96, distance: 169.2
click at [170, 96] on div "Accounts Overview Coverage Policies Policy changes SSC Cases Quoting plans Cont…" at bounding box center [771, 384] width 1542 height 768
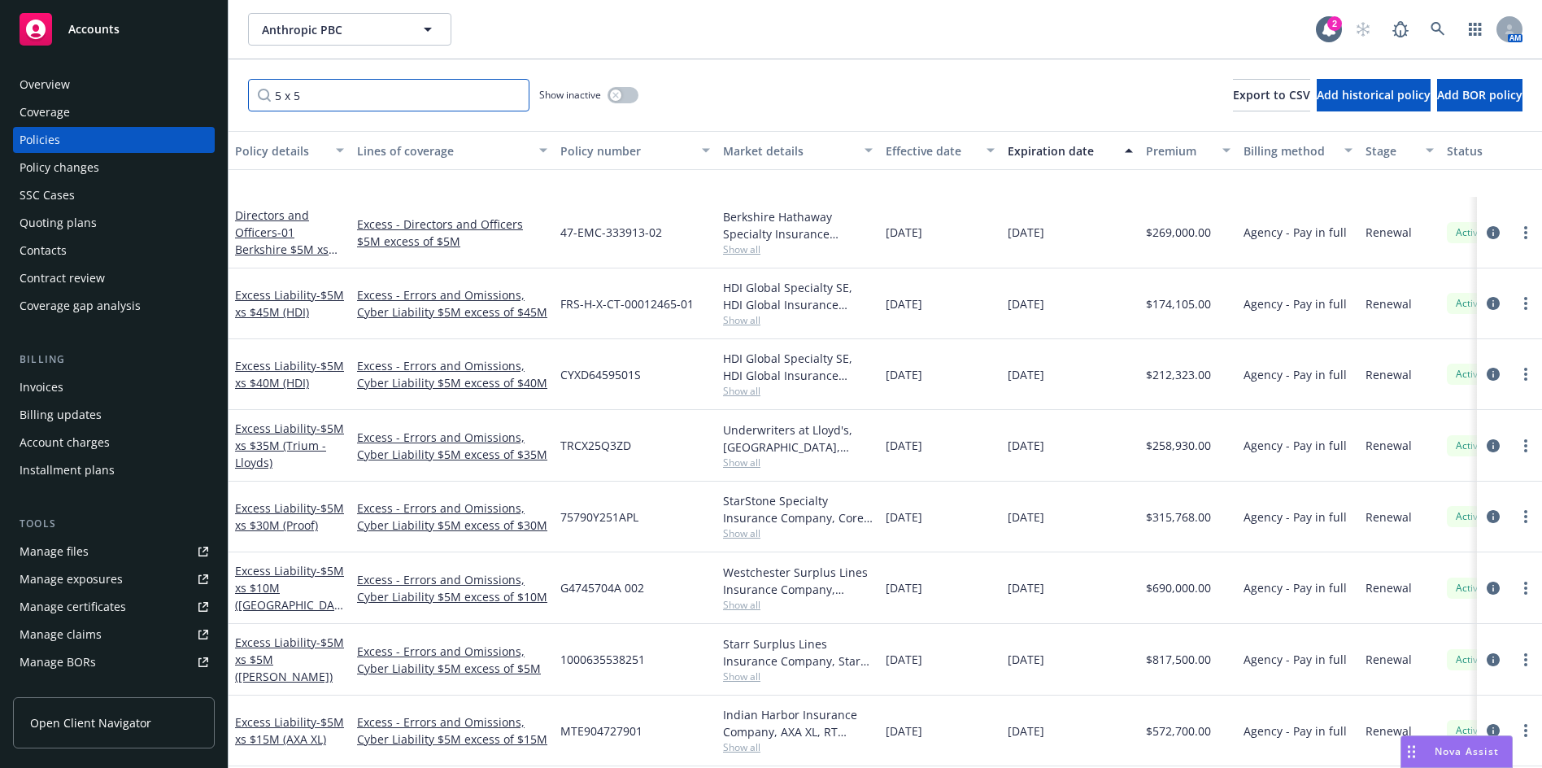
scroll to position [781, 0]
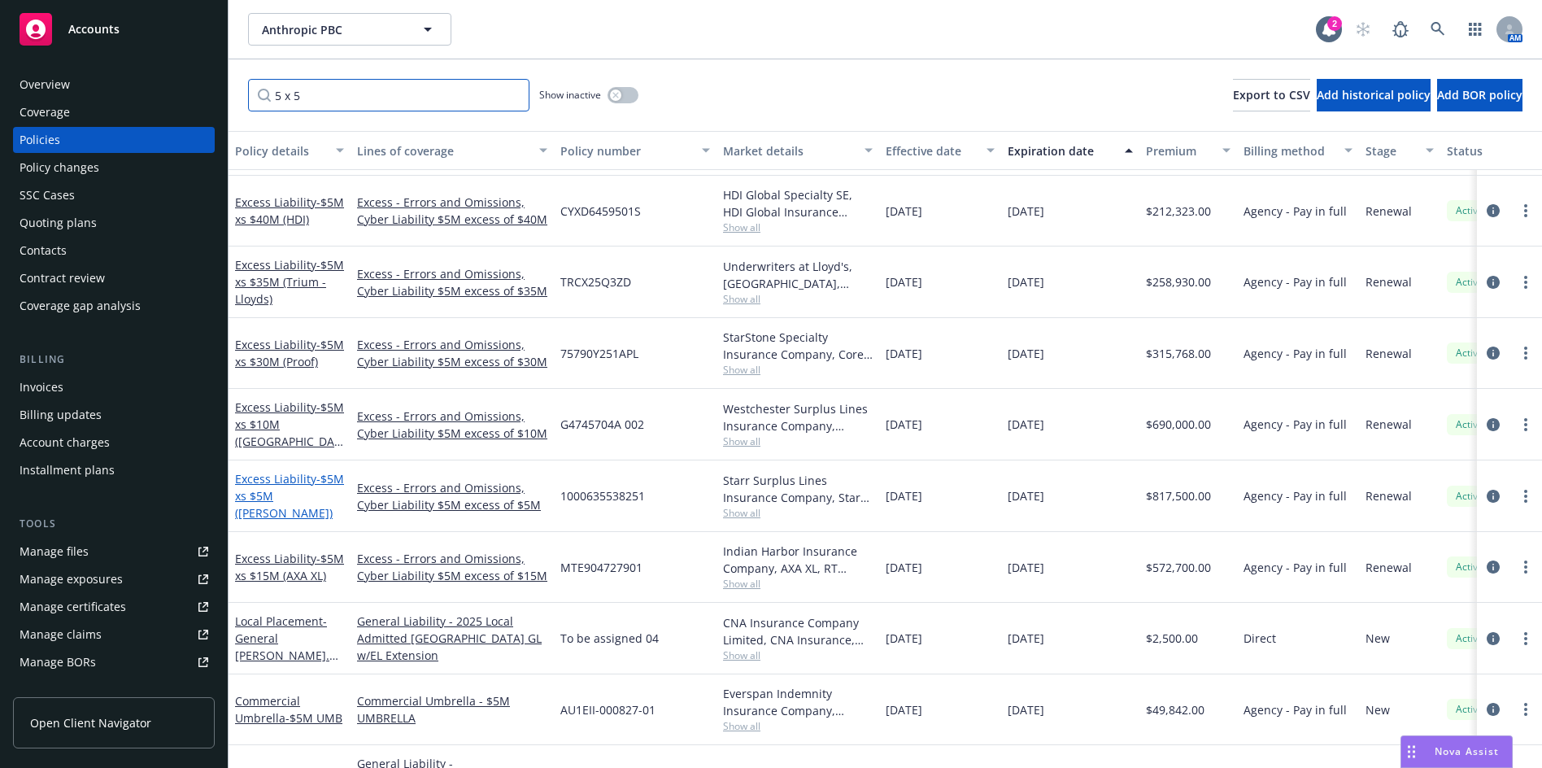
type input "5 x 5"
click at [275, 505] on span "- $5M xs $5M (Starr)" at bounding box center [289, 496] width 109 height 50
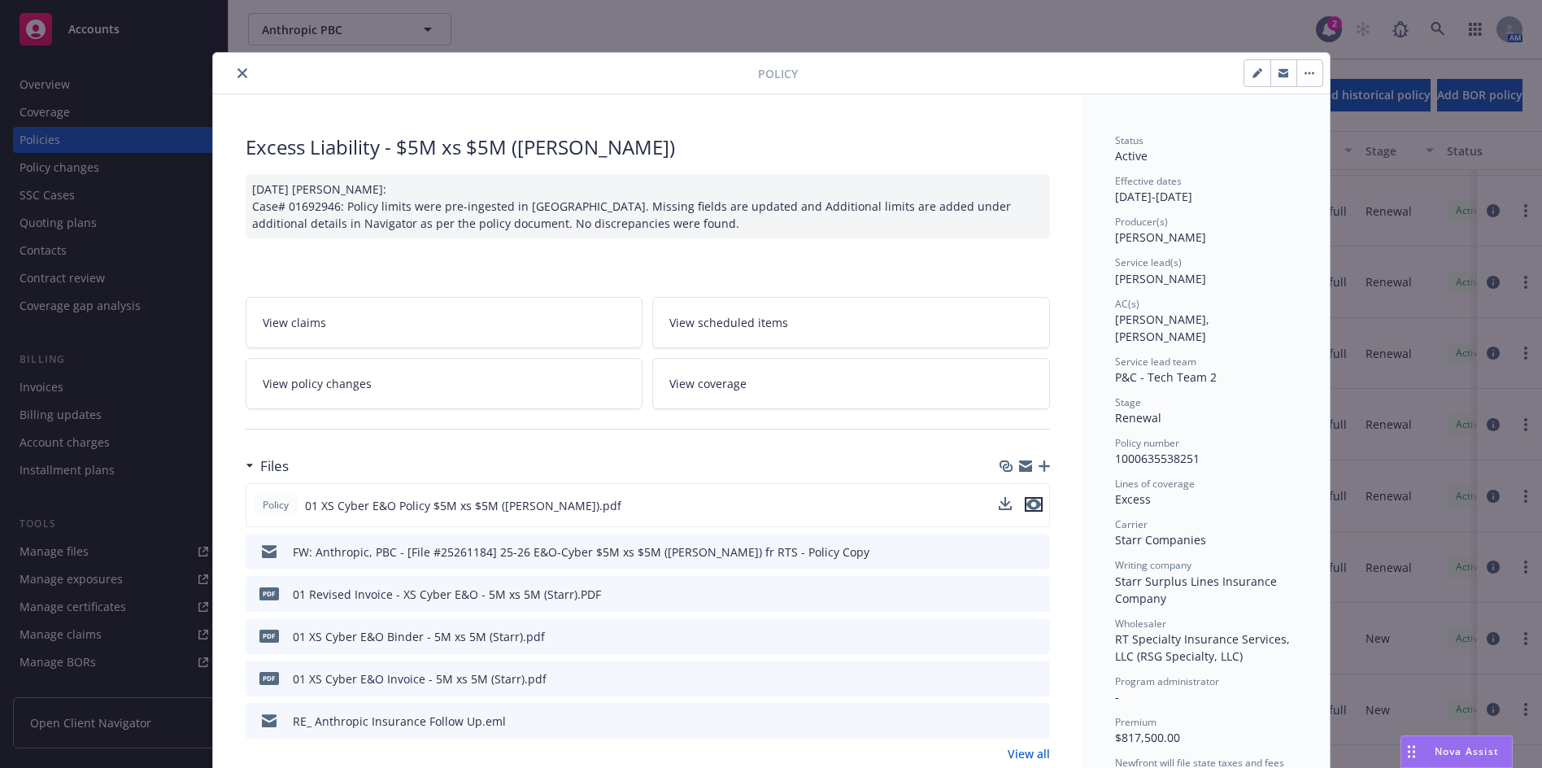
click at [1028, 508] on icon "preview file" at bounding box center [1034, 504] width 15 height 11
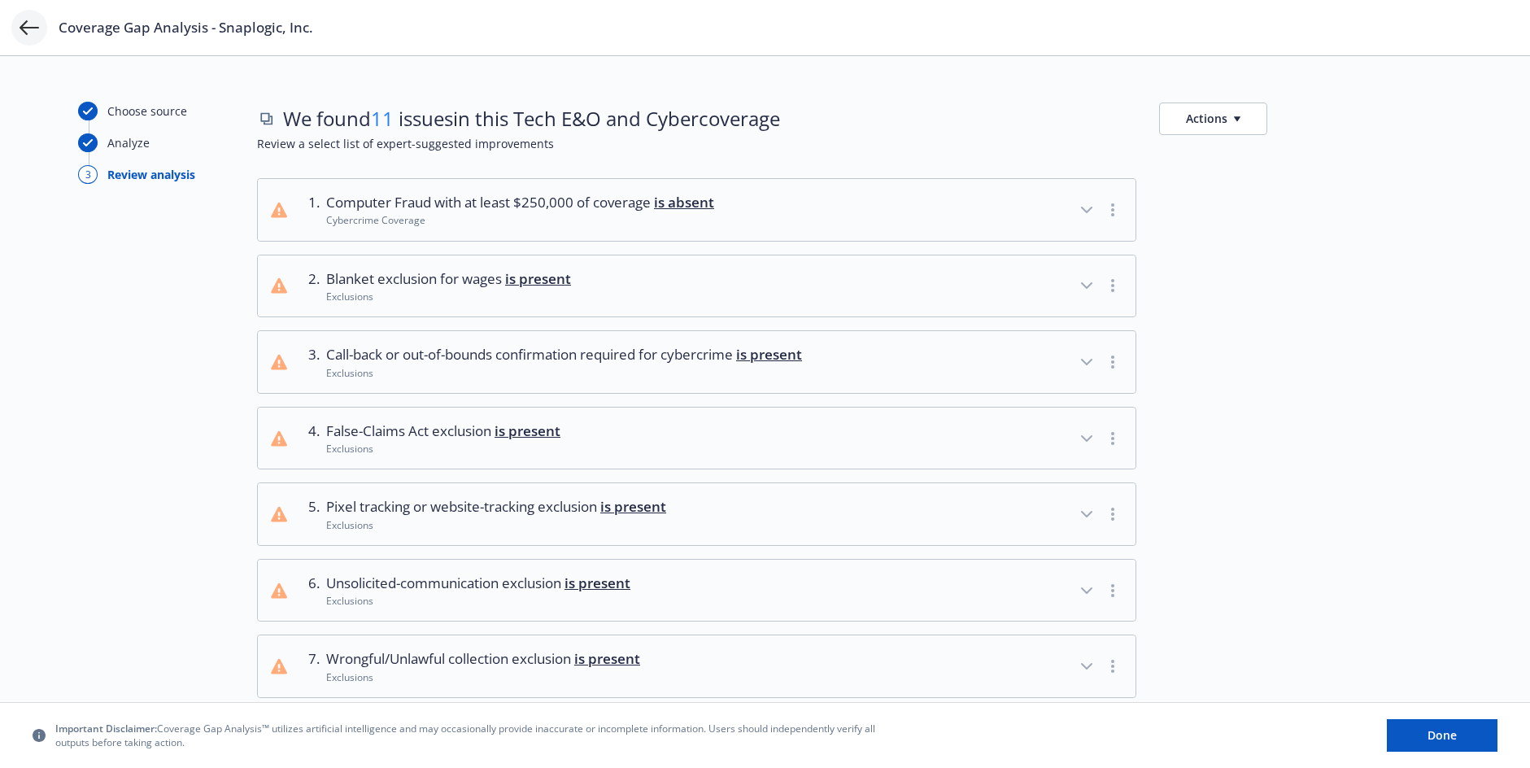
click at [33, 28] on icon at bounding box center [30, 27] width 20 height 15
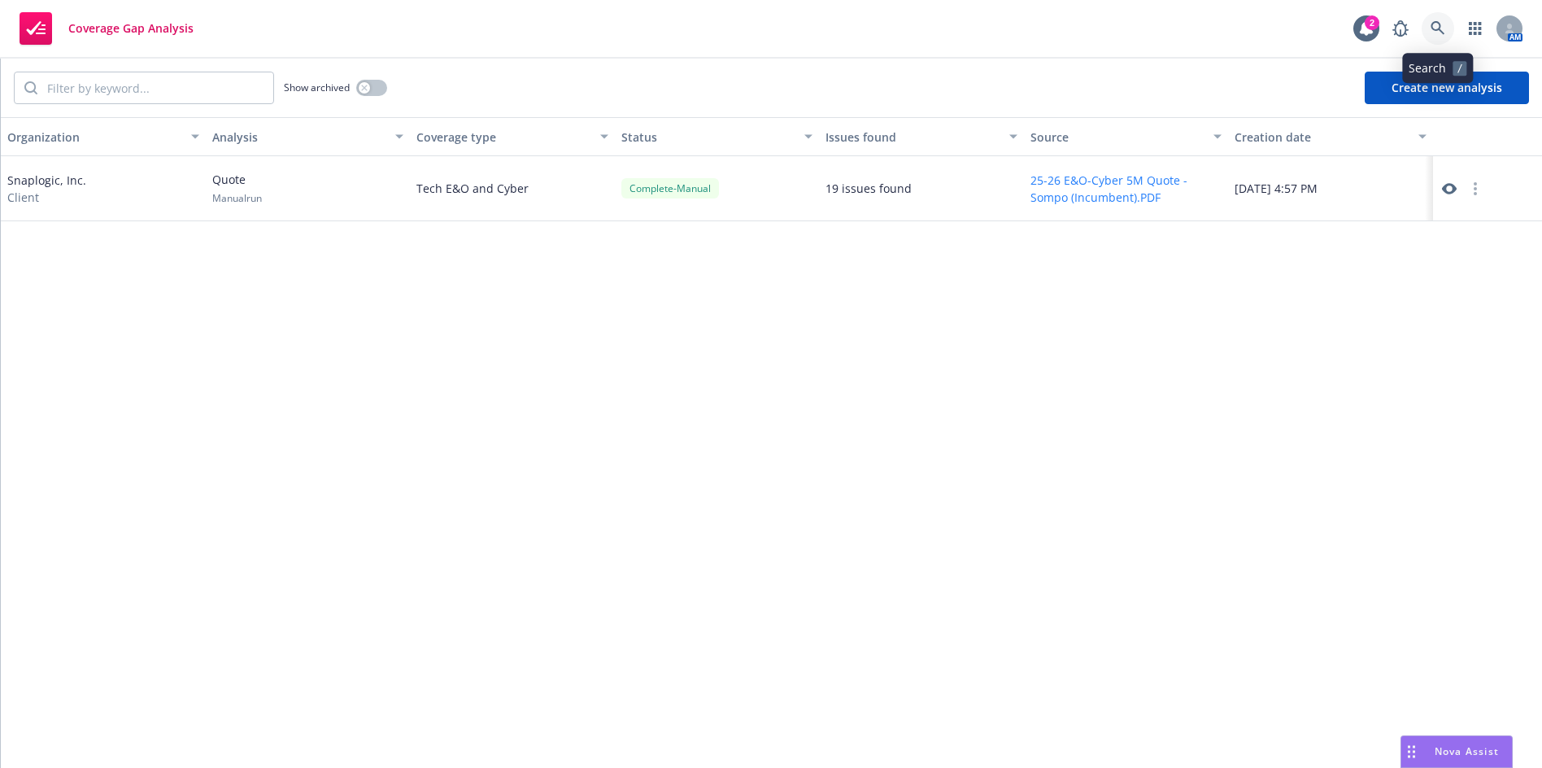
click at [1446, 20] on link at bounding box center [1438, 28] width 33 height 33
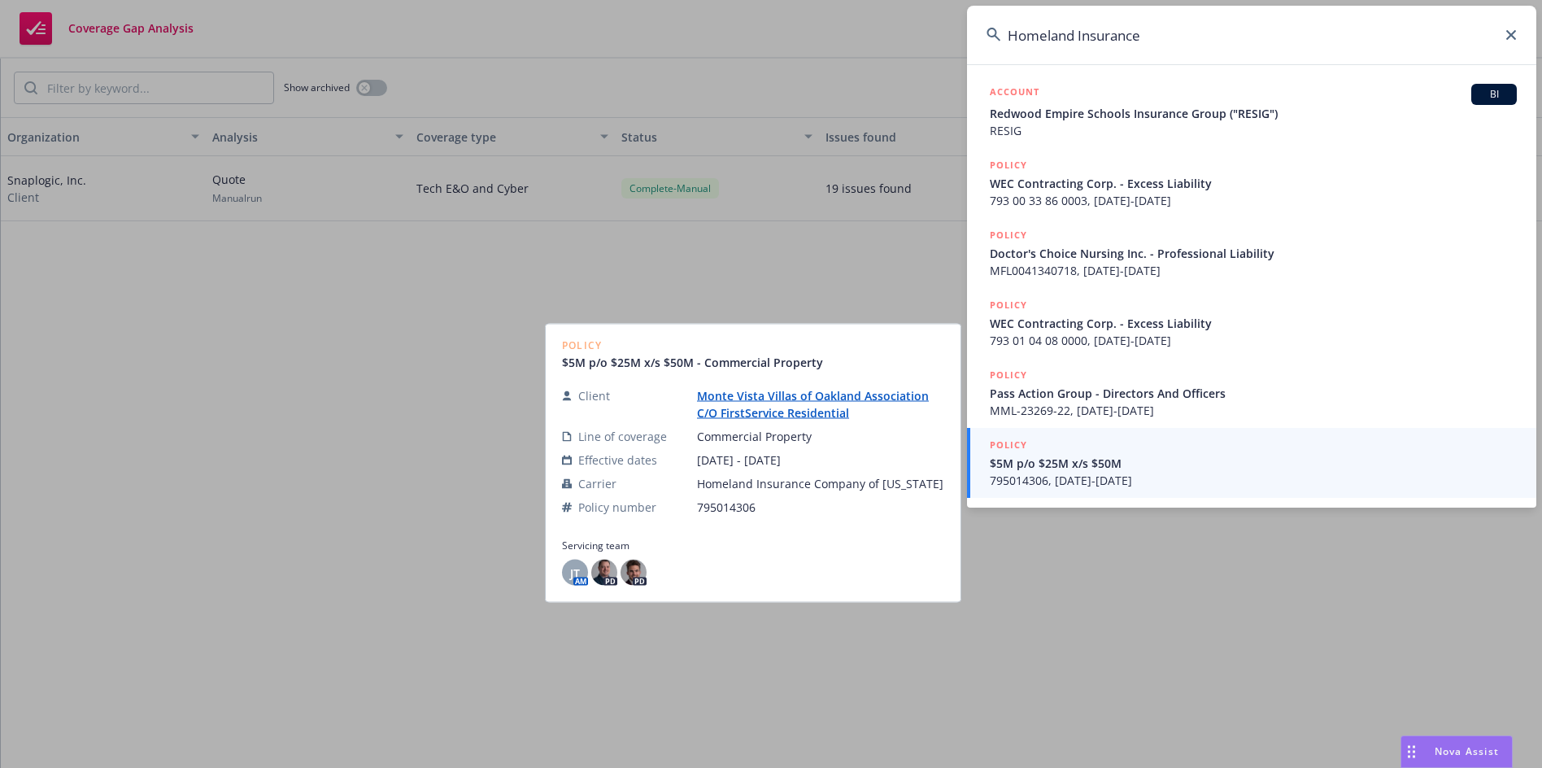
type input "Homeland Insurance"
click at [1219, 471] on span "$5M p/o $25M x/s $50M" at bounding box center [1253, 463] width 527 height 17
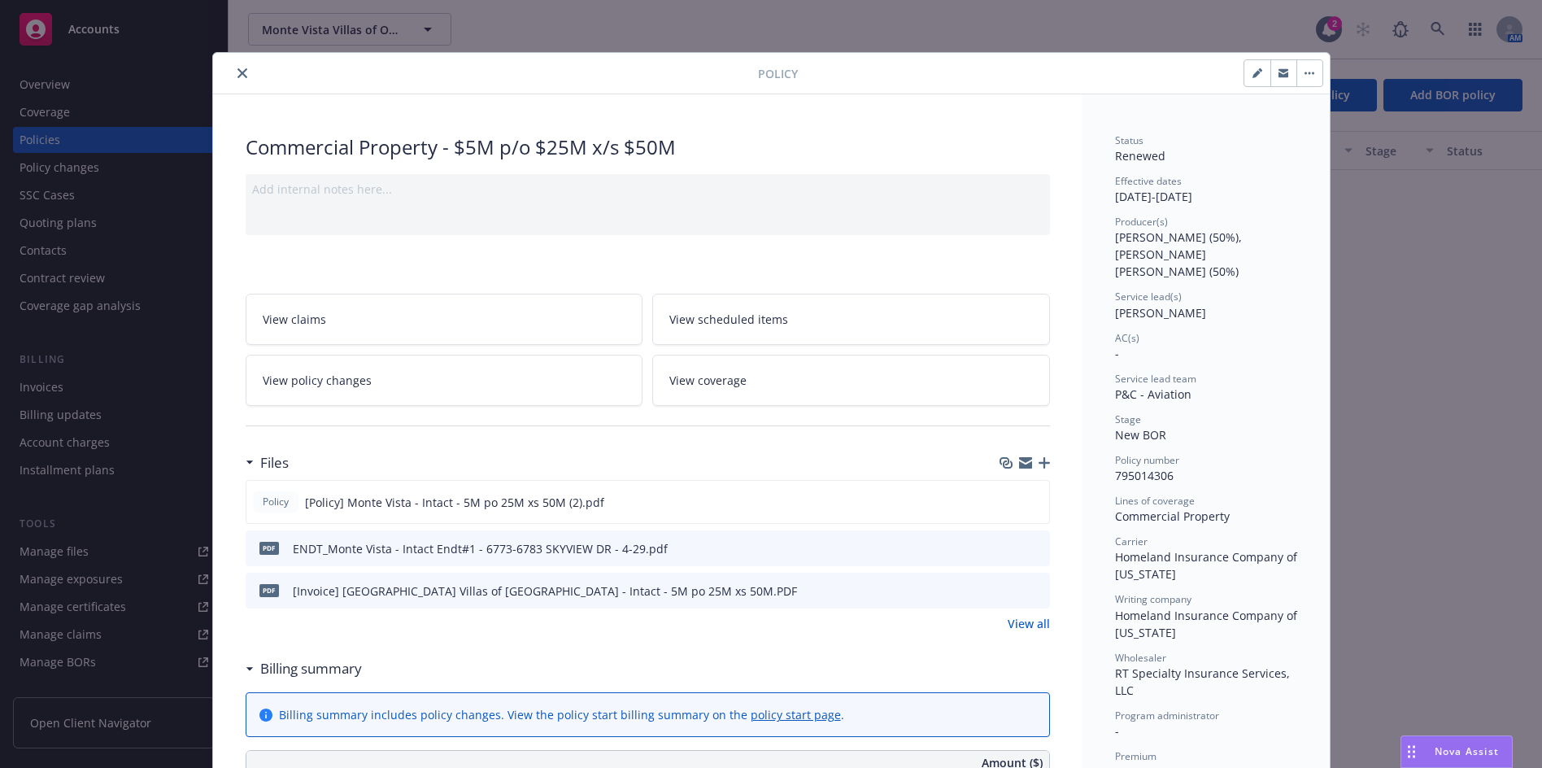
click at [238, 72] on icon "close" at bounding box center [243, 73] width 10 height 10
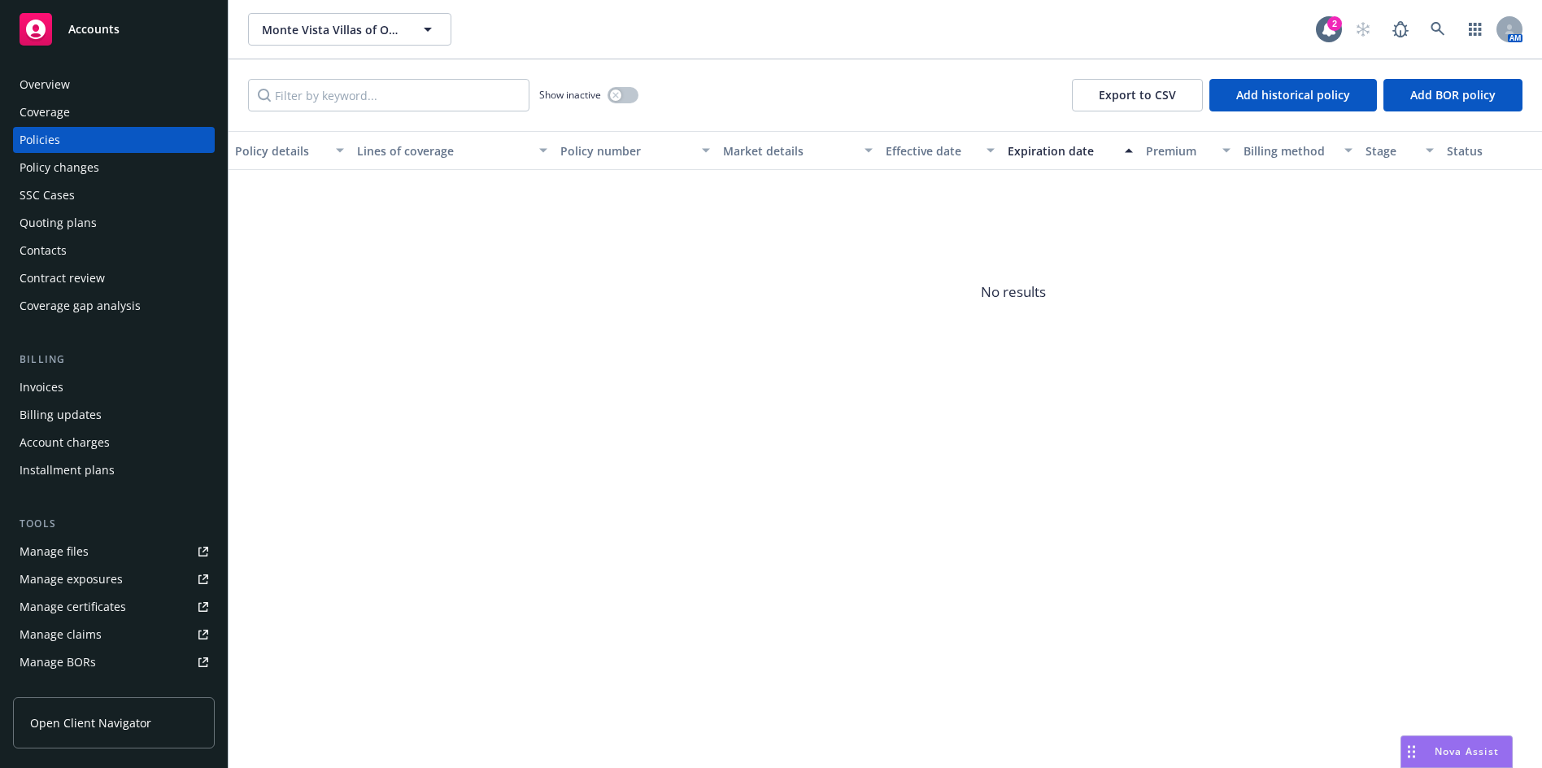
click at [778, 253] on span "No results" at bounding box center [1014, 292] width 1570 height 244
